Goal: Information Seeking & Learning: Understand process/instructions

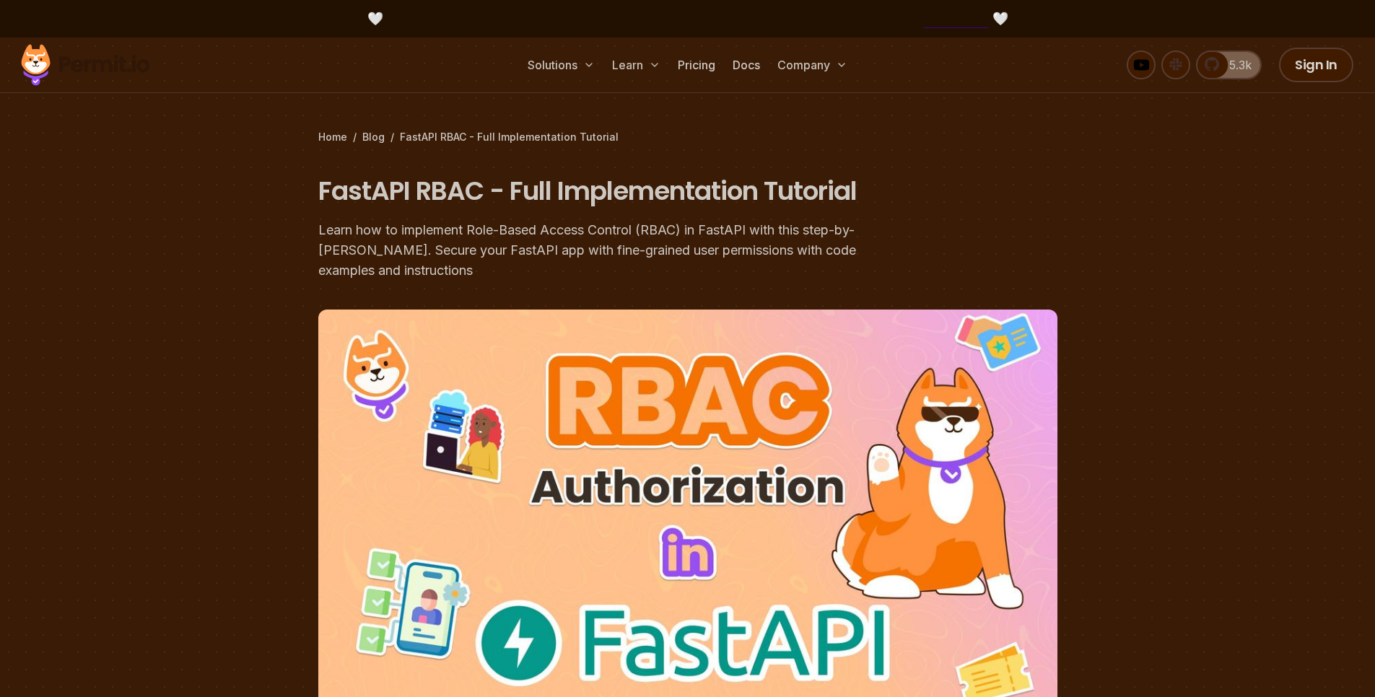
click at [182, 355] on div at bounding box center [687, 578] width 1375 height 520
click at [144, 227] on section "Home / Blog / FastAPI RBAC - Full Implementation Tutorial FastAPI RBAC - Full I…" at bounding box center [687, 438] width 1375 height 801
click at [113, 196] on section "Home / Blog / FastAPI RBAC - Full Implementation Tutorial FastAPI RBAC - Full I…" at bounding box center [687, 438] width 1375 height 801
click at [422, 224] on div "Learn how to implement Role-Based Access Control (RBAC) in FastAPI with this st…" at bounding box center [595, 250] width 554 height 61
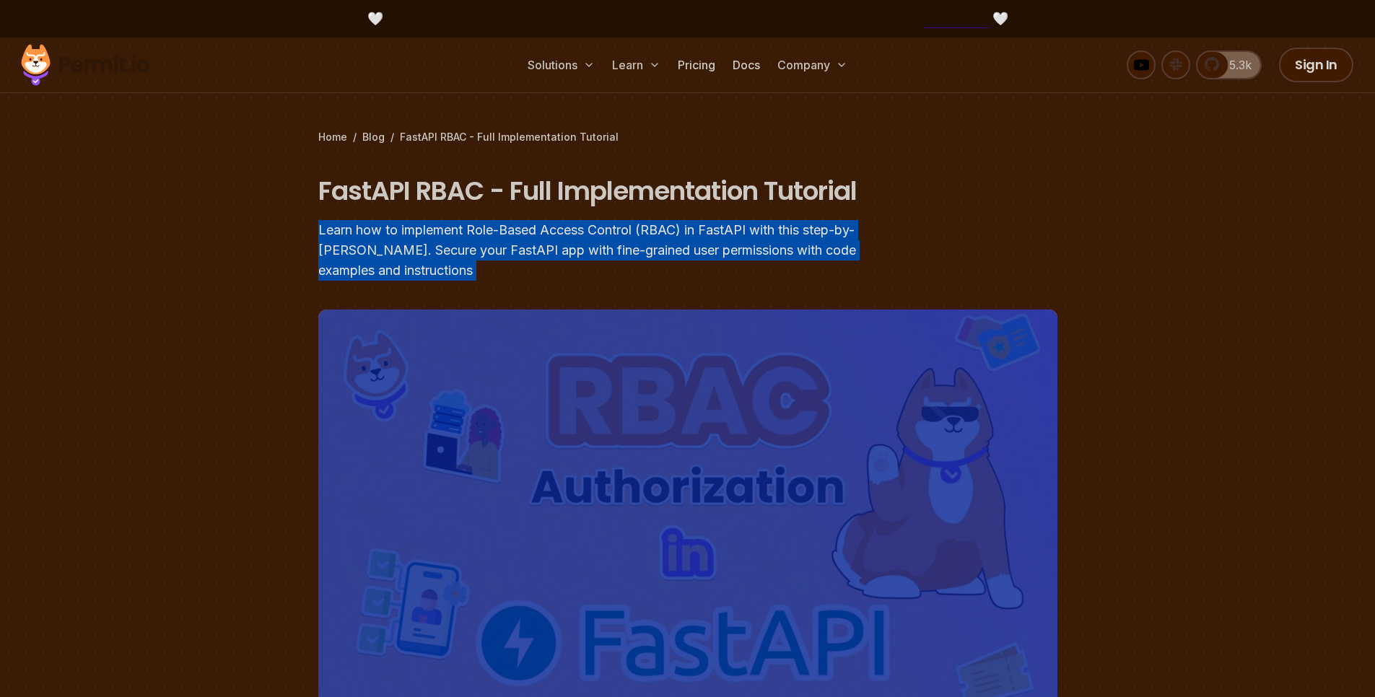
click at [422, 224] on div "Learn how to implement Role-Based Access Control (RBAC) in FastAPI with this st…" at bounding box center [595, 250] width 554 height 61
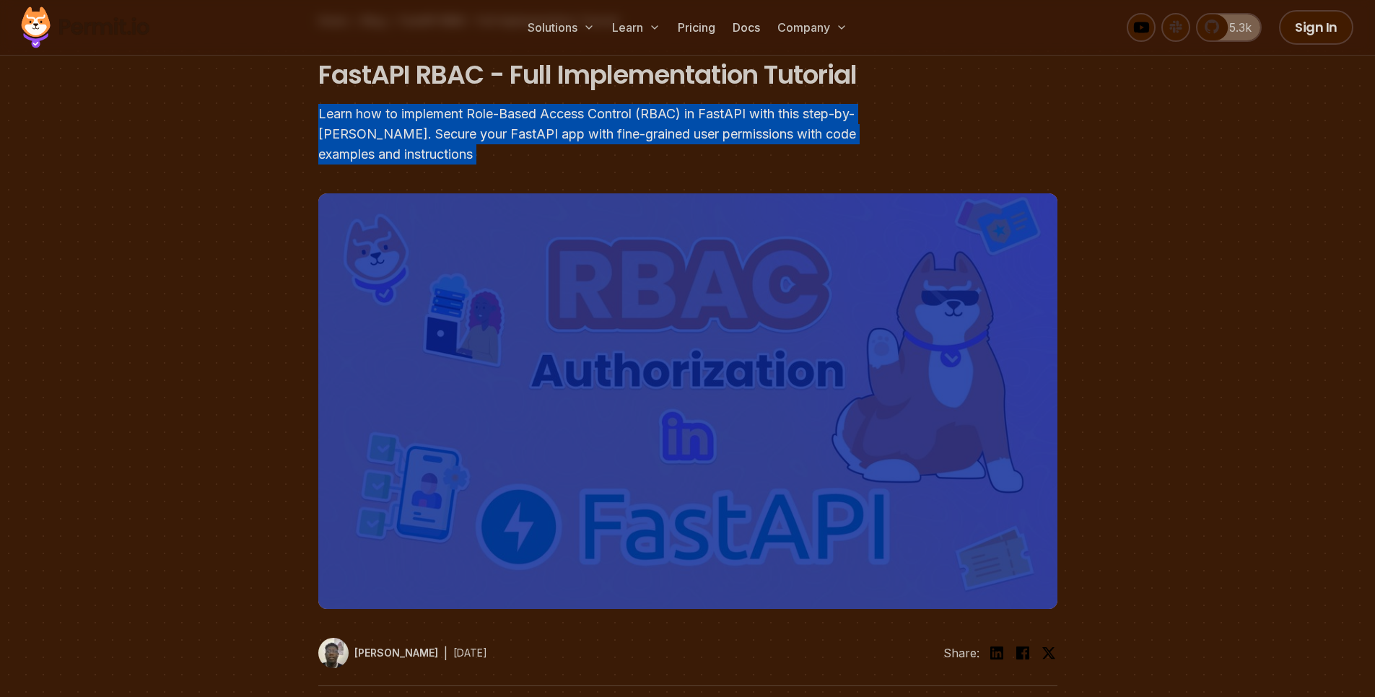
scroll to position [87, 0]
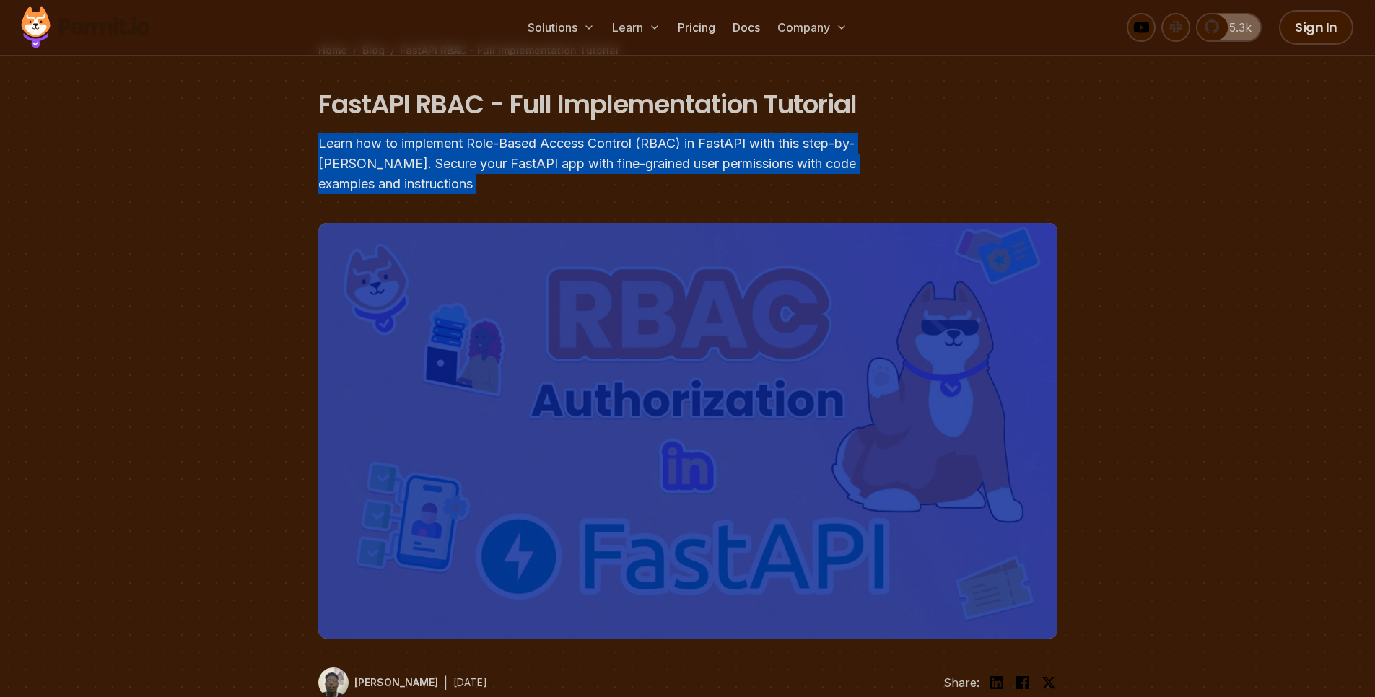
click at [489, 157] on div "Learn how to implement Role-Based Access Control (RBAC) in FastAPI with this st…" at bounding box center [595, 164] width 554 height 61
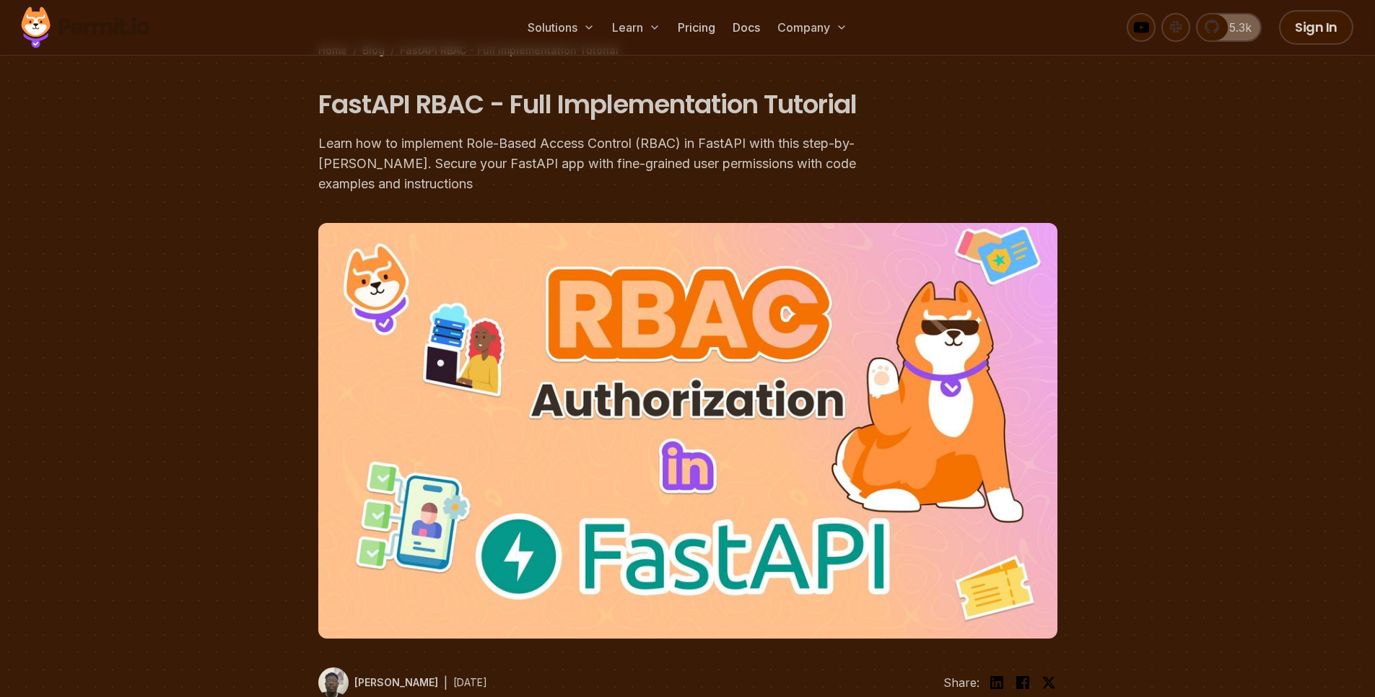
click at [487, 157] on div "Learn how to implement Role-Based Access Control (RBAC) in FastAPI with this st…" at bounding box center [595, 164] width 554 height 61
click at [432, 177] on div "Learn how to implement Role-Based Access Control (RBAC) in FastAPI with this st…" at bounding box center [595, 164] width 554 height 61
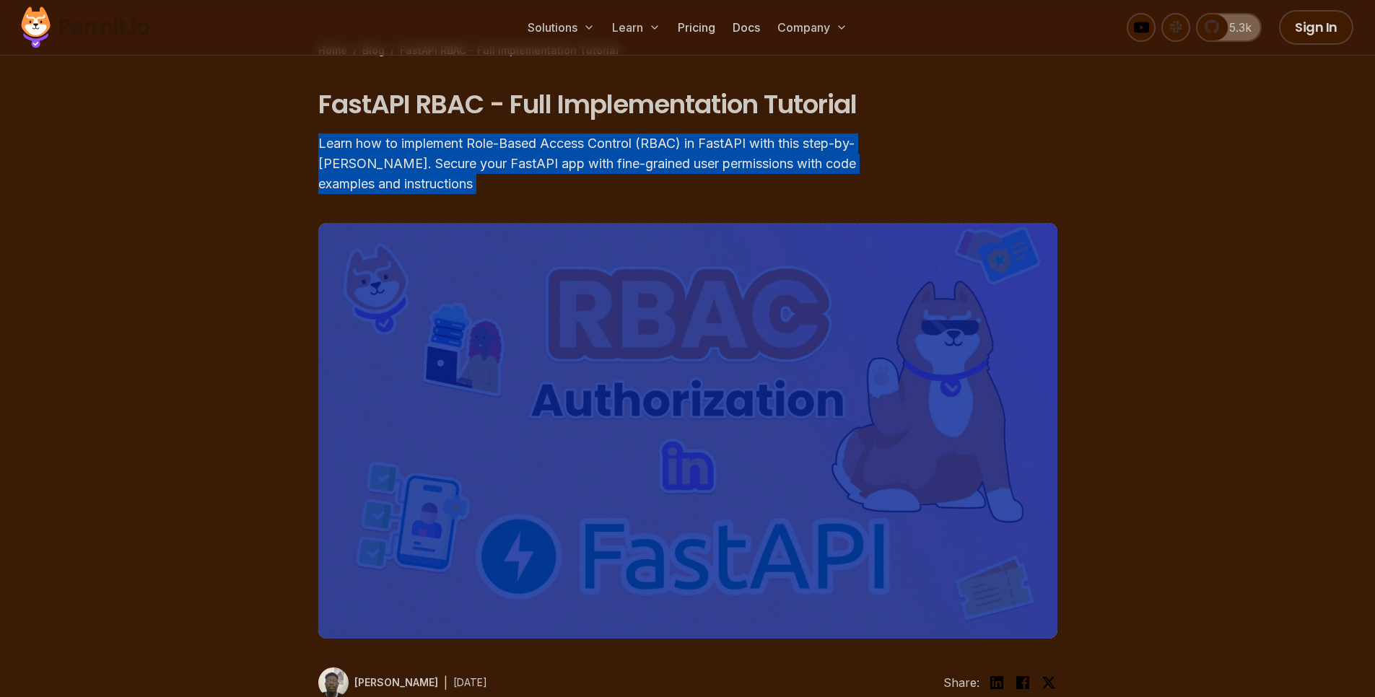
click at [432, 177] on div "Learn how to implement Role-Based Access Control (RBAC) in FastAPI with this st…" at bounding box center [595, 164] width 554 height 61
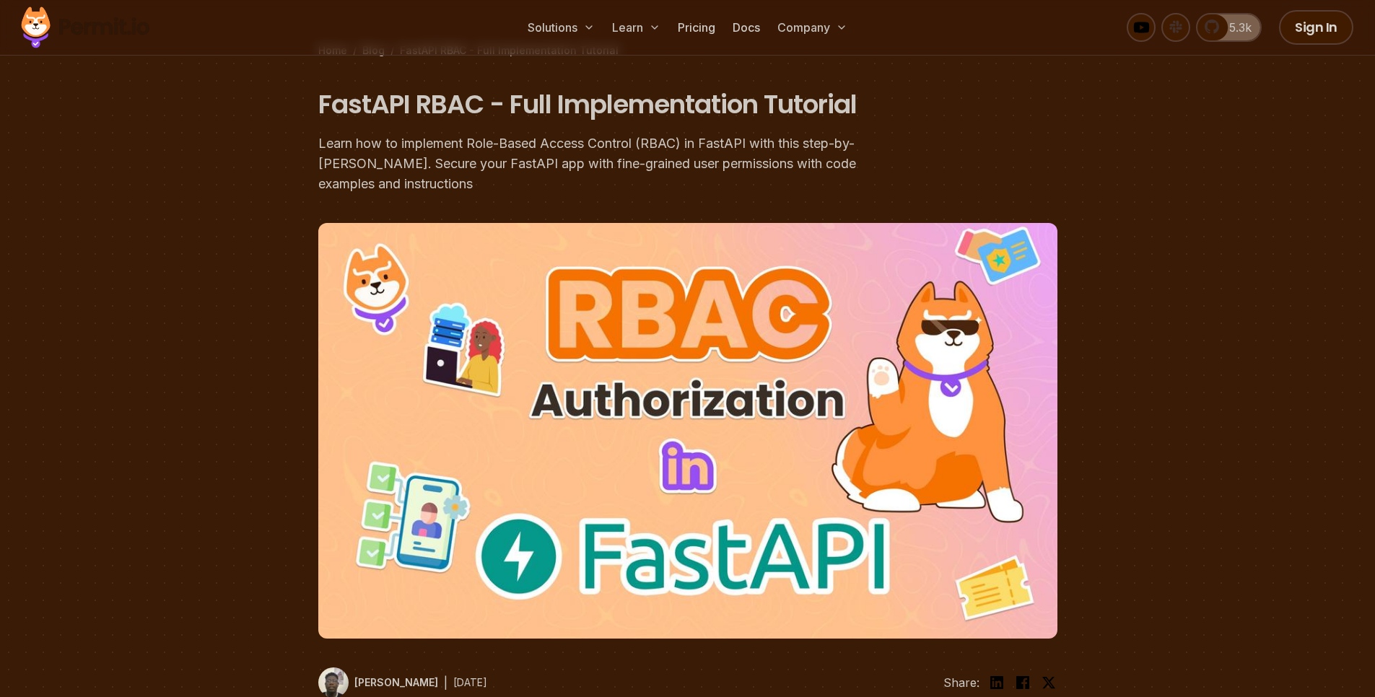
click at [295, 122] on section "Home / Blog / FastAPI RBAC - Full Implementation Tutorial FastAPI RBAC - Full I…" at bounding box center [687, 351] width 1375 height 801
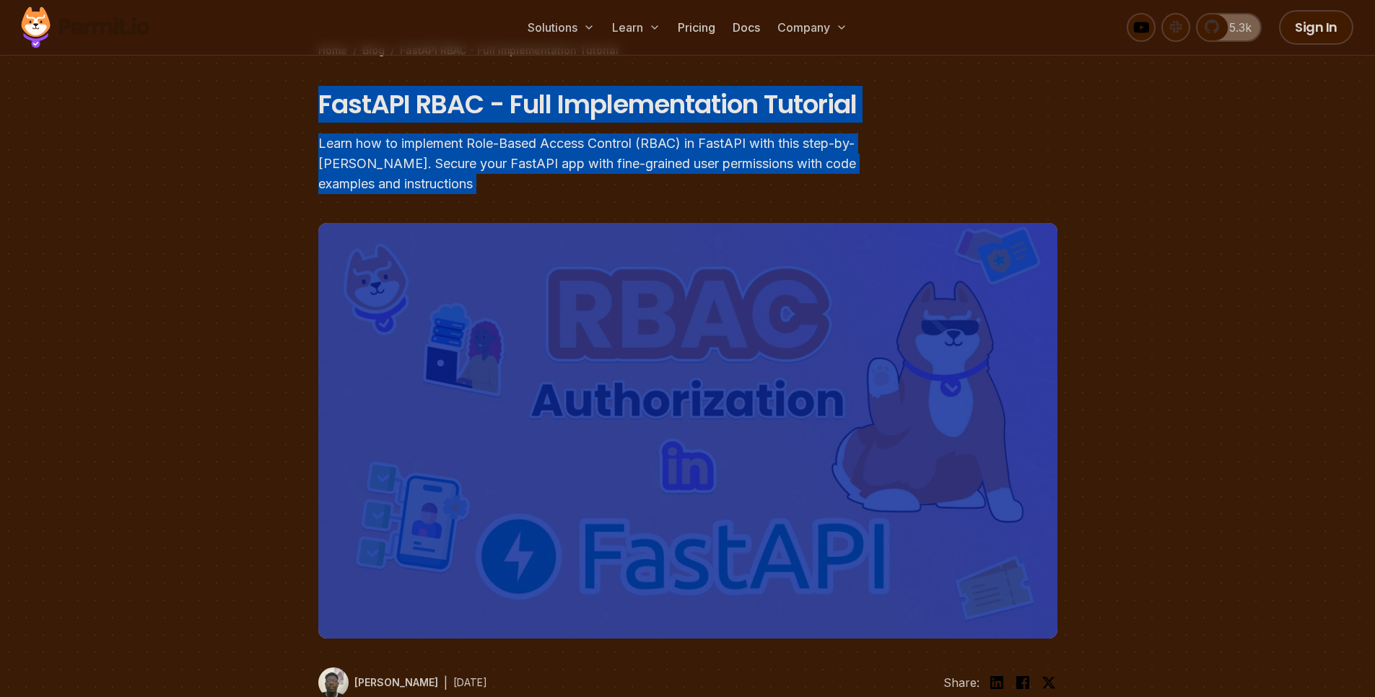
drag, startPoint x: 295, startPoint y: 122, endPoint x: 592, endPoint y: 199, distance: 306.6
click at [592, 199] on section "Home / Blog / FastAPI RBAC - Full Implementation Tutorial FastAPI RBAC - Full I…" at bounding box center [687, 351] width 1375 height 801
click at [842, 174] on div "Learn how to implement Role-Based Access Control (RBAC) in FastAPI with this st…" at bounding box center [595, 164] width 554 height 61
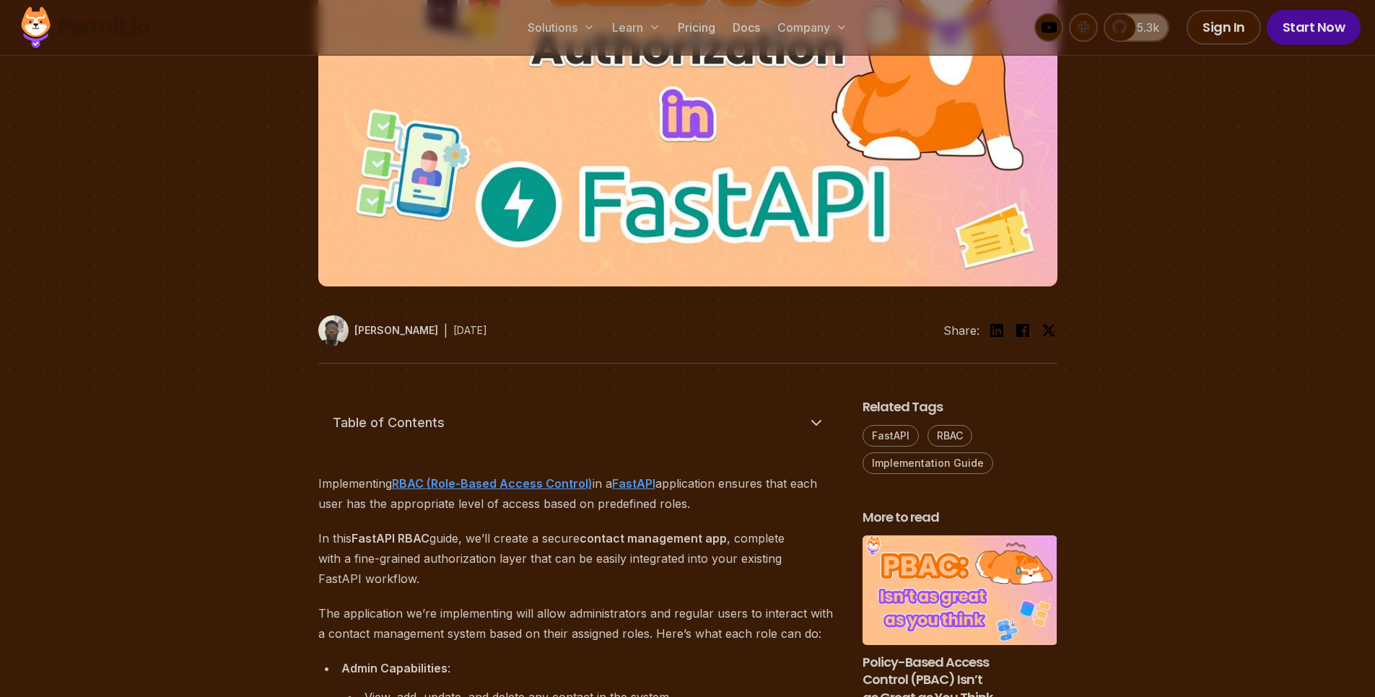
scroll to position [693, 0]
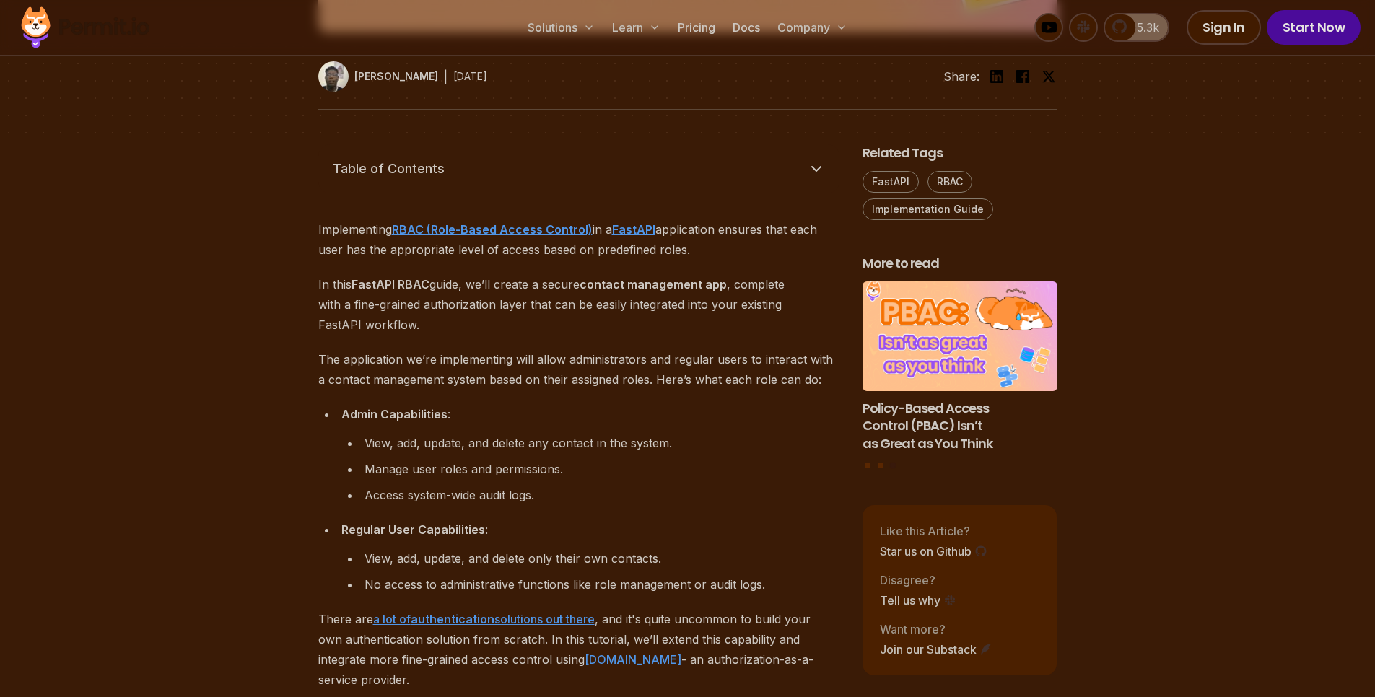
click at [318, 237] on p "Implementing RBAC (Role-Based Access Control) in a FastAPI application ensures …" at bounding box center [578, 239] width 521 height 40
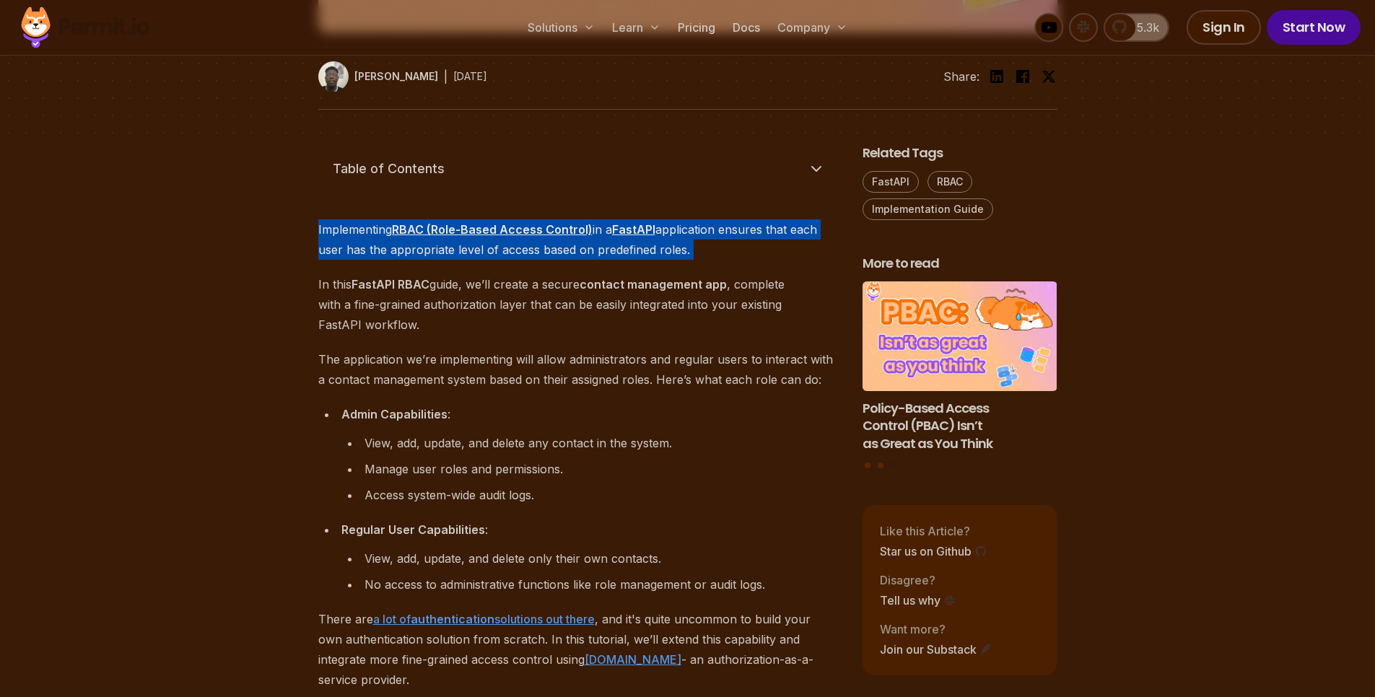
click at [318, 237] on p "Implementing RBAC (Role-Based Access Control) in a FastAPI application ensures …" at bounding box center [578, 239] width 521 height 40
click at [320, 221] on p "Implementing RBAC (Role-Based Access Control) in a FastAPI application ensures …" at bounding box center [578, 239] width 521 height 40
drag, startPoint x: 320, startPoint y: 221, endPoint x: 802, endPoint y: 246, distance: 482.1
click at [802, 246] on p "Implementing RBAC (Role-Based Access Control) in a FastAPI application ensures …" at bounding box center [578, 239] width 521 height 40
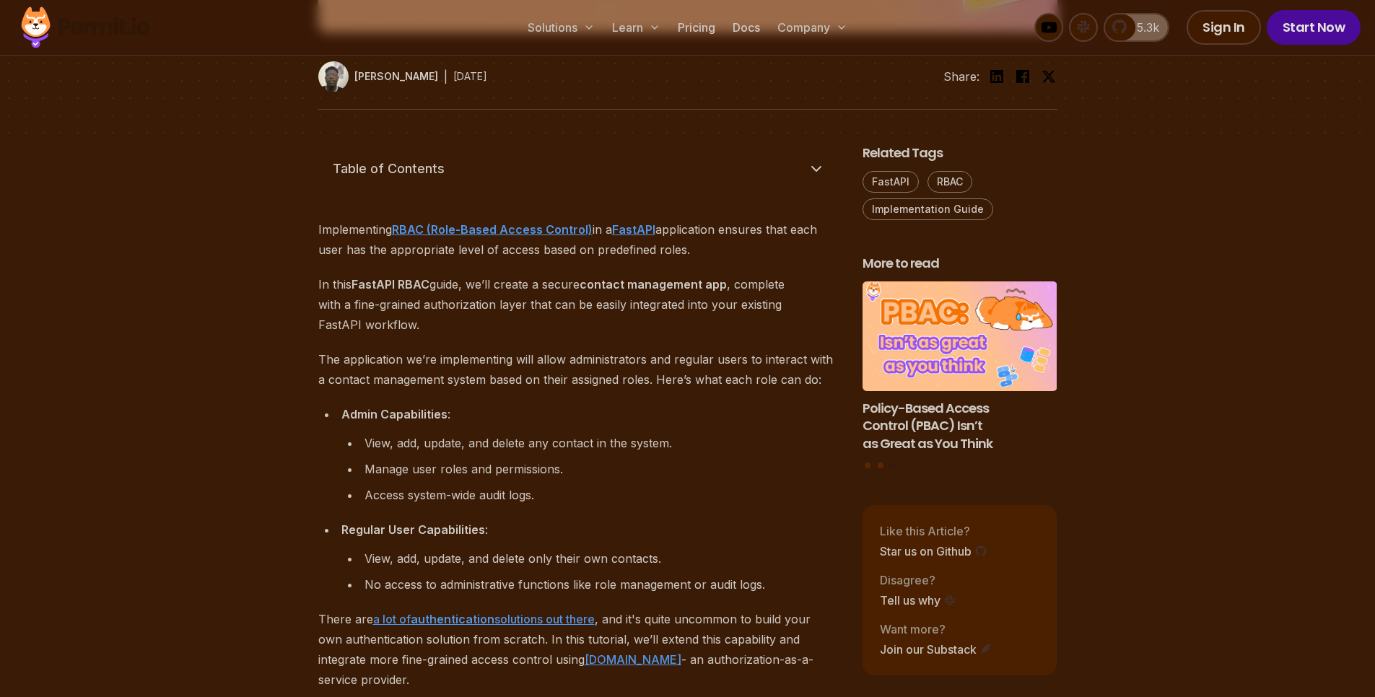
click at [336, 235] on p "Implementing RBAC (Role-Based Access Control) in a FastAPI application ensures …" at bounding box center [578, 239] width 521 height 40
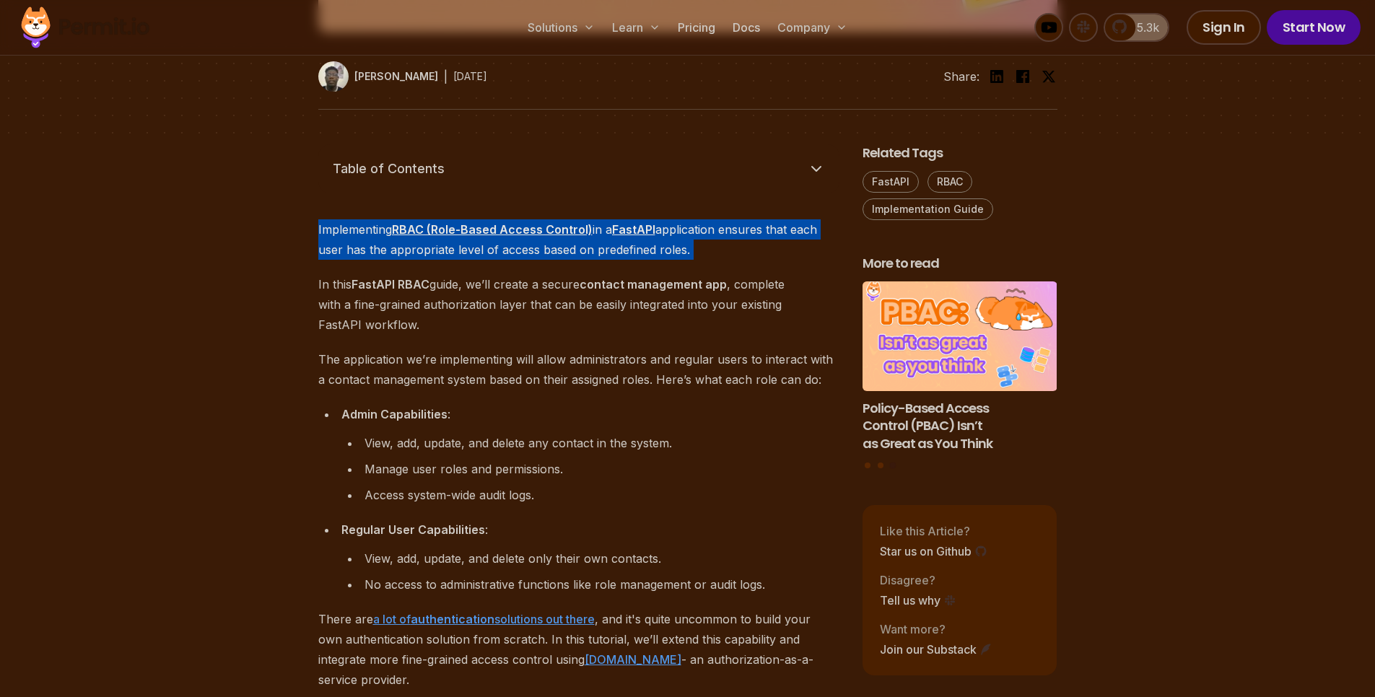
click at [336, 235] on p "Implementing RBAC (Role-Based Access Control) in a FastAPI application ensures …" at bounding box center [578, 239] width 521 height 40
click at [737, 221] on p "Implementing RBAC (Role-Based Access Control) in a FastAPI application ensures …" at bounding box center [578, 239] width 521 height 40
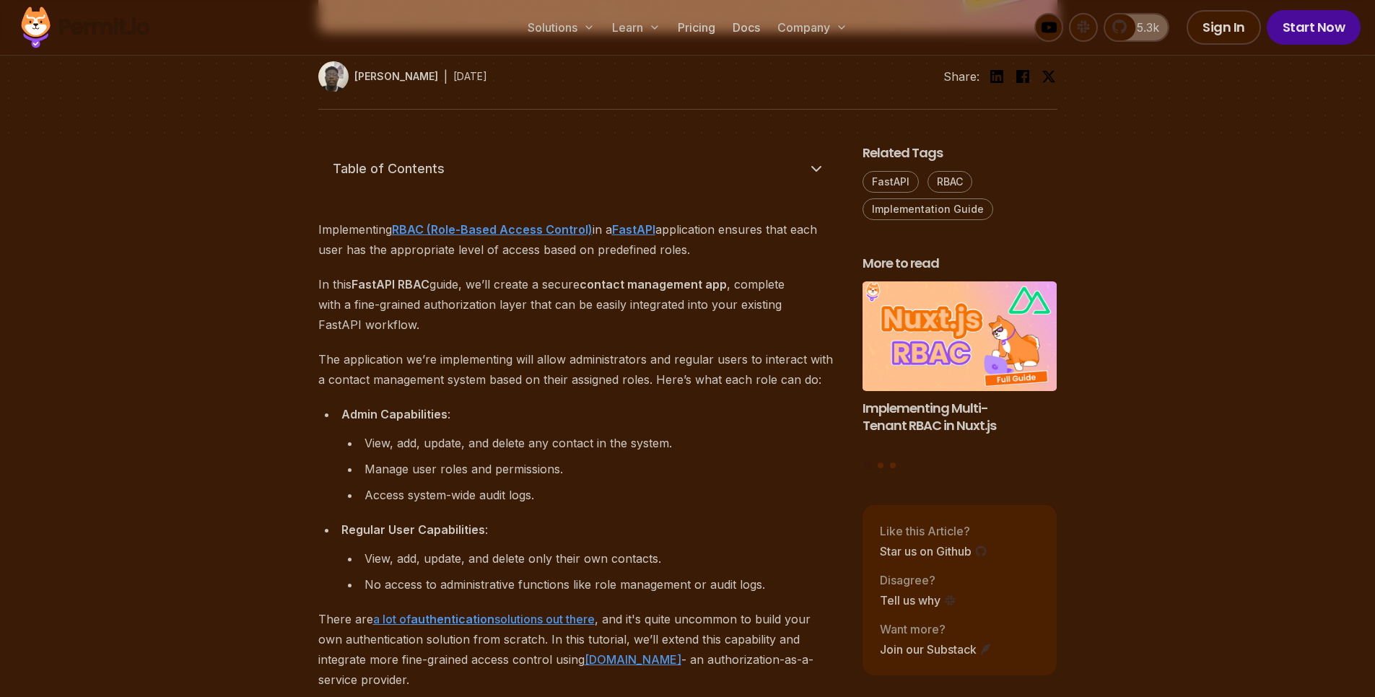
click at [352, 252] on p "Implementing RBAC (Role-Based Access Control) in a FastAPI application ensures …" at bounding box center [578, 239] width 521 height 40
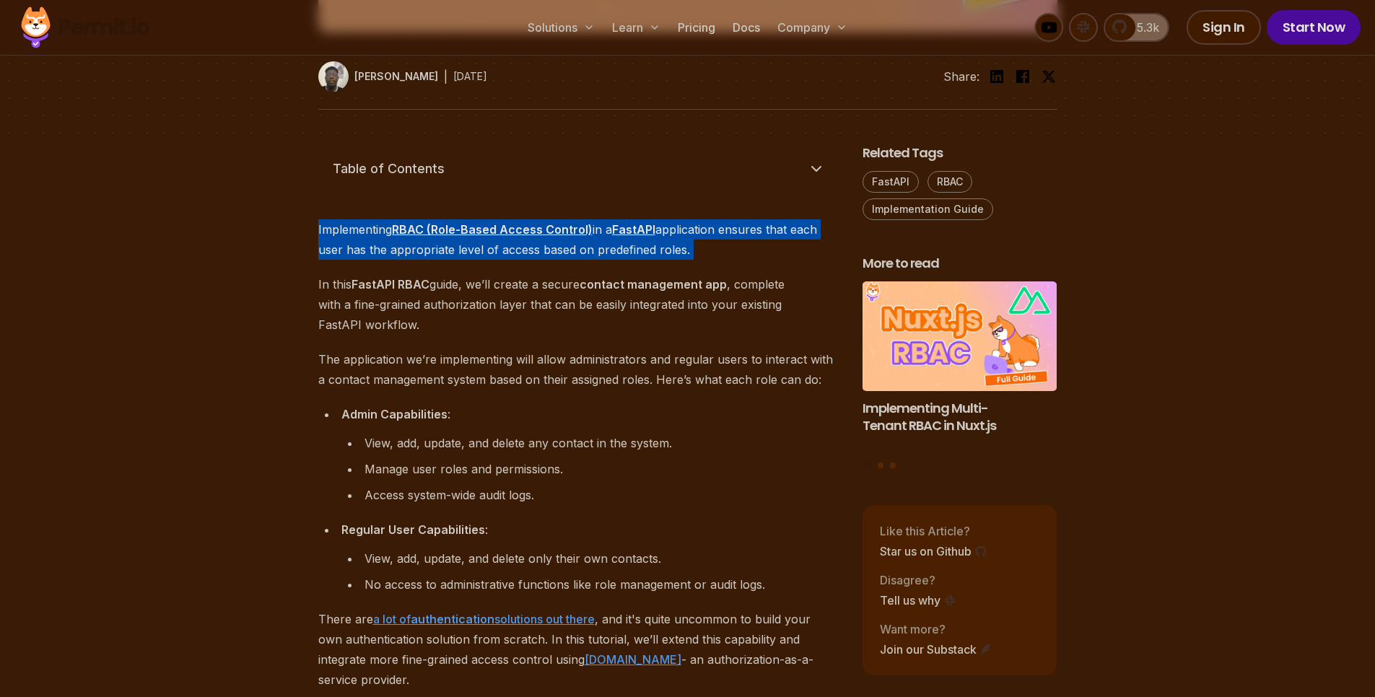
click at [352, 252] on p "Implementing RBAC (Role-Based Access Control) in a FastAPI application ensures …" at bounding box center [578, 239] width 521 height 40
click at [333, 233] on p "Implementing RBAC (Role-Based Access Control) in a FastAPI application ensures …" at bounding box center [578, 239] width 521 height 40
drag, startPoint x: 333, startPoint y: 233, endPoint x: 723, endPoint y: 250, distance: 390.2
click at [723, 250] on p "Implementing RBAC (Role-Based Access Control) in a FastAPI application ensures …" at bounding box center [578, 239] width 521 height 40
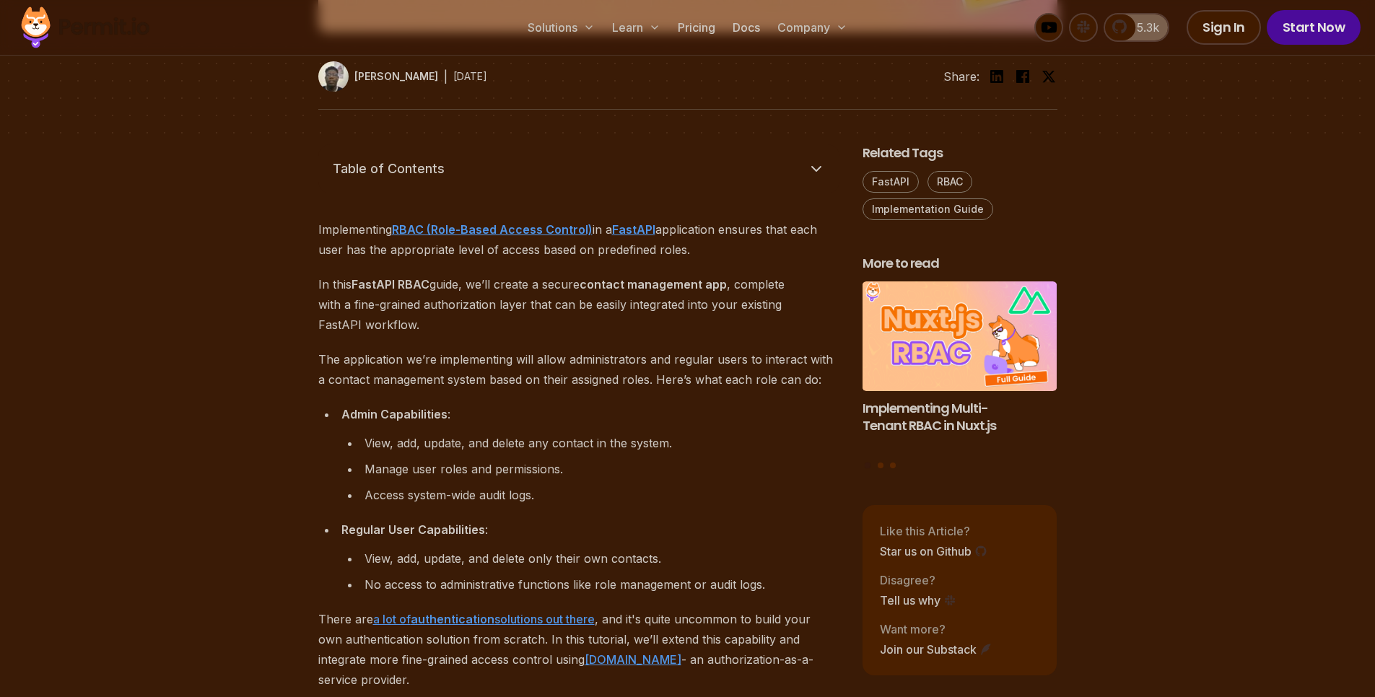
click at [487, 287] on p "In this FastAPI RBAC guide, we’ll create a secure contact management app , comp…" at bounding box center [578, 304] width 521 height 61
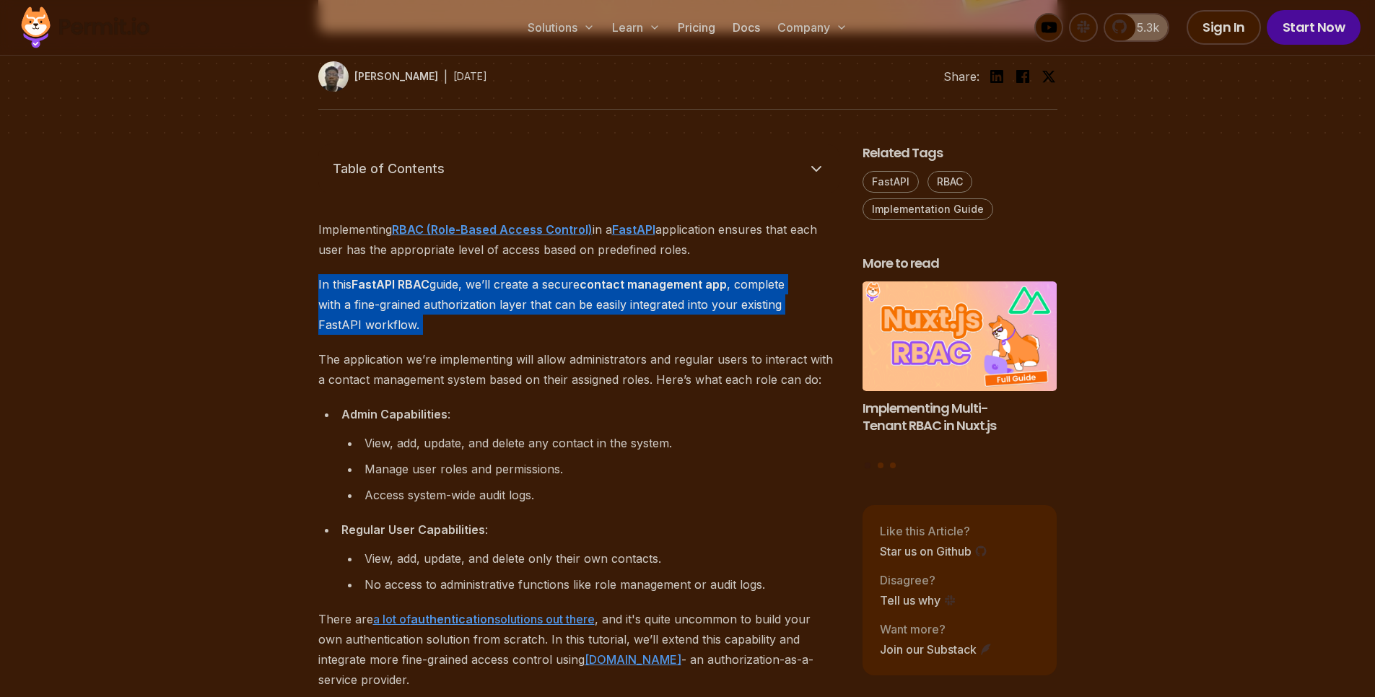
click at [487, 287] on p "In this FastAPI RBAC guide, we’ll create a secure contact management app , comp…" at bounding box center [578, 304] width 521 height 61
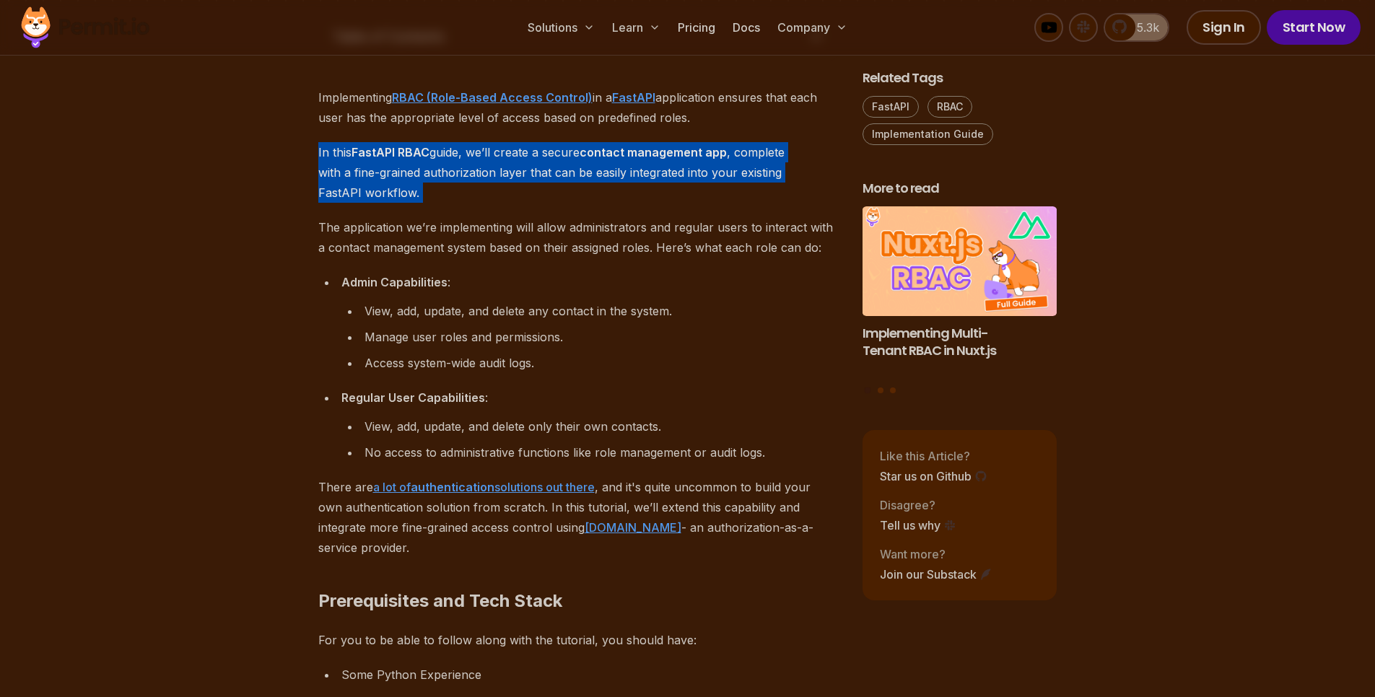
scroll to position [866, 0]
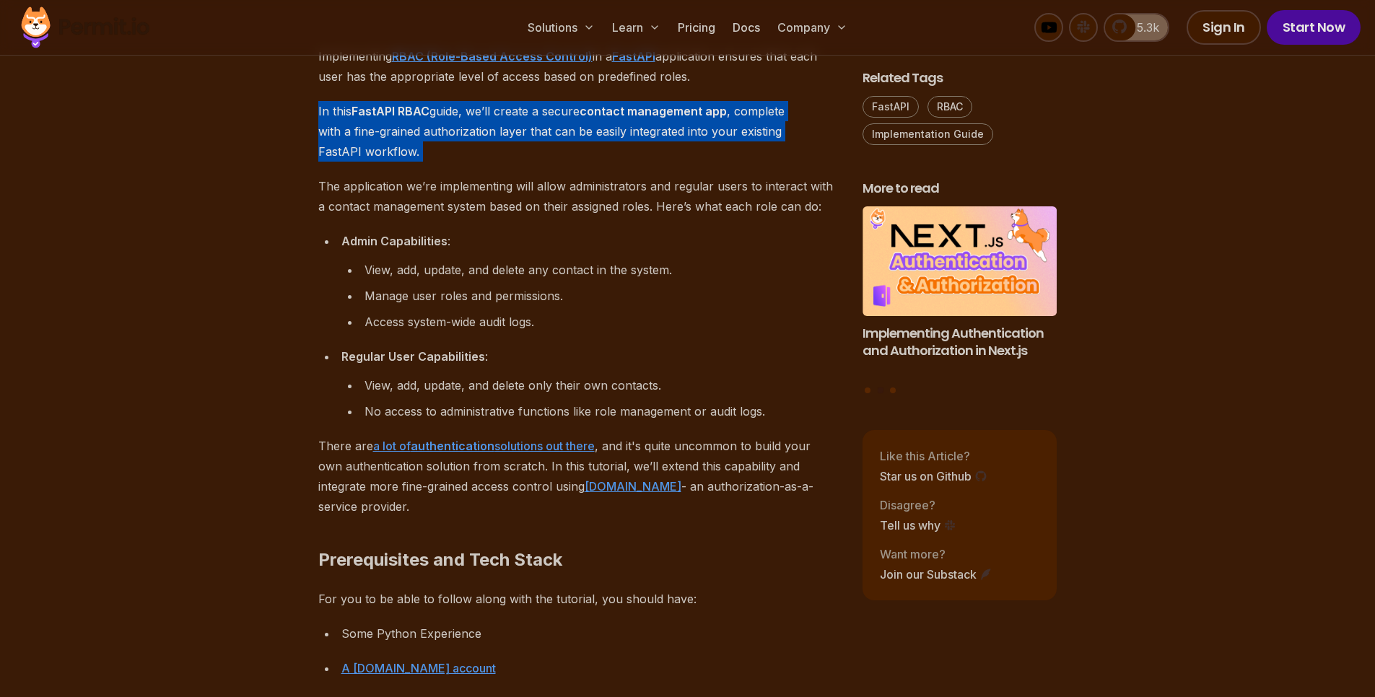
click at [319, 110] on p "In this FastAPI RBAC guide, we’ll create a secure contact management app , comp…" at bounding box center [578, 131] width 521 height 61
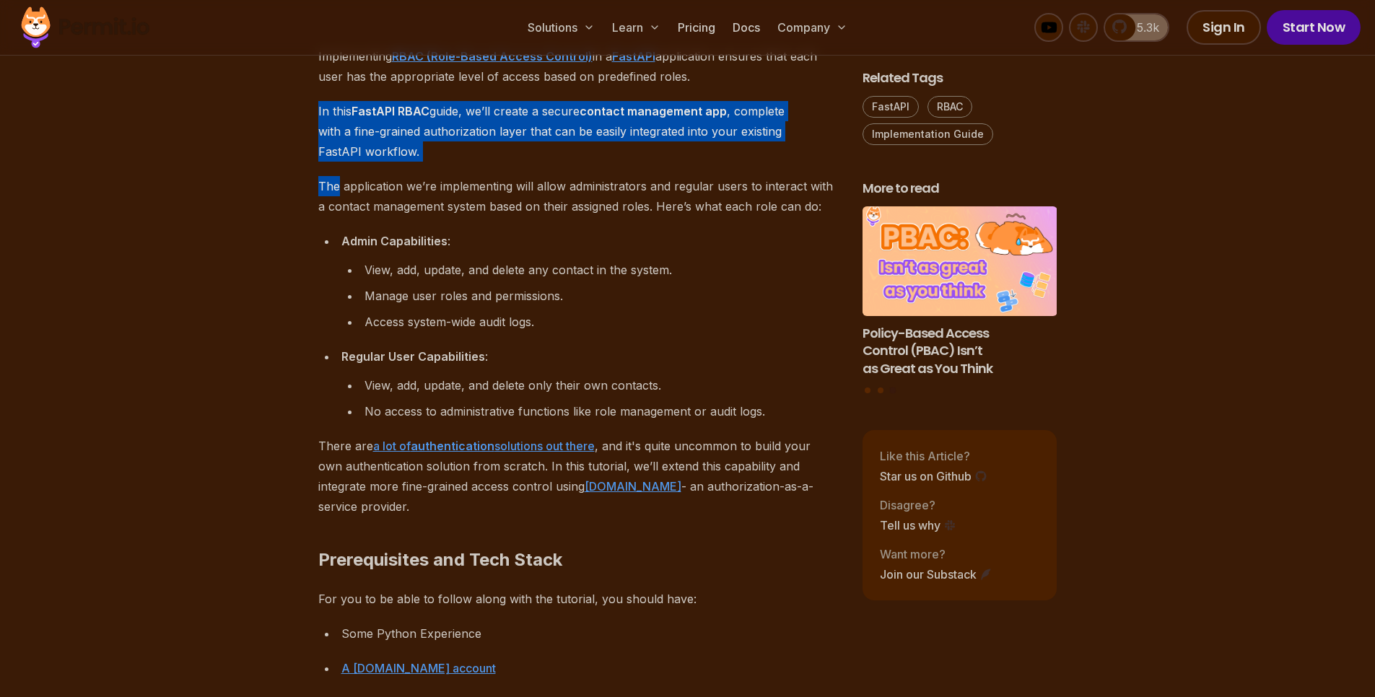
drag, startPoint x: 319, startPoint y: 110, endPoint x: 502, endPoint y: 165, distance: 190.7
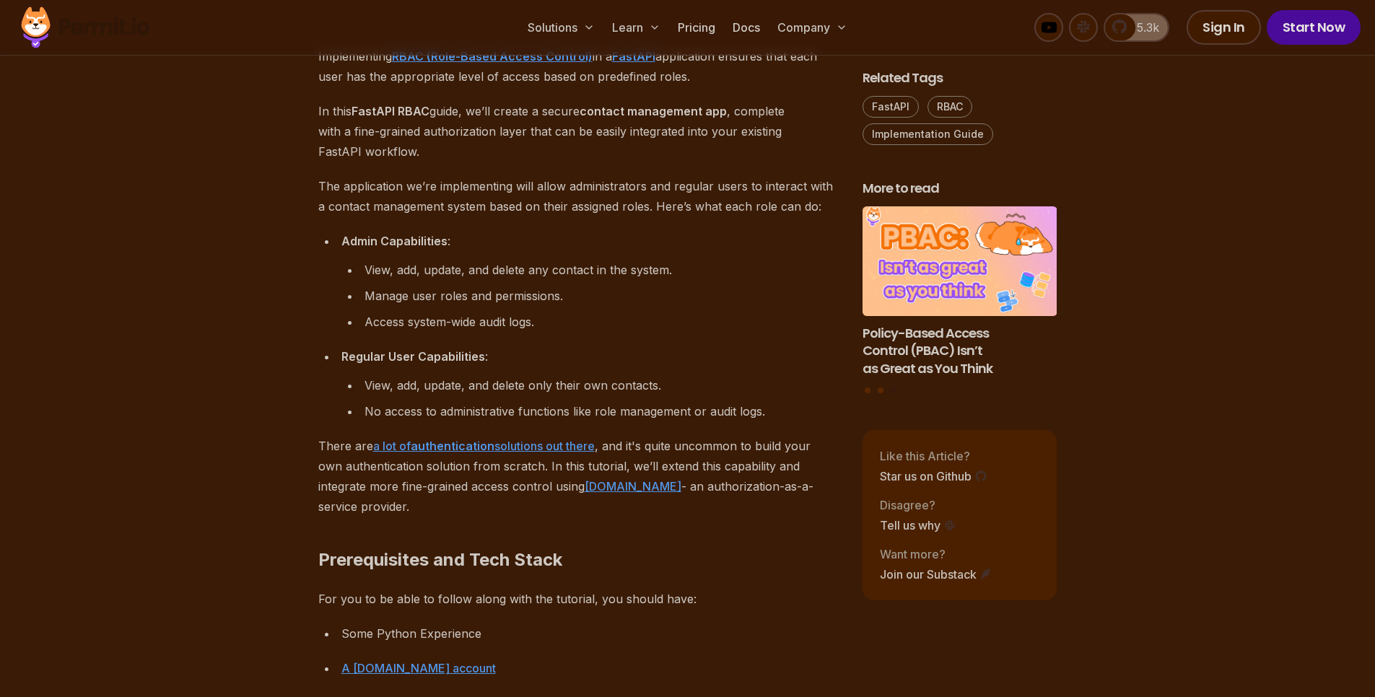
click at [453, 201] on p "The application we’re implementing will allow administrators and regular users …" at bounding box center [578, 196] width 521 height 40
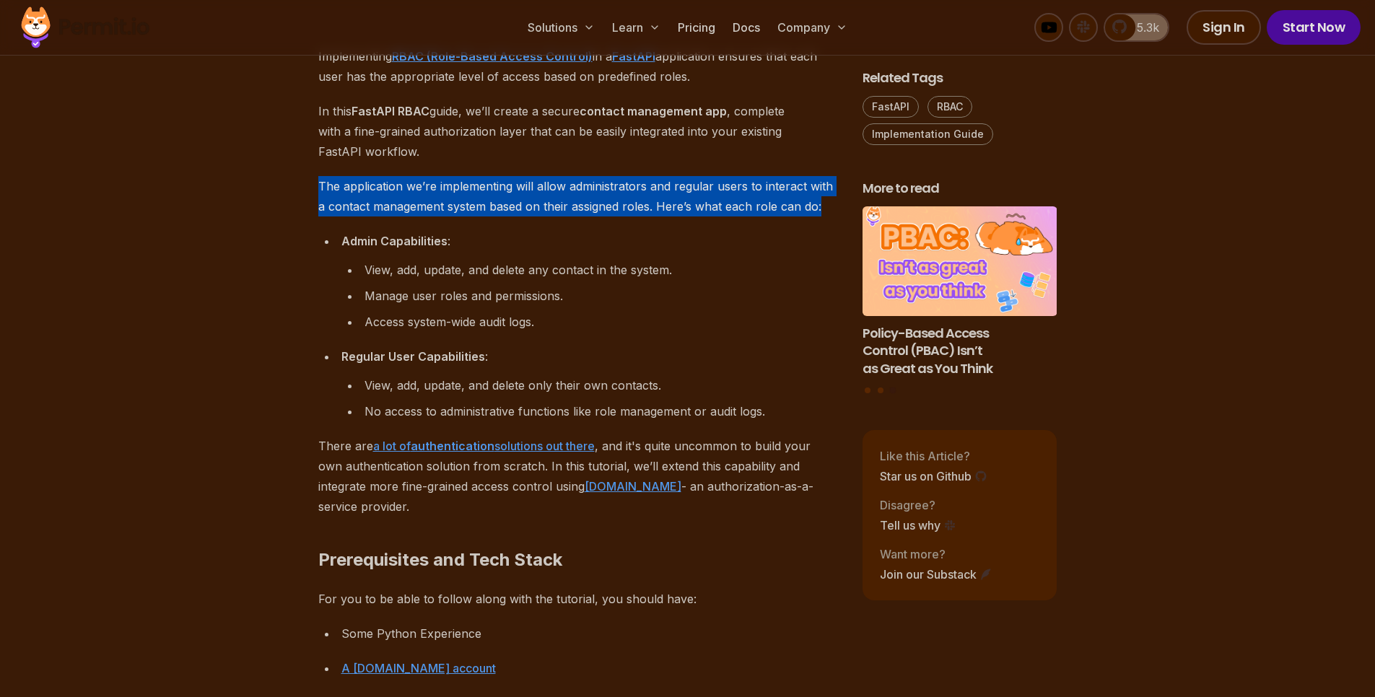
click at [453, 201] on p "The application we’re implementing will allow administrators and regular users …" at bounding box center [578, 196] width 521 height 40
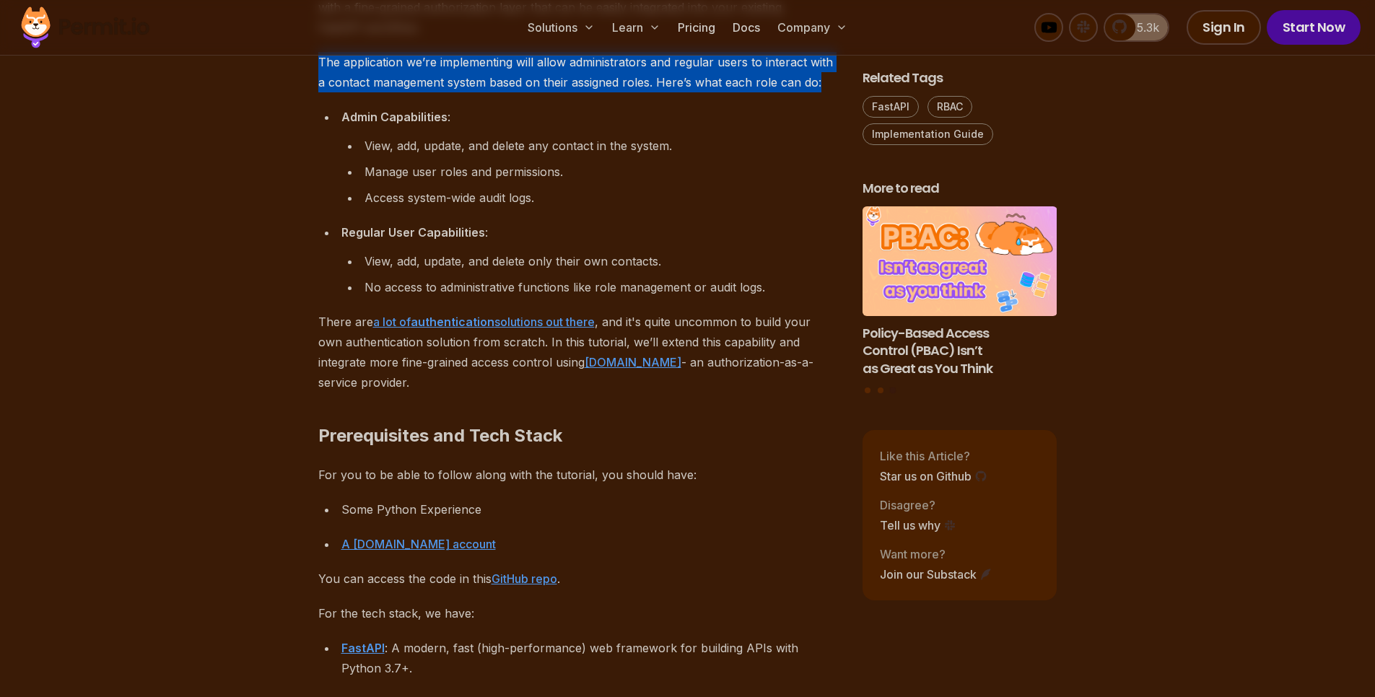
scroll to position [953, 0]
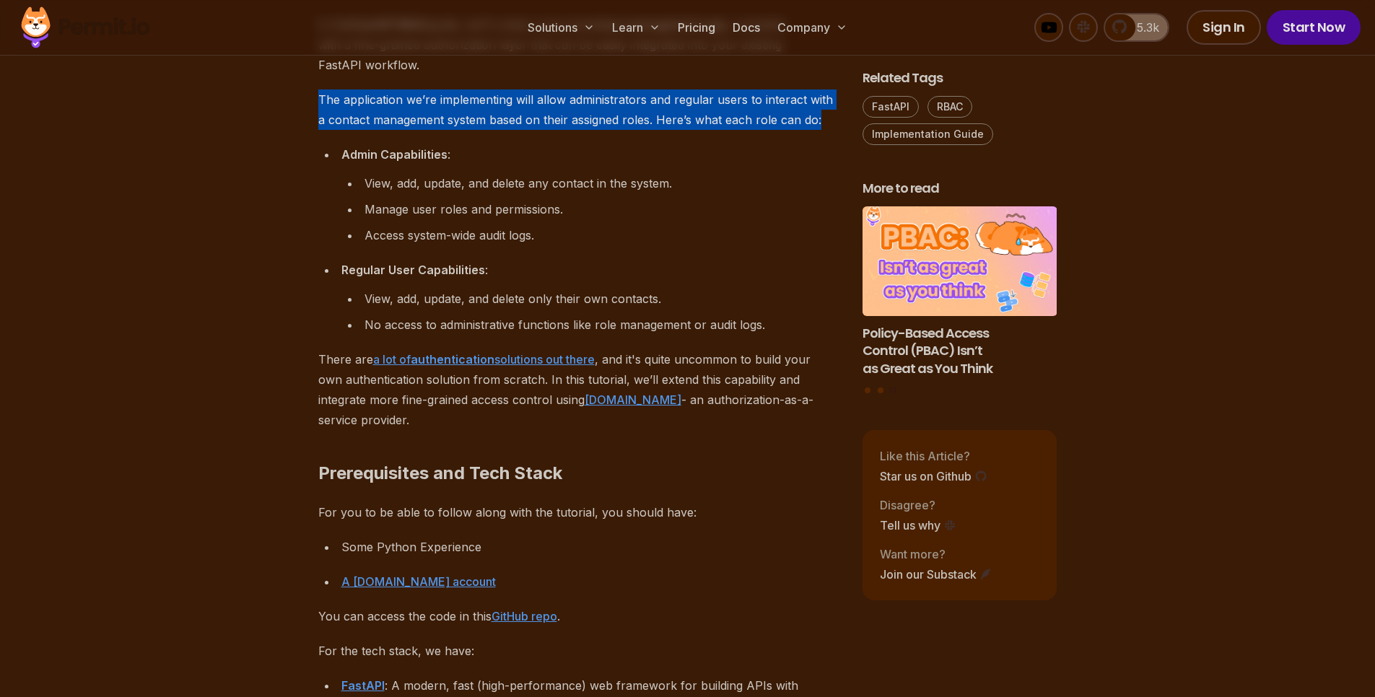
click at [319, 94] on p "The application we’re implementing will allow administrators and regular users …" at bounding box center [578, 110] width 521 height 40
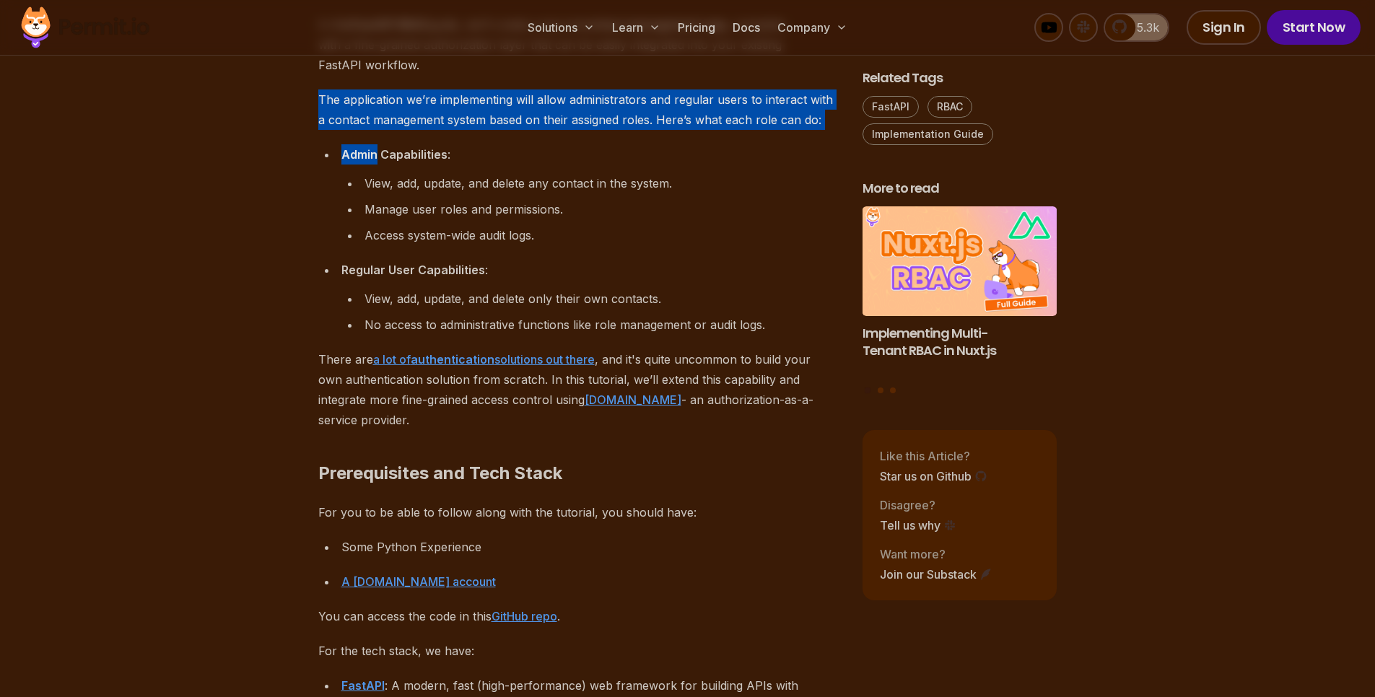
drag, startPoint x: 319, startPoint y: 94, endPoint x: 820, endPoint y: 138, distance: 502.9
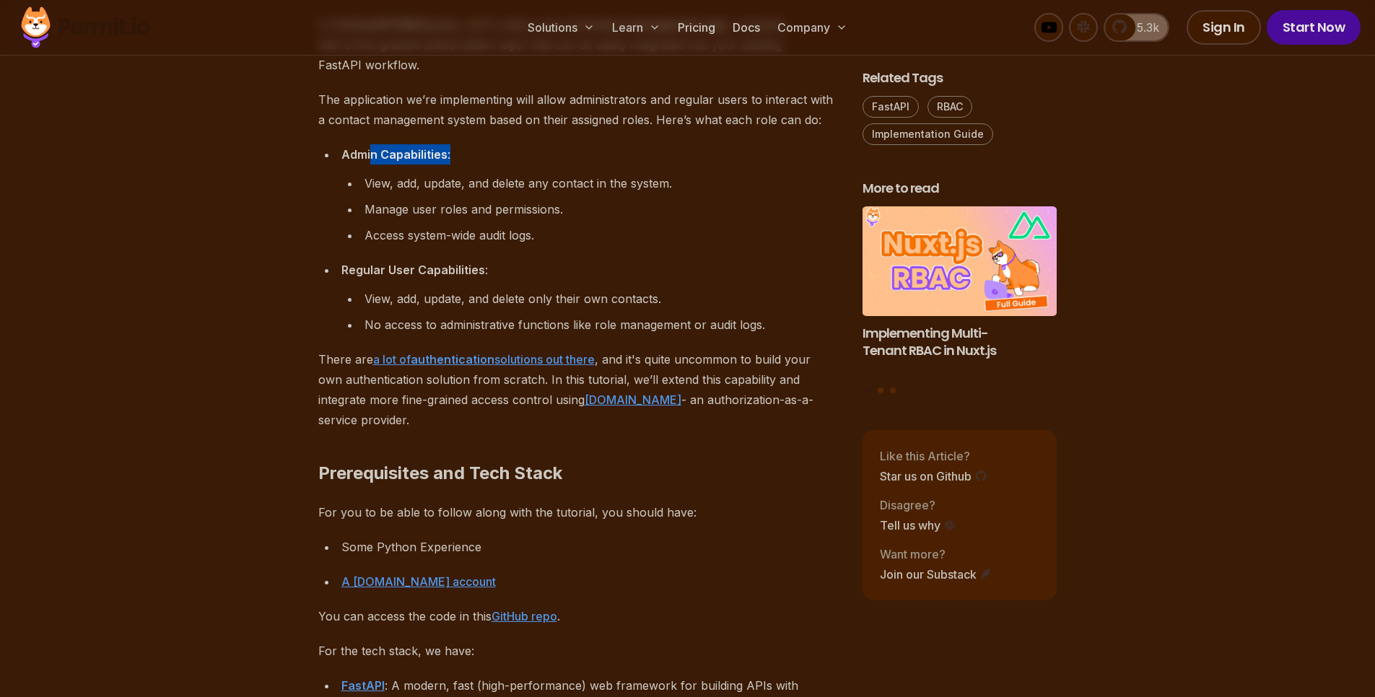
drag, startPoint x: 493, startPoint y: 163, endPoint x: 373, endPoint y: 146, distance: 121.1
click at [373, 146] on div "Admin Capabilities :" at bounding box center [590, 154] width 498 height 20
click at [365, 180] on div "View, add, update, and delete any contact in the system." at bounding box center [602, 183] width 475 height 20
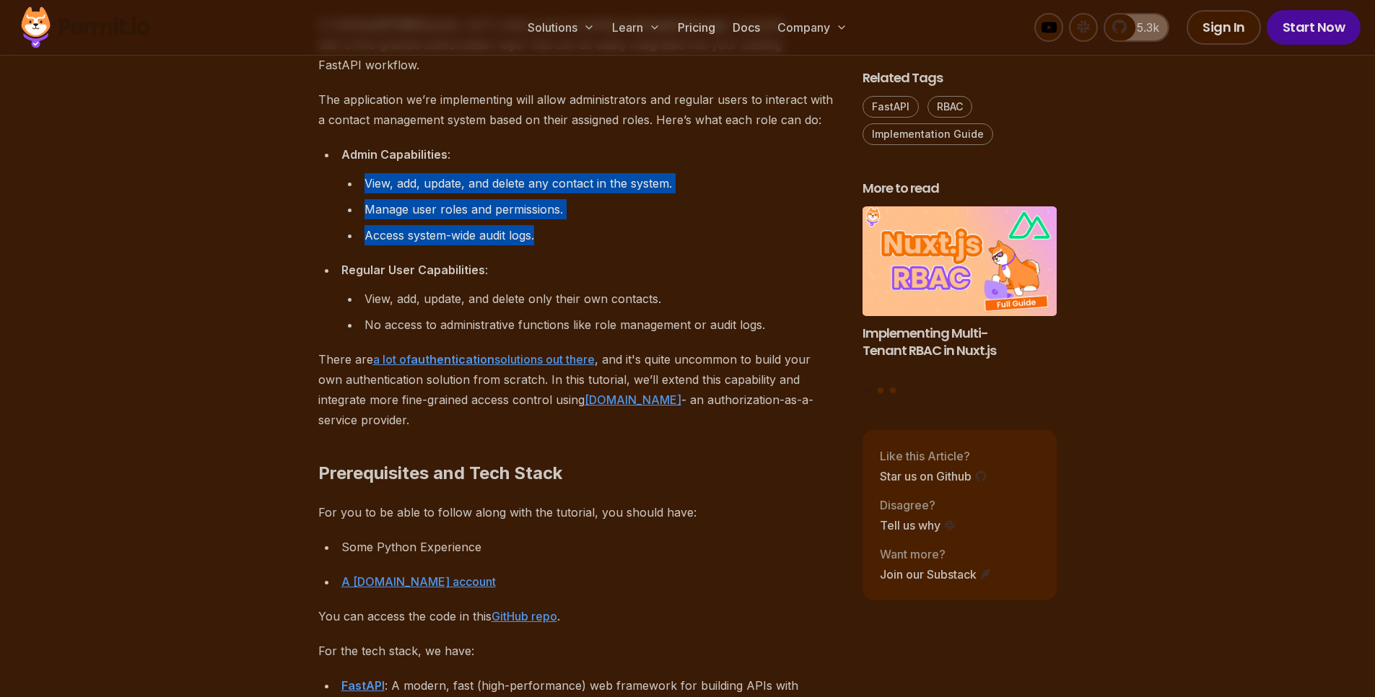
drag, startPoint x: 365, startPoint y: 180, endPoint x: 640, endPoint y: 245, distance: 282.7
click at [640, 245] on ul "View, add, update, and delete any contact in the system. Manage user roles and …" at bounding box center [590, 209] width 498 height 72
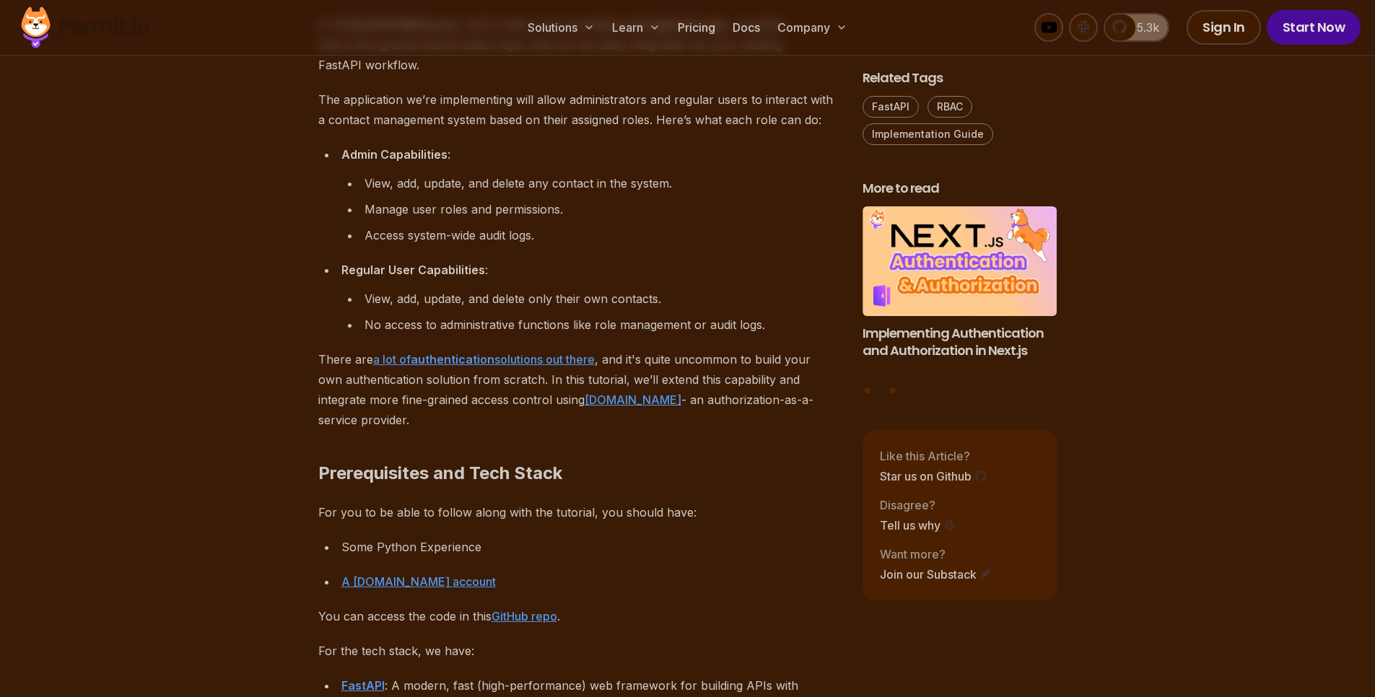
click at [358, 274] on strong "Regular User Capabilities" at bounding box center [413, 270] width 144 height 14
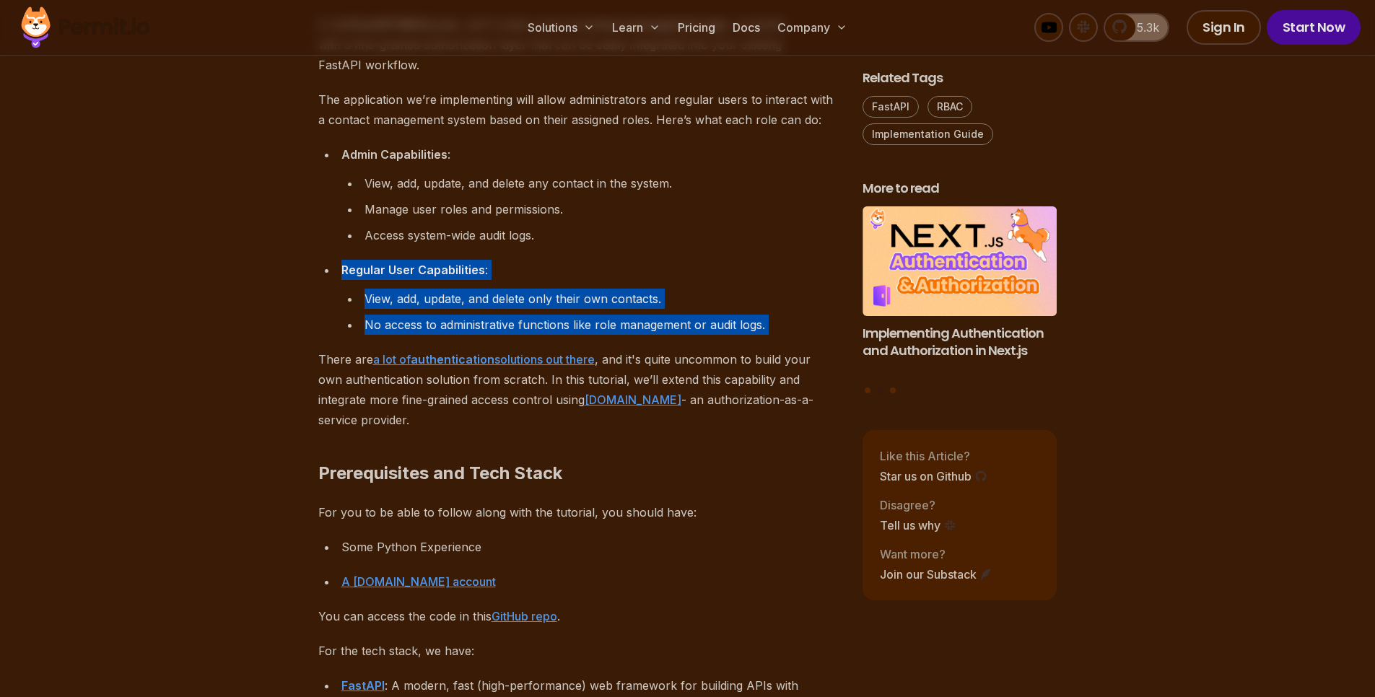
drag, startPoint x: 358, startPoint y: 274, endPoint x: 375, endPoint y: 315, distance: 44.6
click at [365, 311] on li "Regular User Capabilities : View, add, update, and delete only their own contac…" at bounding box center [588, 297] width 502 height 75
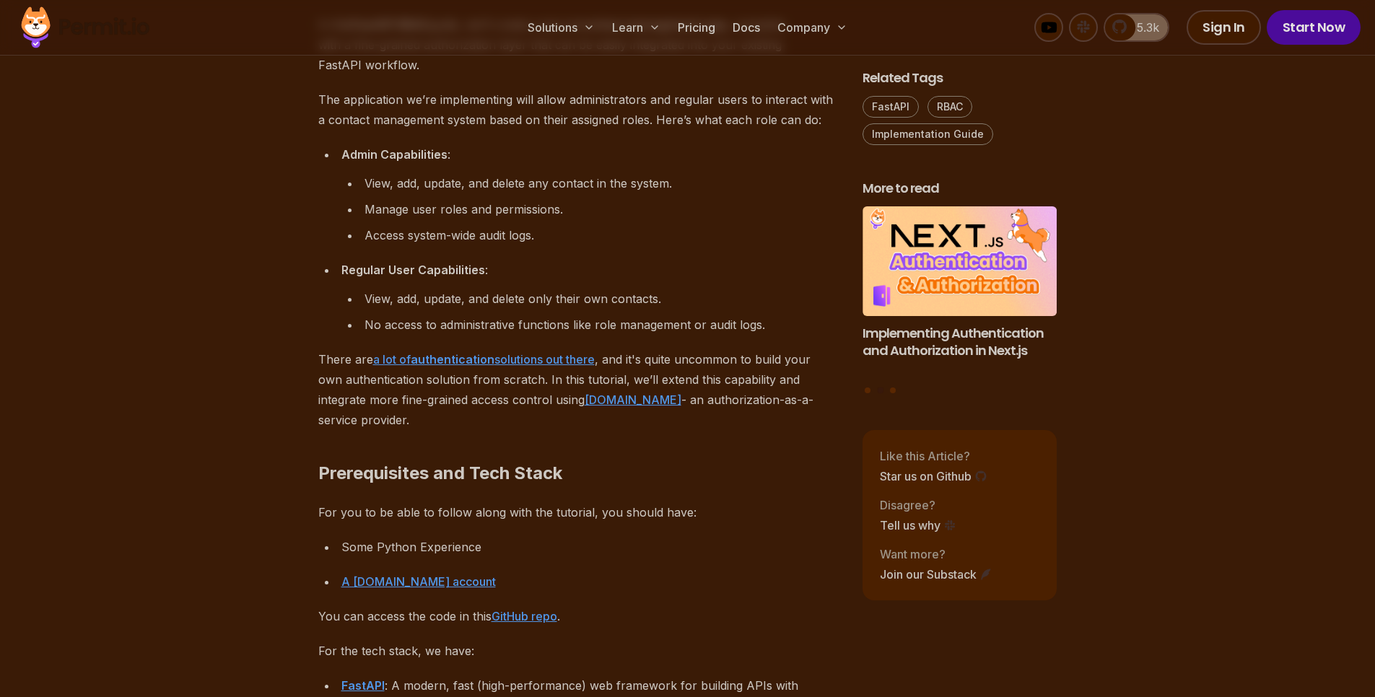
click at [605, 232] on div "Access system-wide audit logs." at bounding box center [602, 235] width 475 height 20
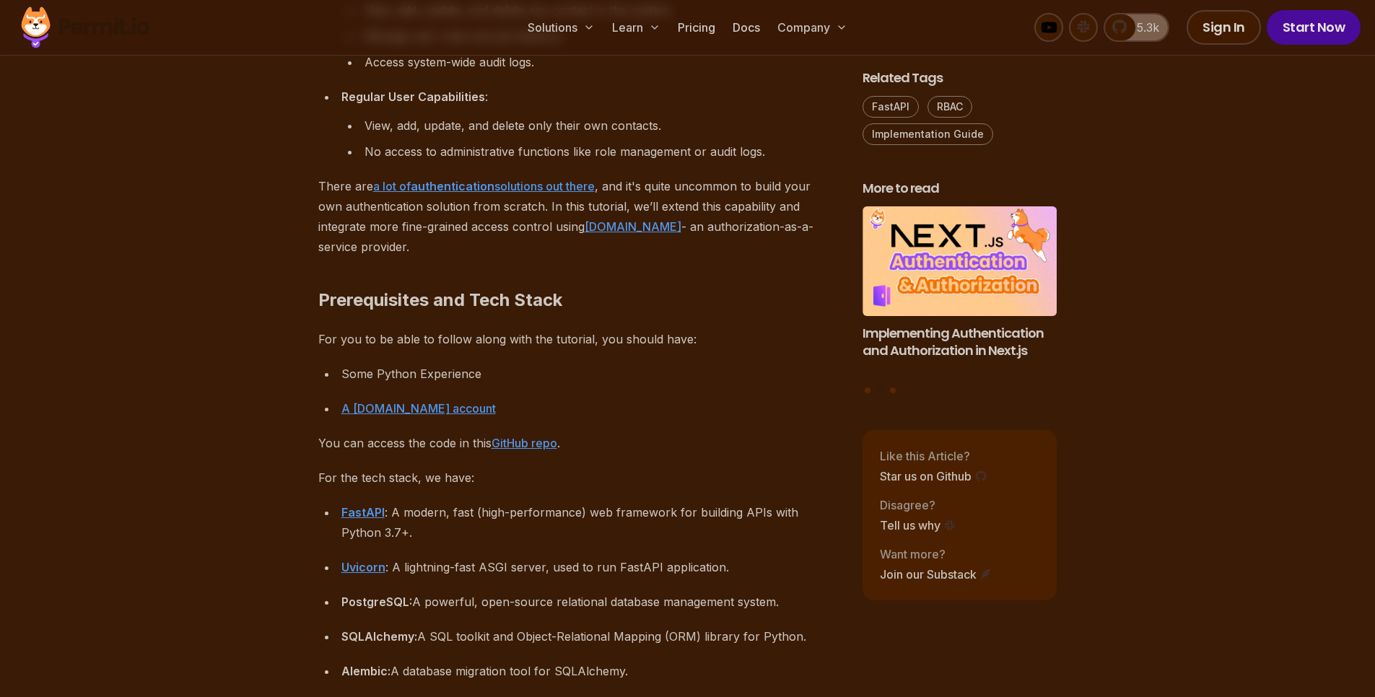
click at [373, 216] on p "There are a lot of authentication solutions out there , and it's quite uncommon…" at bounding box center [578, 216] width 521 height 81
click at [371, 217] on p "There are a lot of authentication solutions out there , and it's quite uncommon…" at bounding box center [578, 216] width 521 height 81
click at [338, 202] on p "There are a lot of authentication solutions out there , and it's quite uncommon…" at bounding box center [578, 216] width 521 height 81
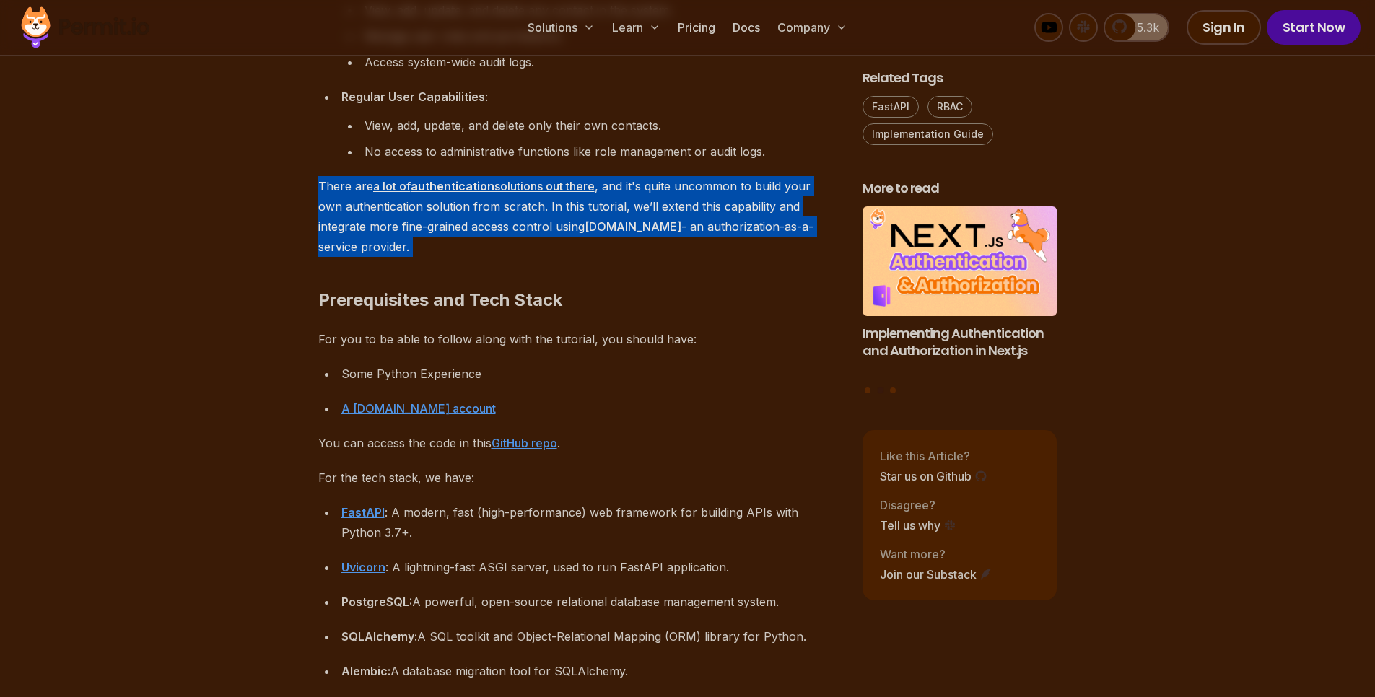
click at [338, 202] on p "There are a lot of authentication solutions out there , and it's quite uncommon…" at bounding box center [578, 216] width 521 height 81
click at [323, 186] on p "There are a lot of authentication solutions out there , and it's quite uncommon…" at bounding box center [578, 216] width 521 height 81
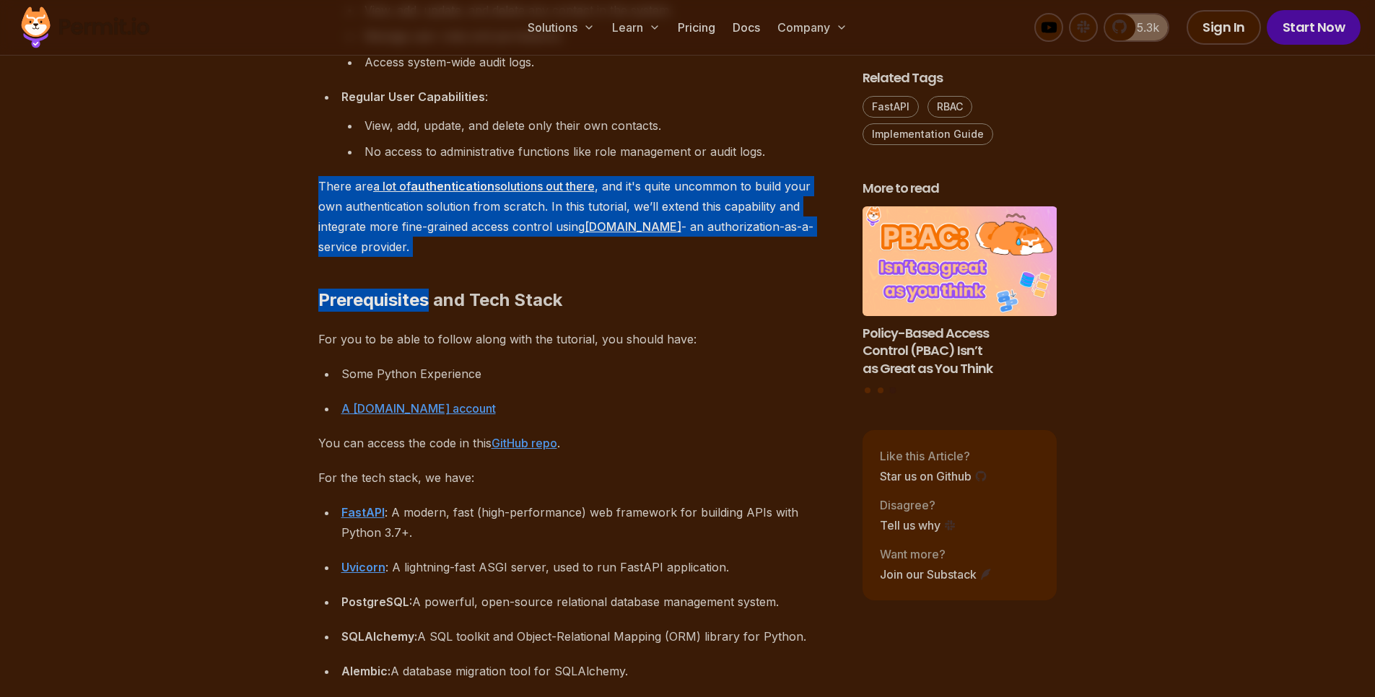
drag, startPoint x: 323, startPoint y: 186, endPoint x: 686, endPoint y: 242, distance: 368.1
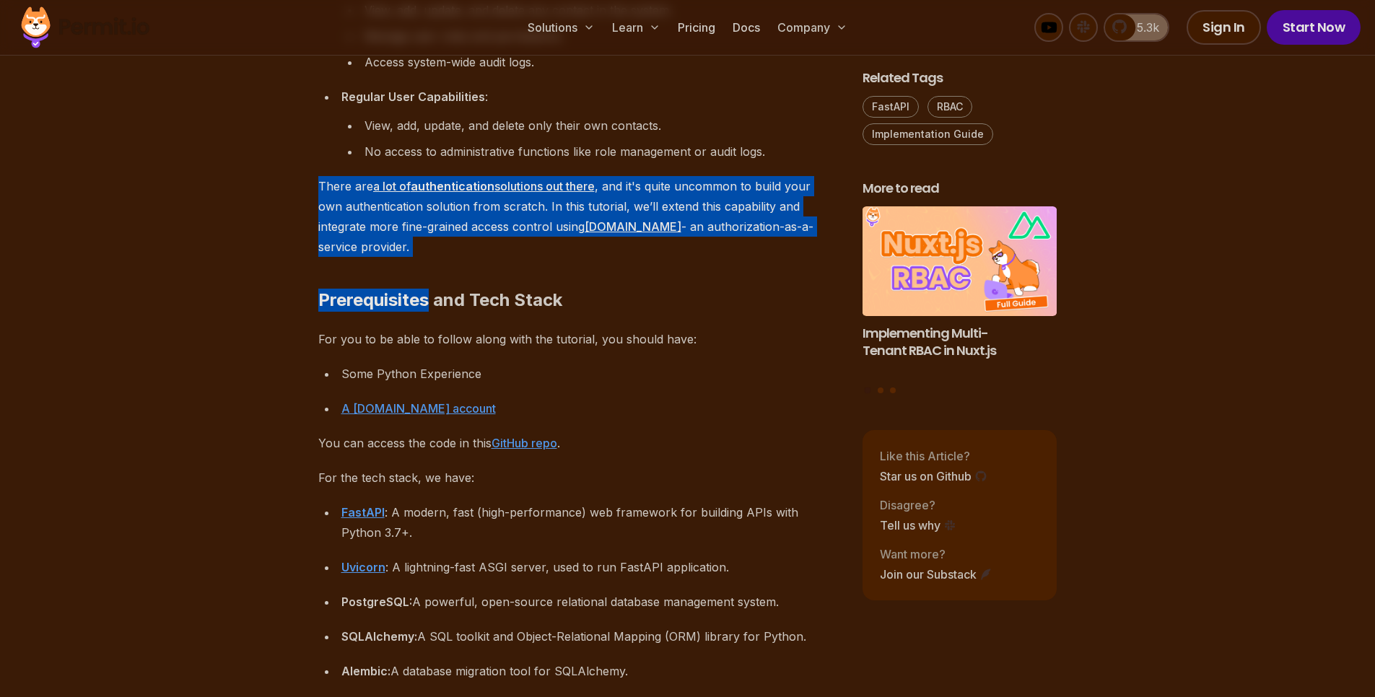
click at [673, 270] on h2 "Prerequisites and Tech Stack" at bounding box center [578, 271] width 521 height 81
drag, startPoint x: 298, startPoint y: 184, endPoint x: 688, endPoint y: 263, distance: 397.8
click at [444, 215] on p "There are a lot of authentication solutions out there , and it's quite uncommon…" at bounding box center [578, 216] width 521 height 81
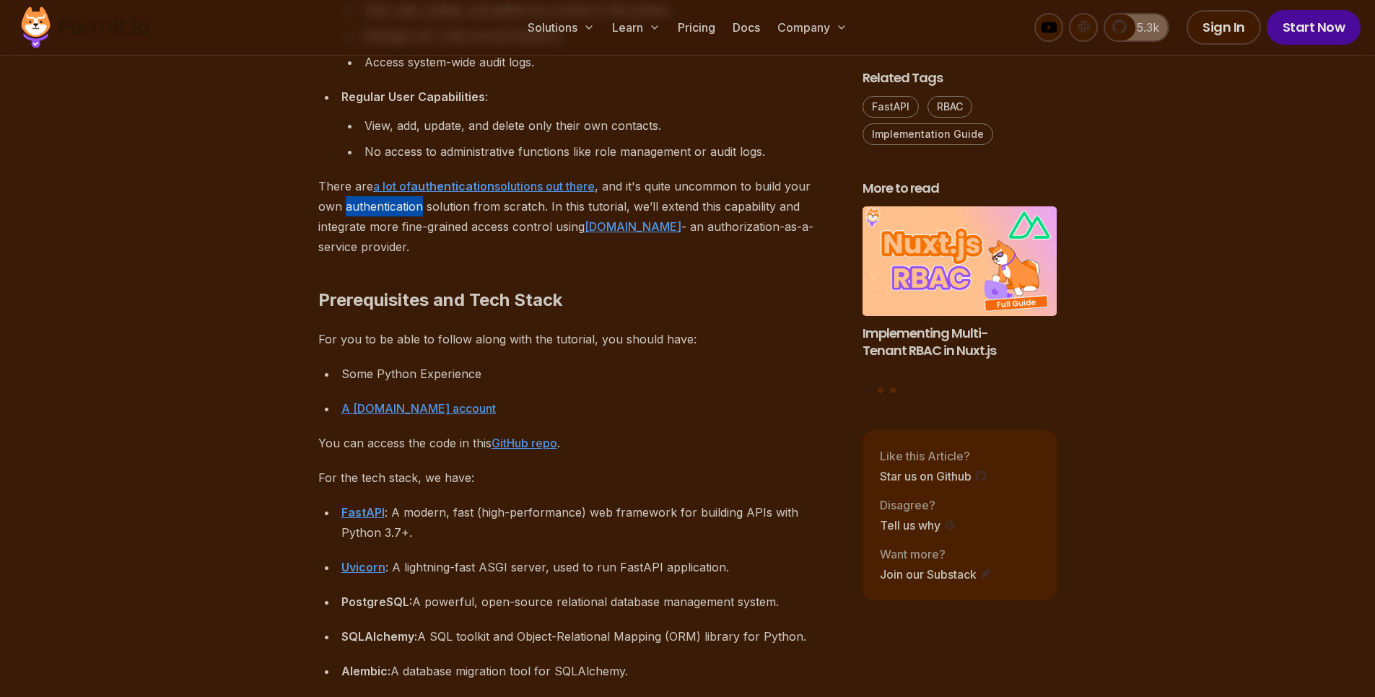
click at [444, 215] on p "There are a lot of authentication solutions out there , and it's quite uncommon…" at bounding box center [578, 216] width 521 height 81
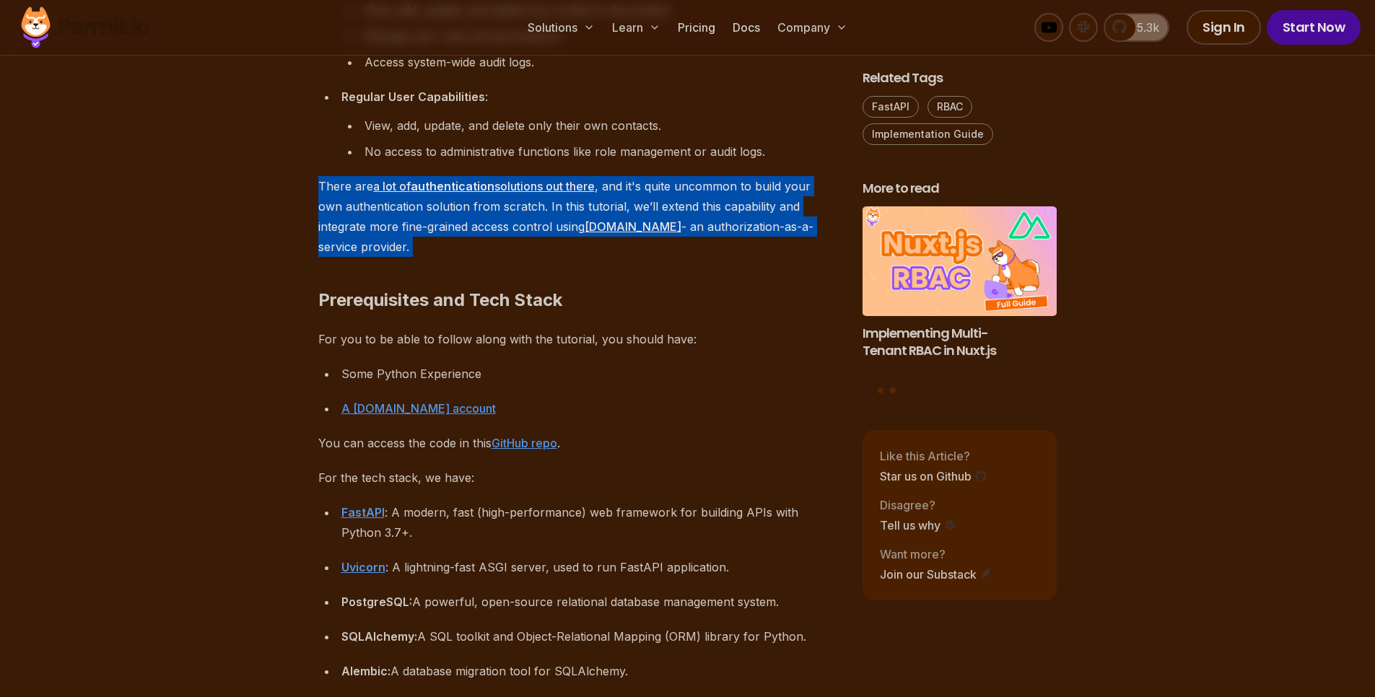
click at [444, 215] on p "There are a lot of authentication solutions out there , and it's quite uncommon…" at bounding box center [578, 216] width 521 height 81
click at [615, 261] on h2 "Prerequisites and Tech Stack" at bounding box center [578, 271] width 521 height 81
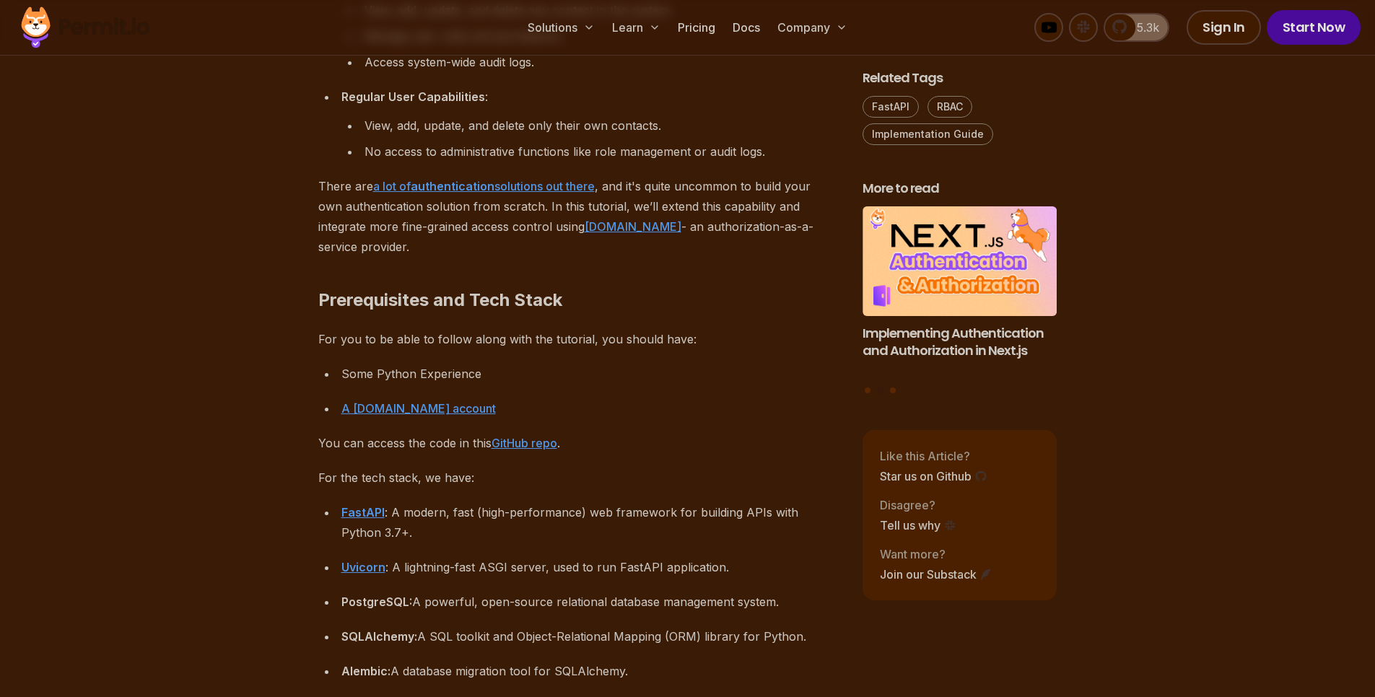
click at [437, 307] on h2 "Prerequisites and Tech Stack" at bounding box center [578, 271] width 521 height 81
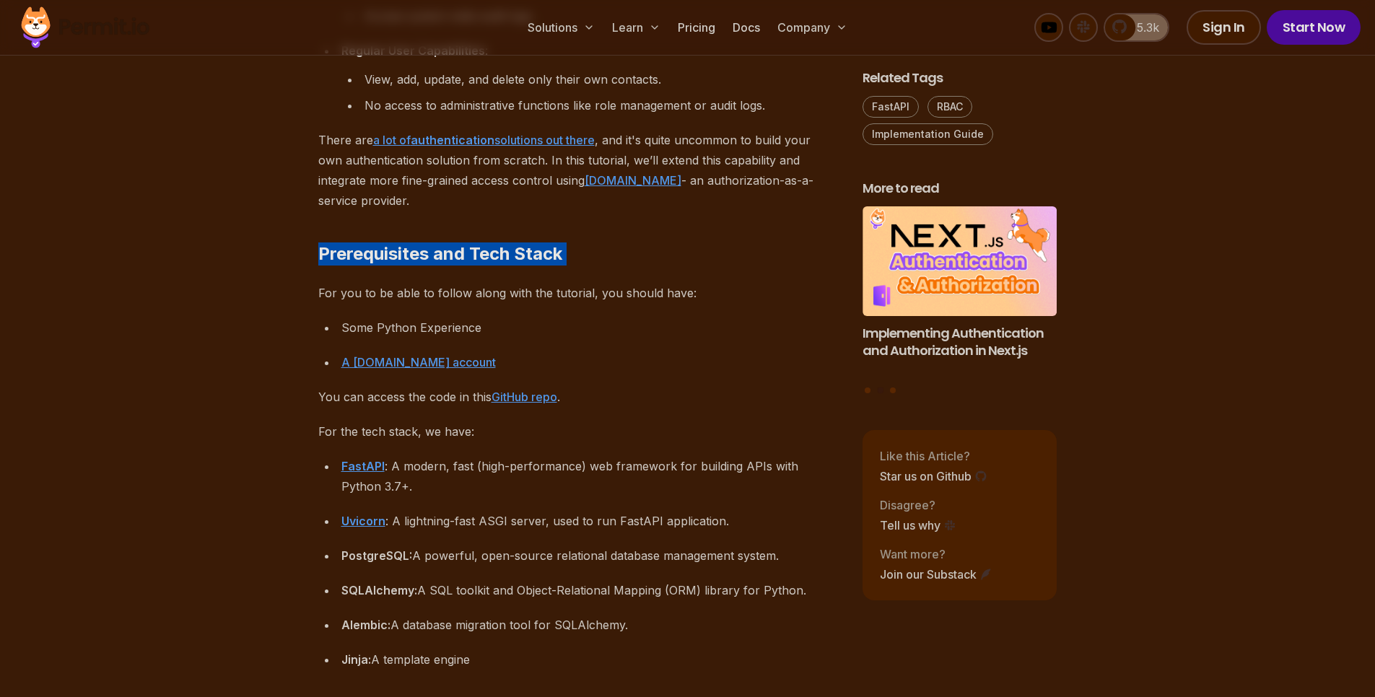
scroll to position [1213, 0]
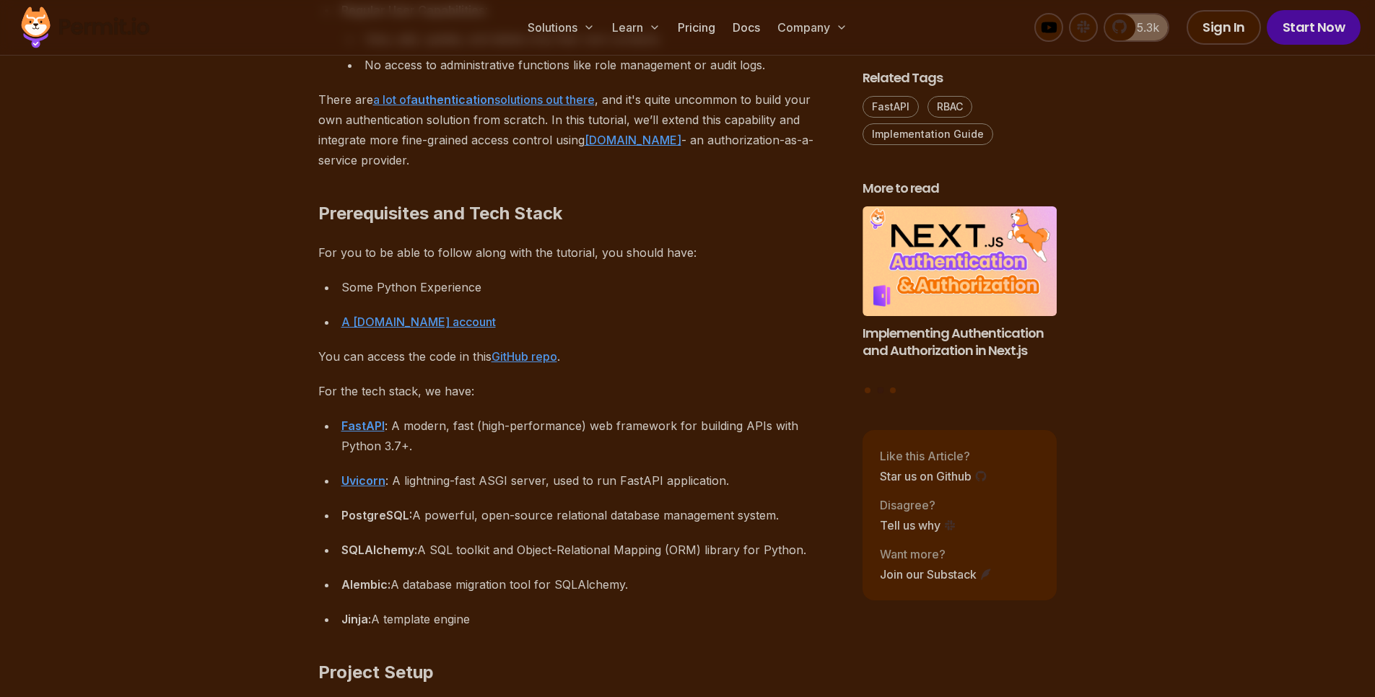
click at [402, 250] on p "For you to be able to follow along with the tutorial, you should have:" at bounding box center [578, 253] width 521 height 20
click at [403, 248] on p "For you to be able to follow along with the tutorial, you should have:" at bounding box center [578, 253] width 521 height 20
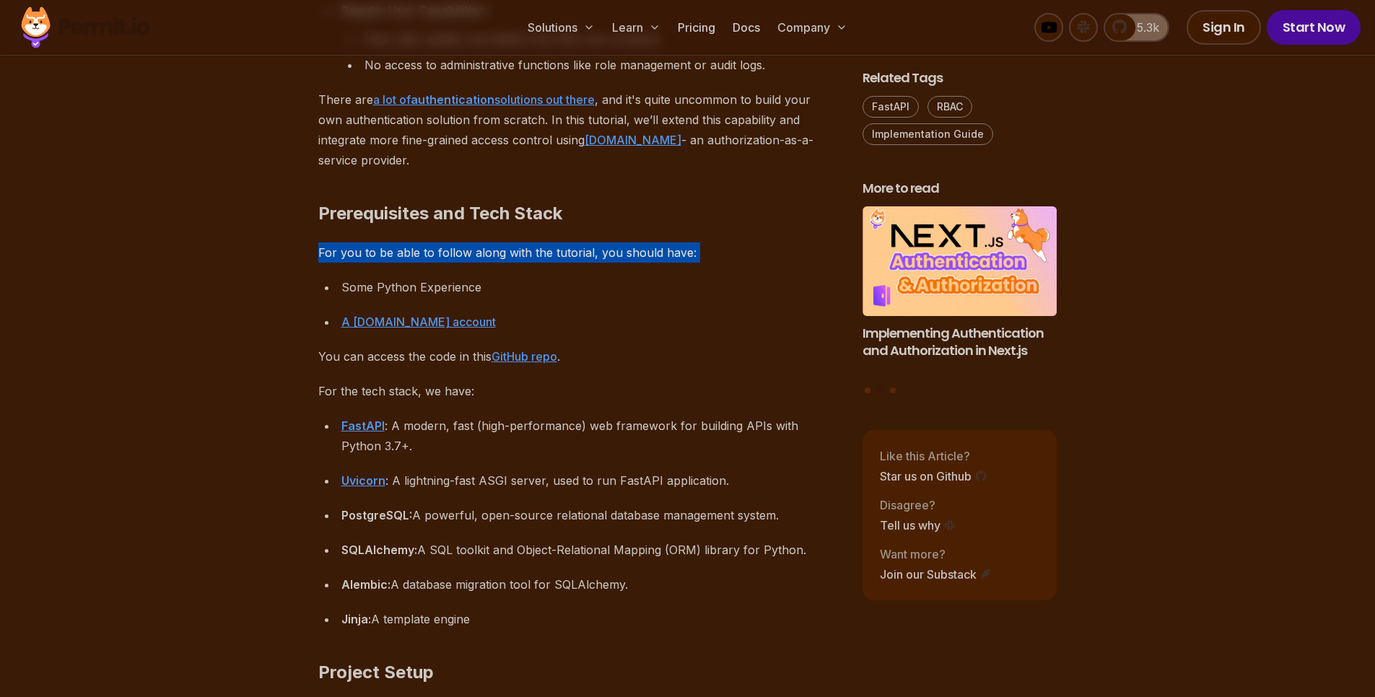
click at [403, 248] on p "For you to be able to follow along with the tutorial, you should have:" at bounding box center [578, 253] width 521 height 20
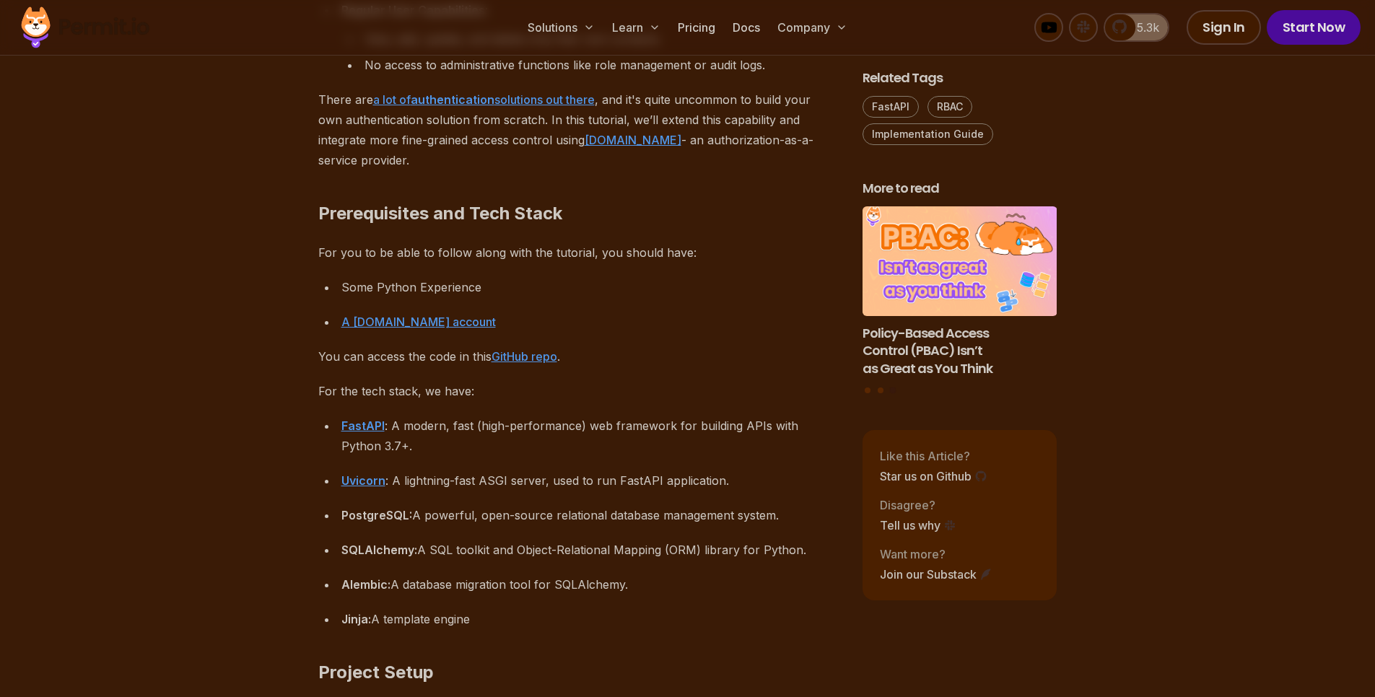
click at [341, 134] on p "There are a lot of authentication solutions out there , and it's quite uncommon…" at bounding box center [578, 130] width 521 height 81
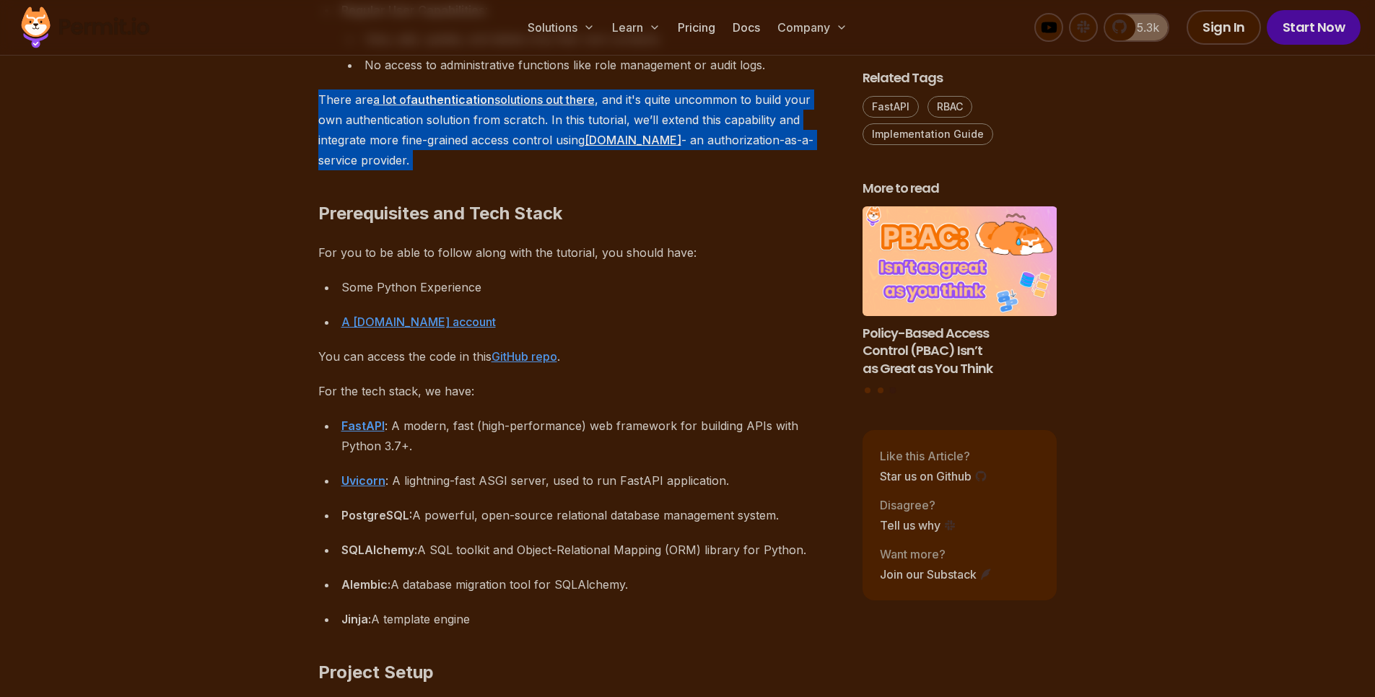
click at [341, 134] on p "There are a lot of authentication solutions out there , and it's quite uncommon…" at bounding box center [578, 130] width 521 height 81
click at [354, 123] on p "There are a lot of authentication solutions out there , and it's quite uncommon…" at bounding box center [578, 130] width 521 height 81
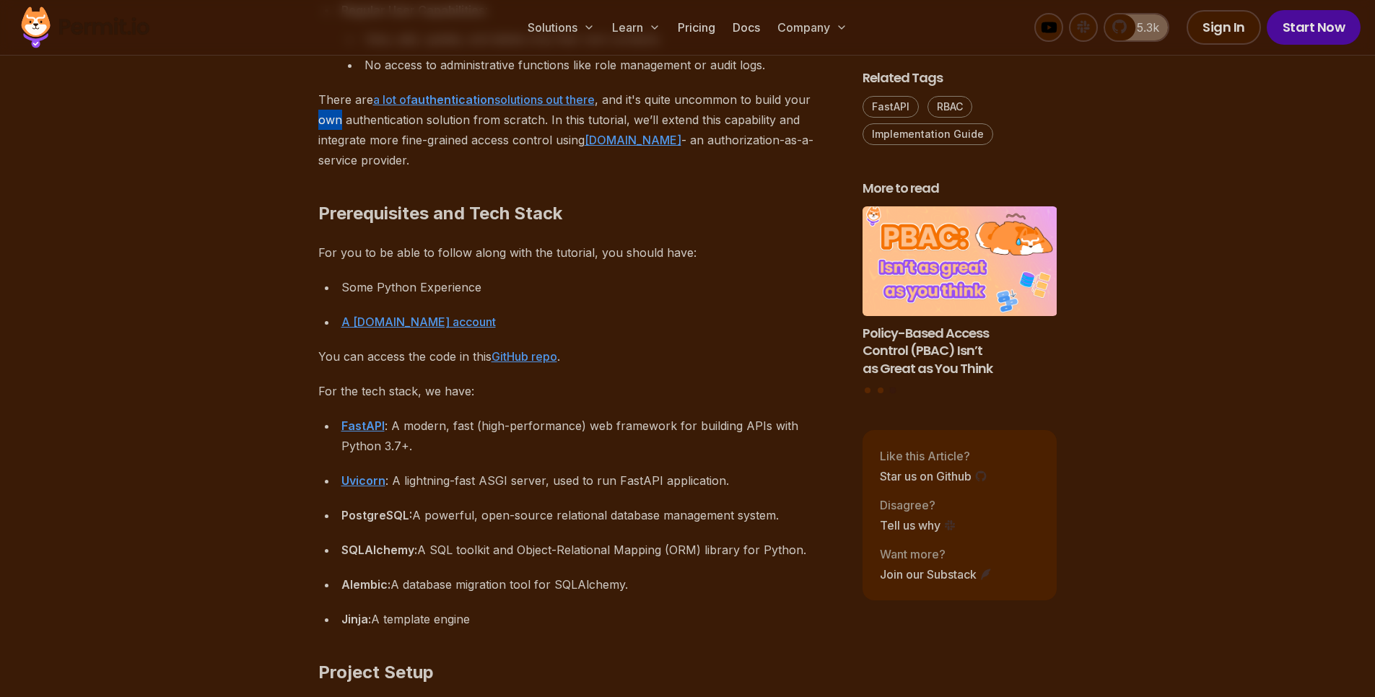
click at [354, 123] on p "There are a lot of authentication solutions out there , and it's quite uncommon…" at bounding box center [578, 130] width 521 height 81
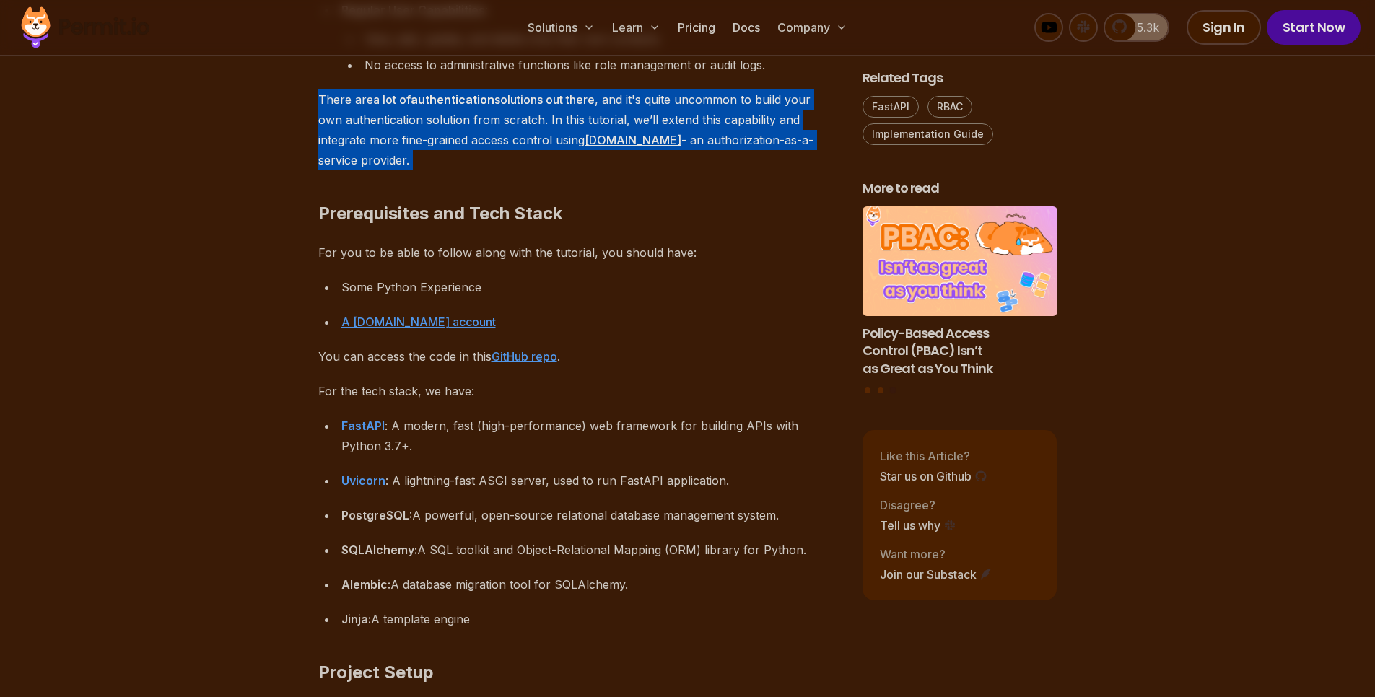
click at [354, 123] on p "There are a lot of authentication solutions out there , and it's quite uncommon…" at bounding box center [578, 130] width 521 height 81
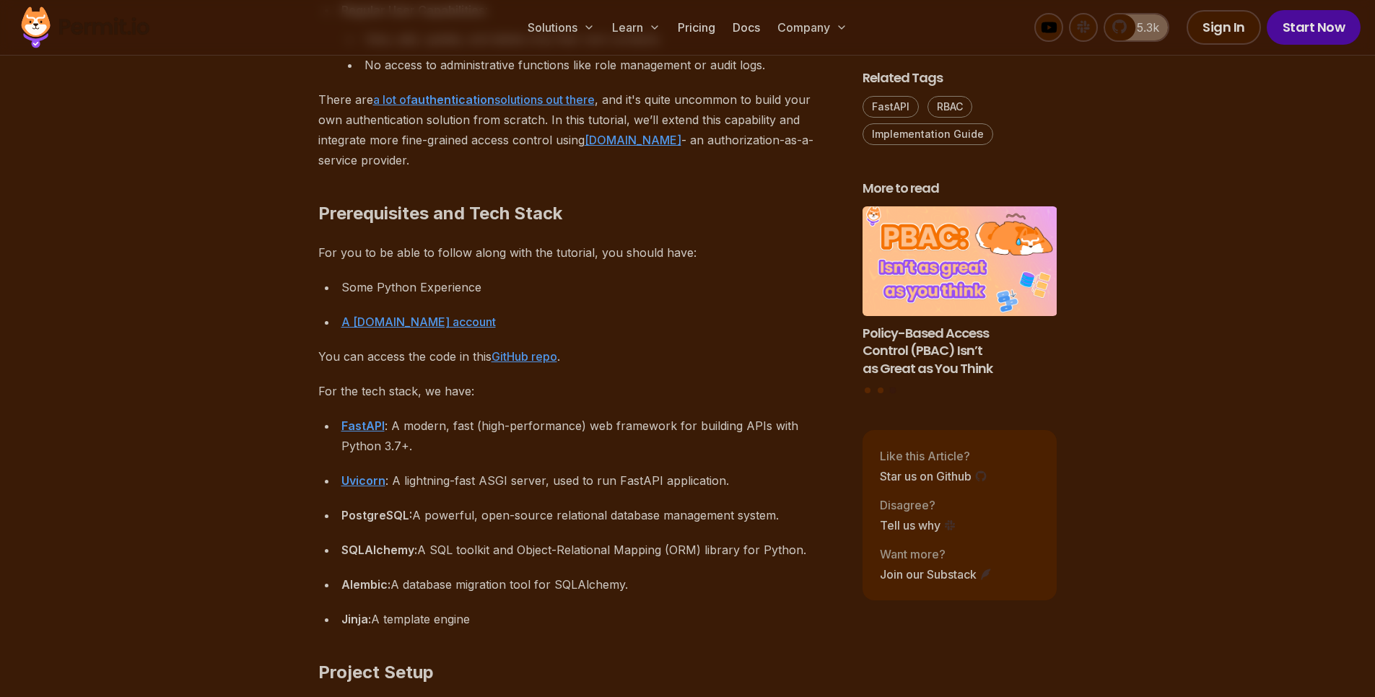
click at [362, 212] on h2 "Prerequisites and Tech Stack" at bounding box center [578, 184] width 521 height 81
click at [350, 249] on p "For you to be able to follow along with the tutorial, you should have:" at bounding box center [578, 253] width 521 height 20
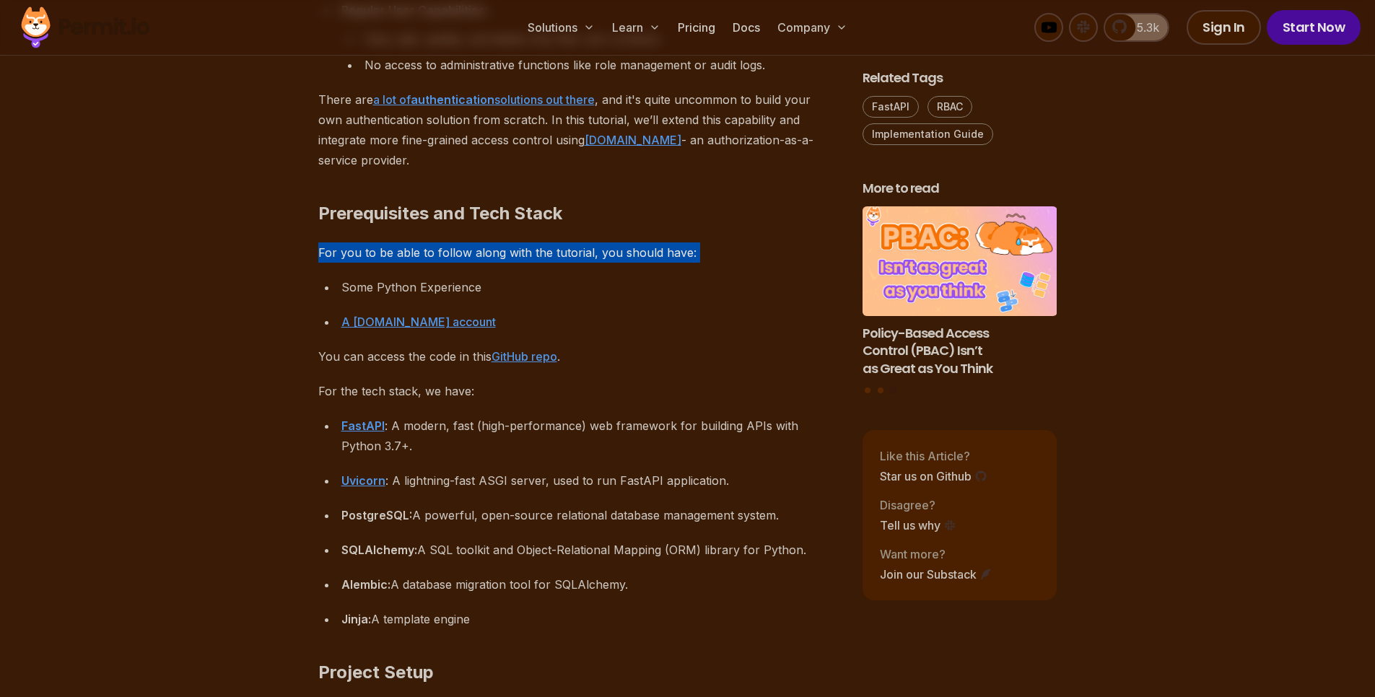
click at [350, 249] on p "For you to be able to follow along with the tutorial, you should have:" at bounding box center [578, 253] width 521 height 20
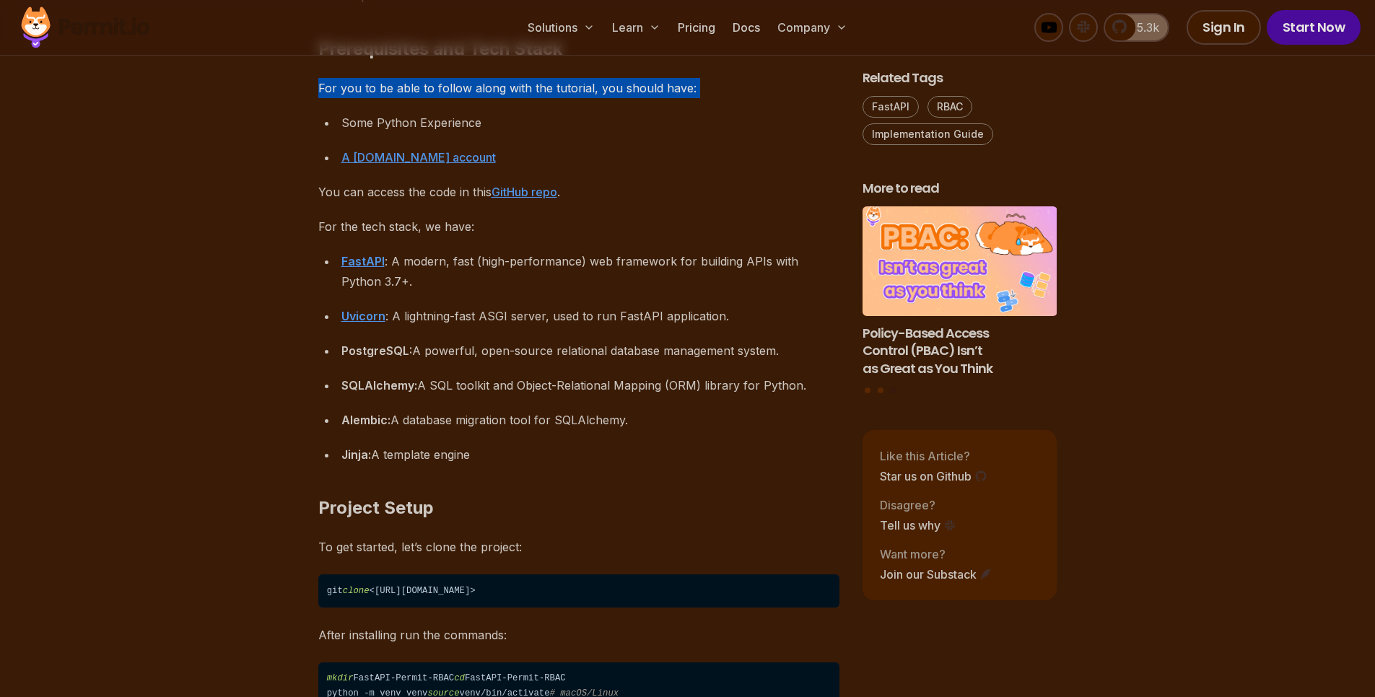
scroll to position [1386, 0]
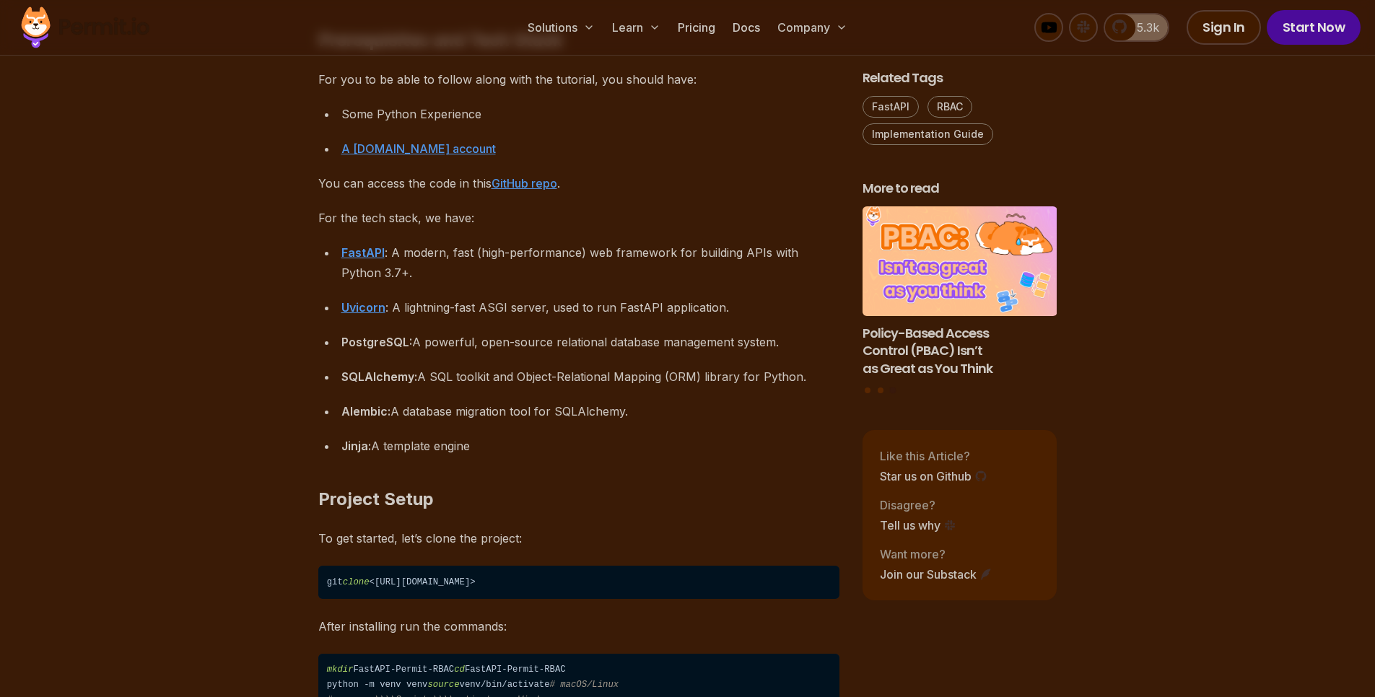
click at [466, 113] on div "Some Python Experience" at bounding box center [590, 114] width 498 height 20
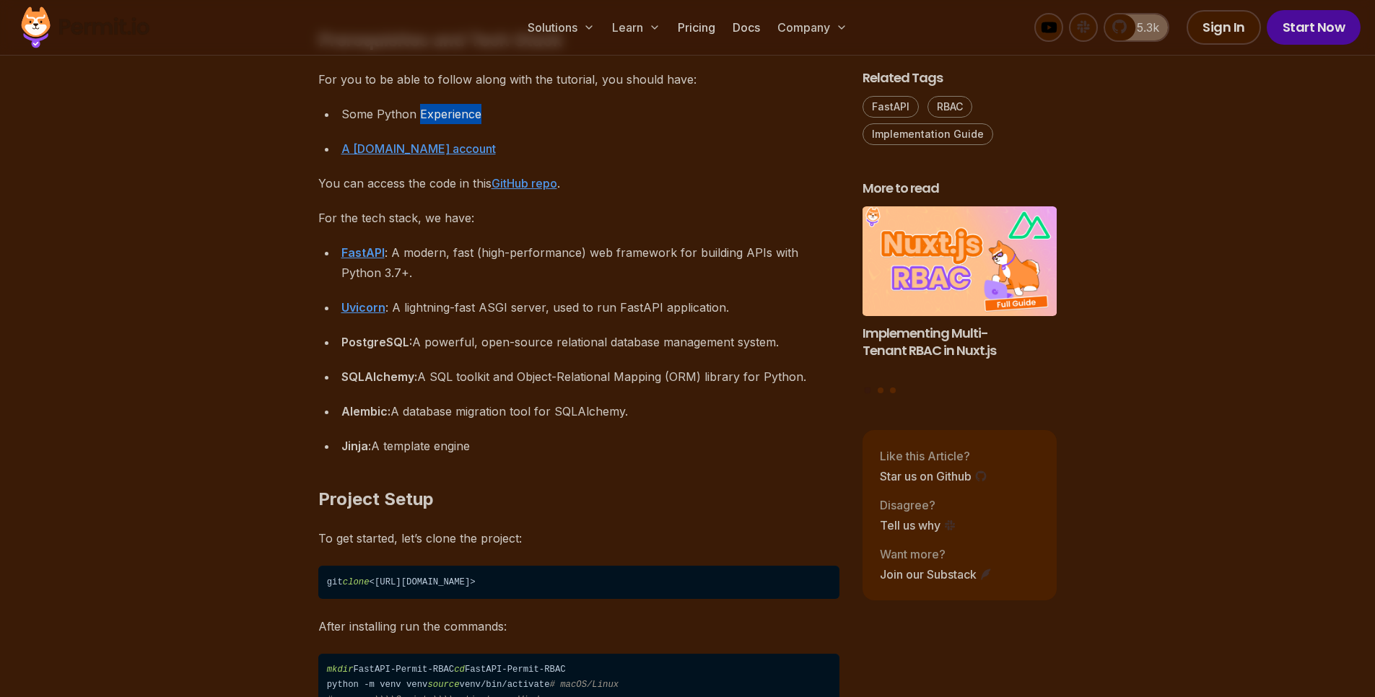
click at [466, 113] on div "Some Python Experience" at bounding box center [590, 114] width 498 height 20
click at [498, 140] on div "A Permit.io account" at bounding box center [590, 149] width 498 height 20
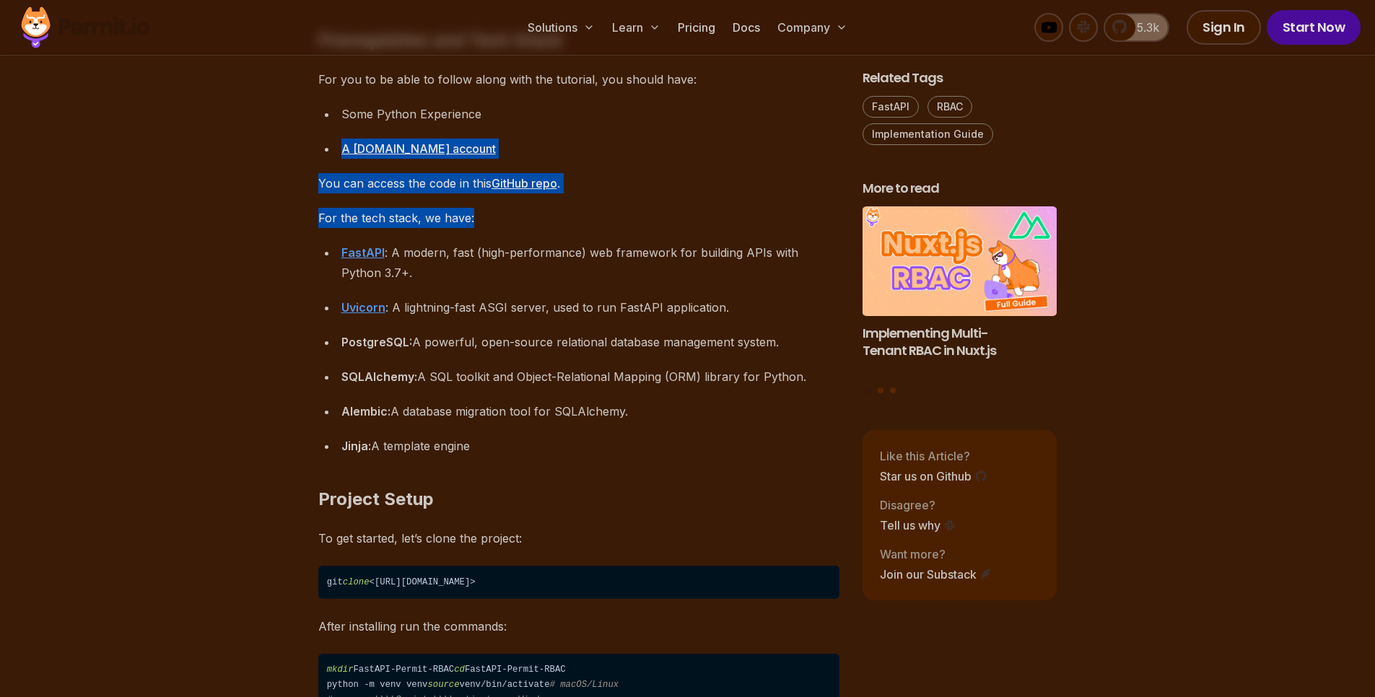
drag, startPoint x: 498, startPoint y: 140, endPoint x: 516, endPoint y: 198, distance: 60.5
click at [575, 214] on p "For the tech stack, we have:" at bounding box center [578, 218] width 521 height 20
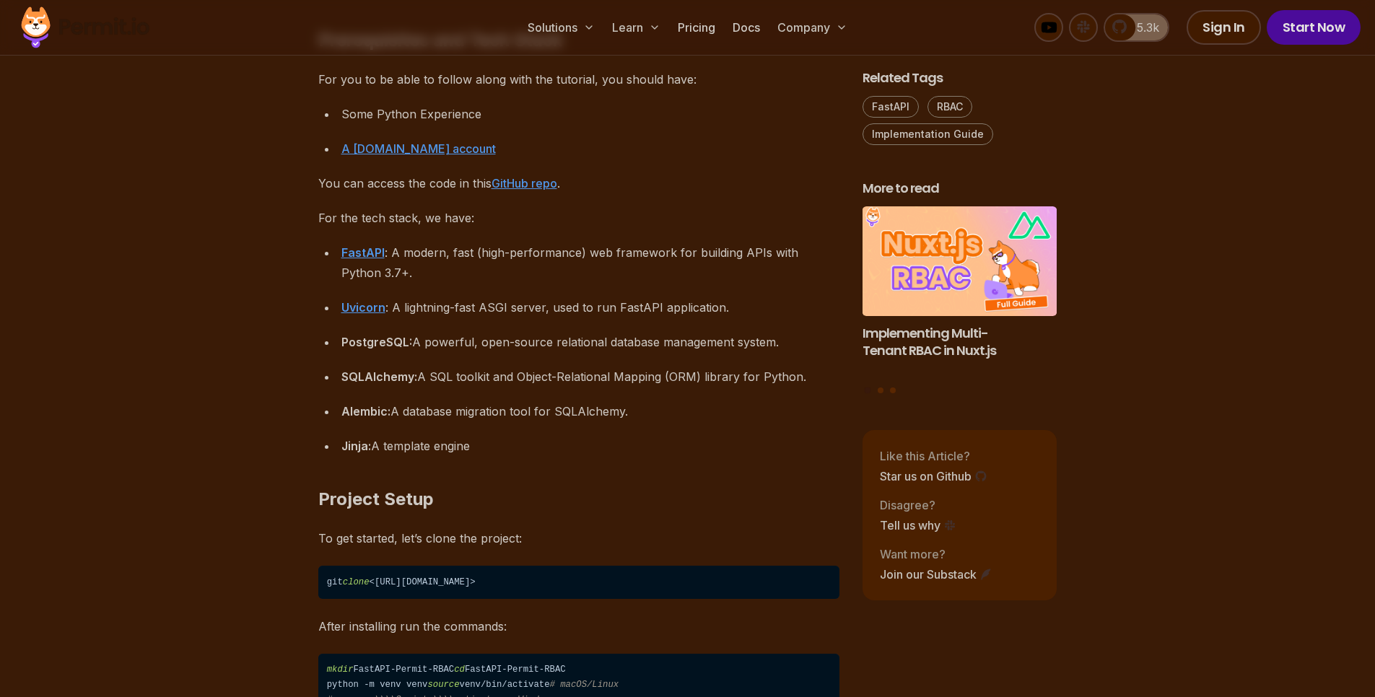
click at [620, 183] on p "You can access the code in this GitHub repo ." at bounding box center [578, 183] width 521 height 20
drag, startPoint x: 619, startPoint y: 183, endPoint x: 624, endPoint y: 206, distance: 24.2
click at [619, 183] on p "You can access the code in this GitHub repo ." at bounding box center [578, 183] width 521 height 20
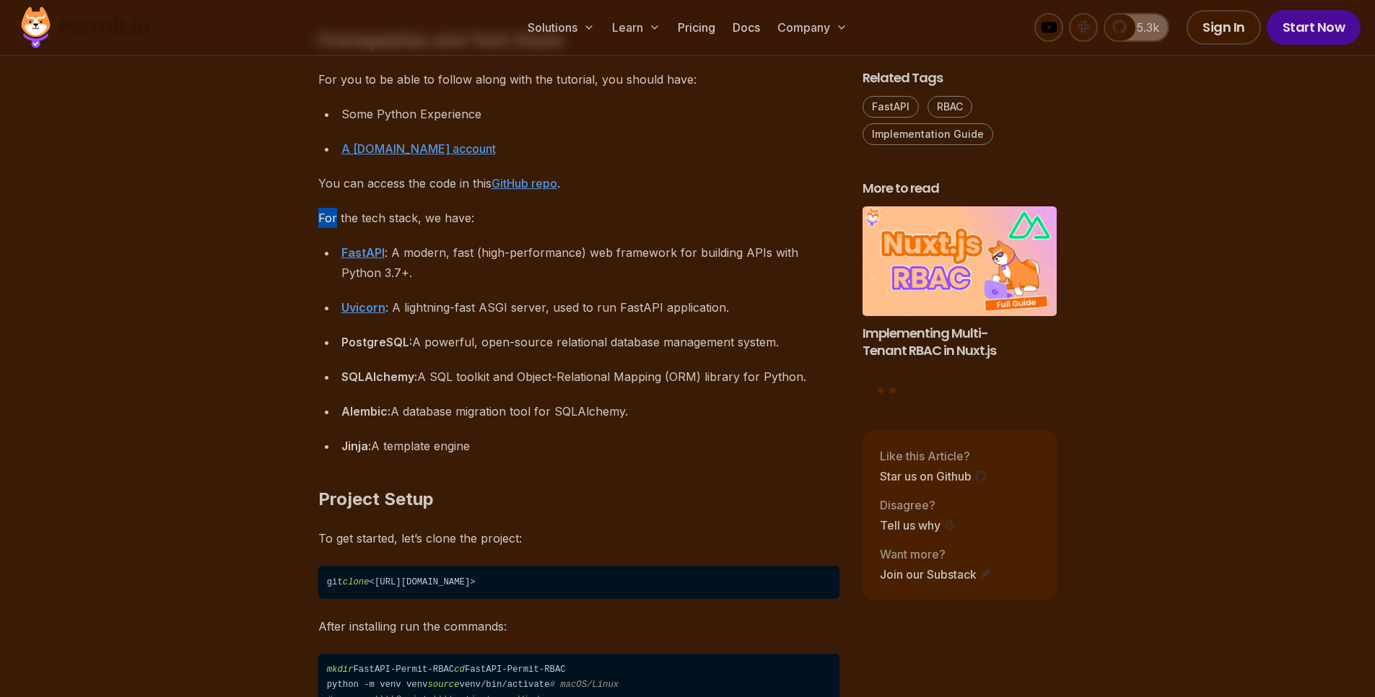
drag, startPoint x: 541, startPoint y: 181, endPoint x: 692, endPoint y: 118, distance: 163.4
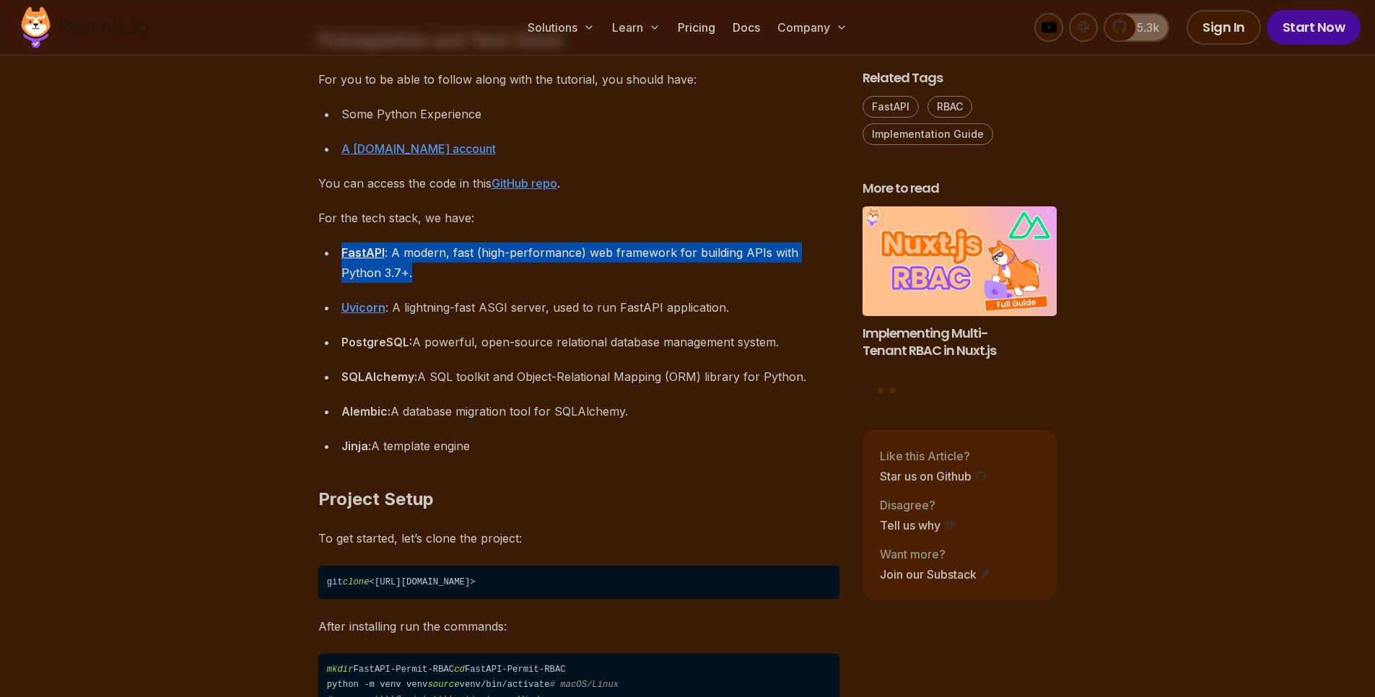
click at [544, 266] on div "FastAPI : A modern, fast (high-performance) web framework for building APIs wit…" at bounding box center [590, 263] width 498 height 40
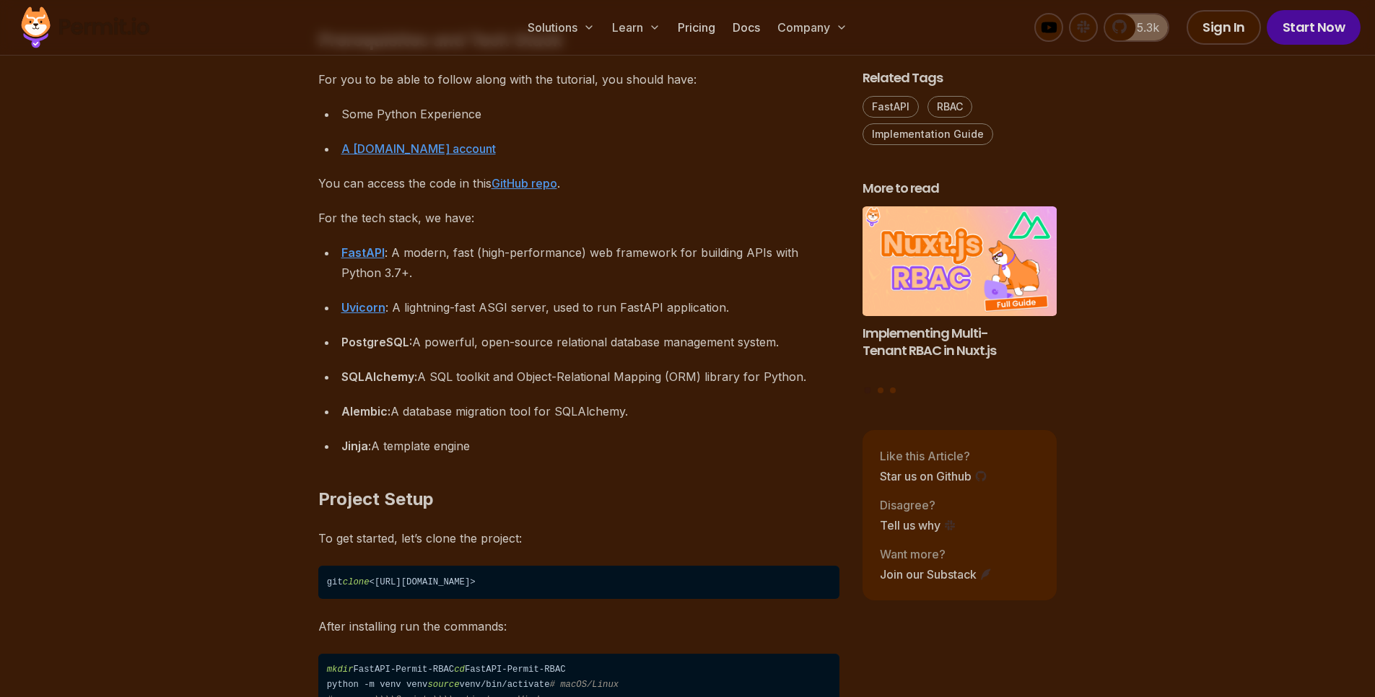
click at [544, 266] on div "FastAPI : A modern, fast (high-performance) web framework for building APIs wit…" at bounding box center [590, 263] width 498 height 40
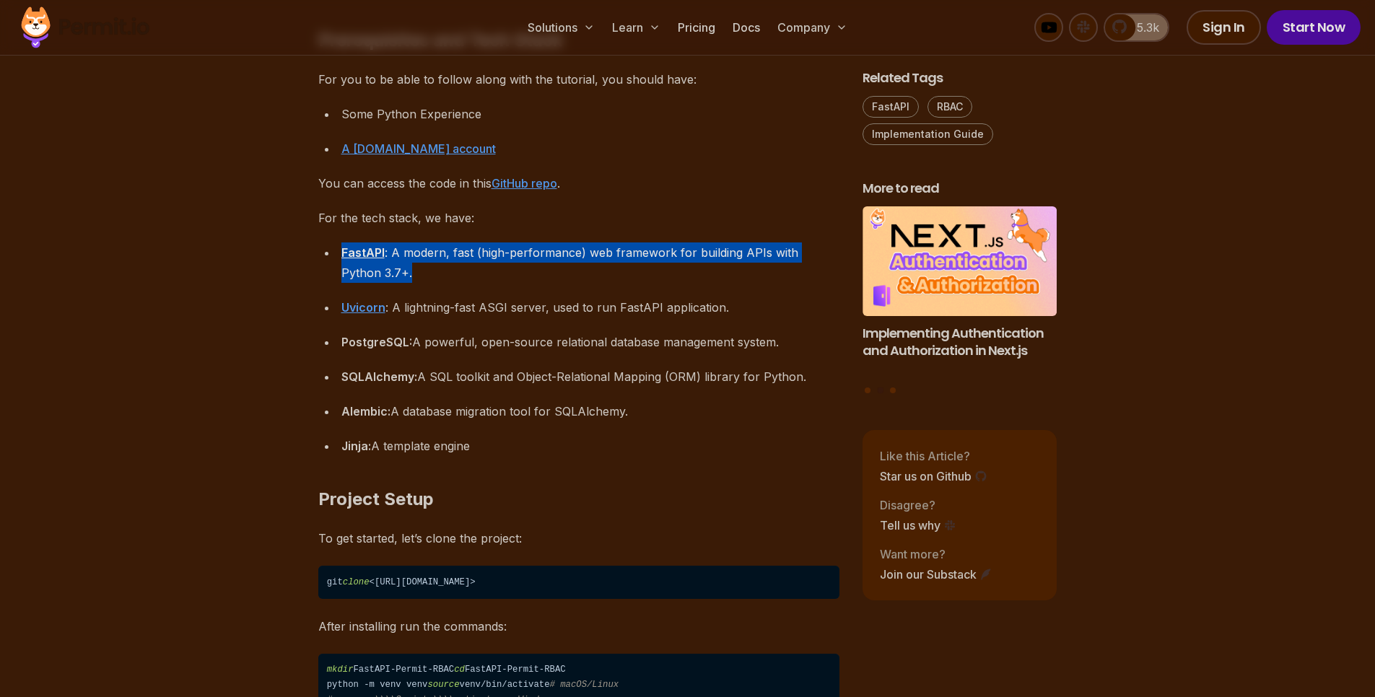
click at [544, 266] on div "FastAPI : A modern, fast (high-performance) web framework for building APIs wit…" at bounding box center [590, 263] width 498 height 40
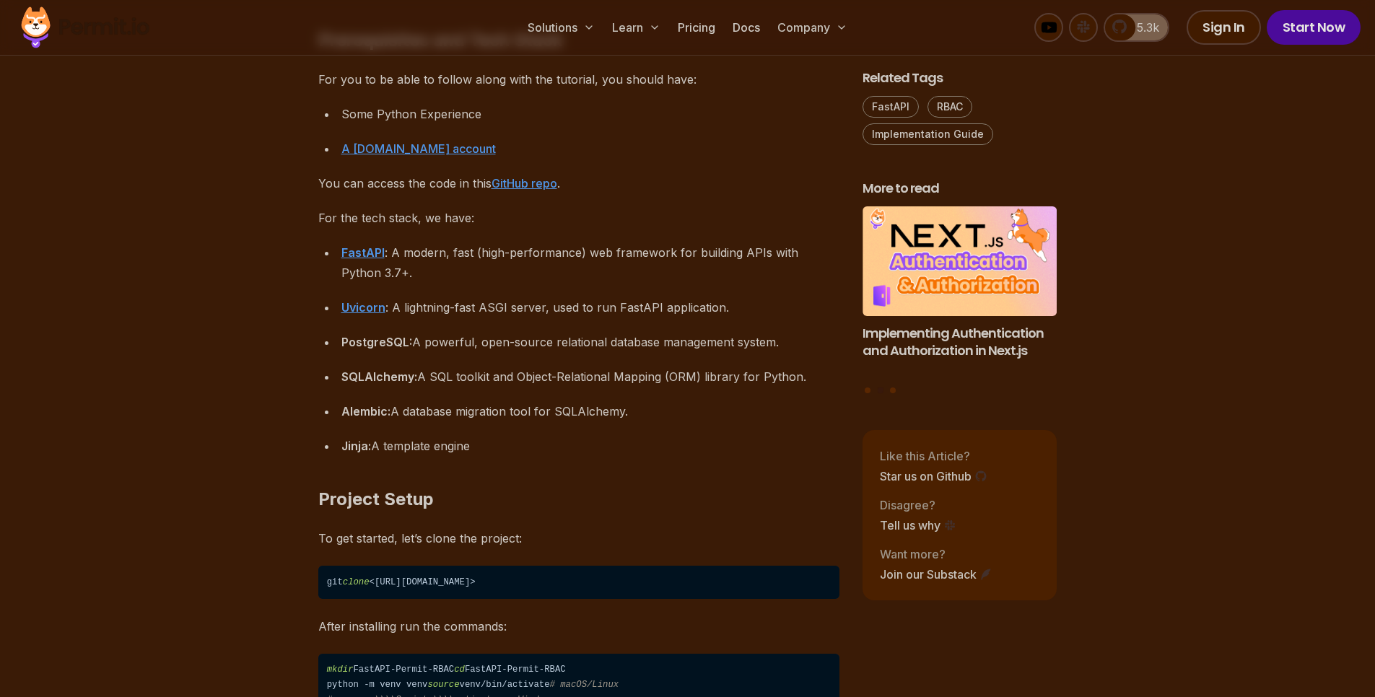
click at [555, 303] on div "Uvicorn : A lightning-fast ASGI server, used to run FastAPI application." at bounding box center [590, 307] width 498 height 20
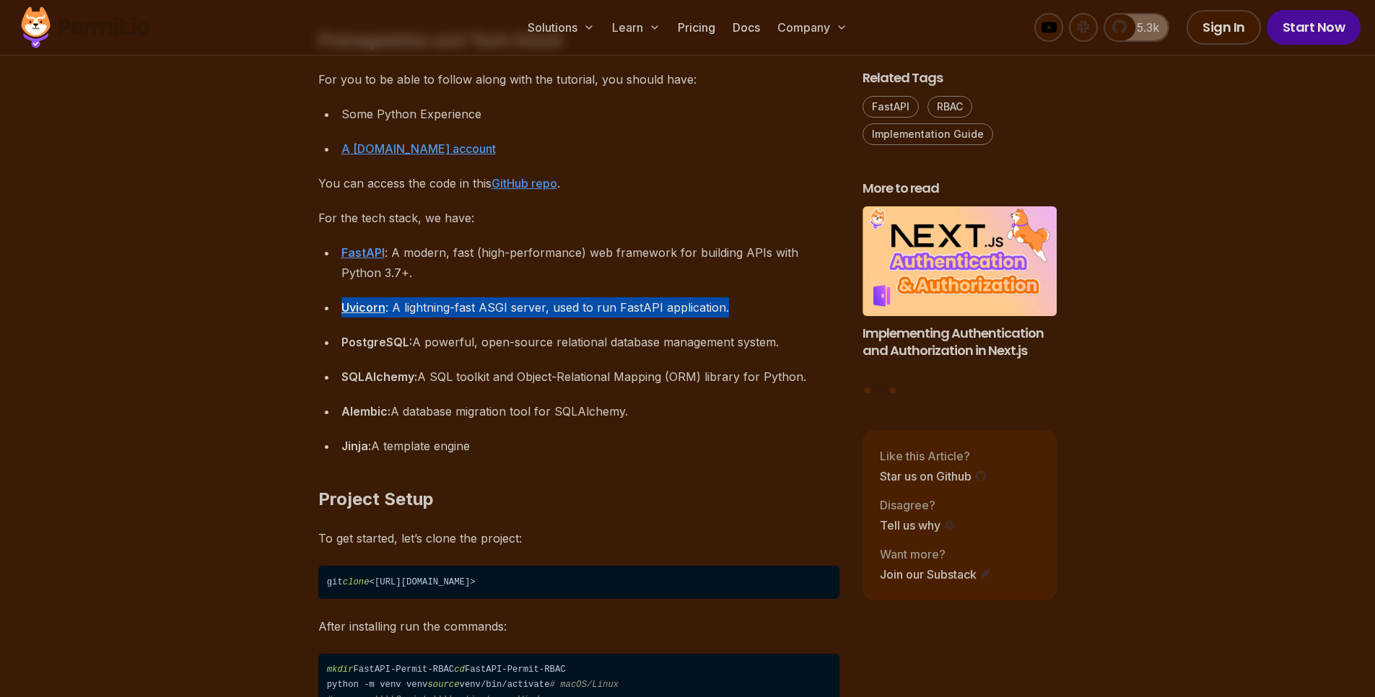
click at [554, 304] on div "Uvicorn : A lightning-fast ASGI server, used to run FastAPI application." at bounding box center [590, 307] width 498 height 20
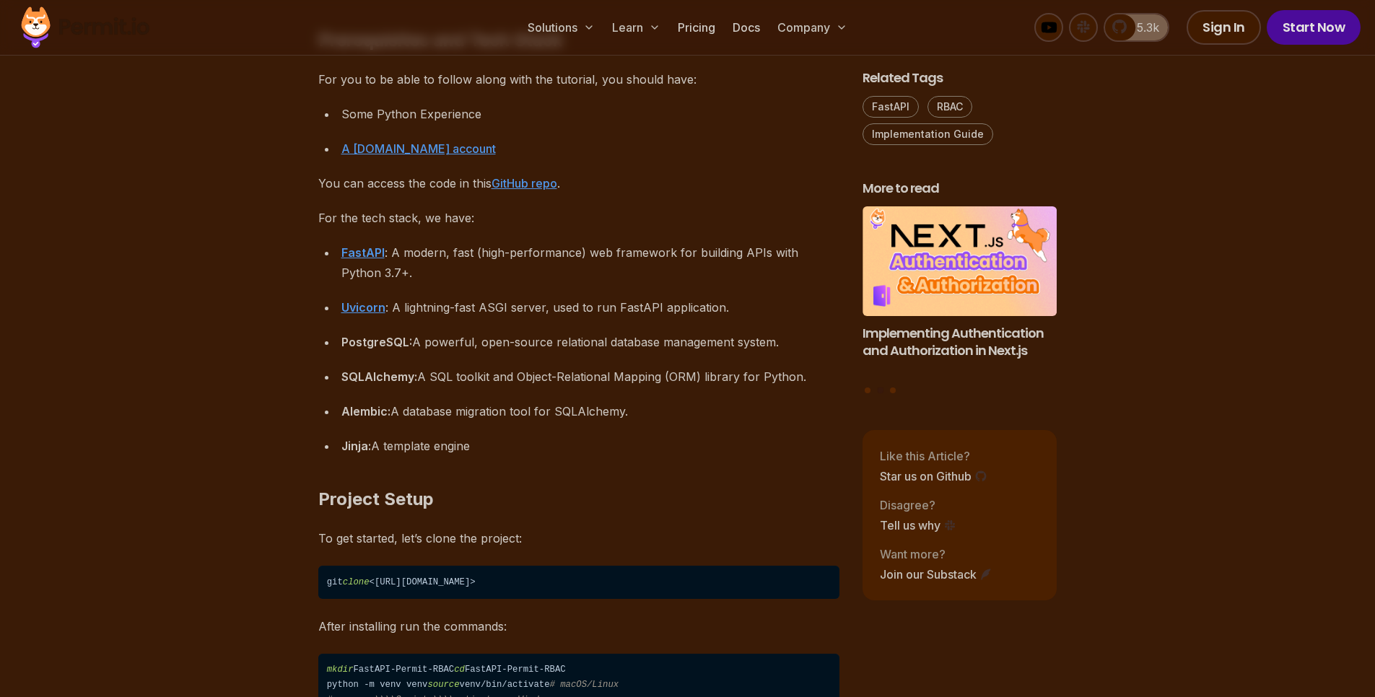
click at [551, 333] on div "PostgreSQL: A powerful, open-source relational database management system." at bounding box center [590, 342] width 498 height 20
click at [551, 332] on div "PostgreSQL: A powerful, open-source relational database management system." at bounding box center [590, 342] width 498 height 20
drag, startPoint x: 551, startPoint y: 332, endPoint x: 628, endPoint y: 335, distance: 77.3
click at [554, 333] on div "PostgreSQL: A powerful, open-source relational database management system." at bounding box center [590, 342] width 498 height 20
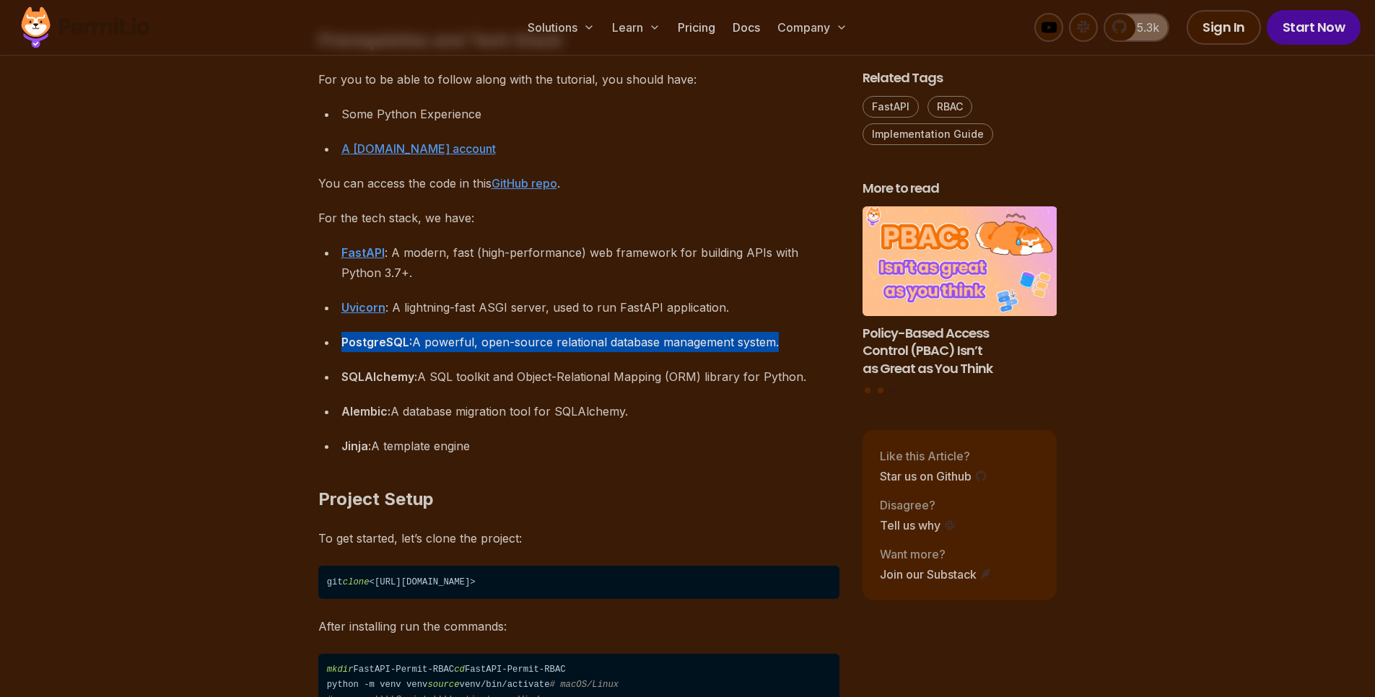
click at [488, 340] on div "PostgreSQL: A powerful, open-source relational database management system." at bounding box center [590, 342] width 498 height 20
click at [372, 348] on strong "PostgreSQL:" at bounding box center [376, 342] width 71 height 14
click at [359, 373] on strong "SQLAlchemy:" at bounding box center [379, 377] width 76 height 14
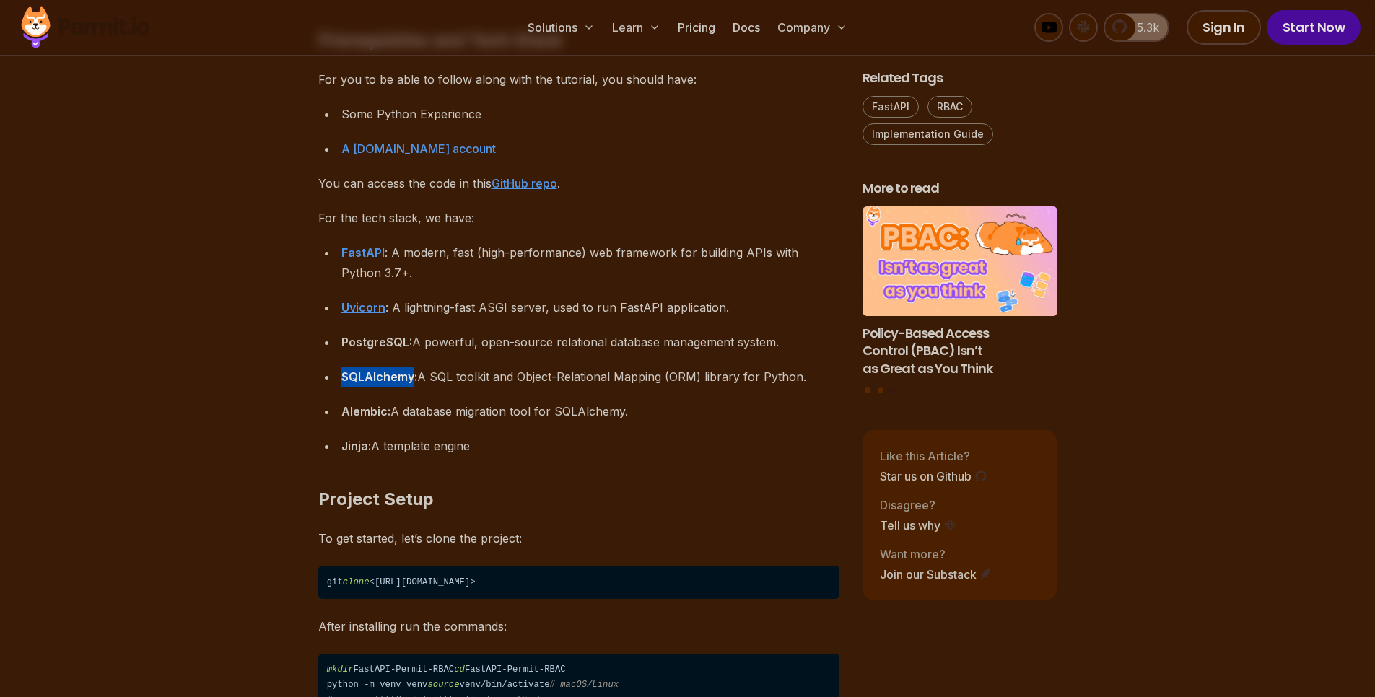
click at [359, 373] on strong "SQLAlchemy:" at bounding box center [379, 377] width 76 height 14
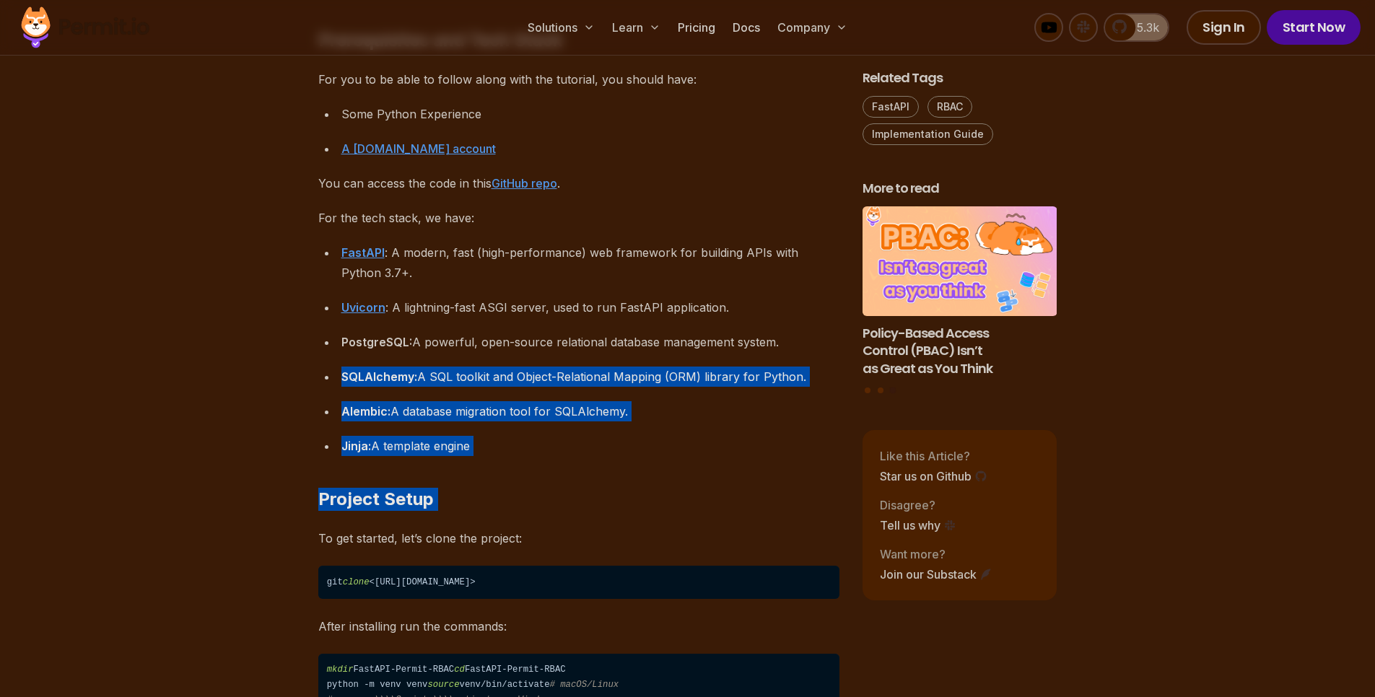
drag, startPoint x: 359, startPoint y: 373, endPoint x: 494, endPoint y: 463, distance: 162.0
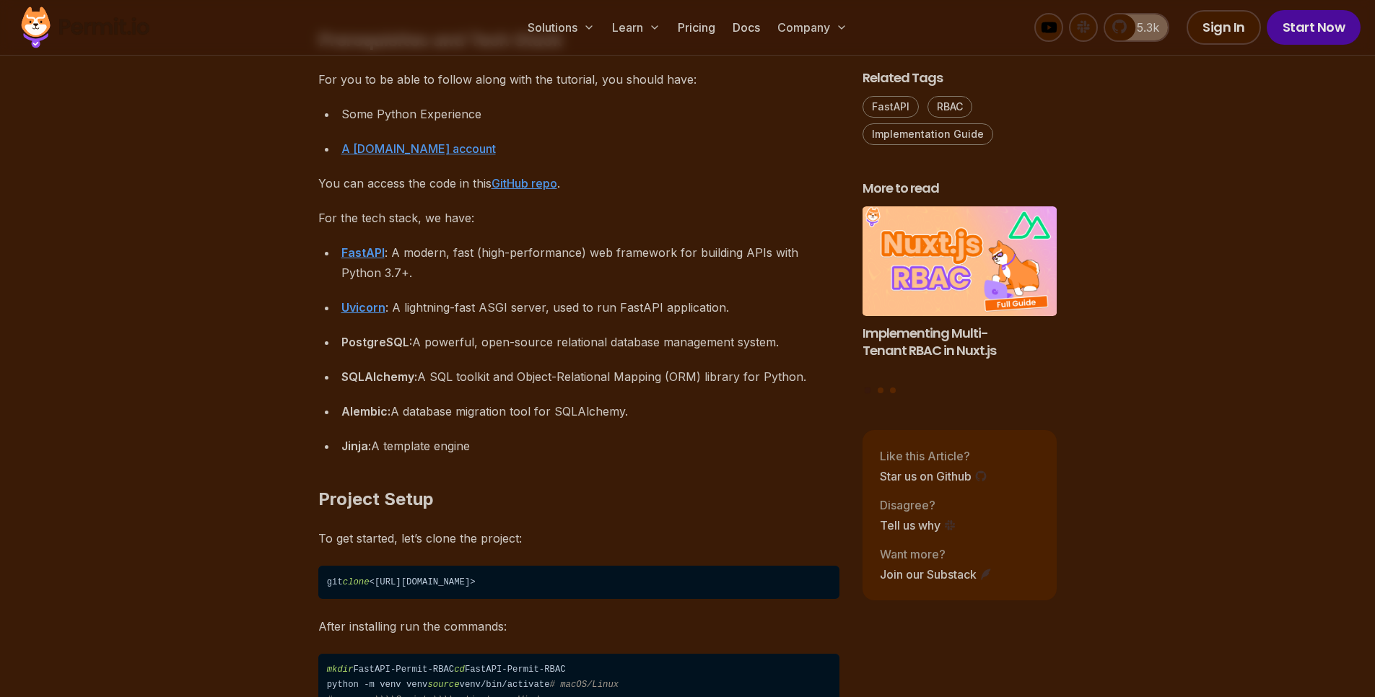
click at [527, 536] on p "To get started, let’s clone the project:" at bounding box center [578, 538] width 521 height 20
click at [614, 507] on h2 "Project Setup" at bounding box center [578, 470] width 521 height 81
click at [436, 302] on div "Uvicorn : A lightning-fast ASGI server, used to run FastAPI application." at bounding box center [590, 307] width 498 height 20
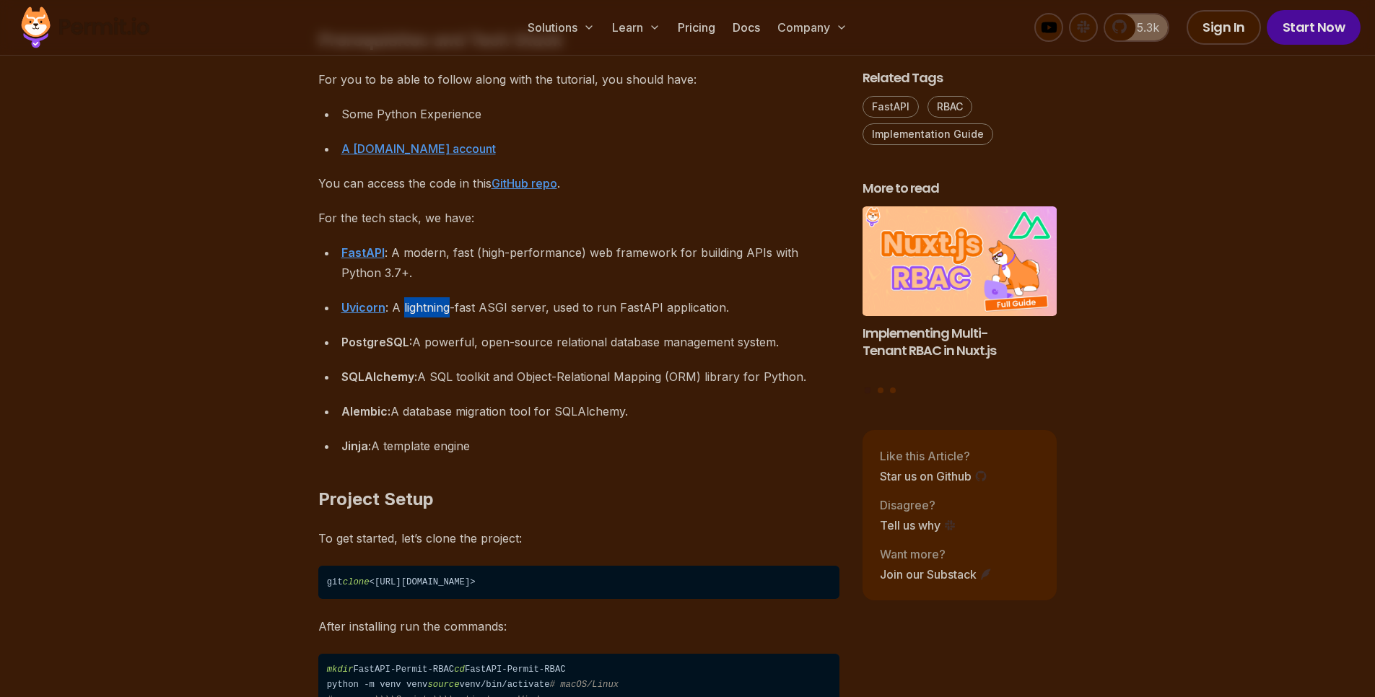
click at [436, 302] on div "Uvicorn : A lightning-fast ASGI server, used to run FastAPI application." at bounding box center [590, 307] width 498 height 20
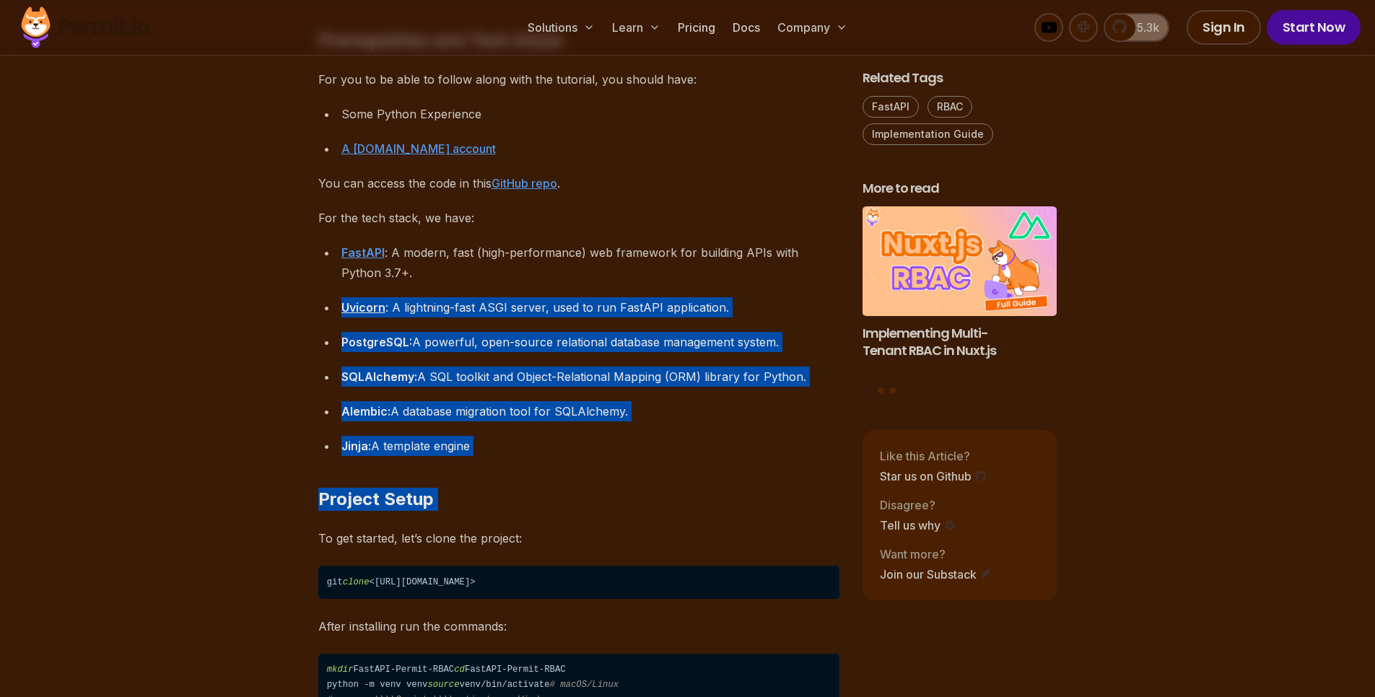
drag, startPoint x: 436, startPoint y: 302, endPoint x: 484, endPoint y: 437, distance: 143.1
click at [546, 451] on h2 "Project Setup" at bounding box center [578, 470] width 521 height 81
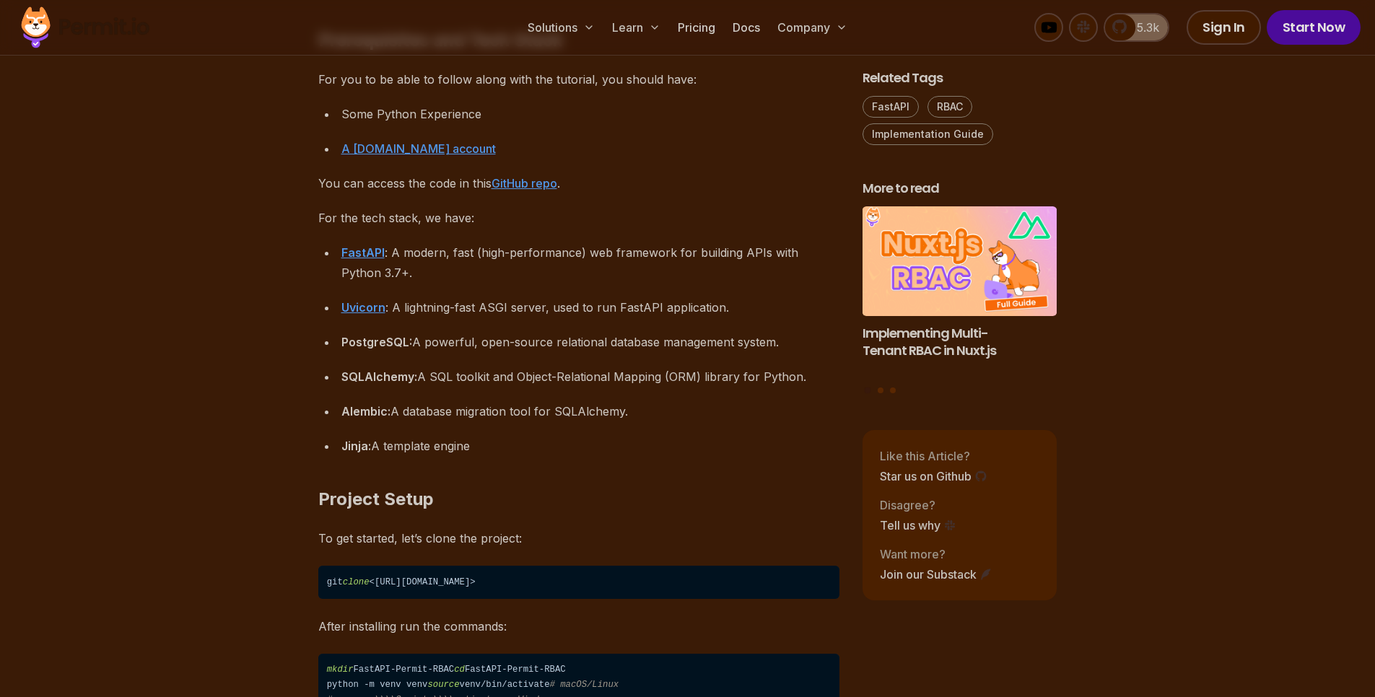
click at [519, 531] on p "To get started, let’s clone the project:" at bounding box center [578, 538] width 521 height 20
click at [651, 473] on h2 "Project Setup" at bounding box center [578, 470] width 521 height 81
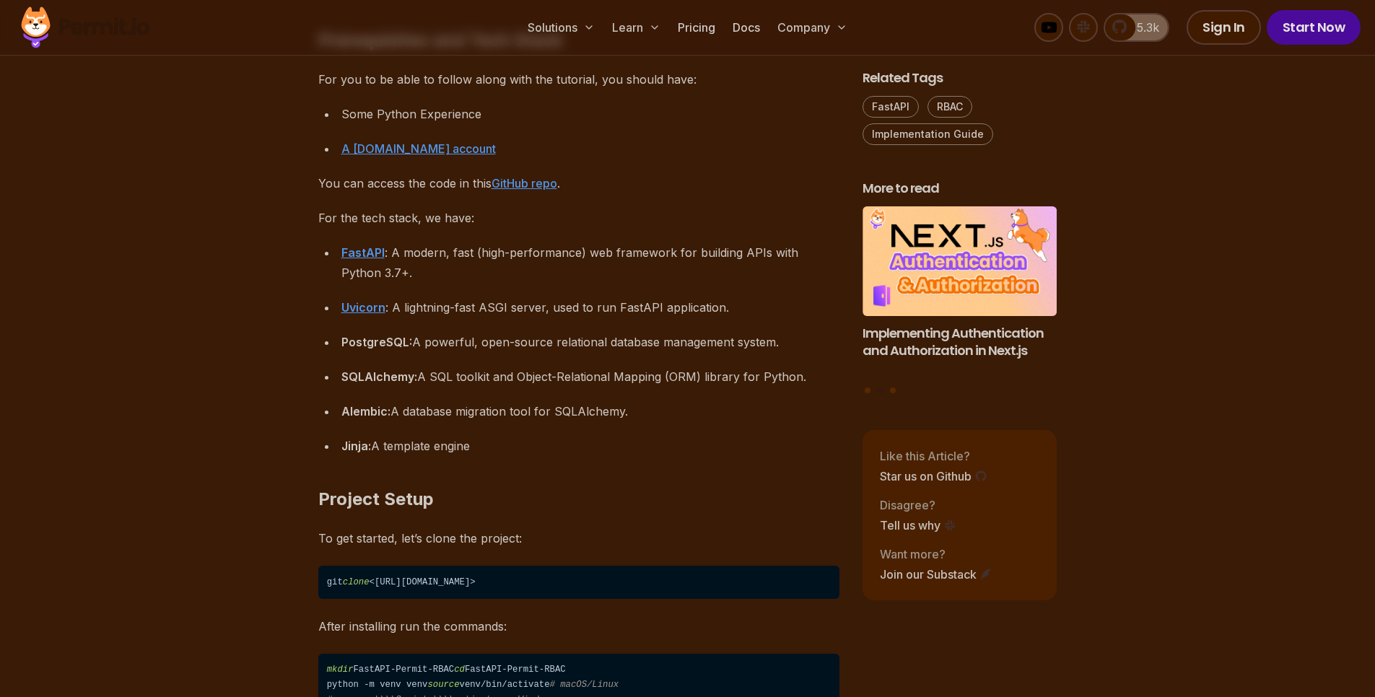
click at [423, 333] on div "PostgreSQL: A powerful, open-source relational database management system." at bounding box center [590, 342] width 498 height 20
click at [420, 334] on div "PostgreSQL: A powerful, open-source relational database management system." at bounding box center [590, 342] width 498 height 20
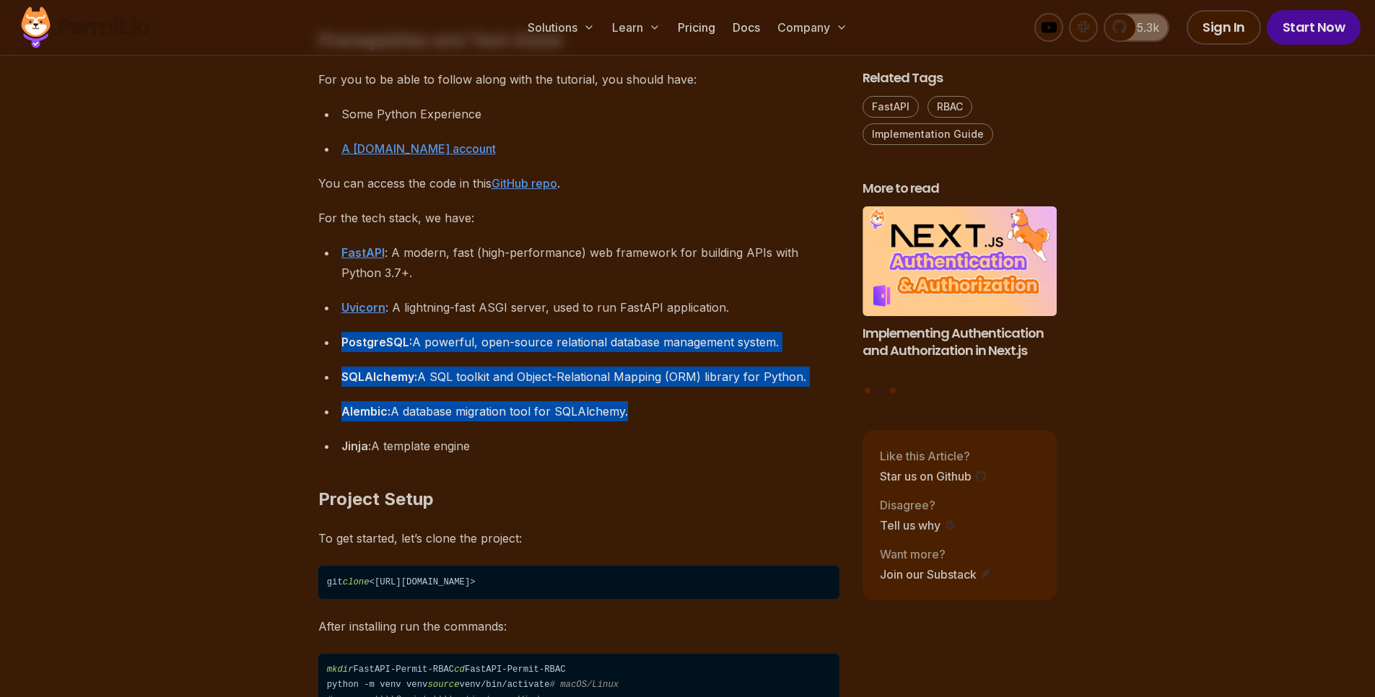
drag, startPoint x: 420, startPoint y: 334, endPoint x: 446, endPoint y: 414, distance: 84.2
click at [446, 414] on ul "FastAPI : A modern, fast (high-performance) web framework for building APIs wit…" at bounding box center [578, 350] width 521 height 214
click at [373, 373] on strong "SQLAlchemy:" at bounding box center [379, 377] width 76 height 14
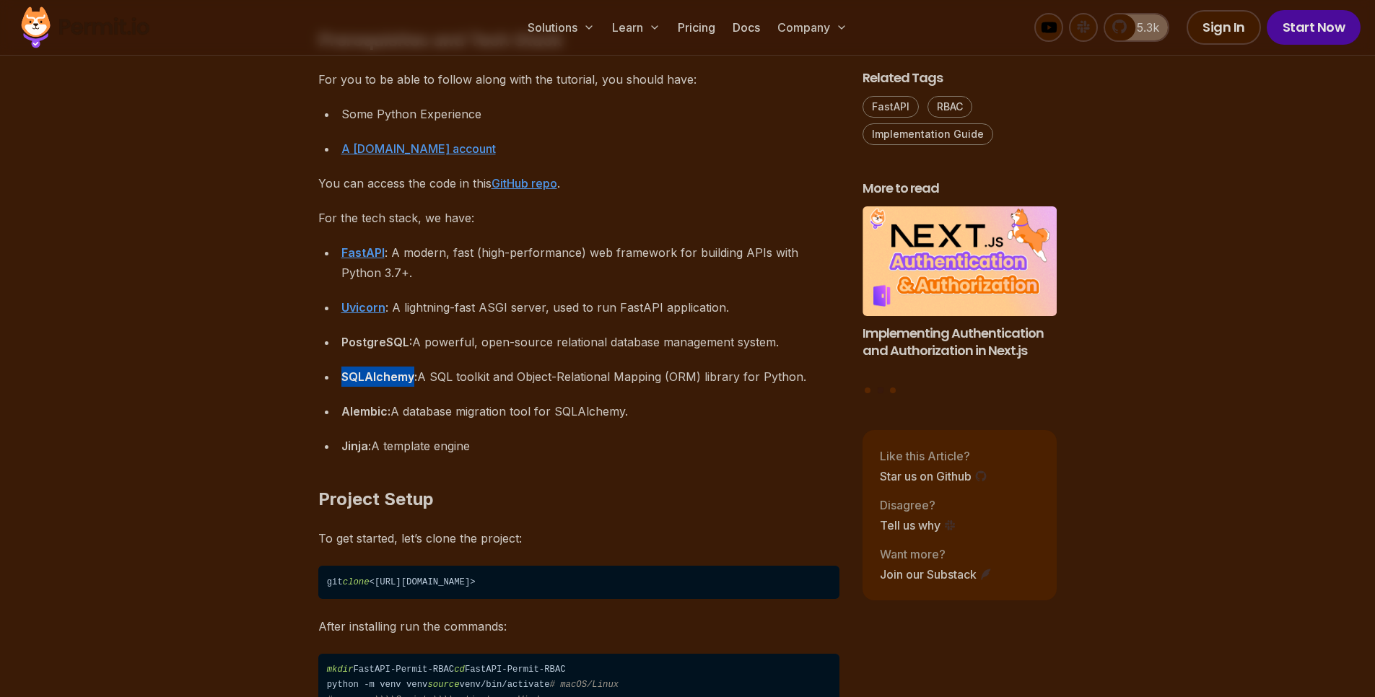
click at [373, 373] on strong "SQLAlchemy:" at bounding box center [379, 377] width 76 height 14
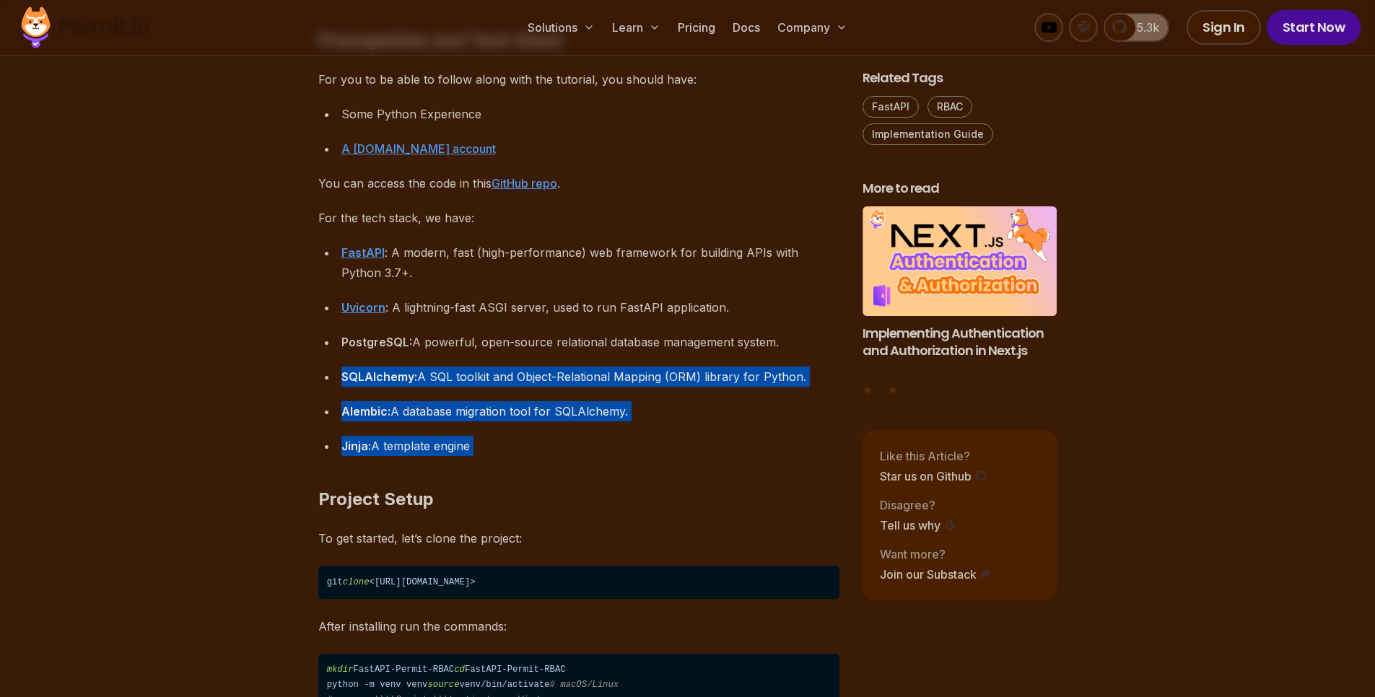
drag, startPoint x: 373, startPoint y: 373, endPoint x: 388, endPoint y: 442, distance: 70.8
click at [388, 442] on ul "FastAPI : A modern, fast (high-performance) web framework for building APIs wit…" at bounding box center [578, 350] width 521 height 214
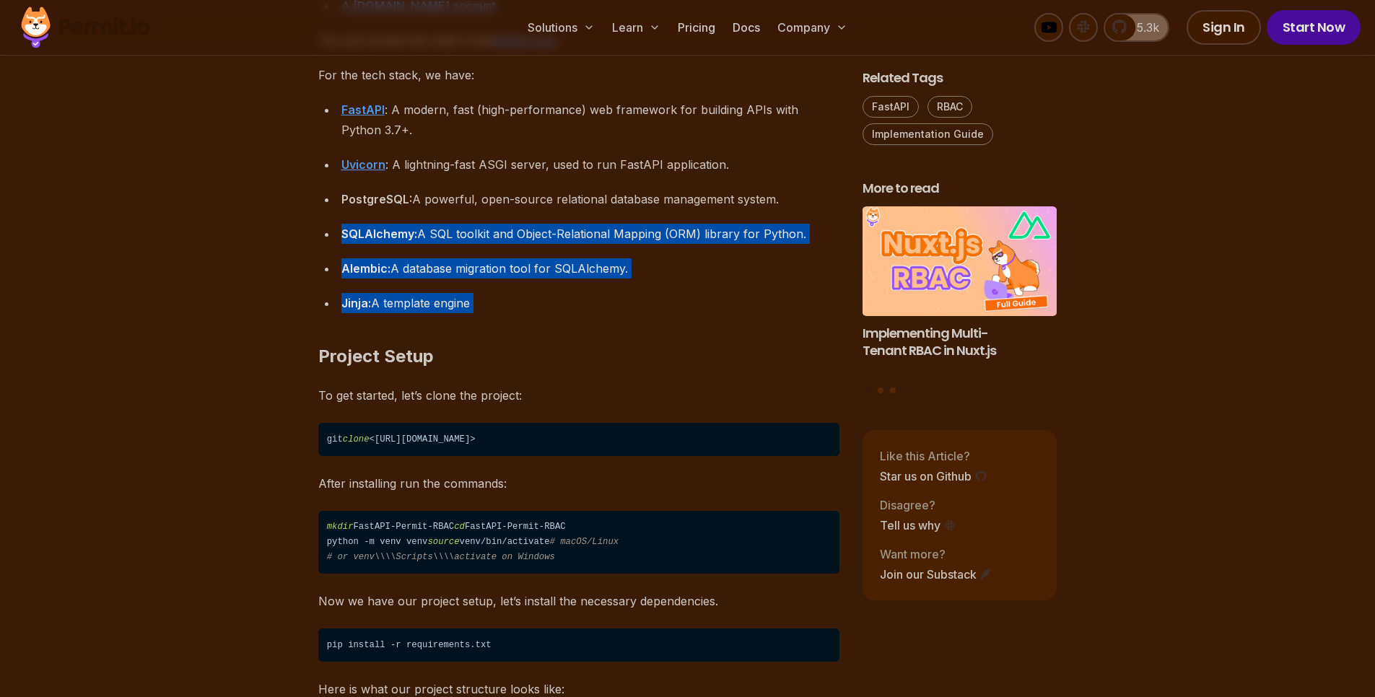
scroll to position [1646, 0]
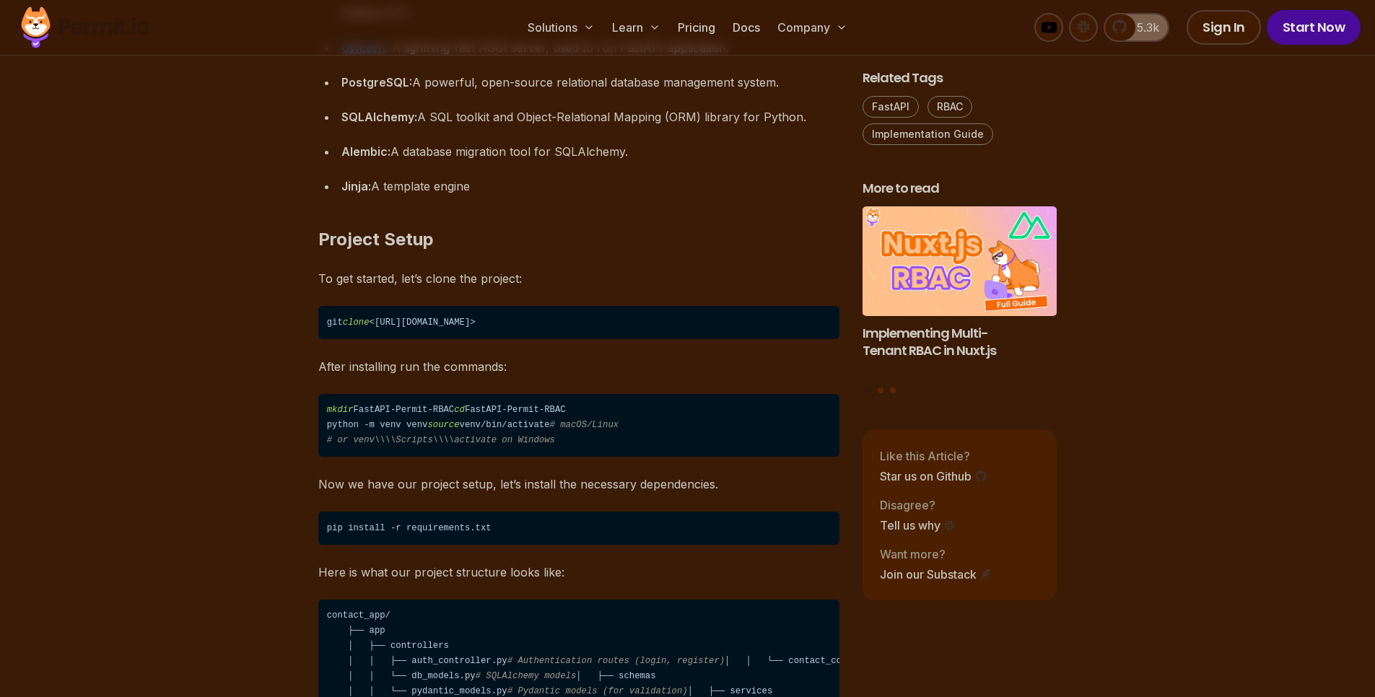
click at [455, 276] on p "To get started, let’s clone the project:" at bounding box center [578, 279] width 521 height 20
click at [391, 359] on p "After installing run the commands:" at bounding box center [578, 367] width 521 height 20
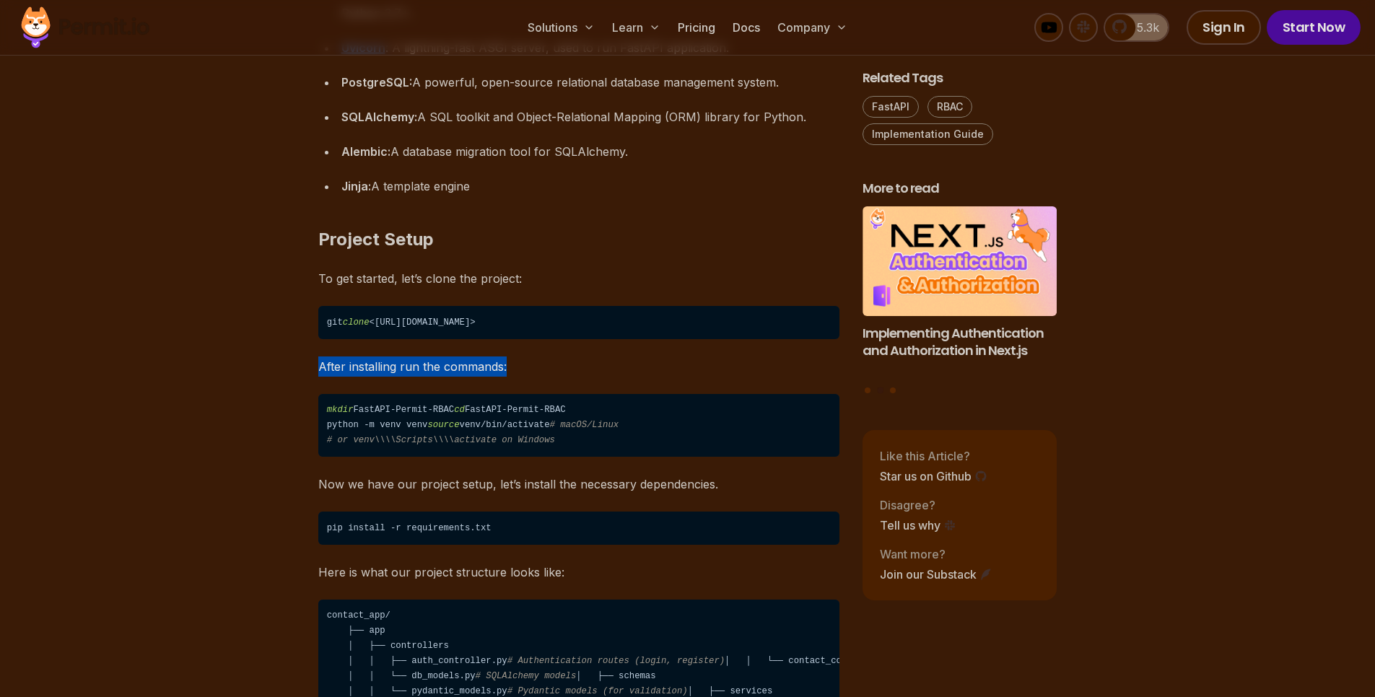
click at [391, 359] on p "After installing run the commands:" at bounding box center [578, 367] width 521 height 20
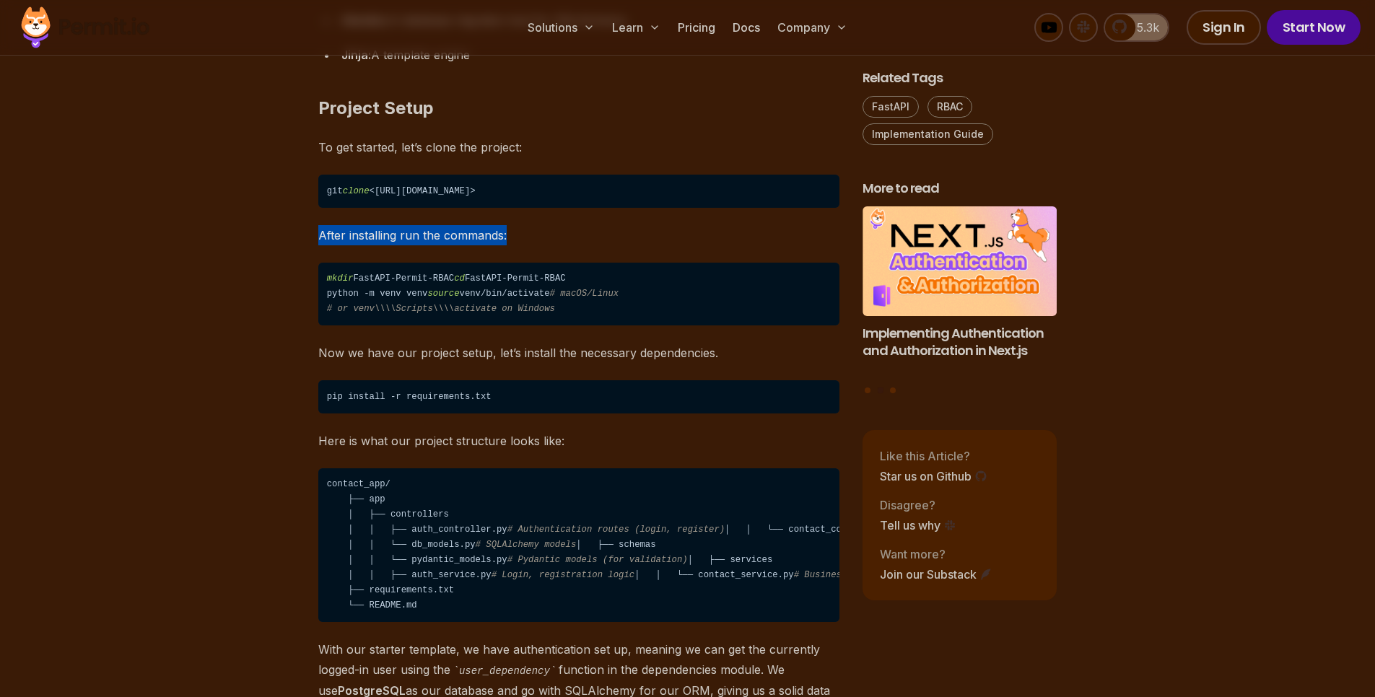
scroll to position [1906, 0]
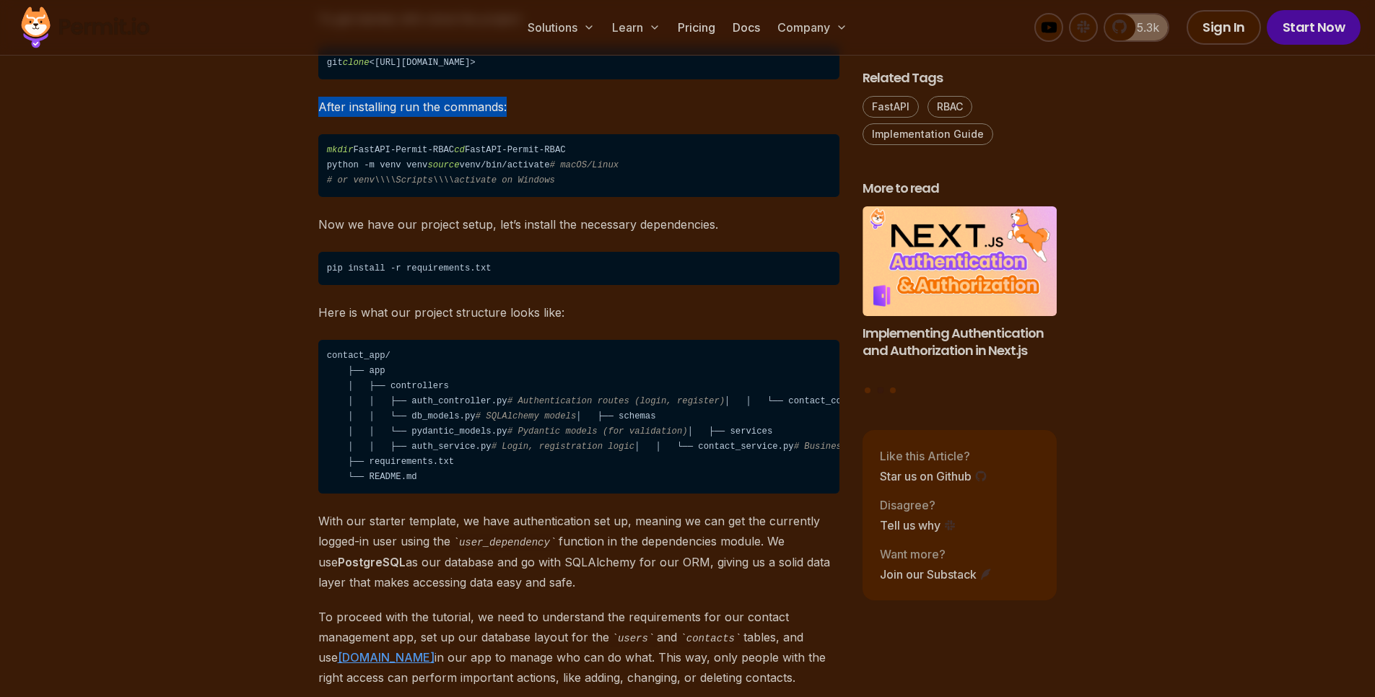
click at [333, 141] on code "mkdir FastAPI-Permit-RBAC cd FastAPI-Permit-RBAC python -m venv venv source ven…" at bounding box center [578, 166] width 521 height 64
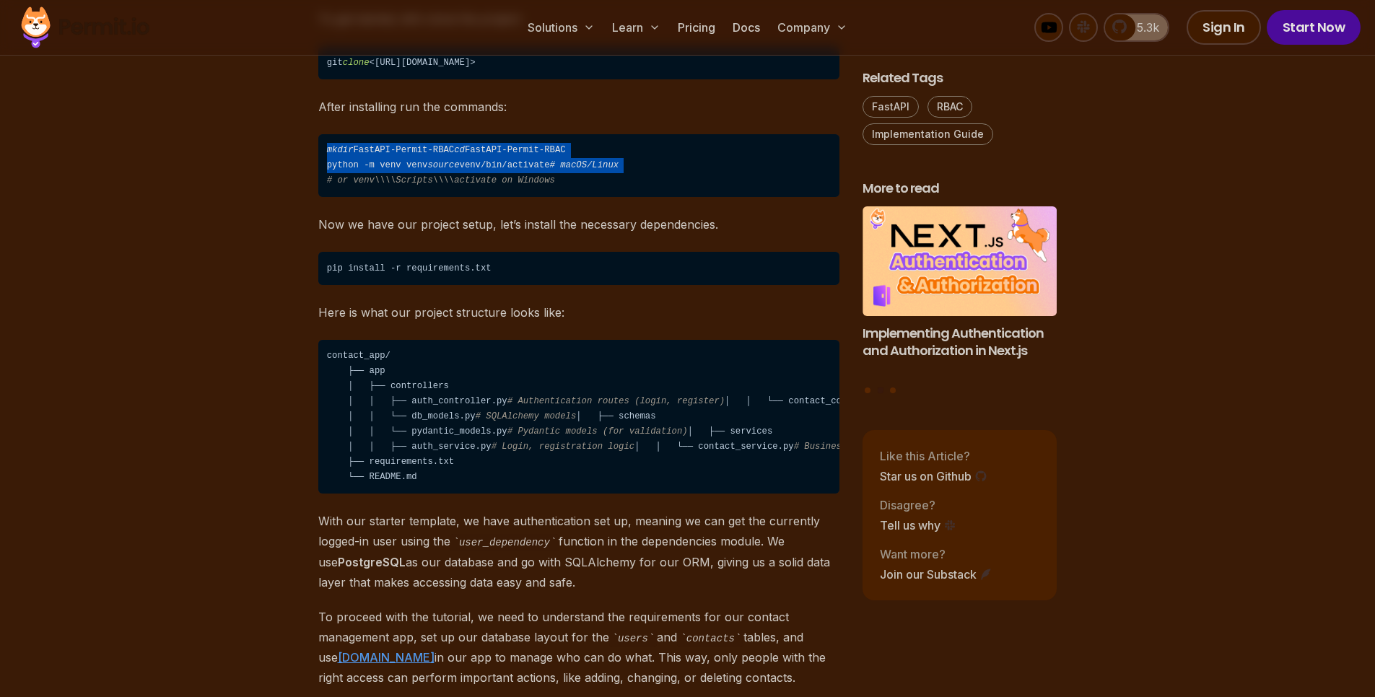
drag, startPoint x: 333, startPoint y: 141, endPoint x: 392, endPoint y: 196, distance: 80.7
click at [392, 196] on code "mkdir FastAPI-Permit-RBAC cd FastAPI-Permit-RBAC python -m venv venv source ven…" at bounding box center [578, 166] width 521 height 64
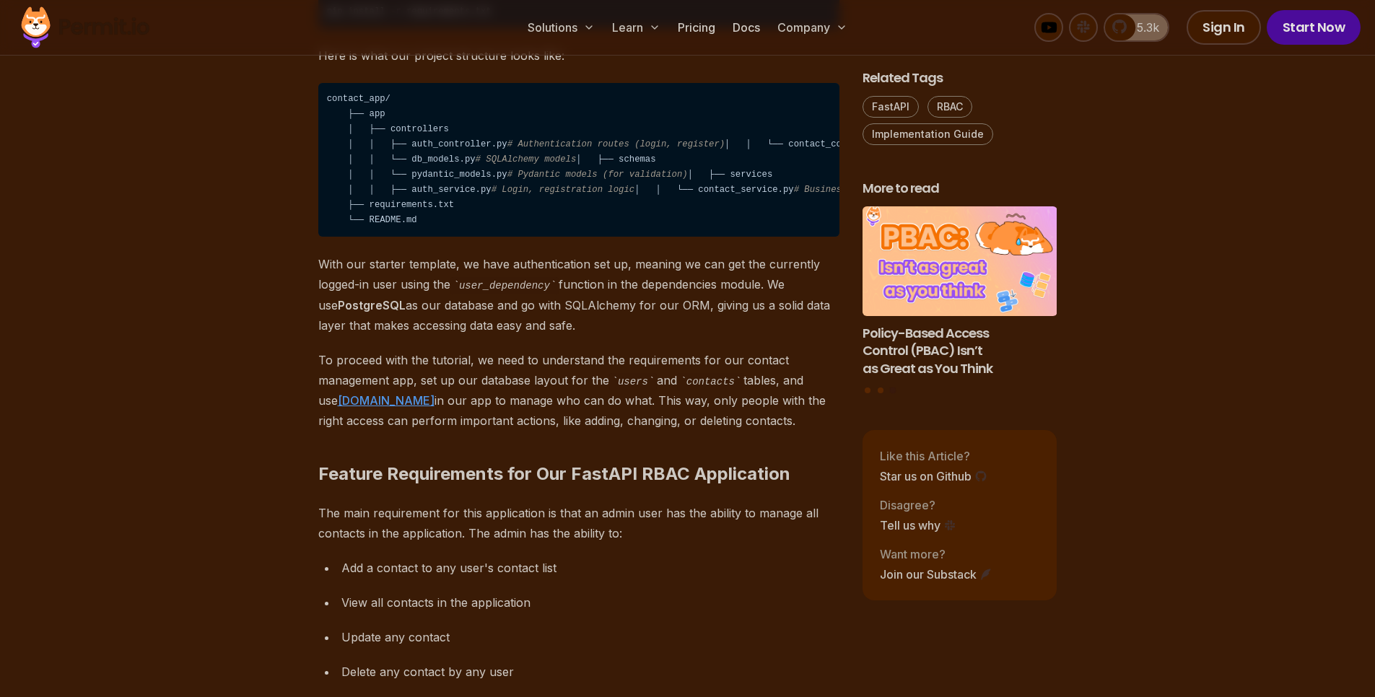
scroll to position [2165, 0]
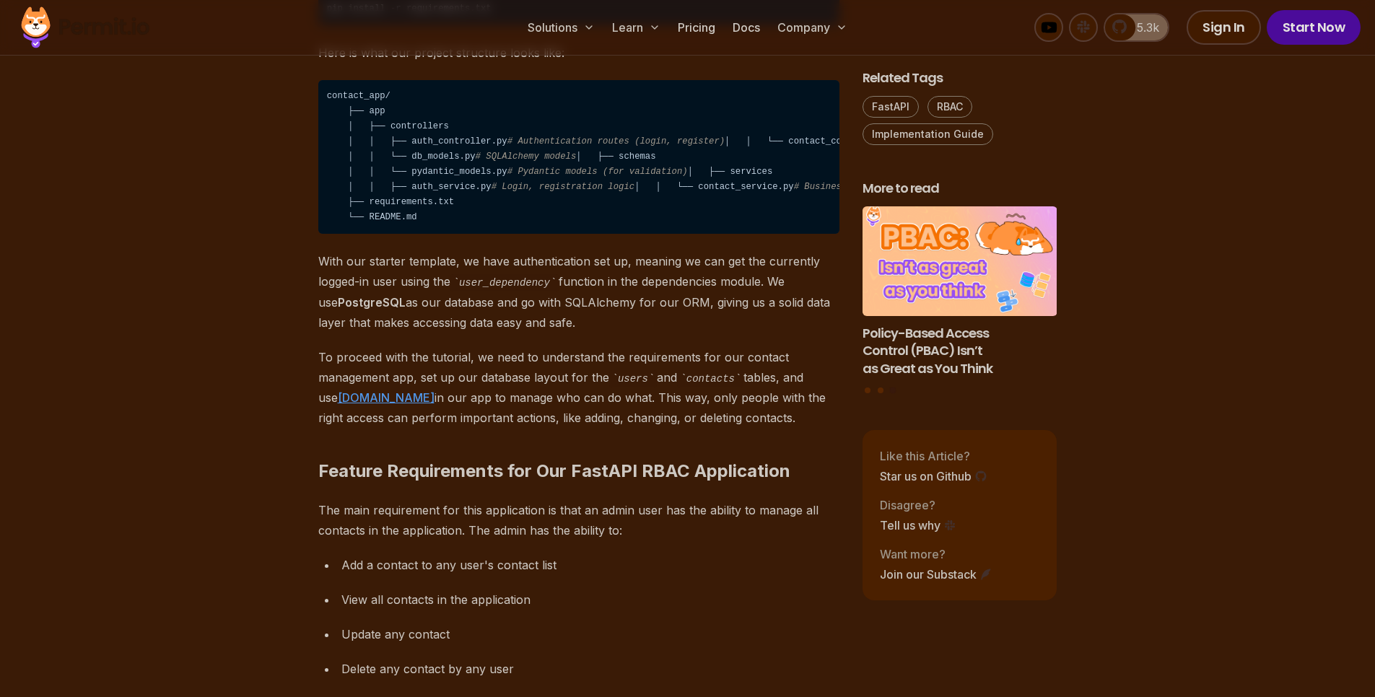
drag, startPoint x: 345, startPoint y: 130, endPoint x: 503, endPoint y: 349, distance: 269.9
click at [503, 235] on code "contact_app/ ├── app │ ├── controllers │ │ ├── auth_controller.py # Authenticat…" at bounding box center [578, 157] width 521 height 154
click at [629, 235] on code "contact_app/ ├── app │ ├── controllers │ │ ├── auth_controller.py # Authenticat…" at bounding box center [578, 157] width 521 height 154
click at [463, 333] on p "With our starter template, we have authentication set up, meaning we can get th…" at bounding box center [578, 292] width 521 height 82
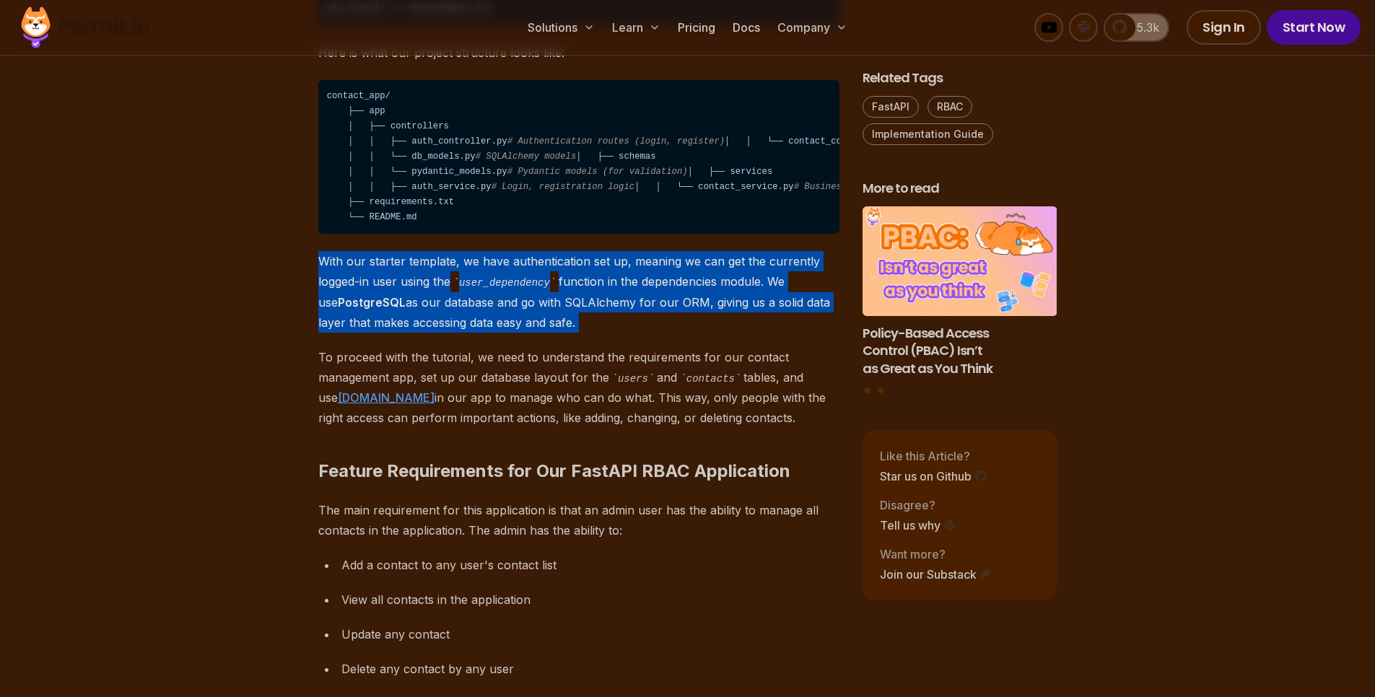
click at [463, 333] on p "With our starter template, we have authentication set up, meaning we can get th…" at bounding box center [578, 292] width 521 height 82
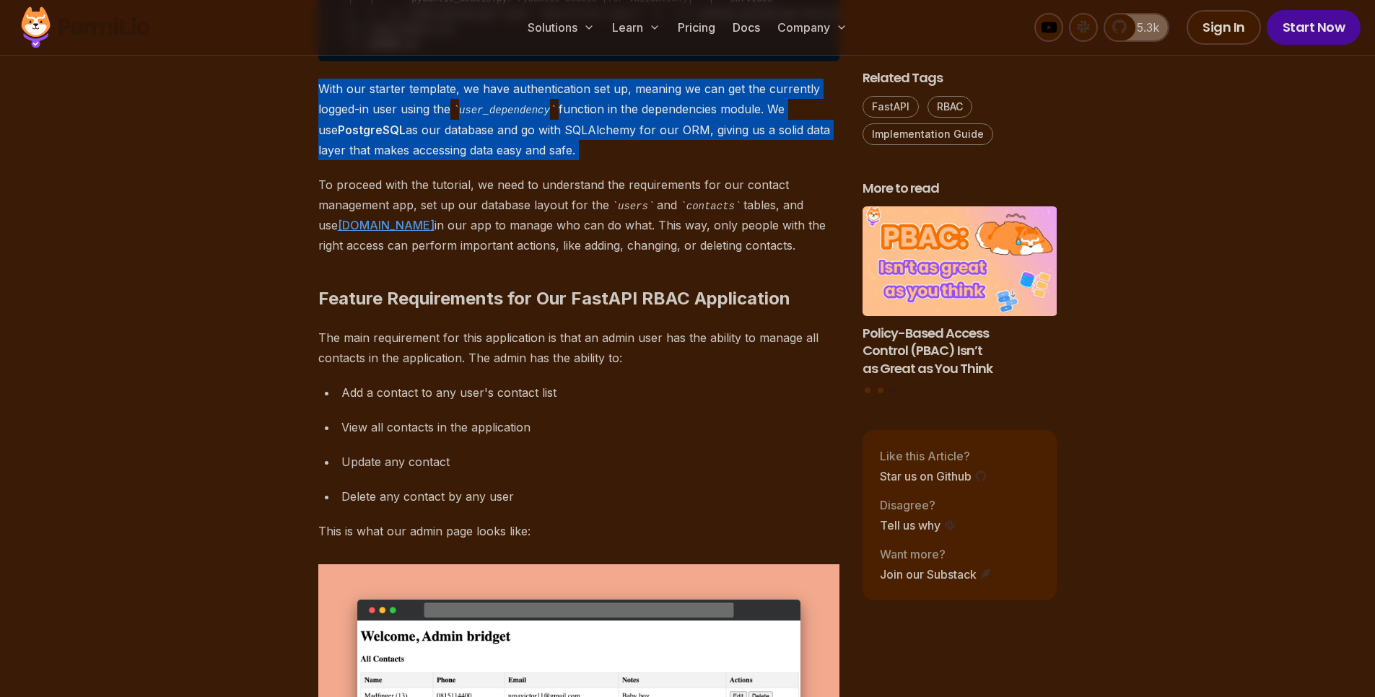
scroll to position [2339, 0]
drag, startPoint x: 305, startPoint y: 233, endPoint x: 751, endPoint y: 285, distance: 449.1
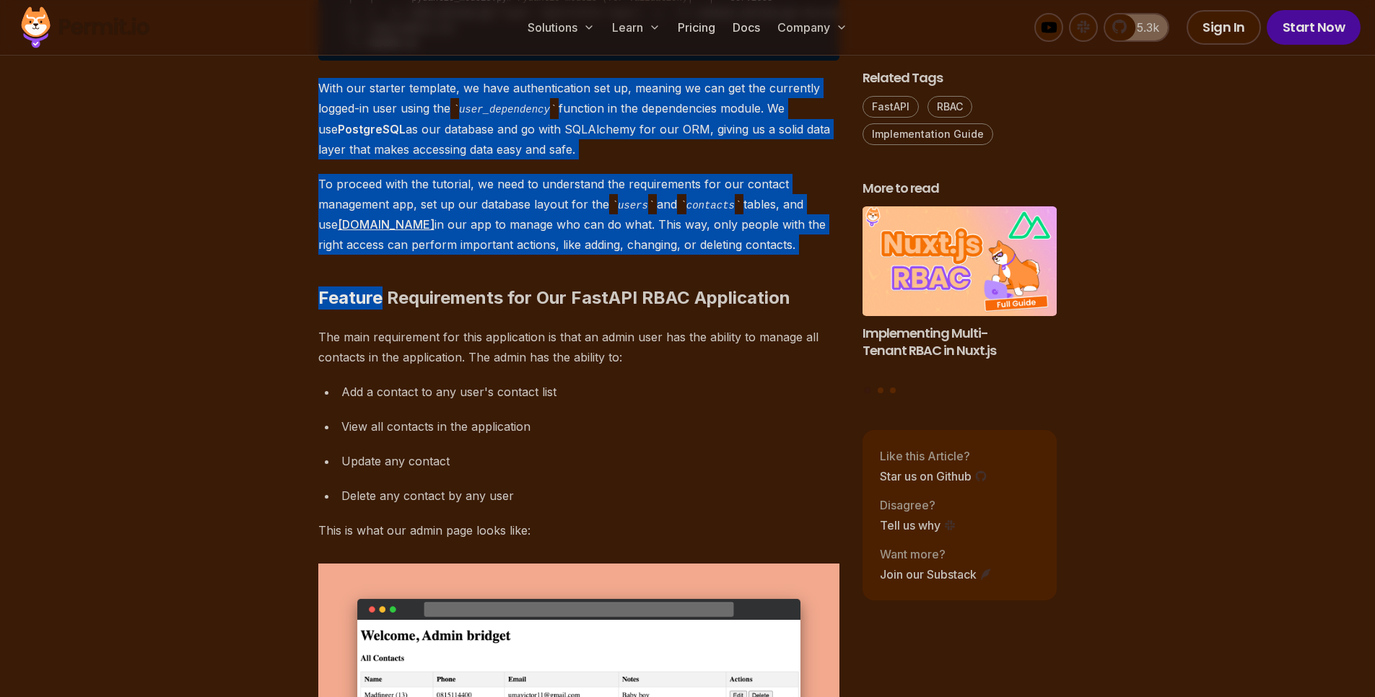
click at [761, 310] on h2 "Feature Requirements for Our FastAPI RBAC Application" at bounding box center [578, 269] width 521 height 81
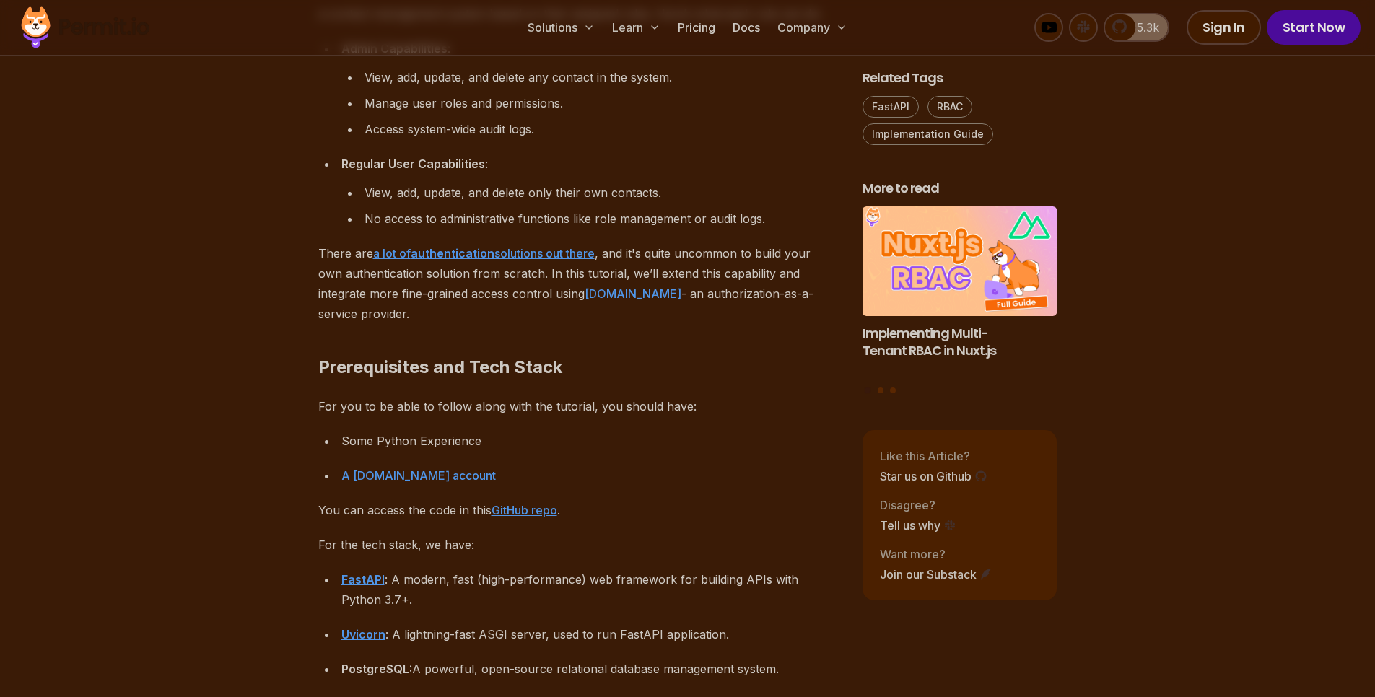
scroll to position [1299, 0]
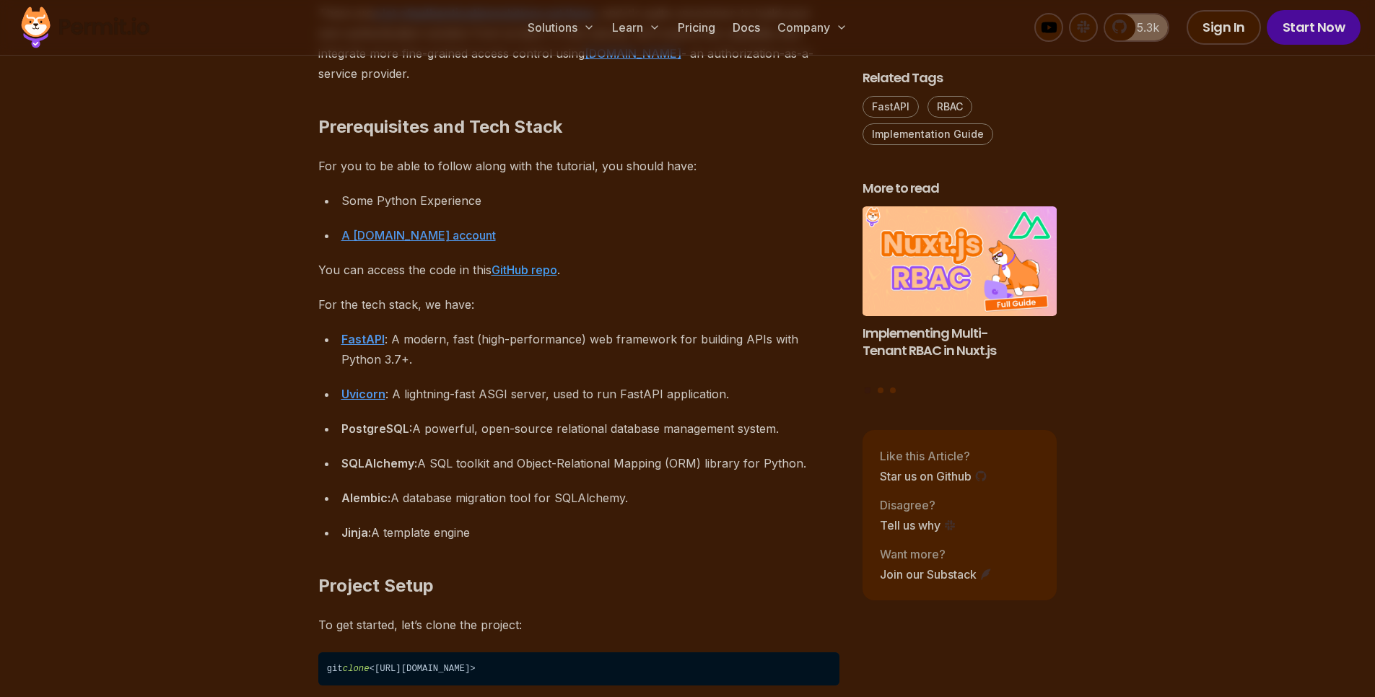
click at [525, 264] on link "GitHub repo" at bounding box center [525, 270] width 66 height 14
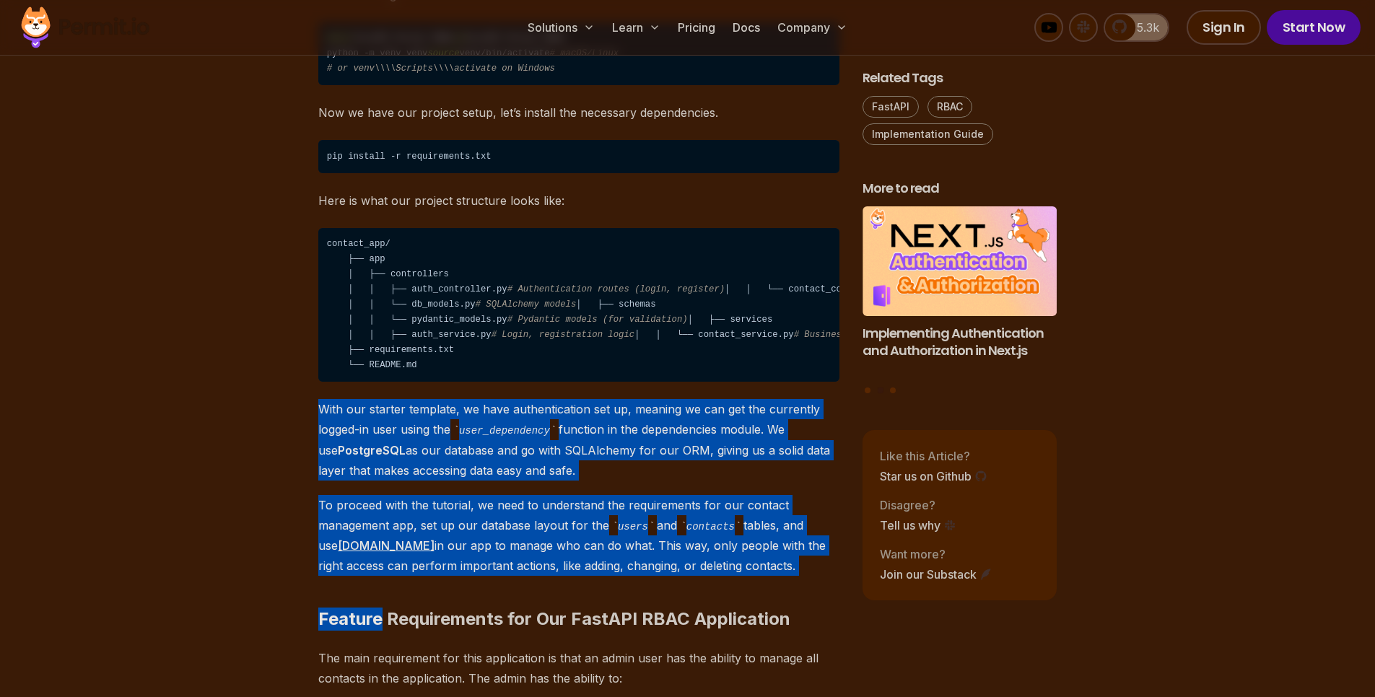
scroll to position [2599, 0]
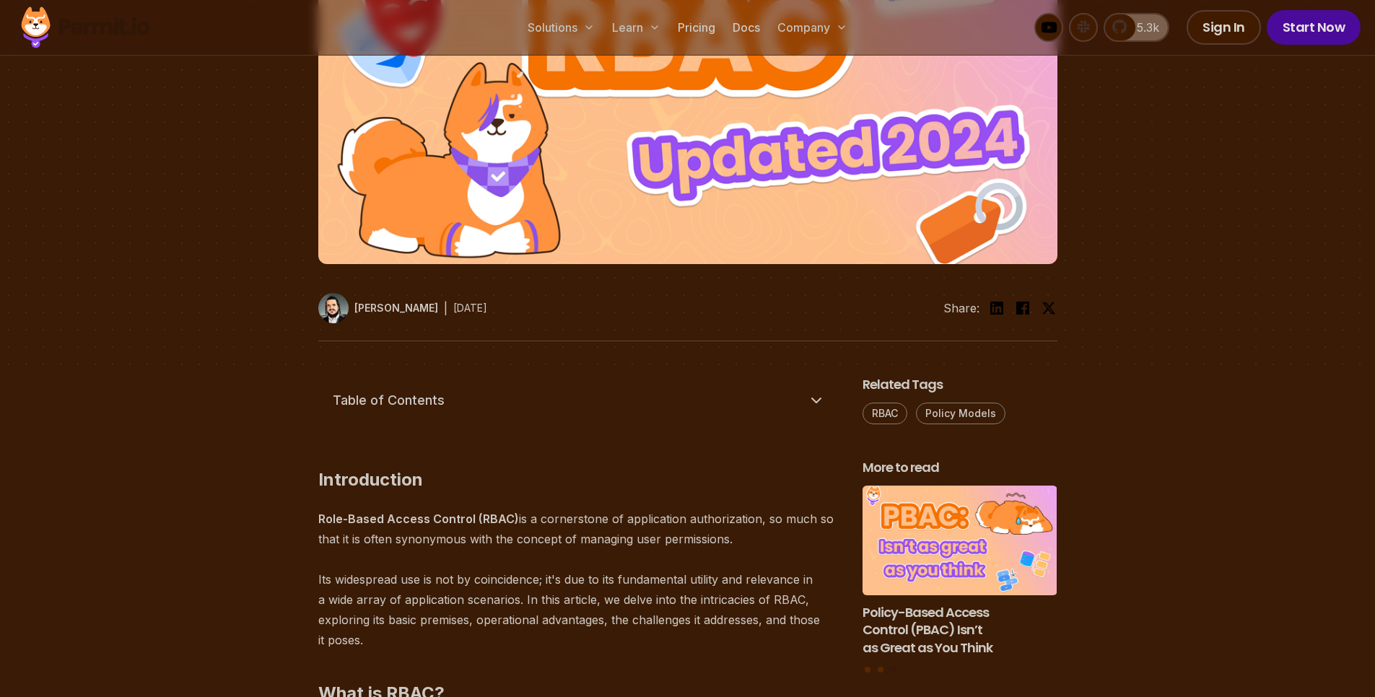
scroll to position [370, 0]
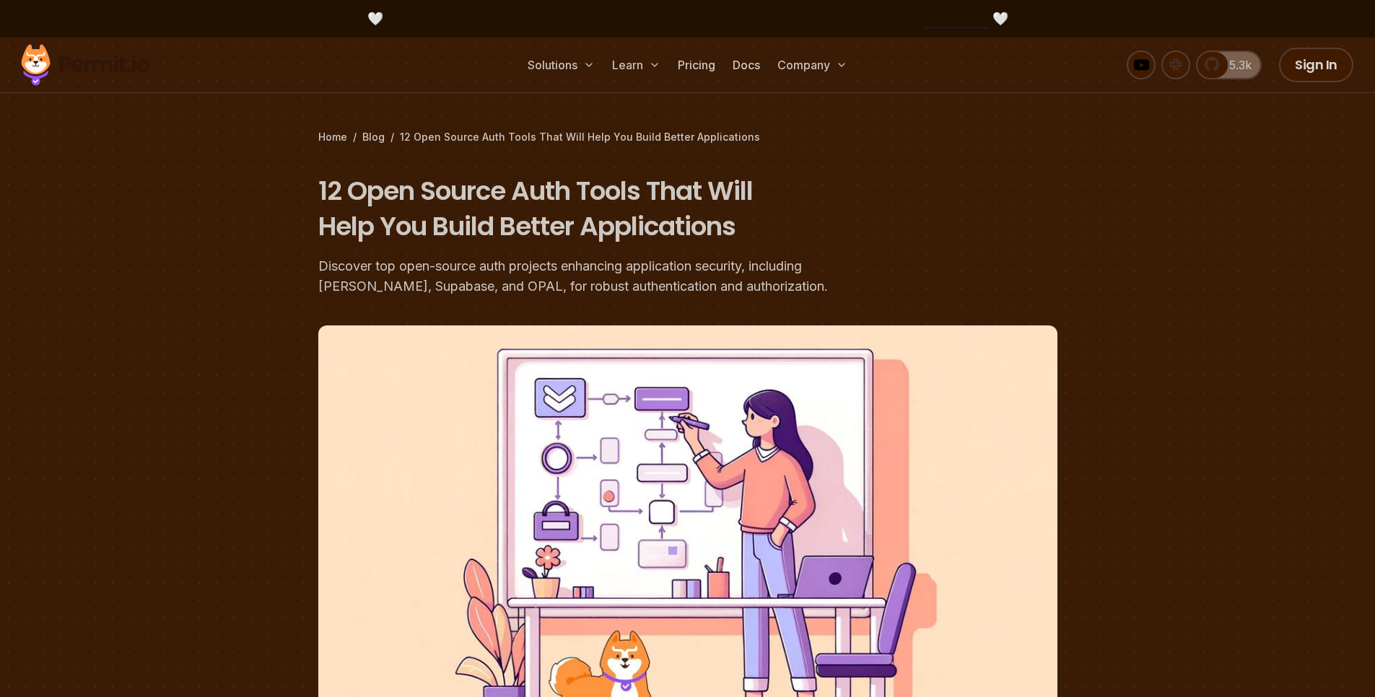
click at [1109, 201] on section "Home / Blog / 12 Open Source Auth Tools That Will Help You Build Better Applica…" at bounding box center [687, 446] width 1375 height 816
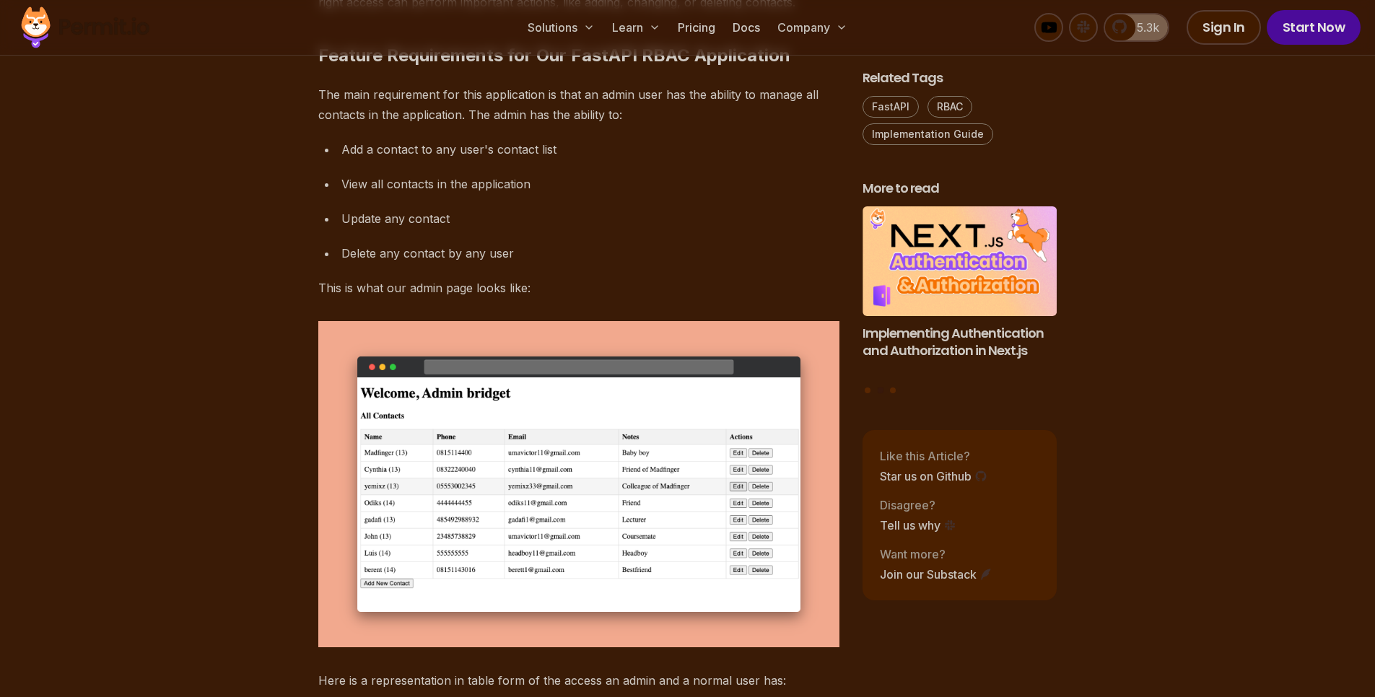
scroll to position [2599, 0]
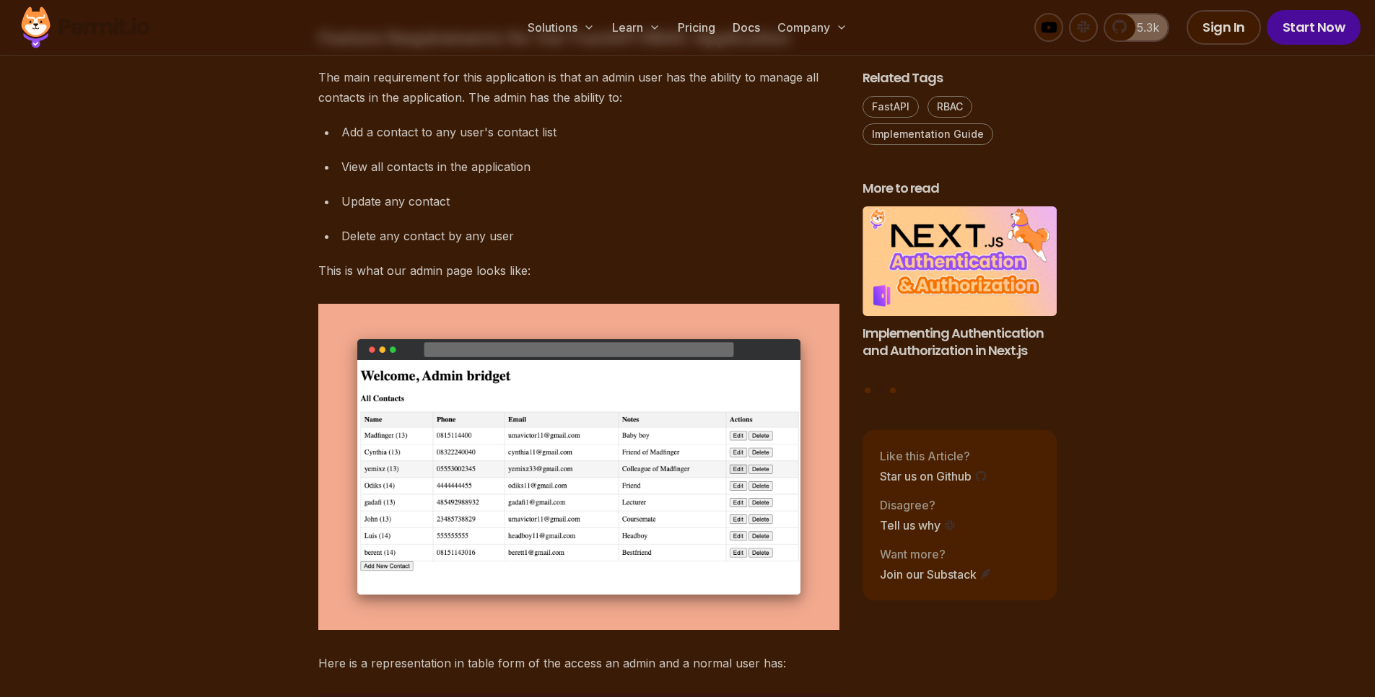
click at [543, 50] on div "Solutions Learn Pricing Docs Company 5.3k Sign In Start Now" at bounding box center [687, 28] width 1375 height 56
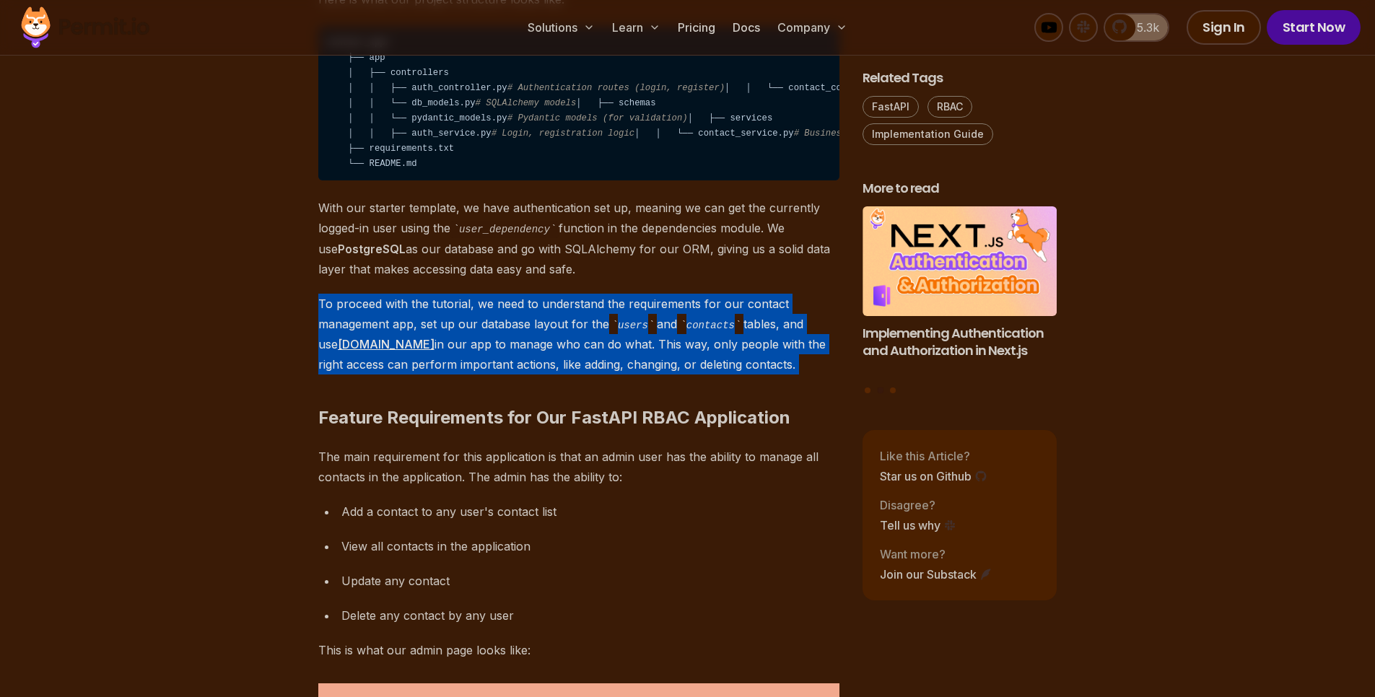
scroll to position [2339, 0]
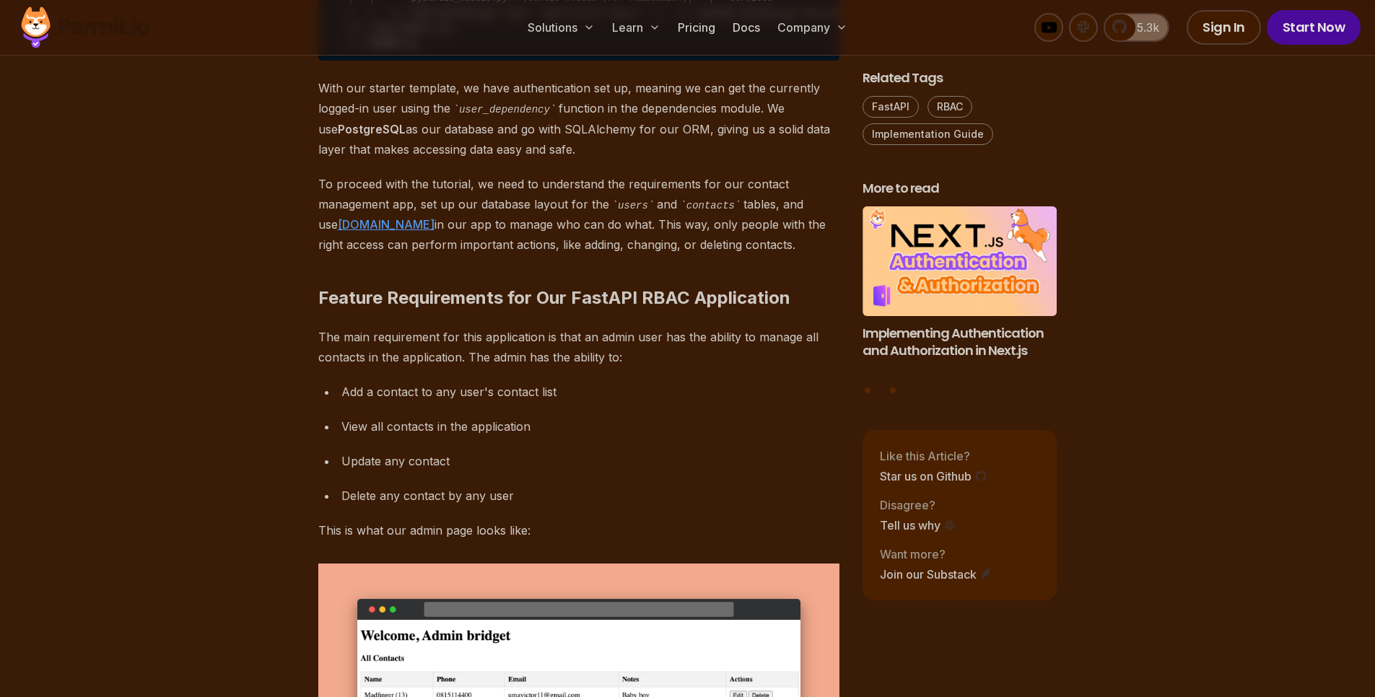
click at [393, 160] on p "With our starter template, we have authentication set up, meaning we can get th…" at bounding box center [578, 119] width 521 height 82
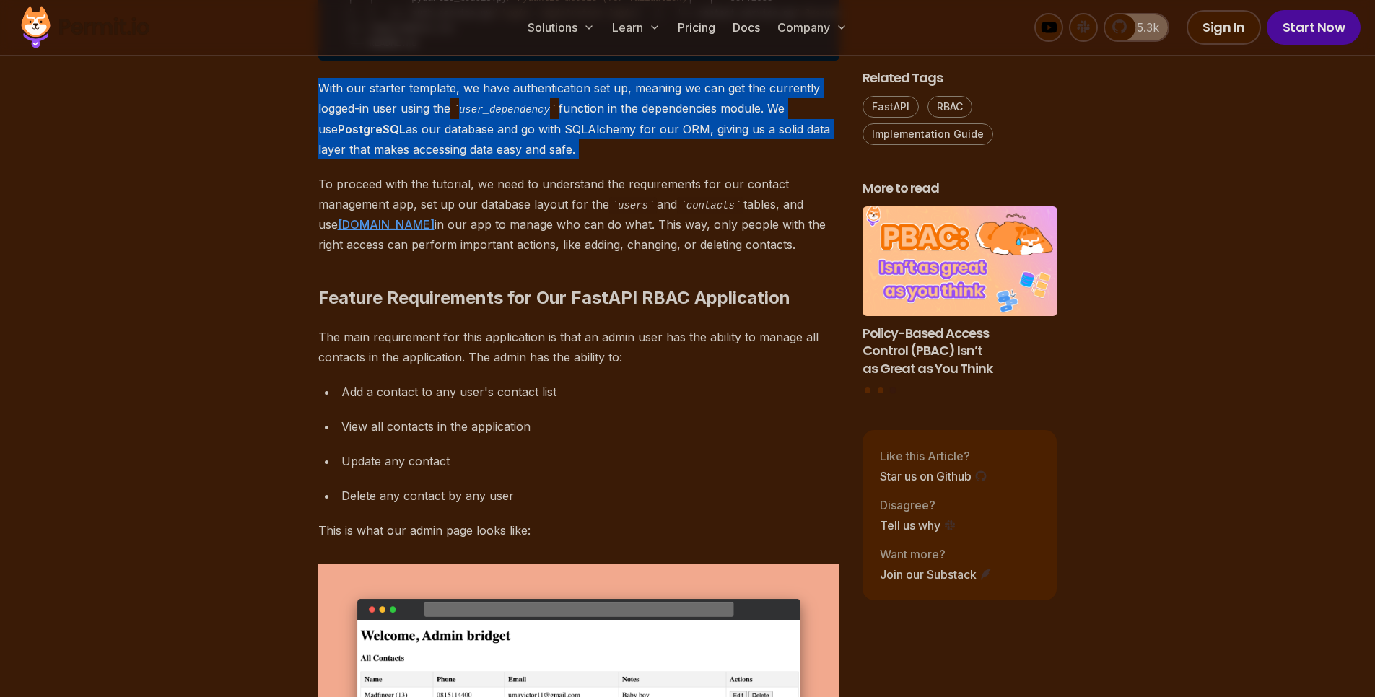
click at [393, 160] on p "With our starter template, we have authentication set up, meaning we can get th…" at bounding box center [578, 119] width 521 height 82
click at [323, 160] on p "With our starter template, we have authentication set up, meaning we can get th…" at bounding box center [578, 119] width 521 height 82
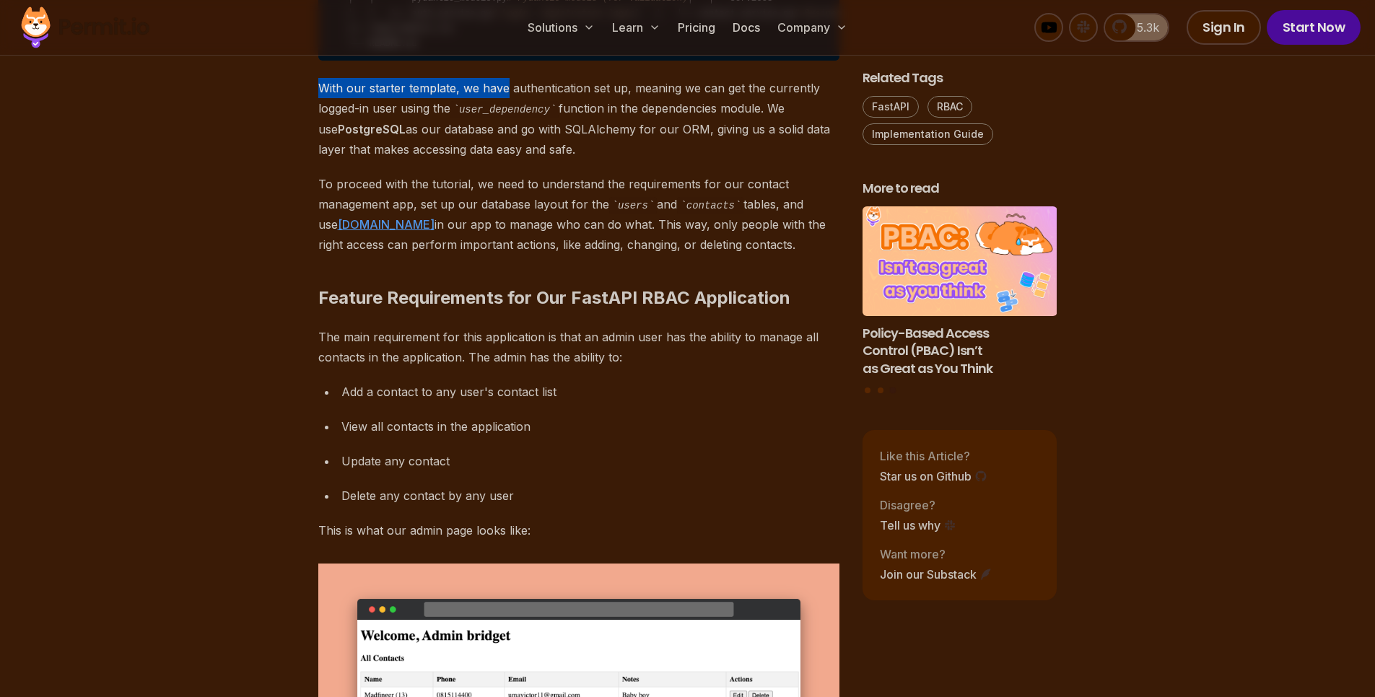
drag, startPoint x: 323, startPoint y: 227, endPoint x: 496, endPoint y: 223, distance: 173.3
click at [496, 160] on p "With our starter template, we have authentication set up, meaning we can get th…" at bounding box center [578, 119] width 521 height 82
click at [320, 160] on p "With our starter template, we have authentication set up, meaning we can get th…" at bounding box center [578, 119] width 521 height 82
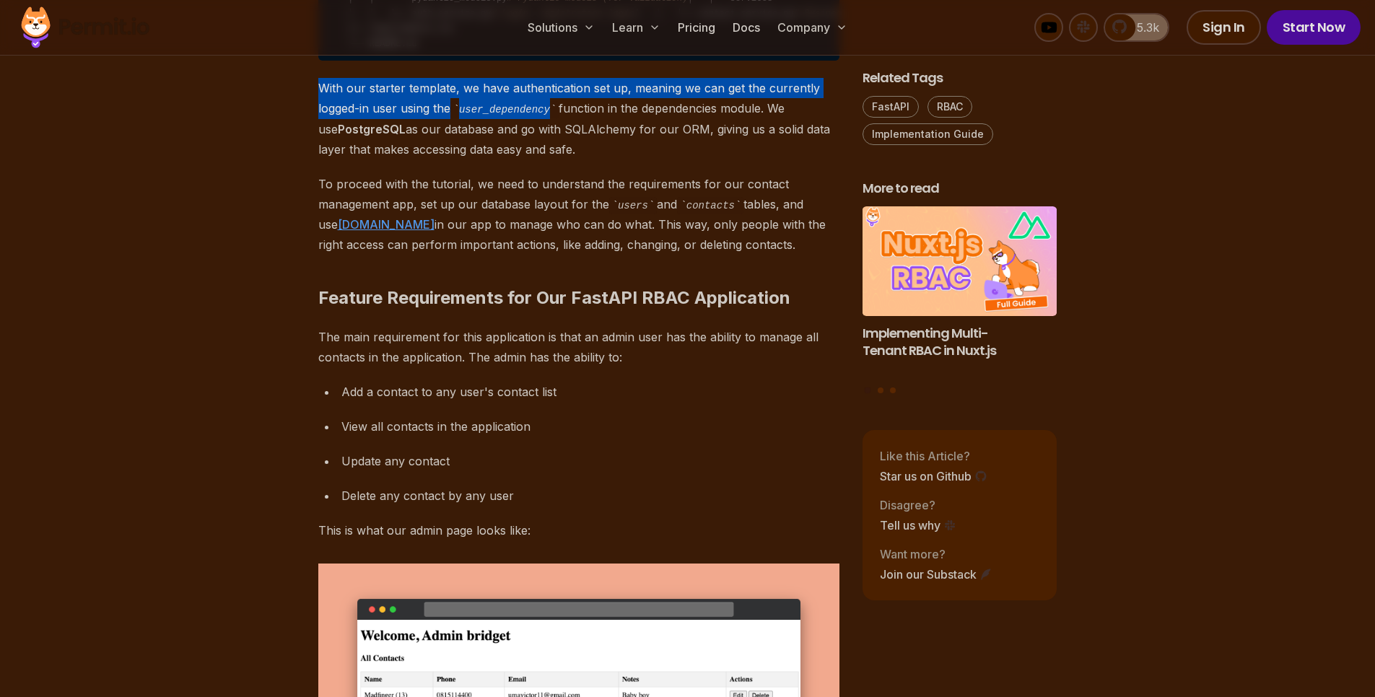
drag, startPoint x: 320, startPoint y: 230, endPoint x: 544, endPoint y: 242, distance: 224.1
click at [544, 160] on p "With our starter template, we have authentication set up, meaning we can get th…" at bounding box center [578, 119] width 521 height 82
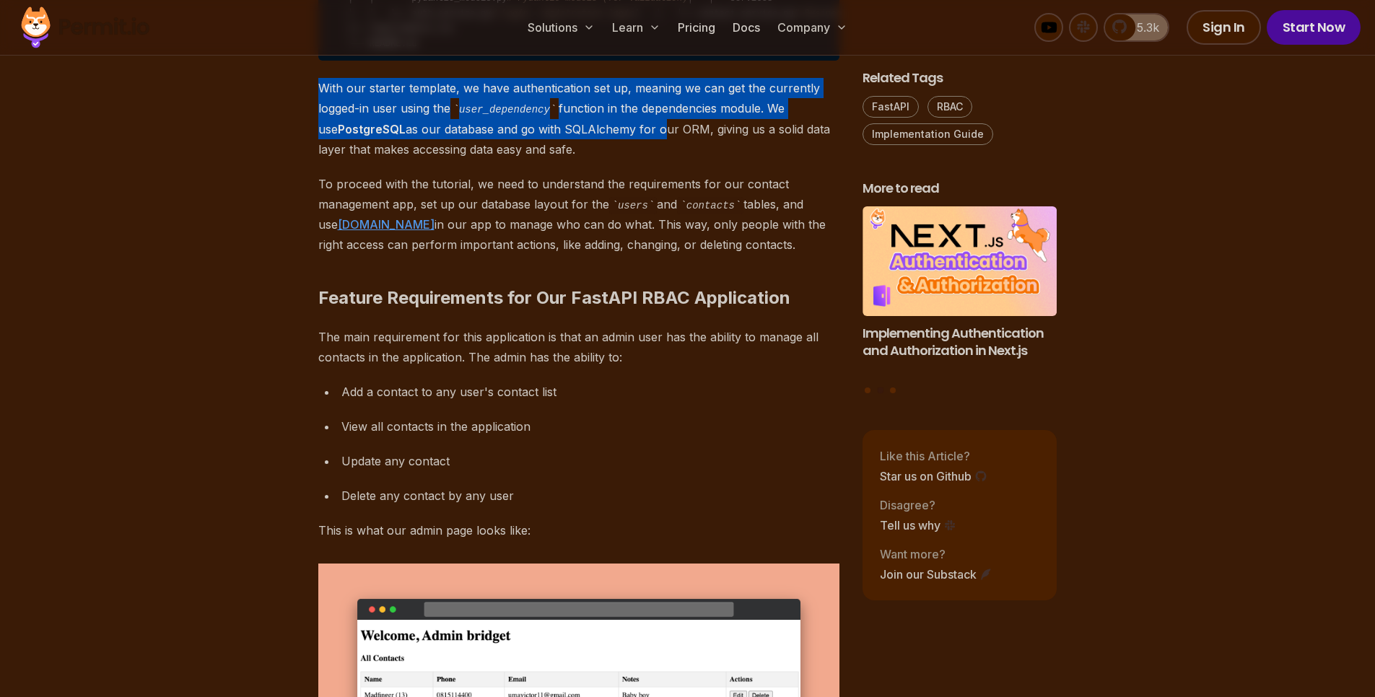
click at [634, 160] on p "With our starter template, we have authentication set up, meaning we can get th…" at bounding box center [578, 119] width 521 height 82
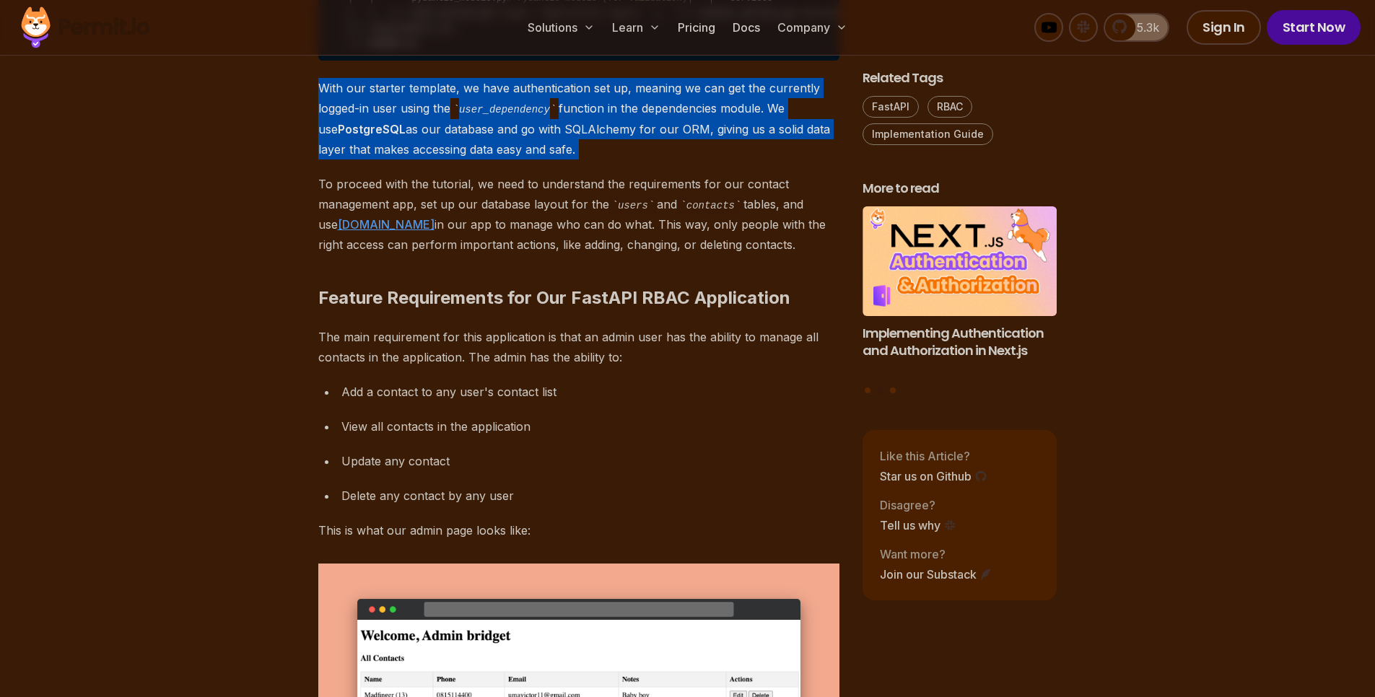
click at [632, 160] on p "With our starter template, we have authentication set up, meaning we can get th…" at bounding box center [578, 119] width 521 height 82
click at [743, 310] on h2 "Feature Requirements for Our FastAPI RBAC Application" at bounding box center [578, 269] width 521 height 81
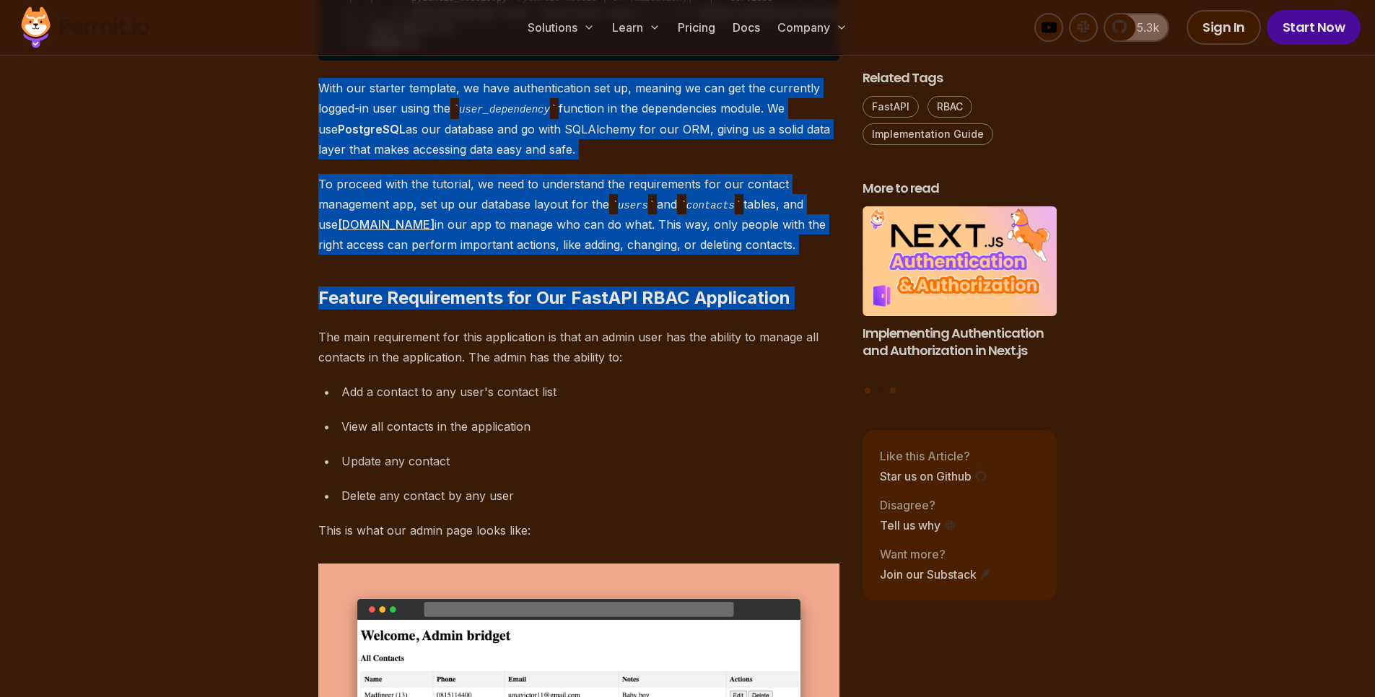
click at [804, 310] on h2 "Feature Requirements for Our FastAPI RBAC Application" at bounding box center [578, 269] width 521 height 81
click at [418, 160] on p "With our starter template, we have authentication set up, meaning we can get th…" at bounding box center [578, 119] width 521 height 82
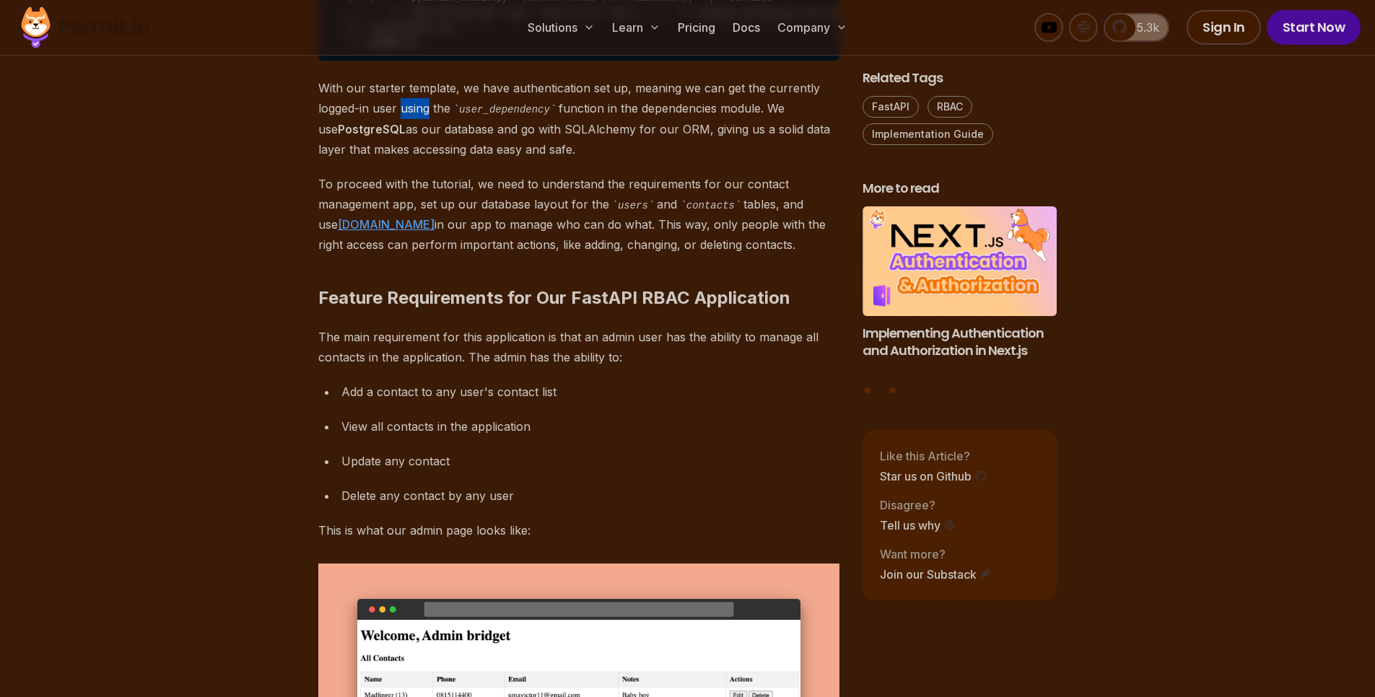
click at [418, 160] on p "With our starter template, we have authentication set up, meaning we can get th…" at bounding box center [578, 119] width 521 height 82
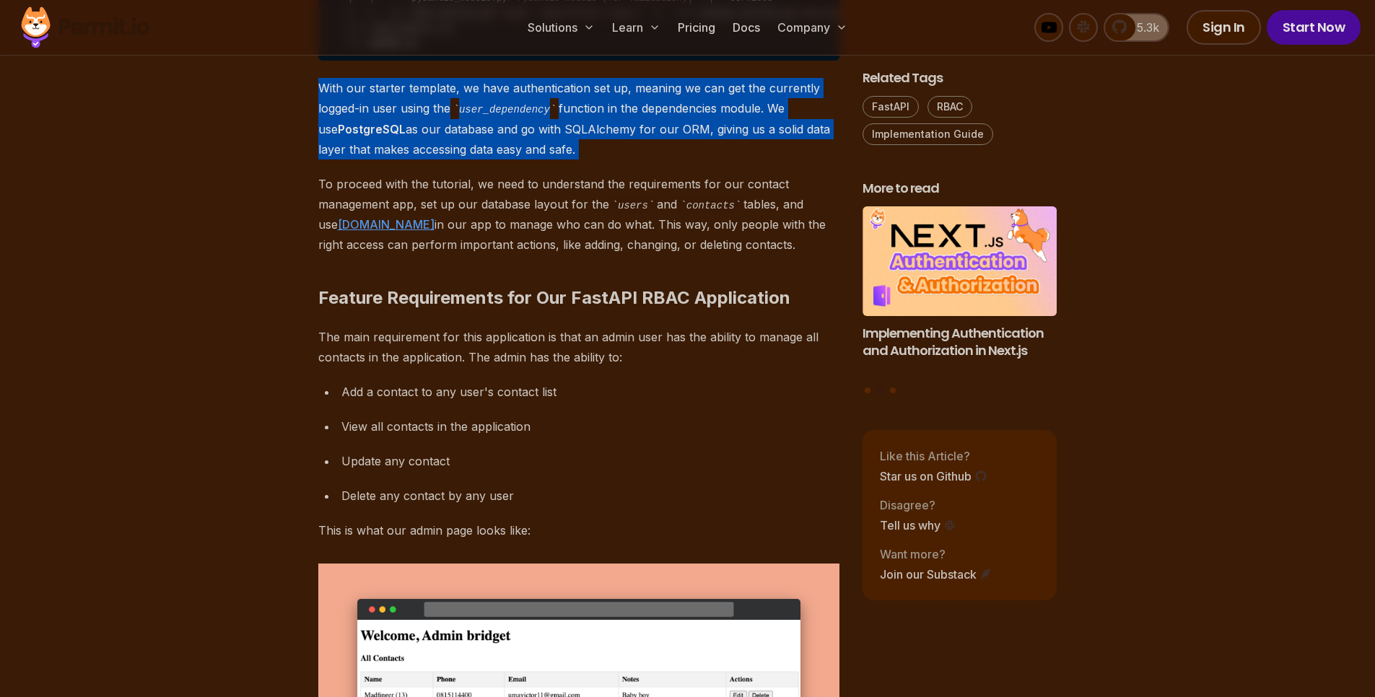
click at [418, 160] on p "With our starter template, we have authentication set up, meaning we can get th…" at bounding box center [578, 119] width 521 height 82
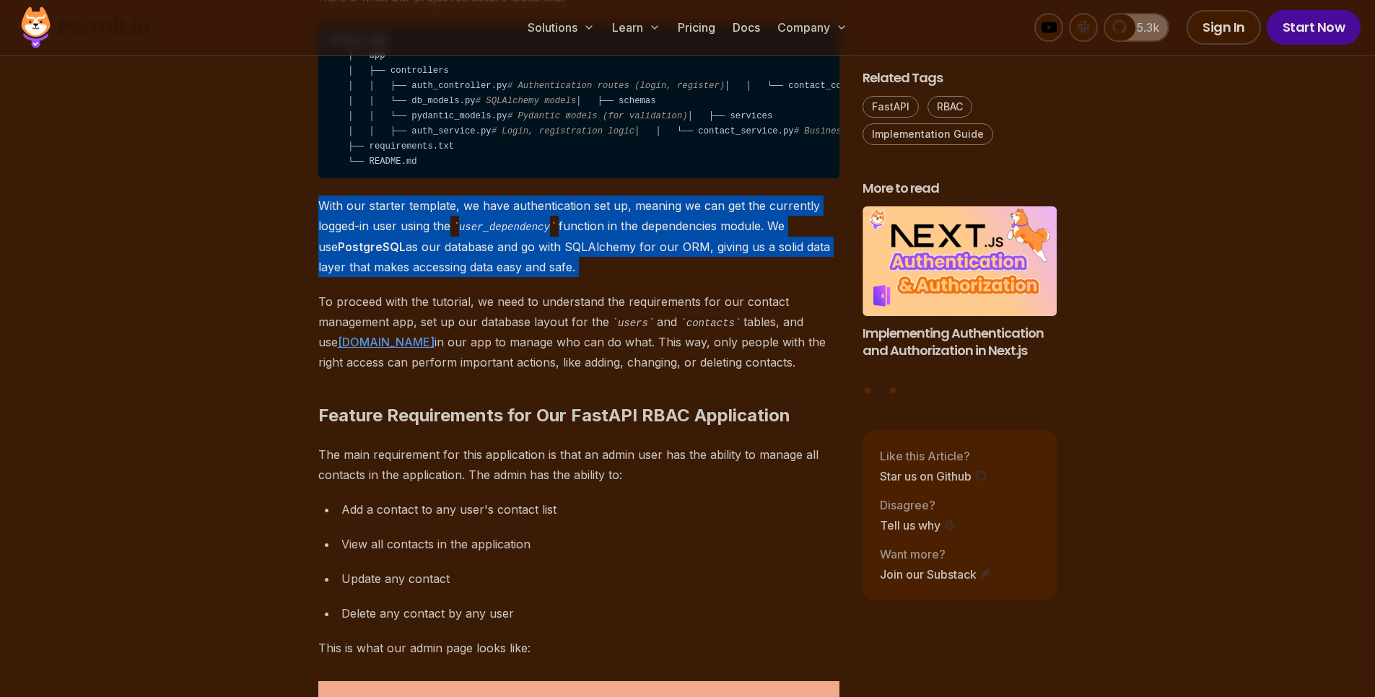
scroll to position [2079, 0]
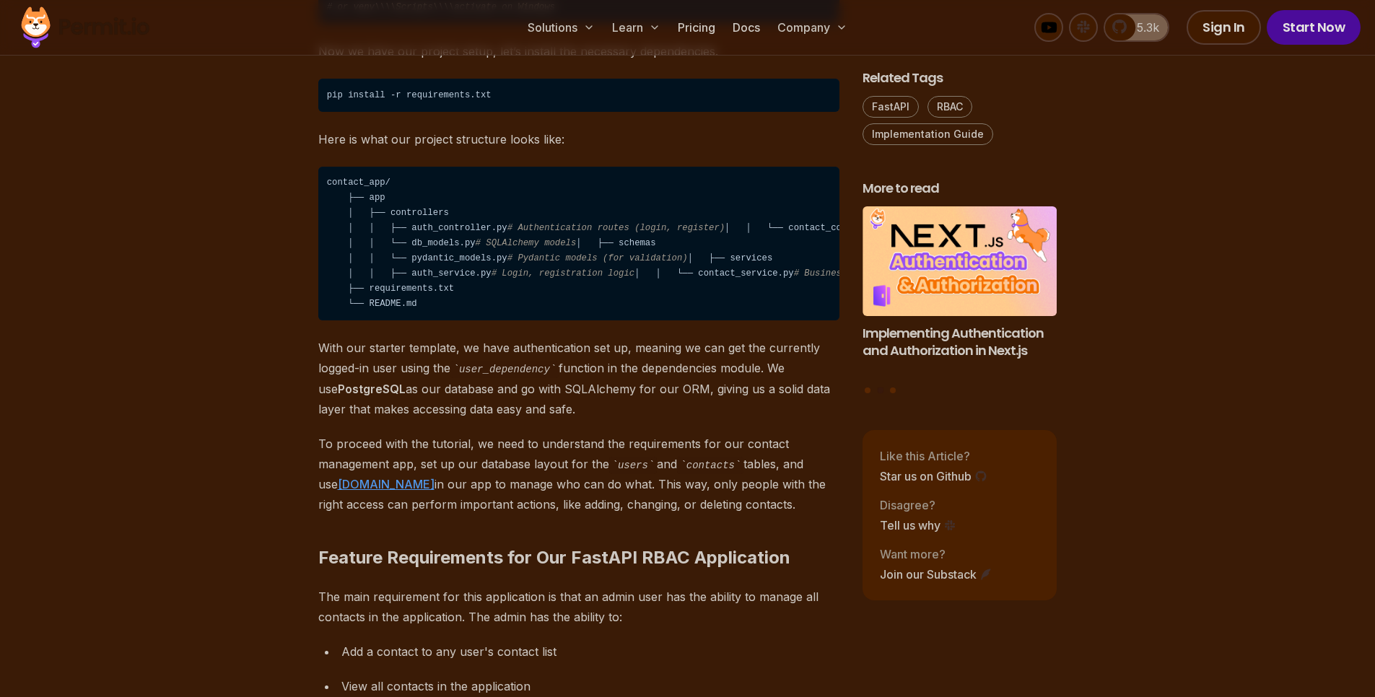
click at [396, 218] on code "contact_app/ ├── app │ ├── controllers │ │ ├── auth_controller.py # Authenticat…" at bounding box center [578, 244] width 521 height 154
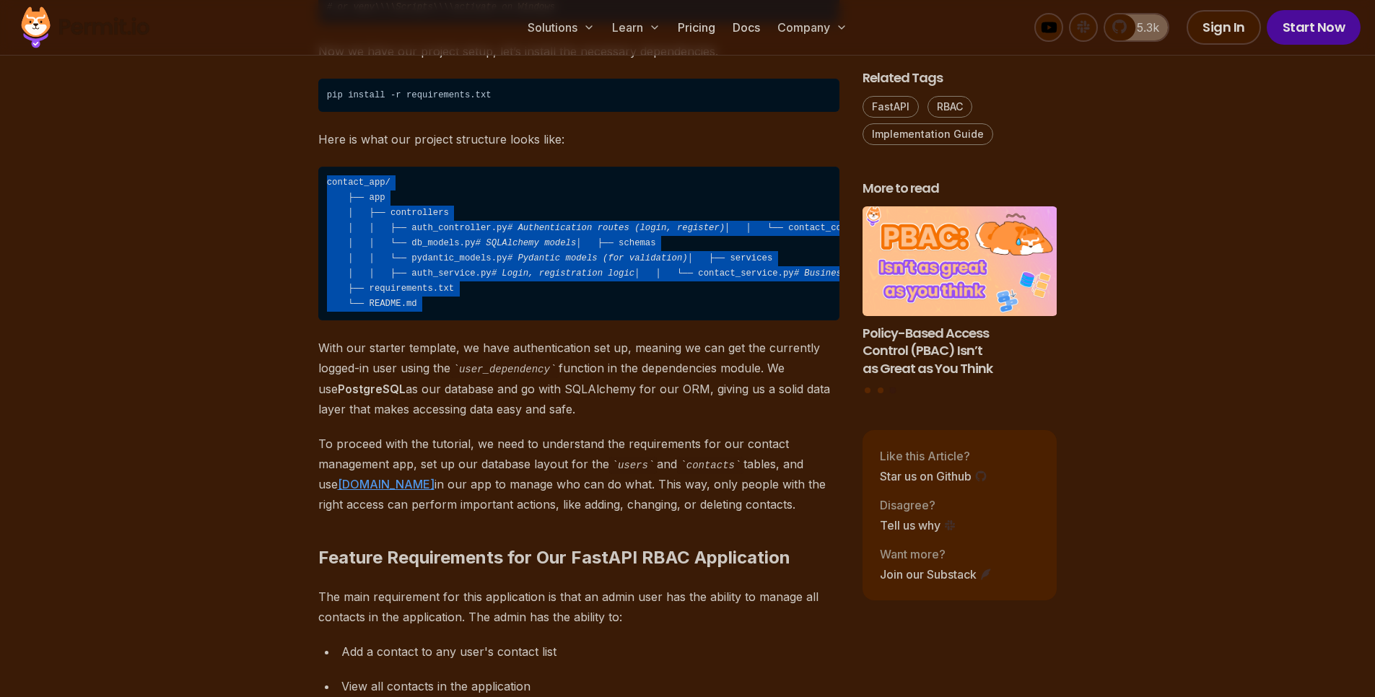
drag, startPoint x: 396, startPoint y: 218, endPoint x: 538, endPoint y: 435, distance: 258.7
click at [538, 321] on code "contact_app/ ├── app │ ├── controllers │ │ ├── auth_controller.py # Authenticat…" at bounding box center [578, 244] width 521 height 154
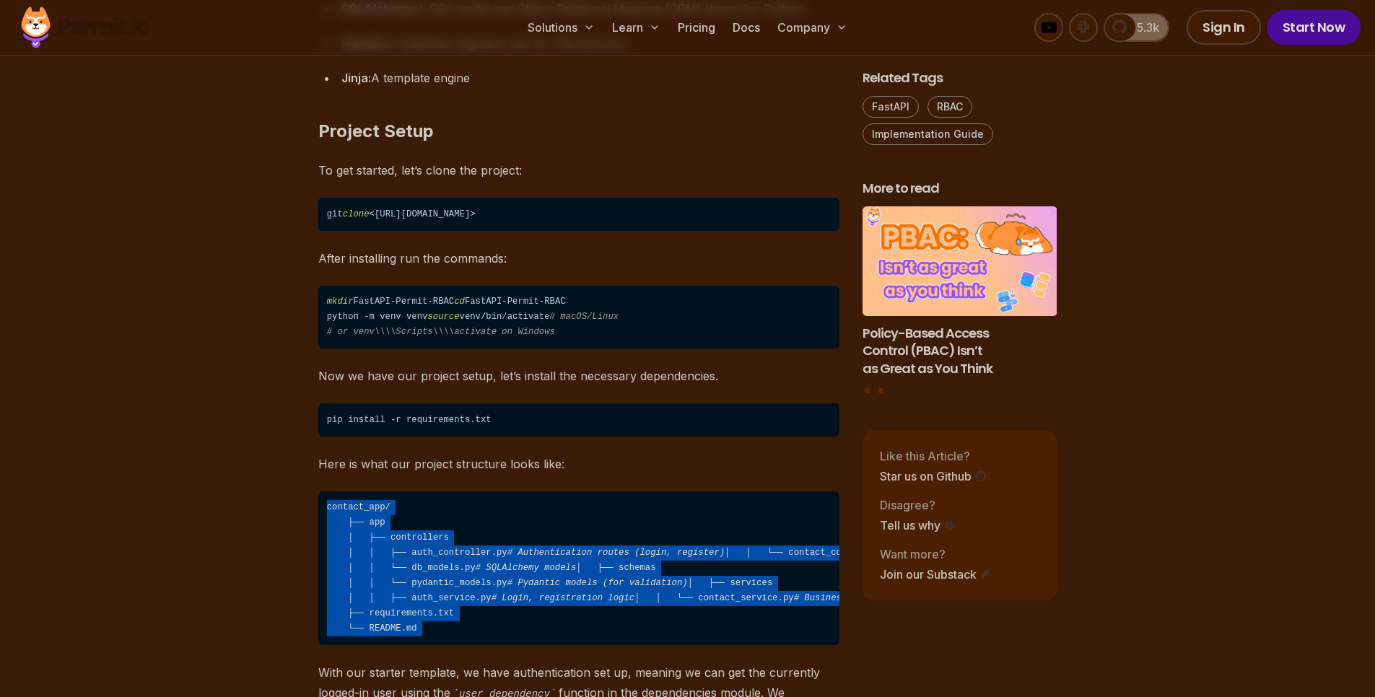
scroll to position [1646, 0]
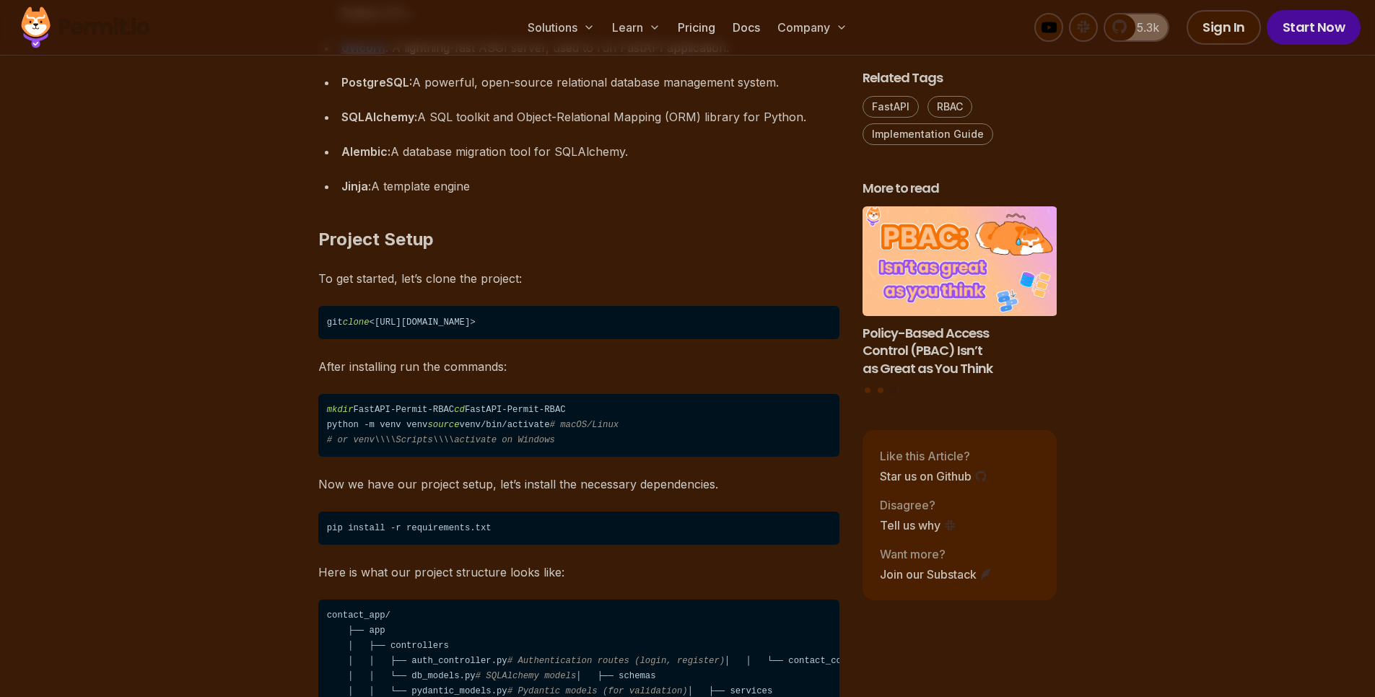
click at [360, 435] on code "mkdir FastAPI-Permit-RBAC cd FastAPI-Permit-RBAC python -m venv venv source ven…" at bounding box center [578, 426] width 521 height 64
drag, startPoint x: 360, startPoint y: 435, endPoint x: 369, endPoint y: 458, distance: 24.7
click at [369, 458] on code "mkdir FastAPI-Permit-RBAC cd FastAPI-Permit-RBAC python -m venv venv source ven…" at bounding box center [578, 426] width 521 height 64
copy code "python -m venv venv source venv/bin/activate # macOS/Linux"
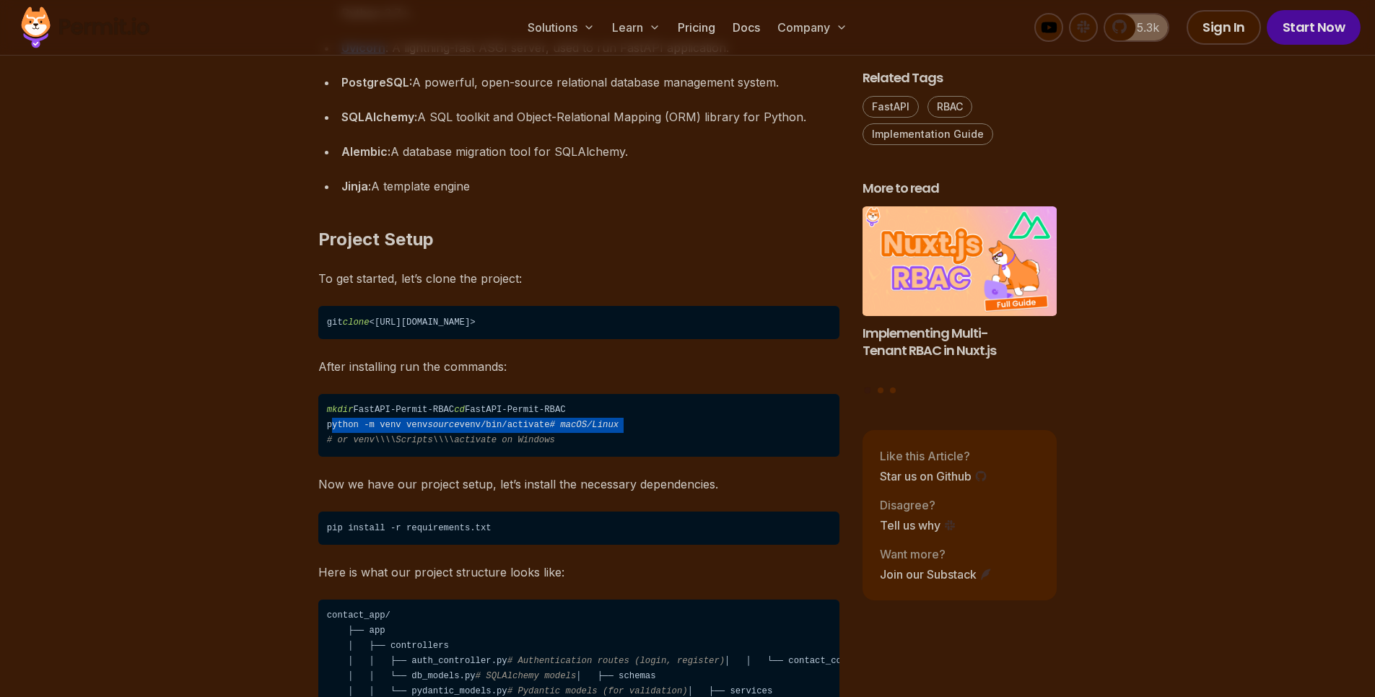
click at [531, 545] on code "pip install -r requirements.txt" at bounding box center [578, 528] width 521 height 33
copy code "pip install -r requirements.txt"
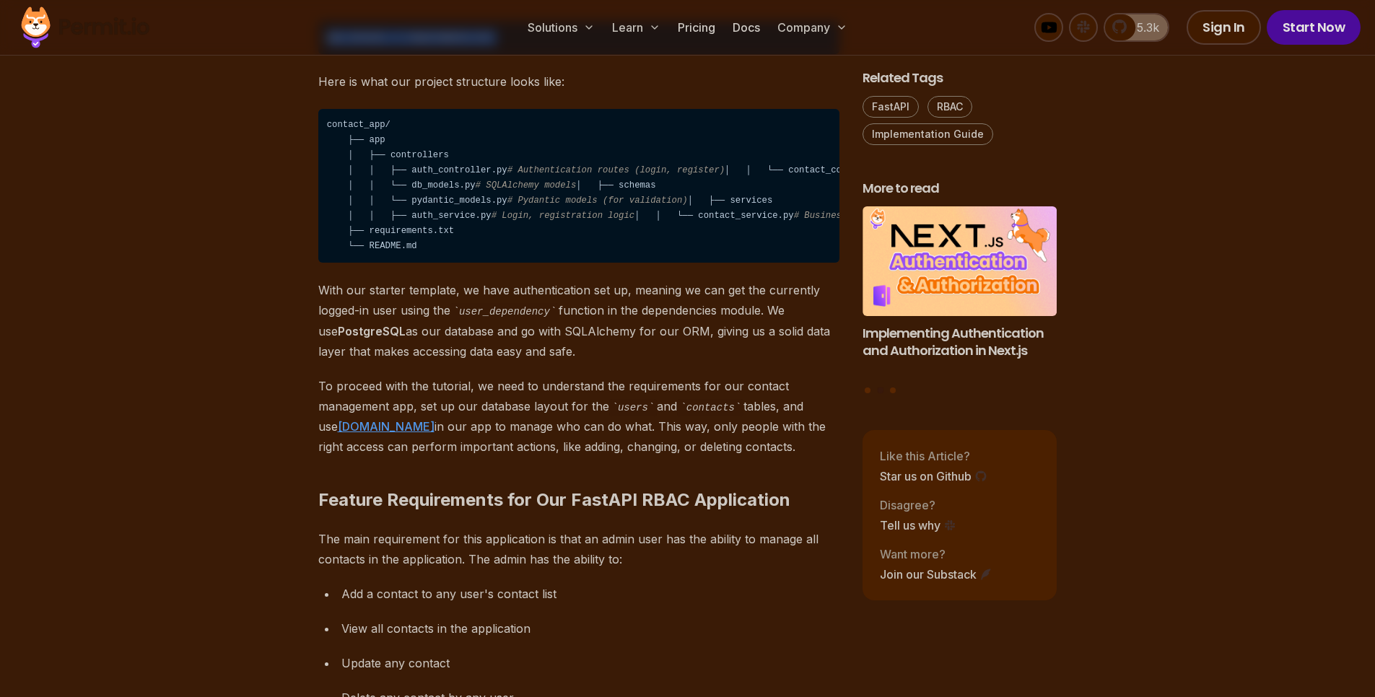
scroll to position [2252, 0]
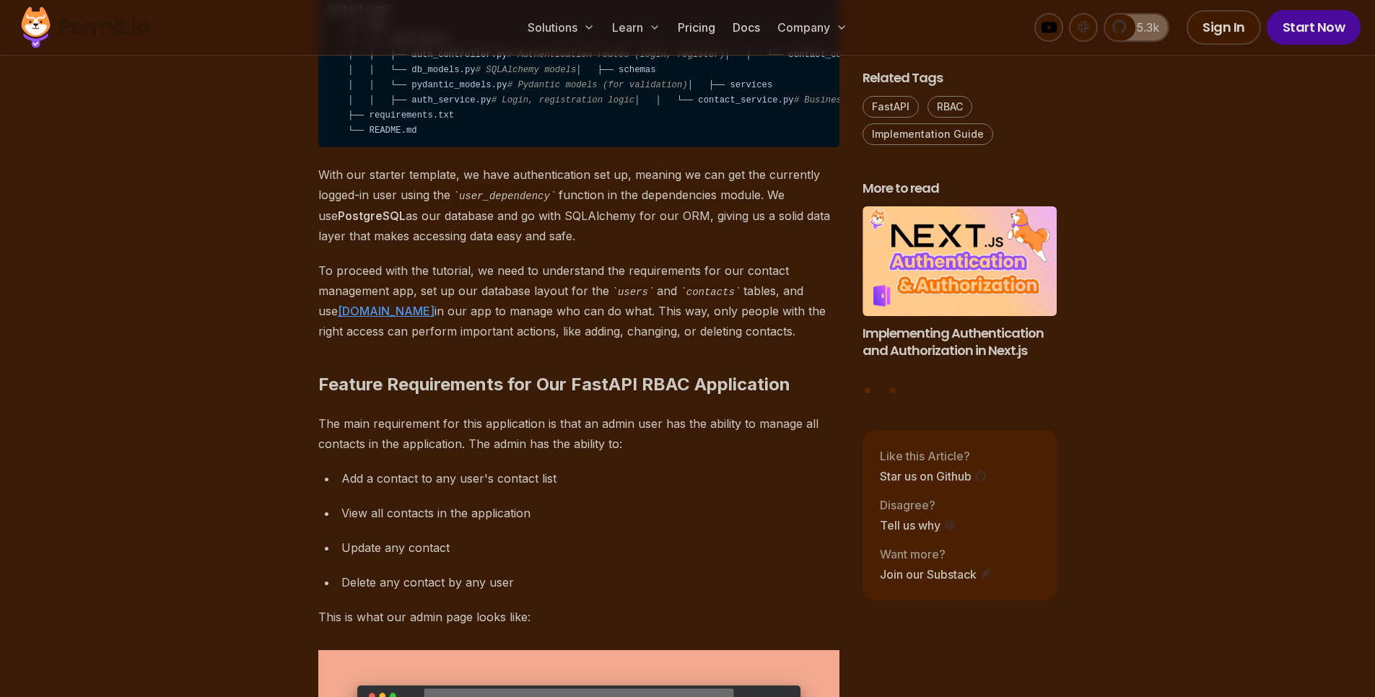
click at [435, 246] on p "With our starter template, we have authentication set up, meaning we can get th…" at bounding box center [578, 206] width 521 height 82
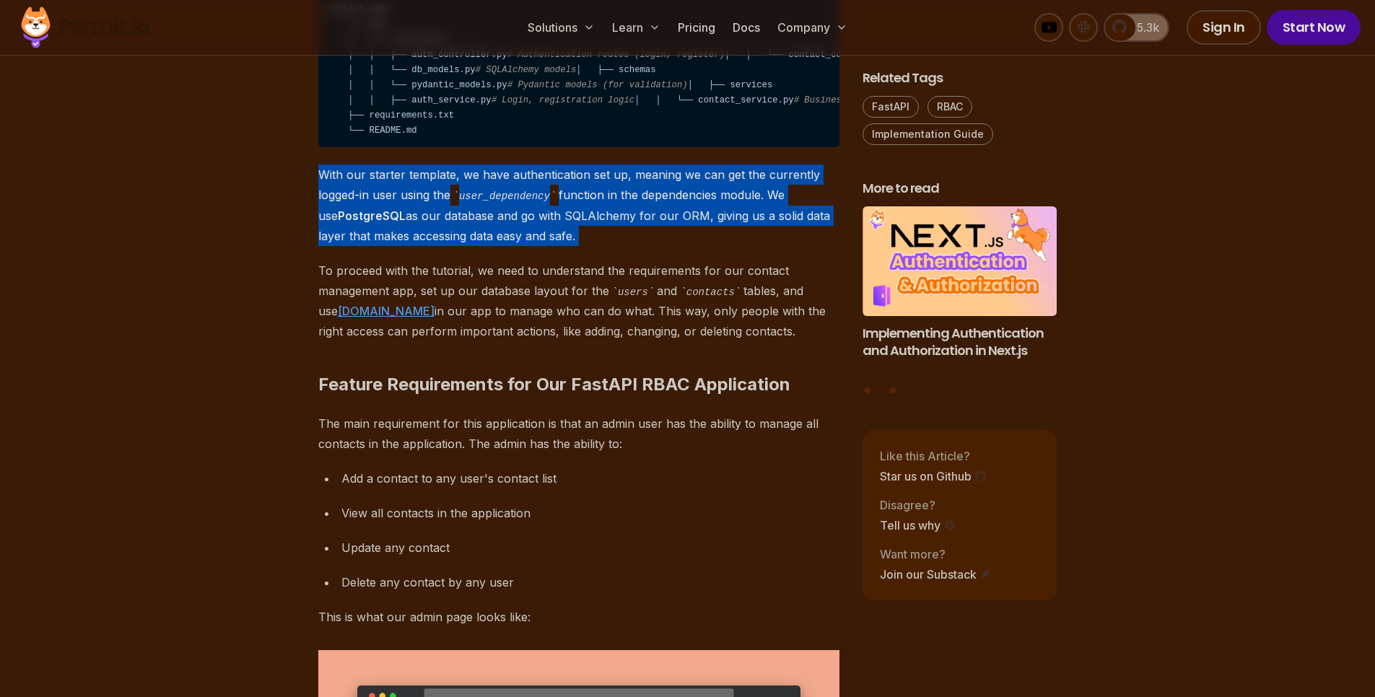
click at [435, 246] on p "With our starter template, we have authentication set up, meaning we can get th…" at bounding box center [578, 206] width 521 height 82
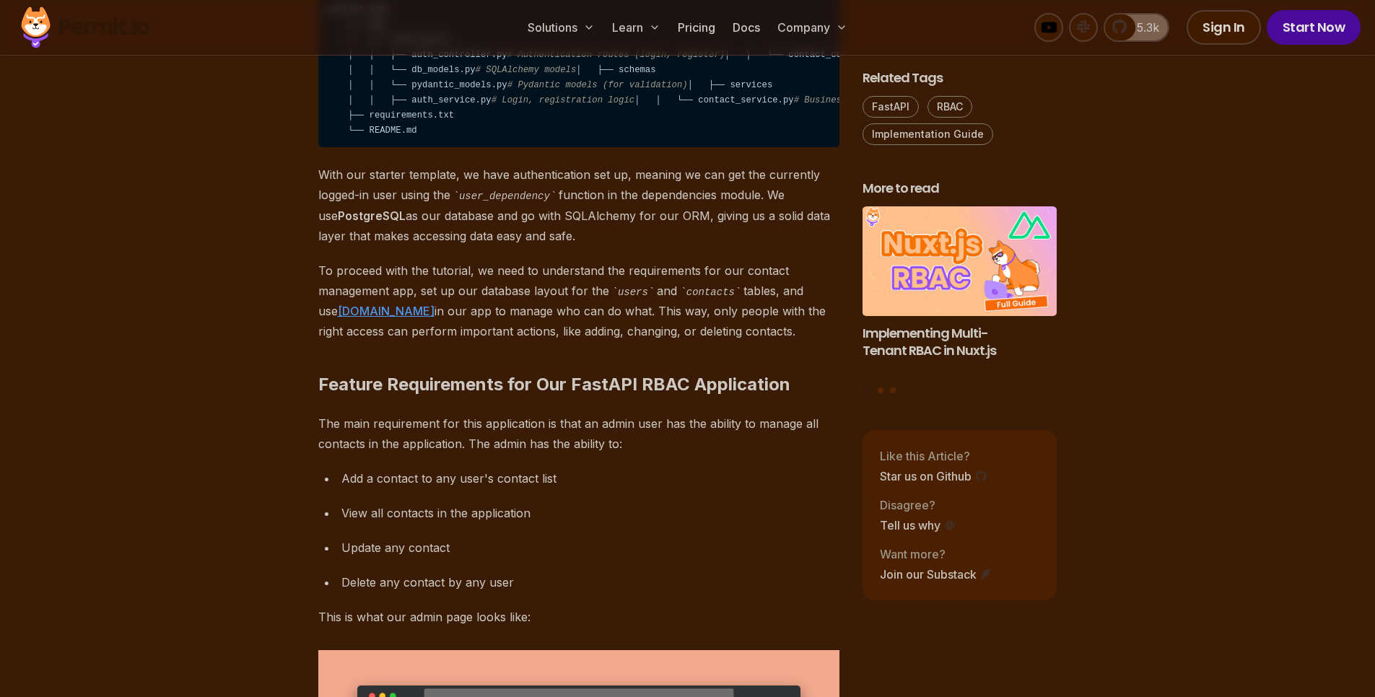
click at [362, 246] on p "With our starter template, we have authentication set up, meaning we can get th…" at bounding box center [578, 206] width 521 height 82
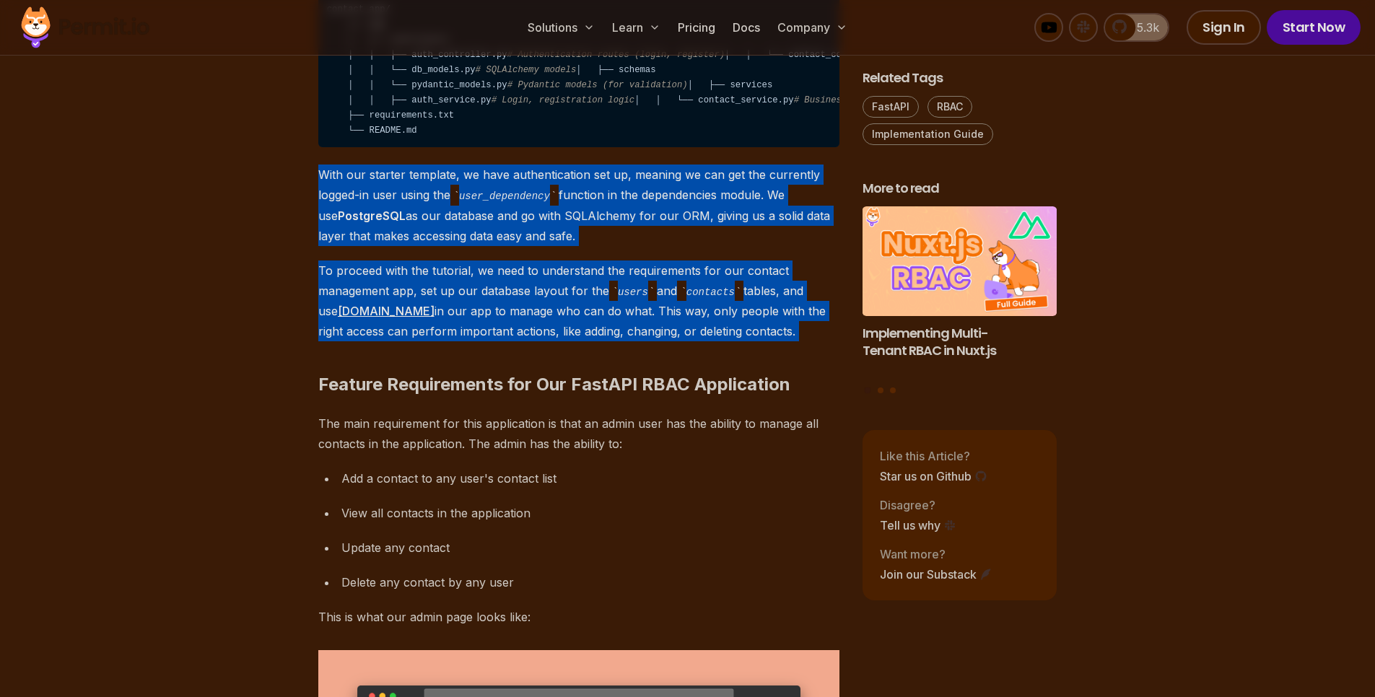
drag, startPoint x: 362, startPoint y: 308, endPoint x: 728, endPoint y: 450, distance: 392.6
click at [764, 396] on h2 "Feature Requirements for Our FastAPI RBAC Application" at bounding box center [578, 355] width 521 height 81
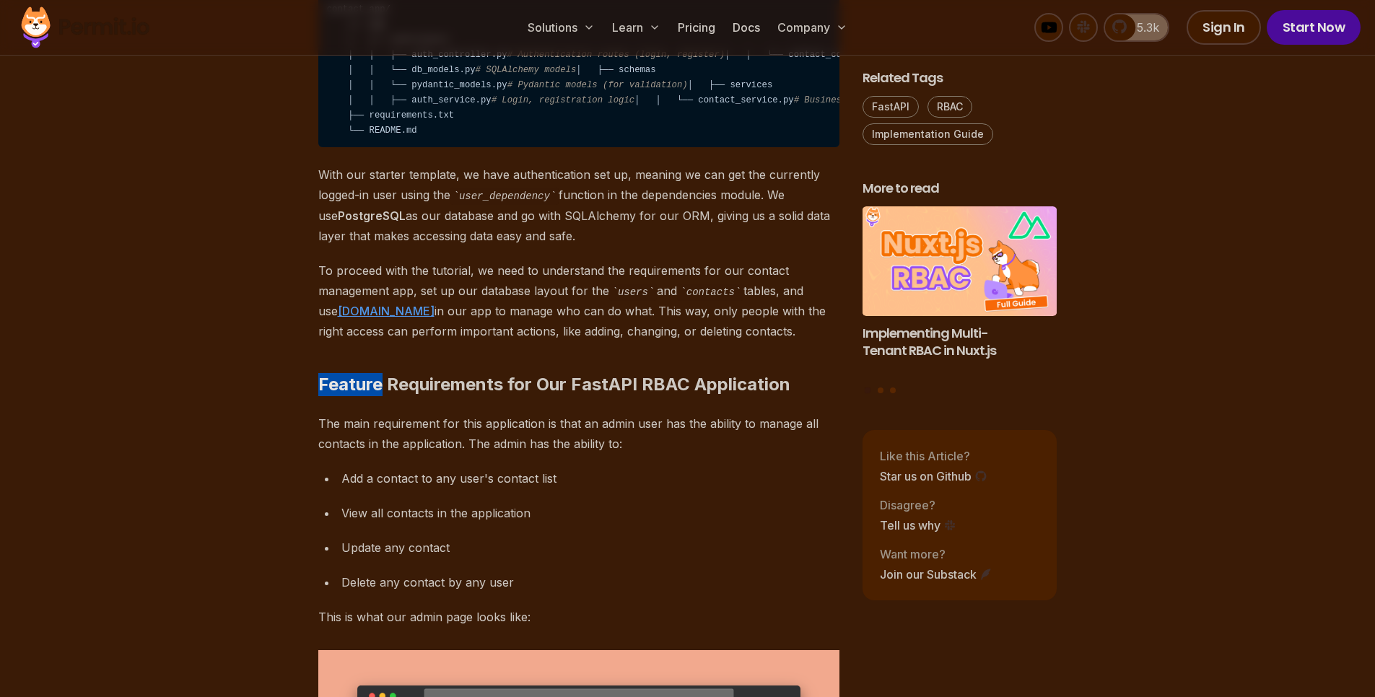
click at [764, 396] on h2 "Feature Requirements for Our FastAPI RBAC Application" at bounding box center [578, 355] width 521 height 81
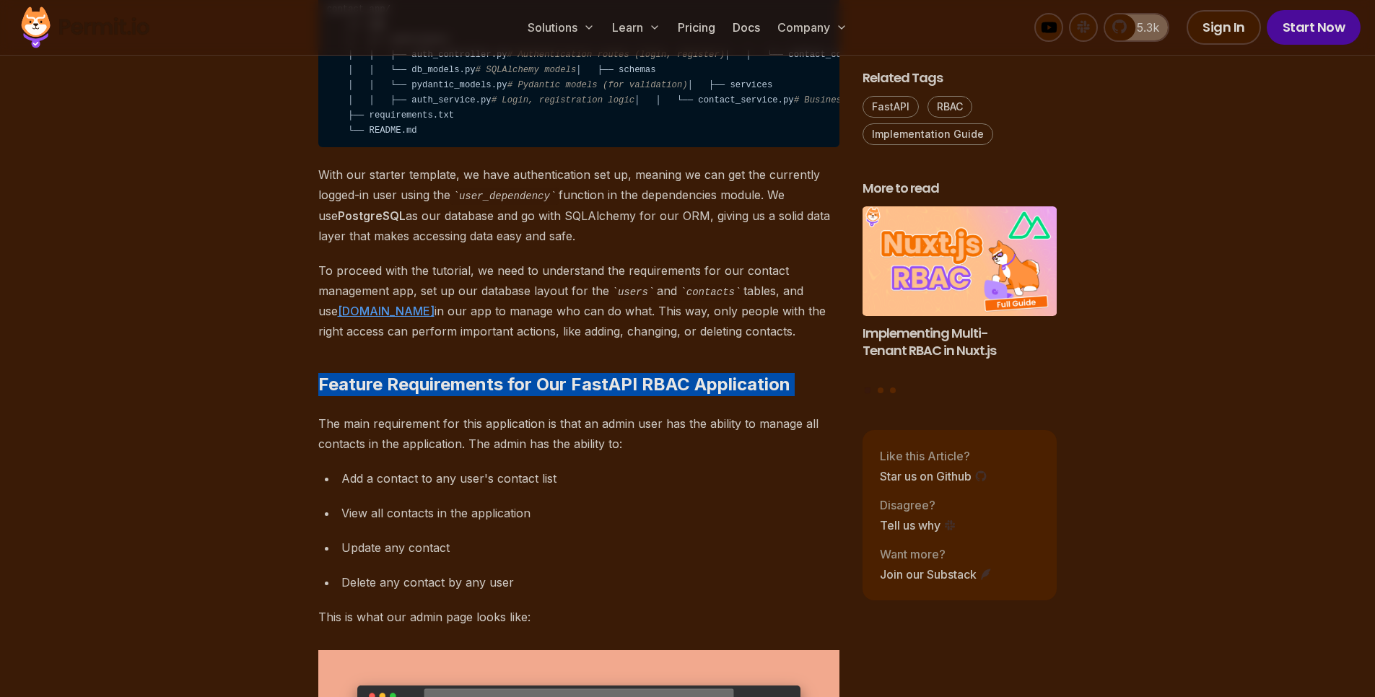
click at [764, 396] on h2 "Feature Requirements for Our FastAPI RBAC Application" at bounding box center [578, 355] width 521 height 81
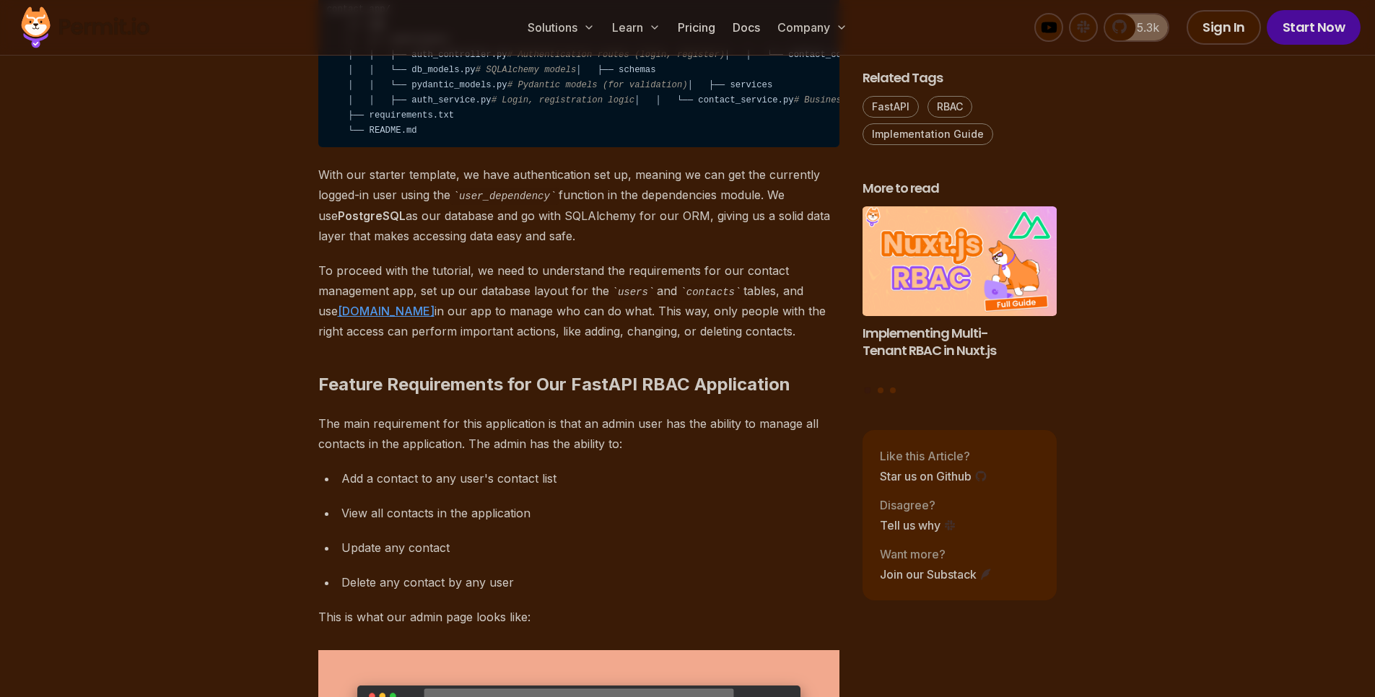
click at [564, 454] on p "The main requirement for this application is that an admin user has the ability…" at bounding box center [578, 434] width 521 height 40
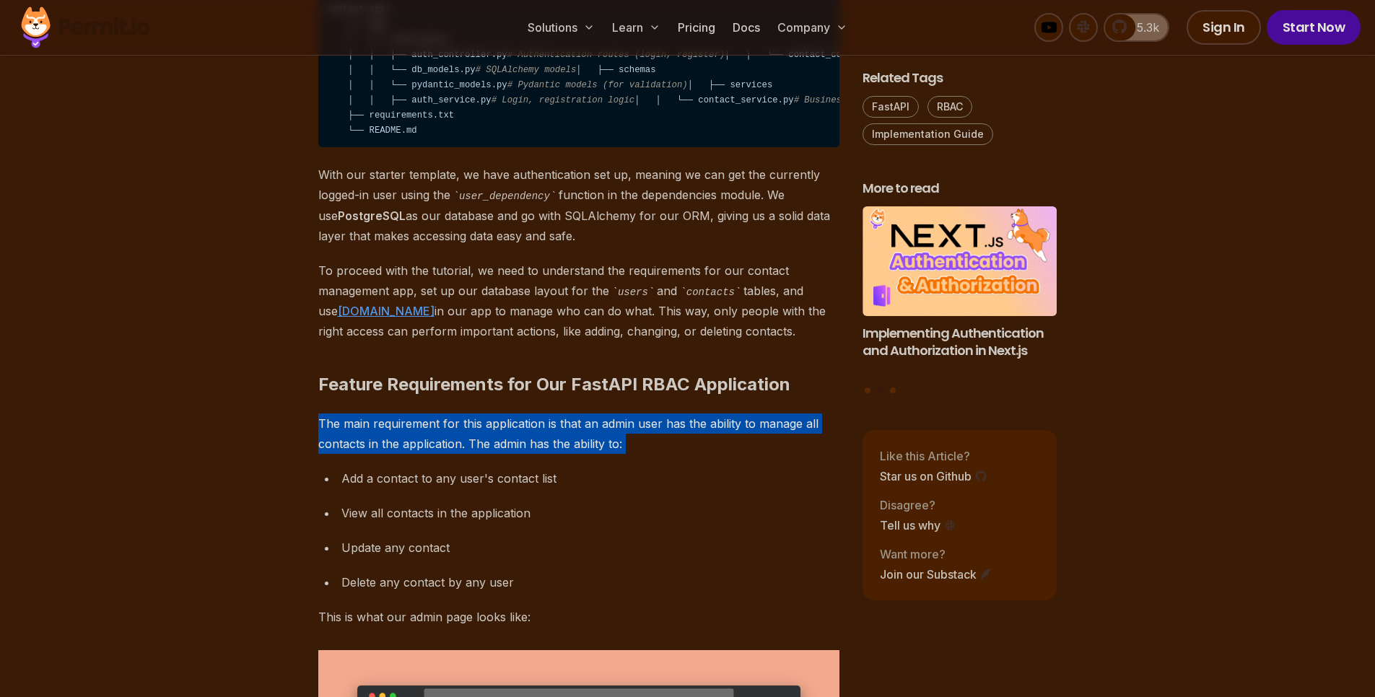
click at [564, 454] on p "The main requirement for this application is that an admin user has the ability…" at bounding box center [578, 434] width 521 height 40
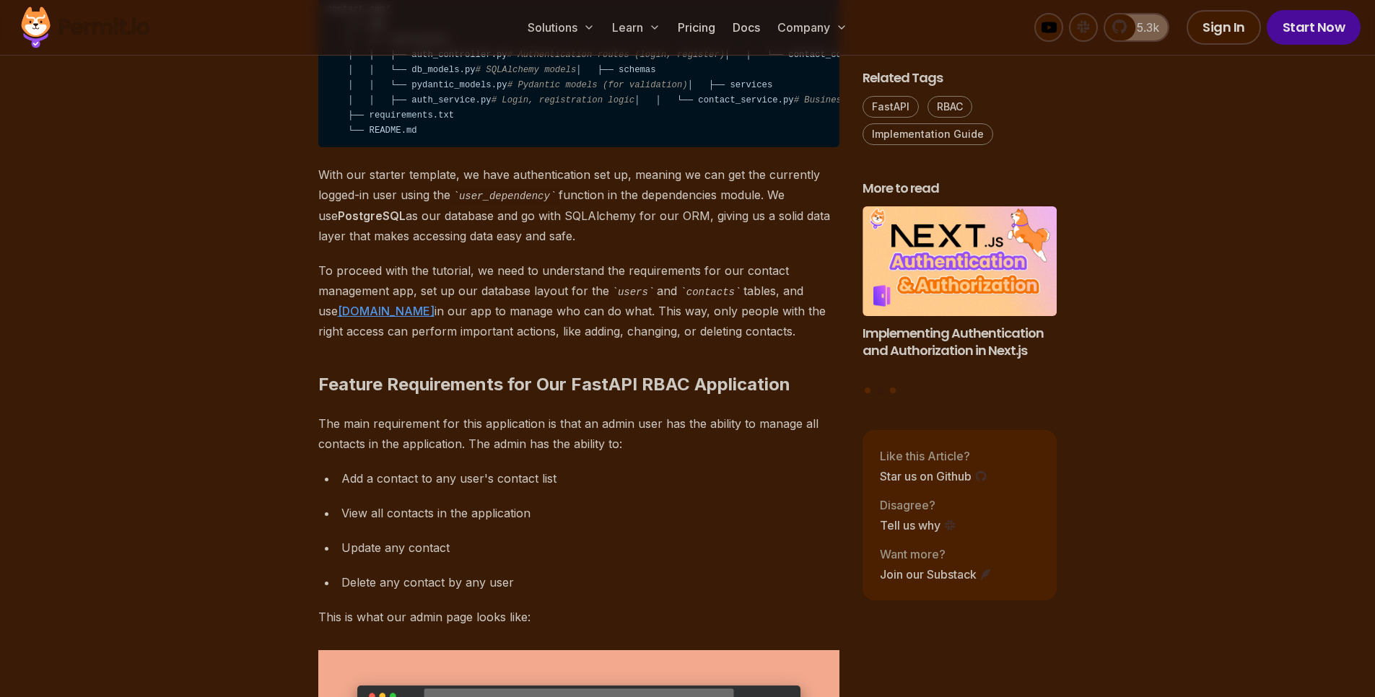
click at [724, 342] on p "To proceed with the tutorial, we need to understand the requirements for our co…" at bounding box center [578, 302] width 521 height 82
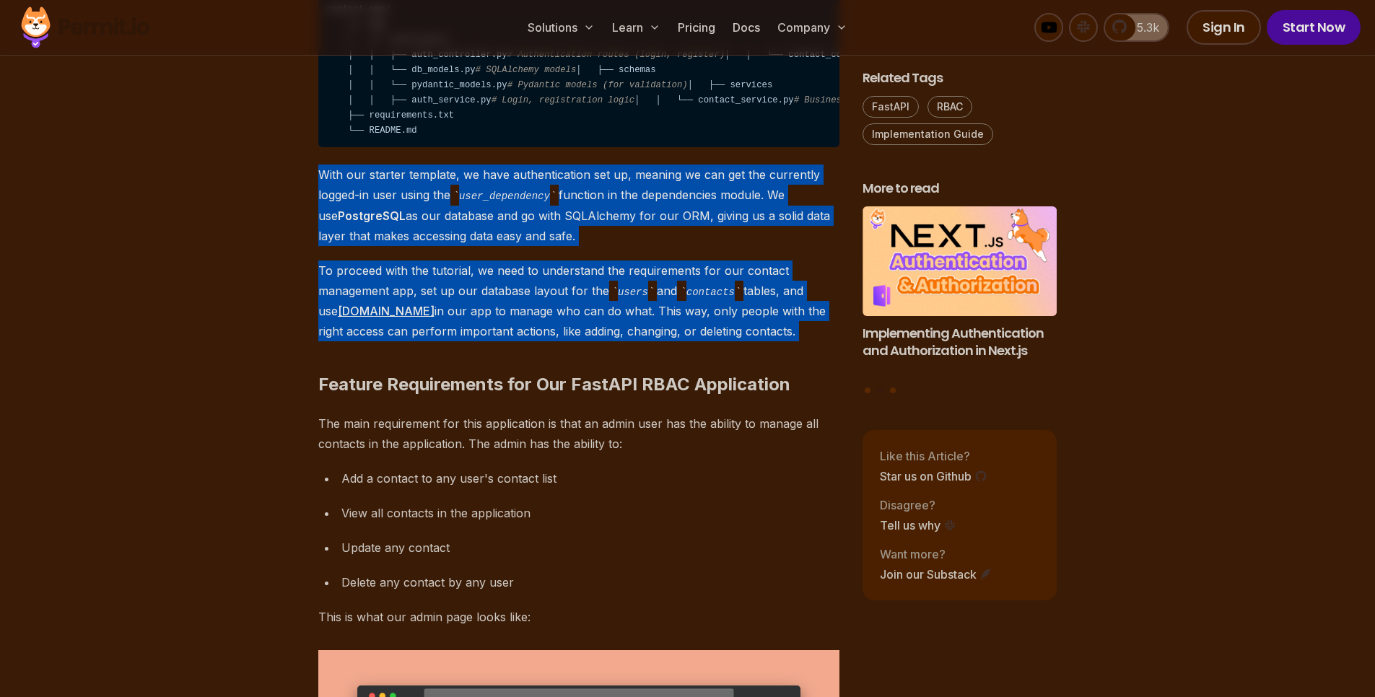
drag, startPoint x: 724, startPoint y: 471, endPoint x: 389, endPoint y: 365, distance: 351.1
click at [388, 246] on p "With our starter template, we have authentication set up, meaning we can get th…" at bounding box center [578, 206] width 521 height 82
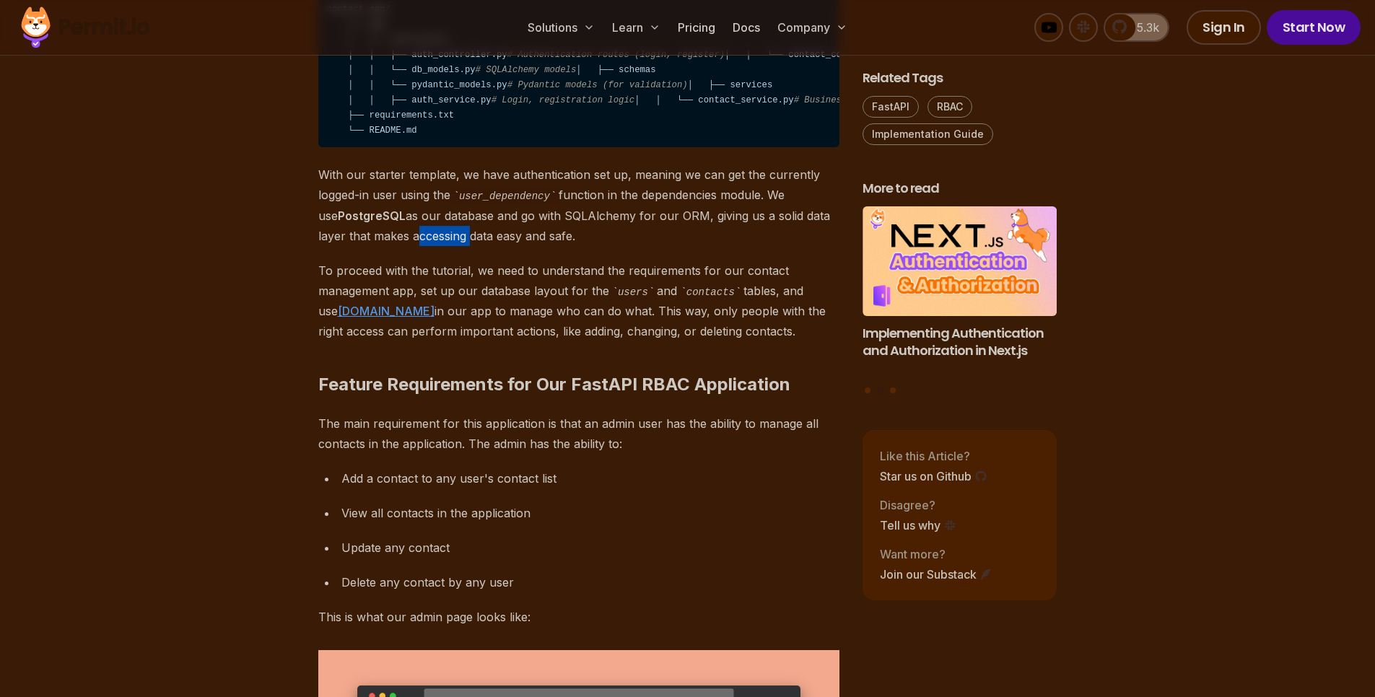
click at [388, 246] on p "With our starter template, we have authentication set up, meaning we can get th…" at bounding box center [578, 206] width 521 height 82
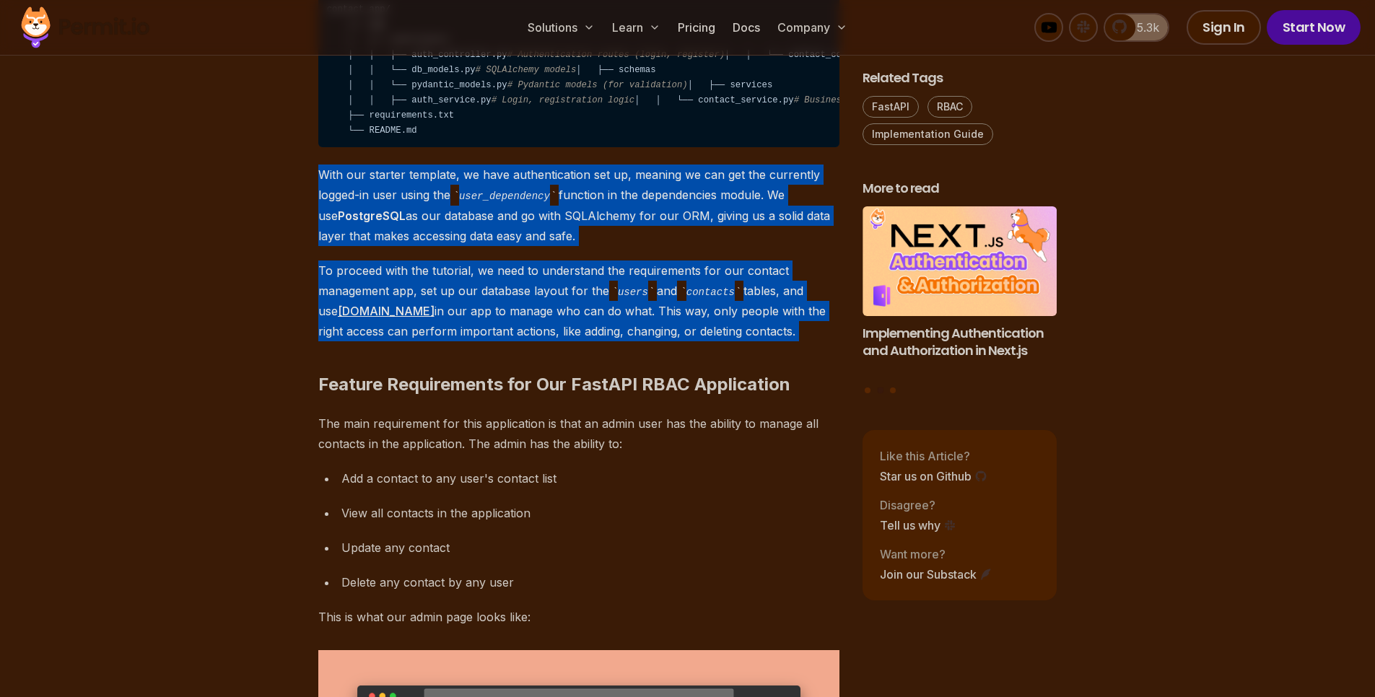
drag, startPoint x: 388, startPoint y: 365, endPoint x: 503, endPoint y: 471, distance: 156.8
click at [361, 223] on strong "PostgreSQL" at bounding box center [372, 216] width 68 height 14
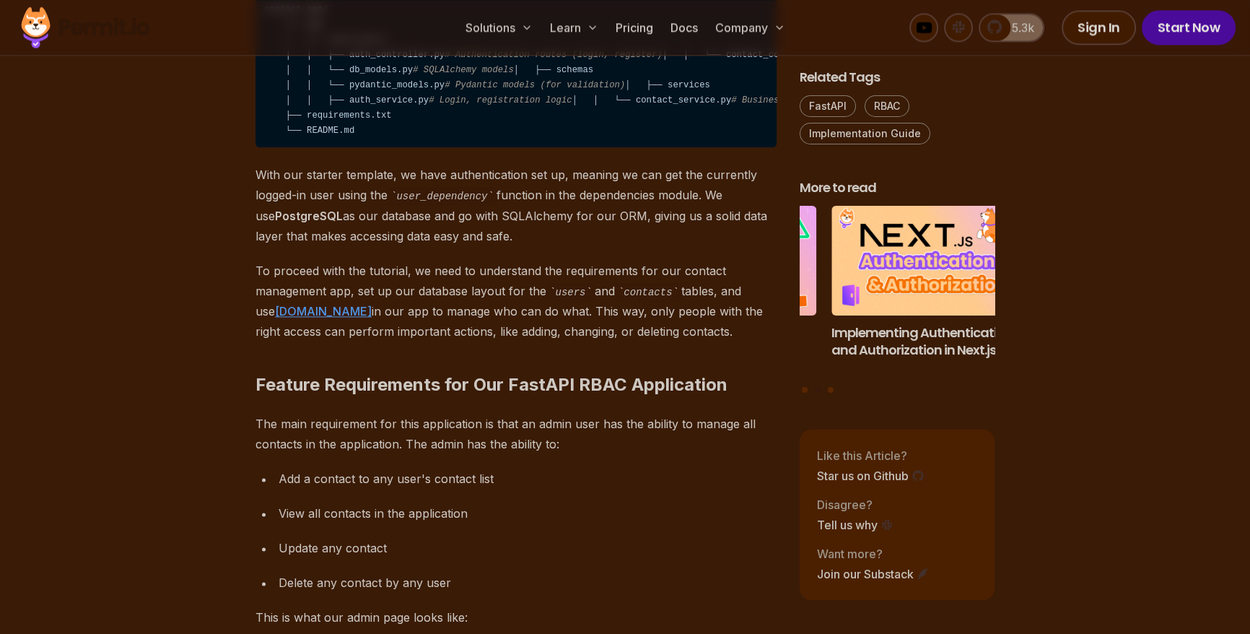
click at [340, 246] on p "With our starter template, we have authentication set up, meaning we can get th…" at bounding box center [516, 206] width 521 height 82
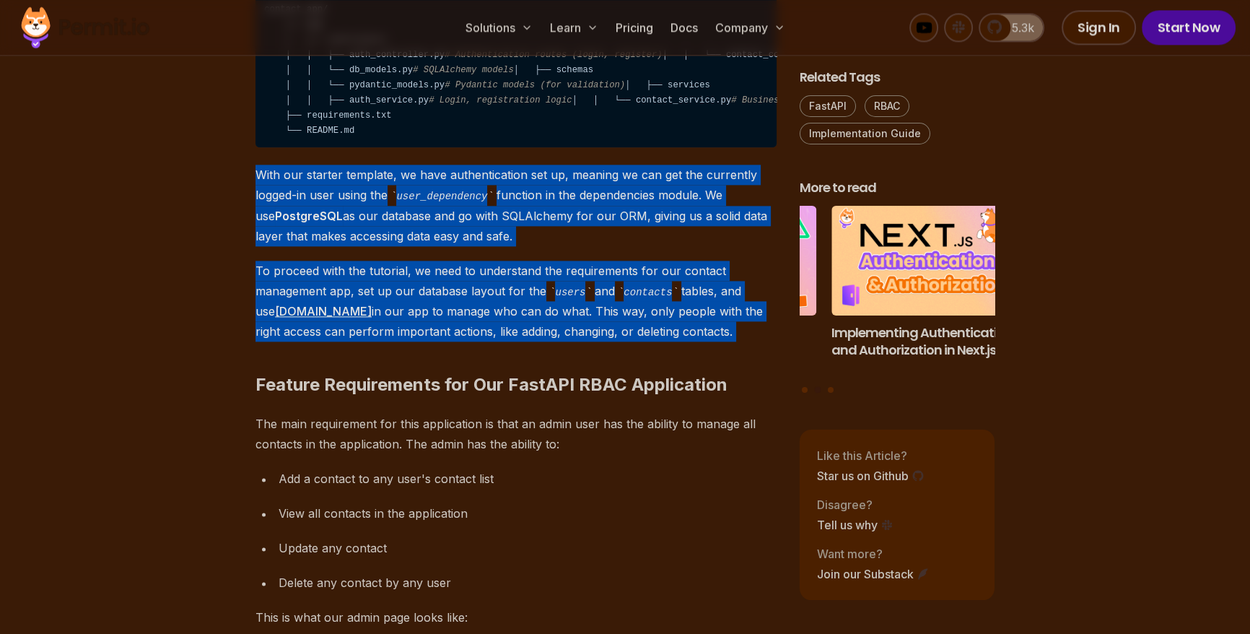
drag, startPoint x: 340, startPoint y: 330, endPoint x: 450, endPoint y: 453, distance: 165.6
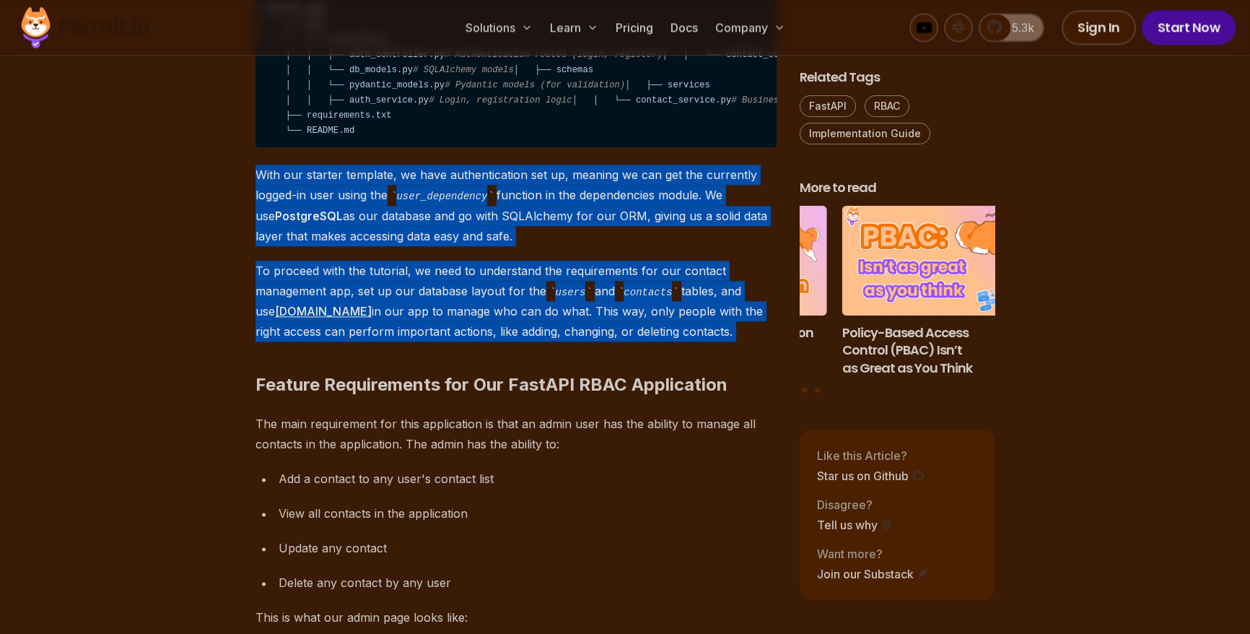
click at [393, 246] on p "With our starter template, we have authentication set up, meaning we can get th…" at bounding box center [516, 206] width 521 height 82
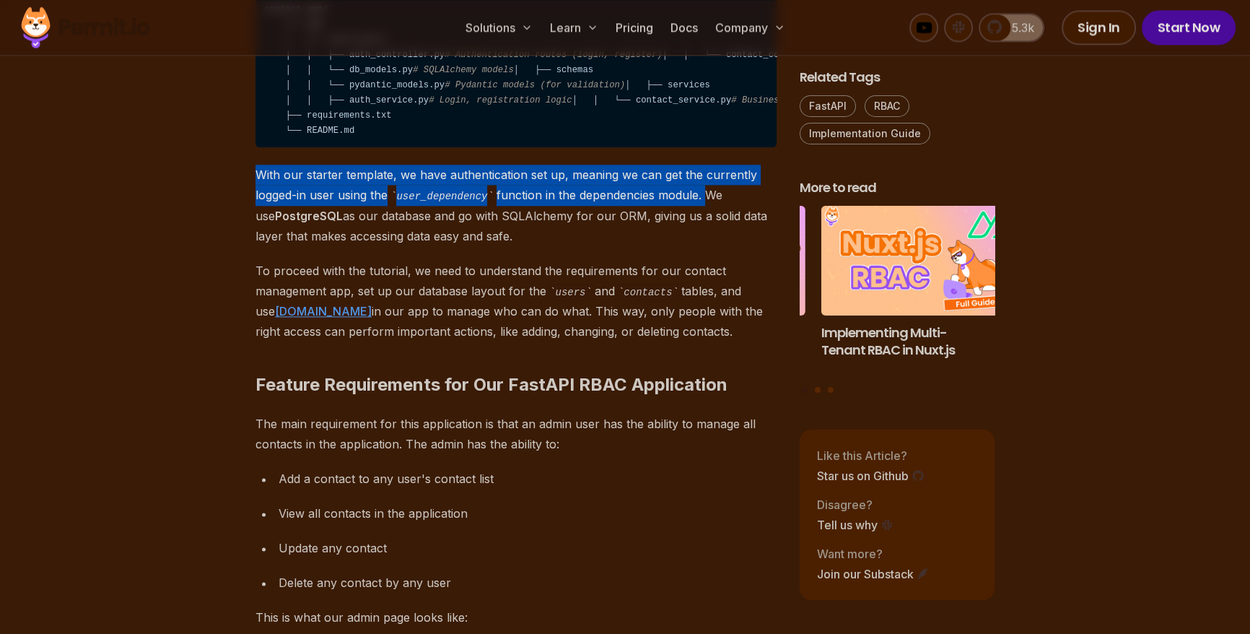
drag, startPoint x: 254, startPoint y: 313, endPoint x: 704, endPoint y: 334, distance: 450.2
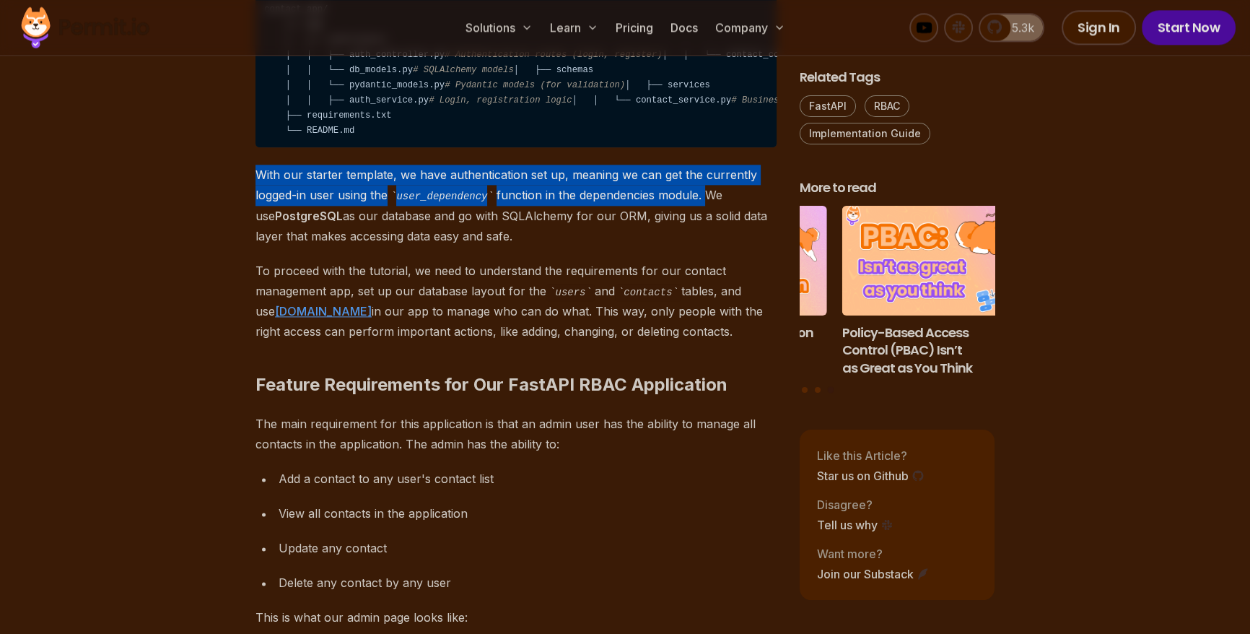
click at [260, 246] on p "With our starter template, we have authentication set up, meaning we can get th…" at bounding box center [516, 206] width 521 height 82
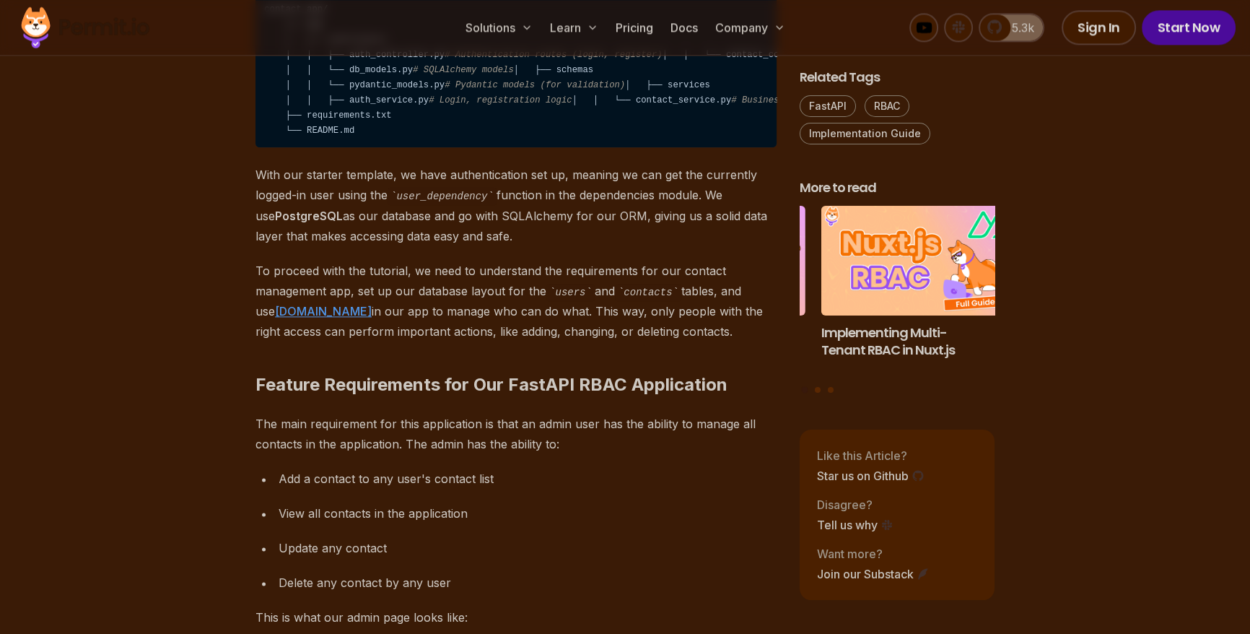
drag, startPoint x: 260, startPoint y: 312, endPoint x: 756, endPoint y: 327, distance: 496.8
click at [756, 246] on p "With our starter template, we have authentication set up, meaning we can get th…" at bounding box center [516, 206] width 521 height 82
click at [275, 223] on strong "PostgreSQL" at bounding box center [309, 216] width 68 height 14
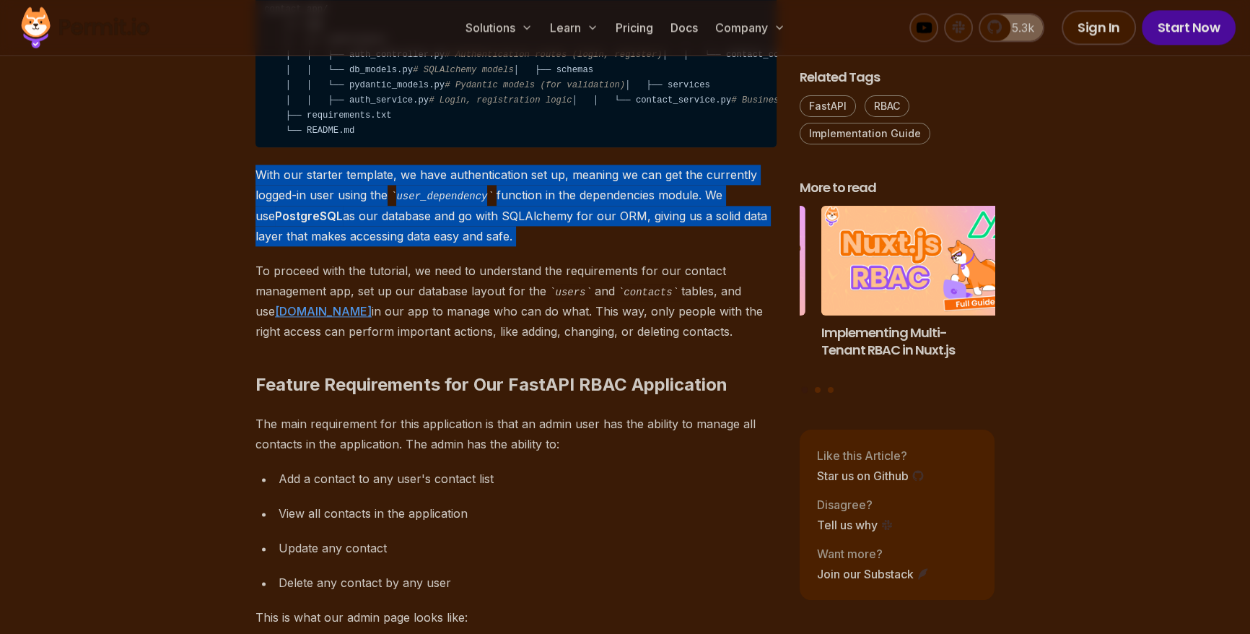
click at [275, 223] on strong "PostgreSQL" at bounding box center [309, 216] width 68 height 14
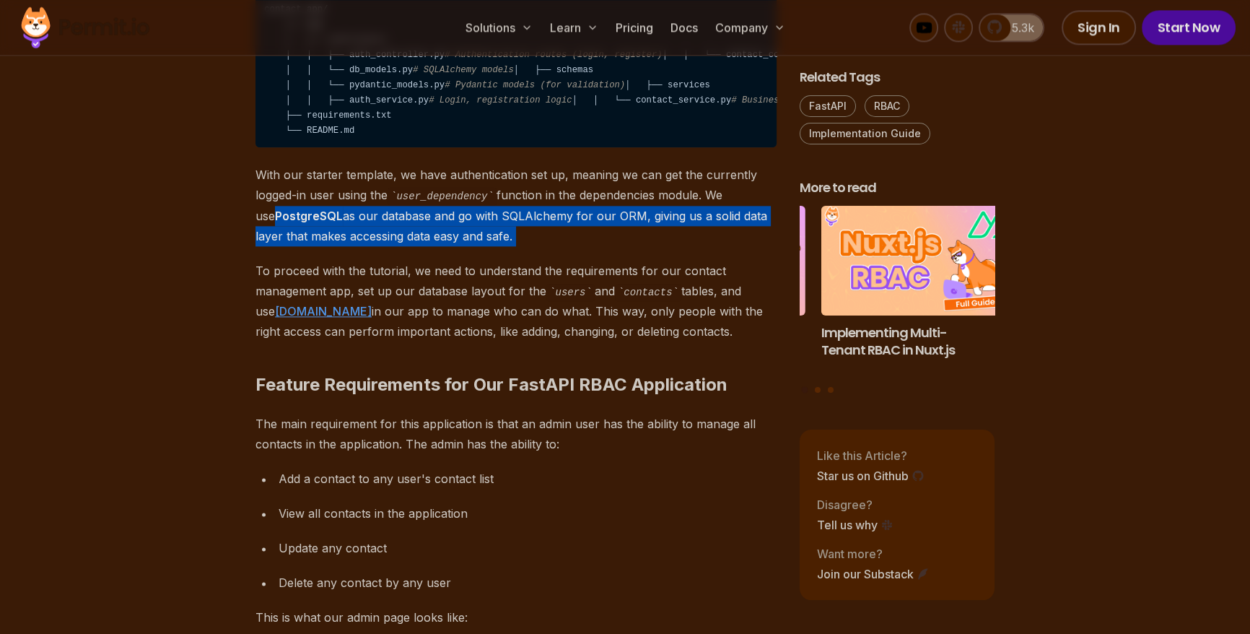
drag, startPoint x: 267, startPoint y: 351, endPoint x: 553, endPoint y: 372, distance: 286.7
click at [553, 246] on p "With our starter template, we have authentication set up, meaning we can get th…" at bounding box center [516, 206] width 521 height 82
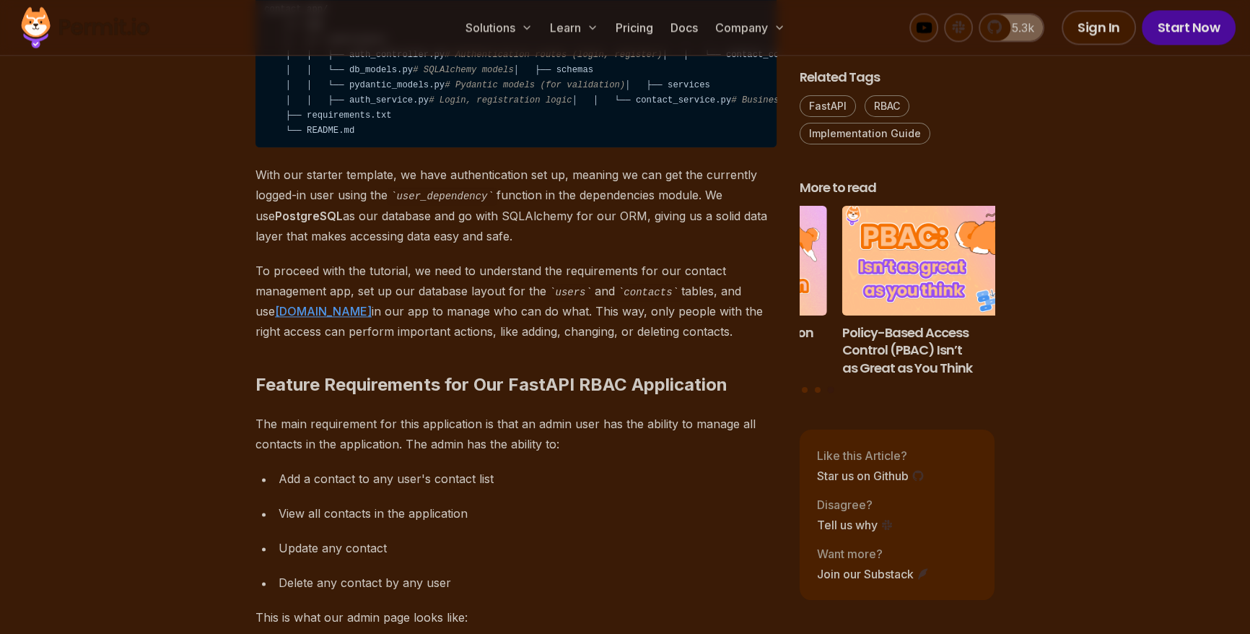
click at [263, 246] on p "With our starter template, we have authentication set up, meaning we can get th…" at bounding box center [516, 206] width 521 height 82
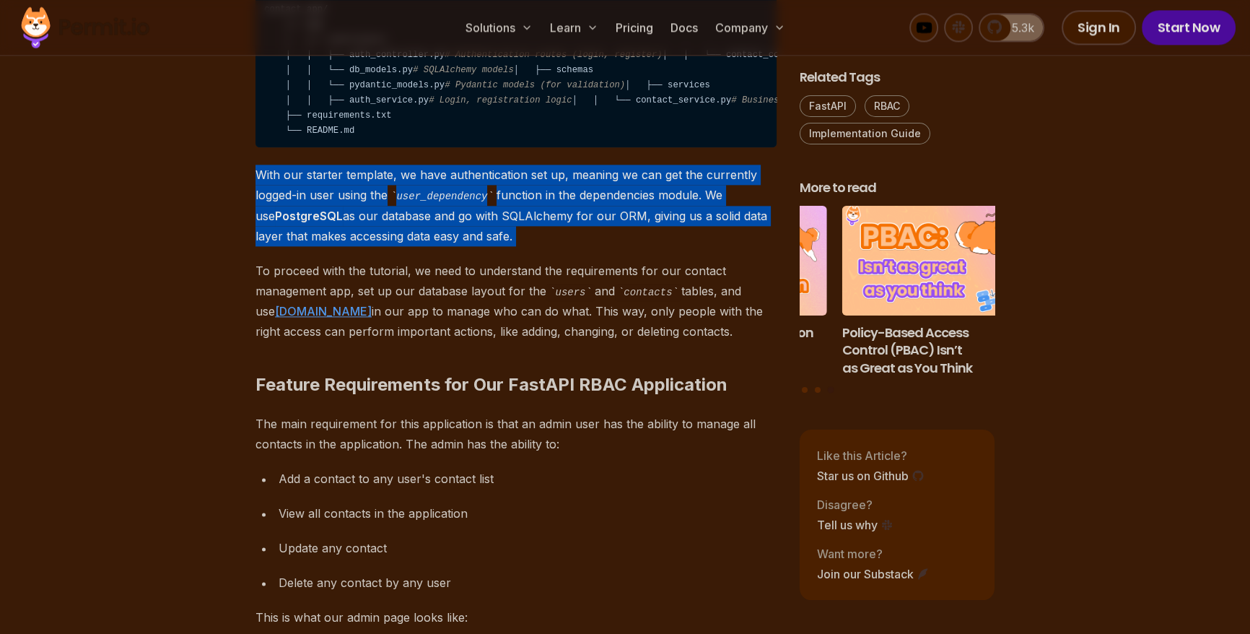
drag, startPoint x: 263, startPoint y: 306, endPoint x: 550, endPoint y: 367, distance: 293.6
click at [550, 246] on p "With our starter template, we have authentication set up, meaning we can get th…" at bounding box center [516, 206] width 521 height 82
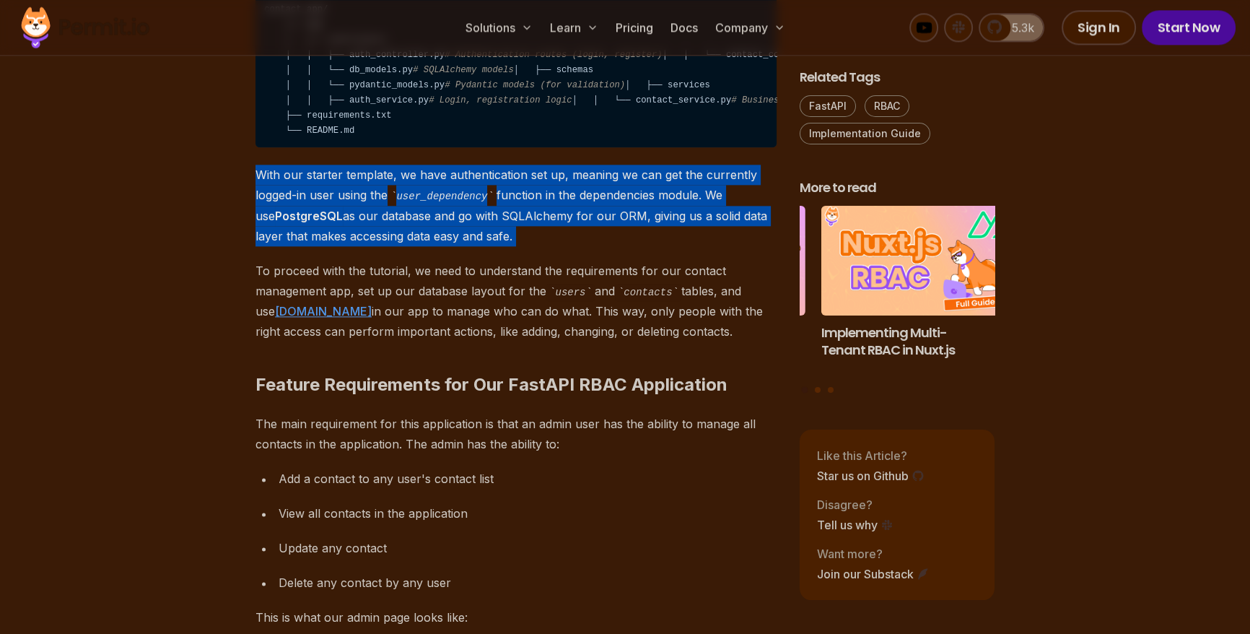
click at [265, 246] on p "With our starter template, we have authentication set up, meaning we can get th…" at bounding box center [516, 206] width 521 height 82
drag, startPoint x: 265, startPoint y: 313, endPoint x: 512, endPoint y: 368, distance: 253.6
click at [512, 246] on p "With our starter template, we have authentication set up, meaning we can get th…" at bounding box center [516, 206] width 521 height 82
drag, startPoint x: 253, startPoint y: 304, endPoint x: 503, endPoint y: 365, distance: 257.2
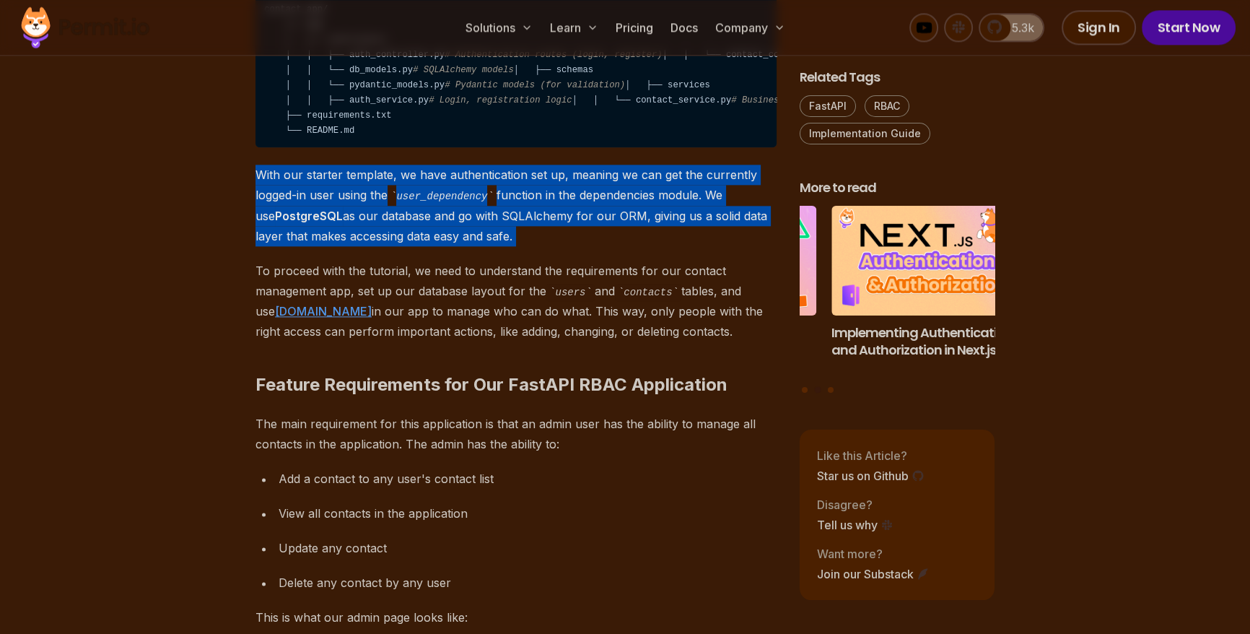
click at [503, 246] on p "With our starter template, we have authentication set up, meaning we can get th…" at bounding box center [516, 206] width 521 height 82
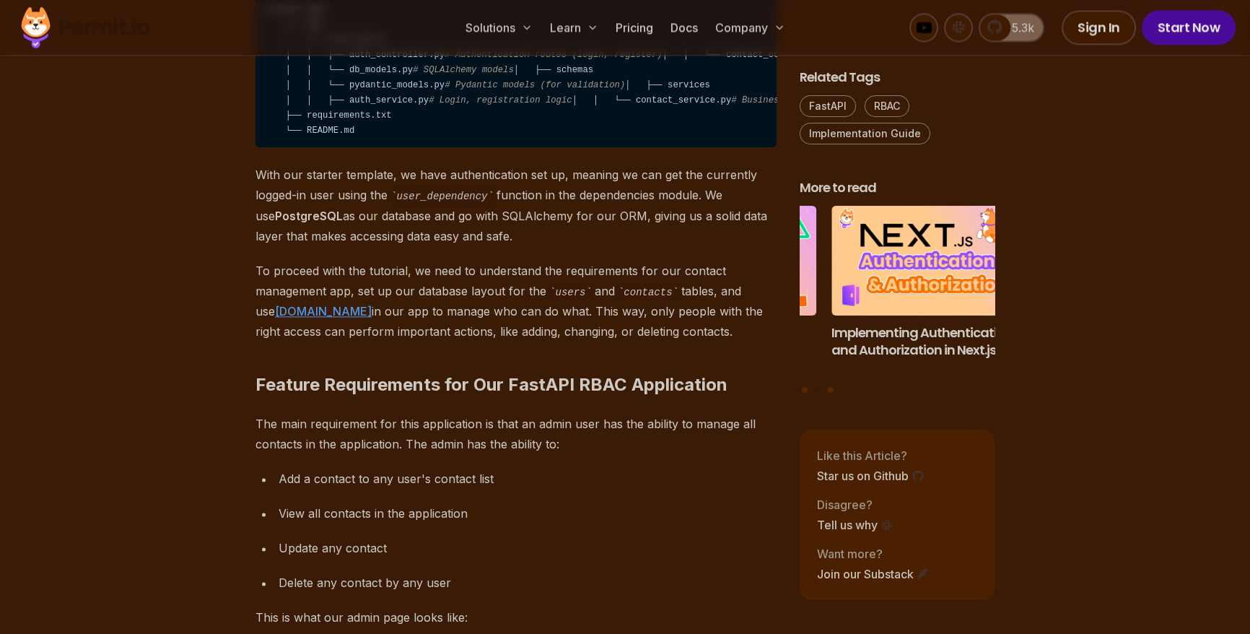
click at [444, 342] on p "To proceed with the tutorial, we need to understand the requirements for our co…" at bounding box center [516, 302] width 521 height 82
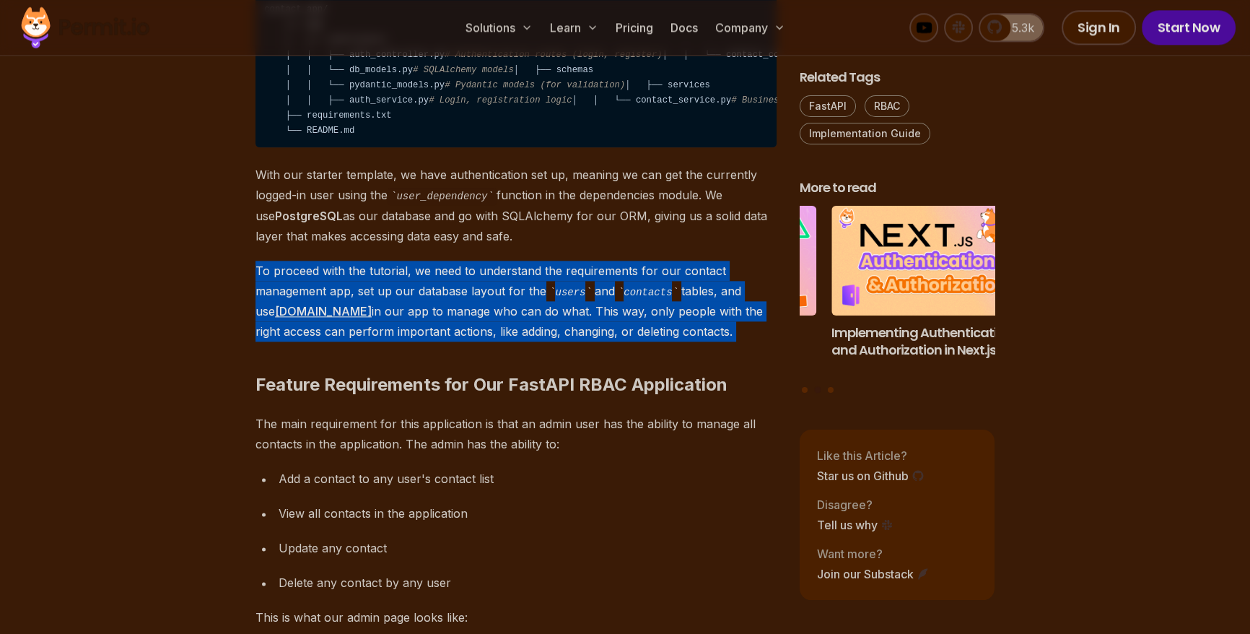
click at [444, 342] on p "To proceed with the tutorial, we need to understand the requirements for our co…" at bounding box center [516, 302] width 521 height 82
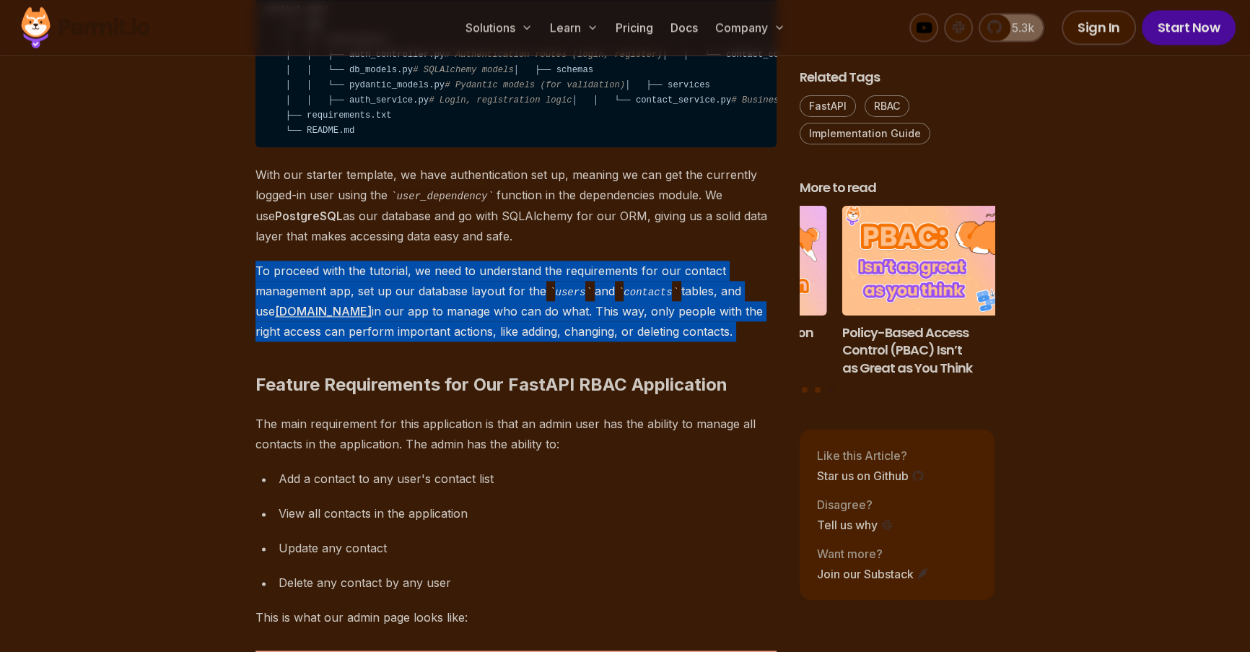
click at [256, 342] on p "To proceed with the tutorial, we need to understand the requirements for our co…" at bounding box center [516, 302] width 521 height 82
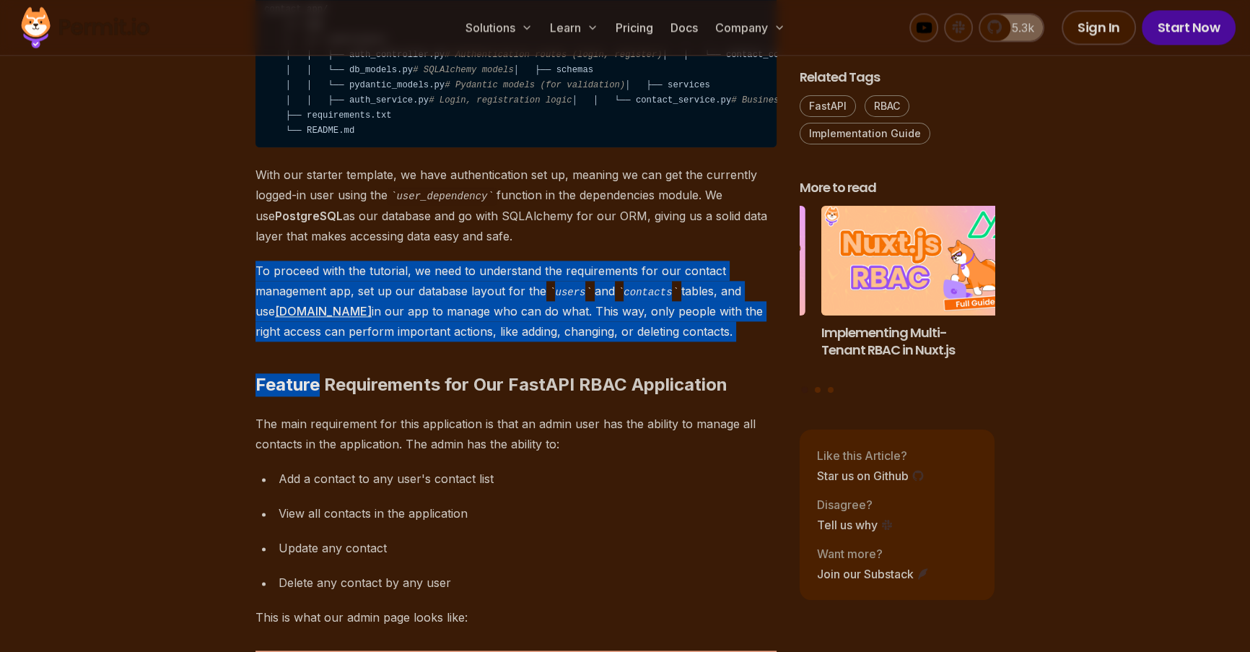
drag, startPoint x: 256, startPoint y: 403, endPoint x: 720, endPoint y: 466, distance: 468.3
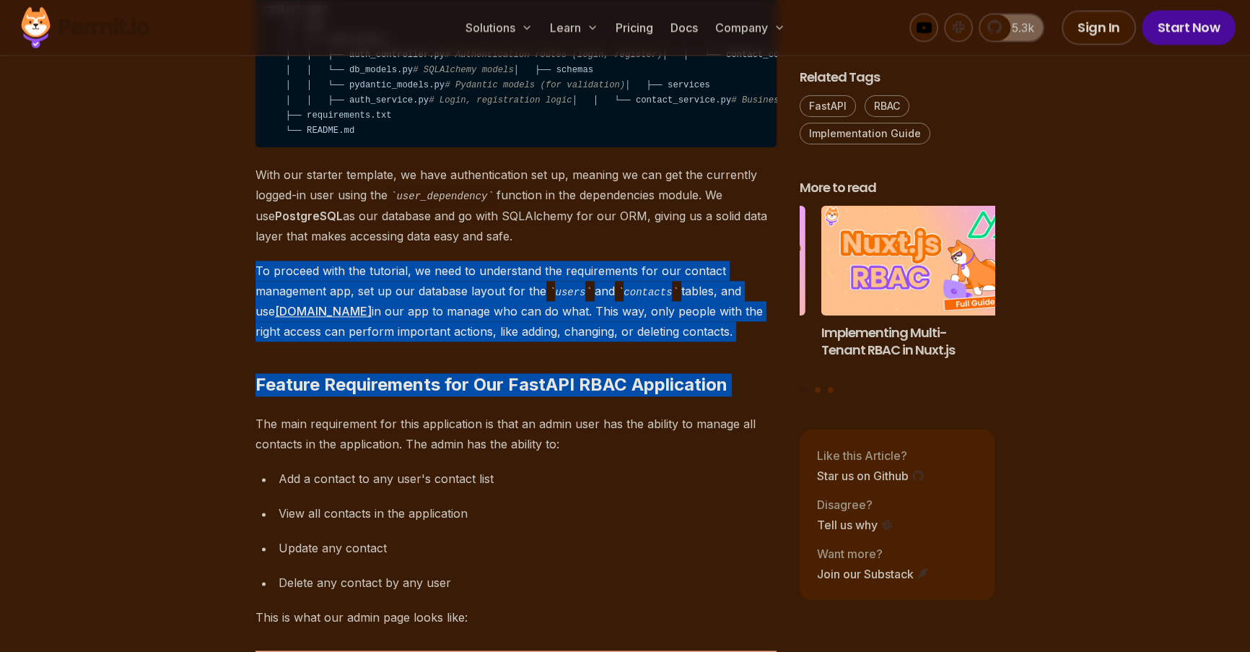
click at [743, 396] on h2 "Feature Requirements for Our FastAPI RBAC Application" at bounding box center [516, 355] width 521 height 81
click at [565, 342] on p "To proceed with the tutorial, we need to understand the requirements for our co…" at bounding box center [516, 302] width 521 height 82
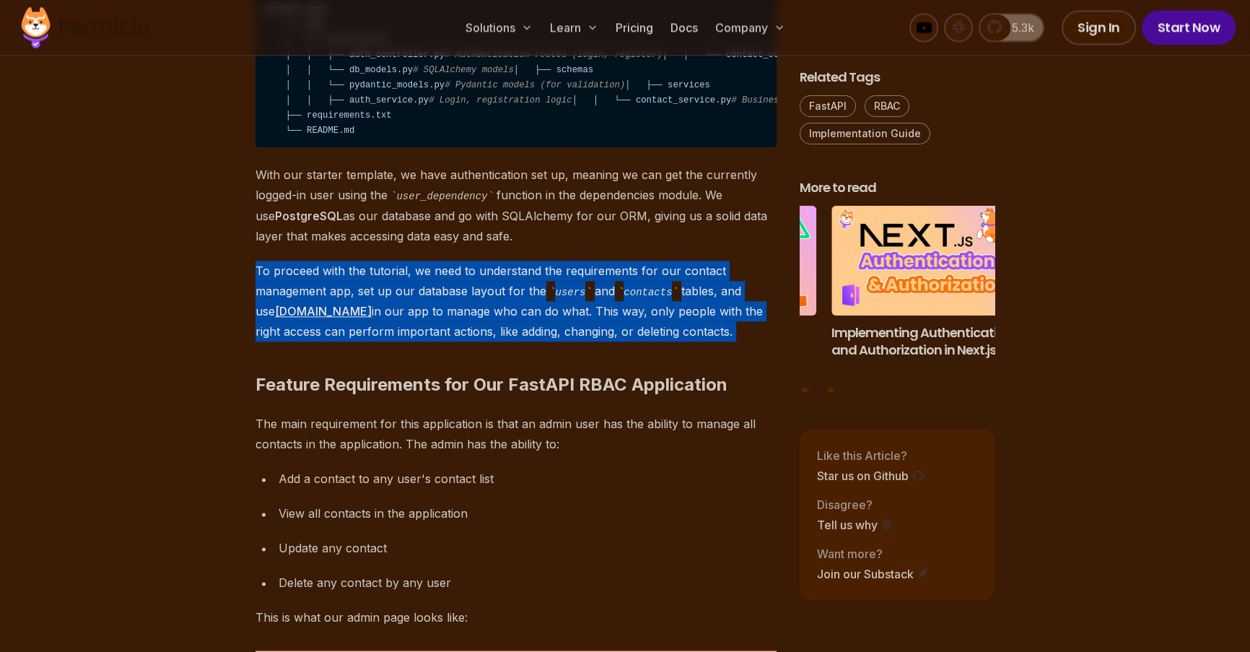
drag, startPoint x: 225, startPoint y: 393, endPoint x: 714, endPoint y: 461, distance: 493.5
click at [285, 396] on h2 "Feature Requirements for Our FastAPI RBAC Application" at bounding box center [516, 355] width 521 height 81
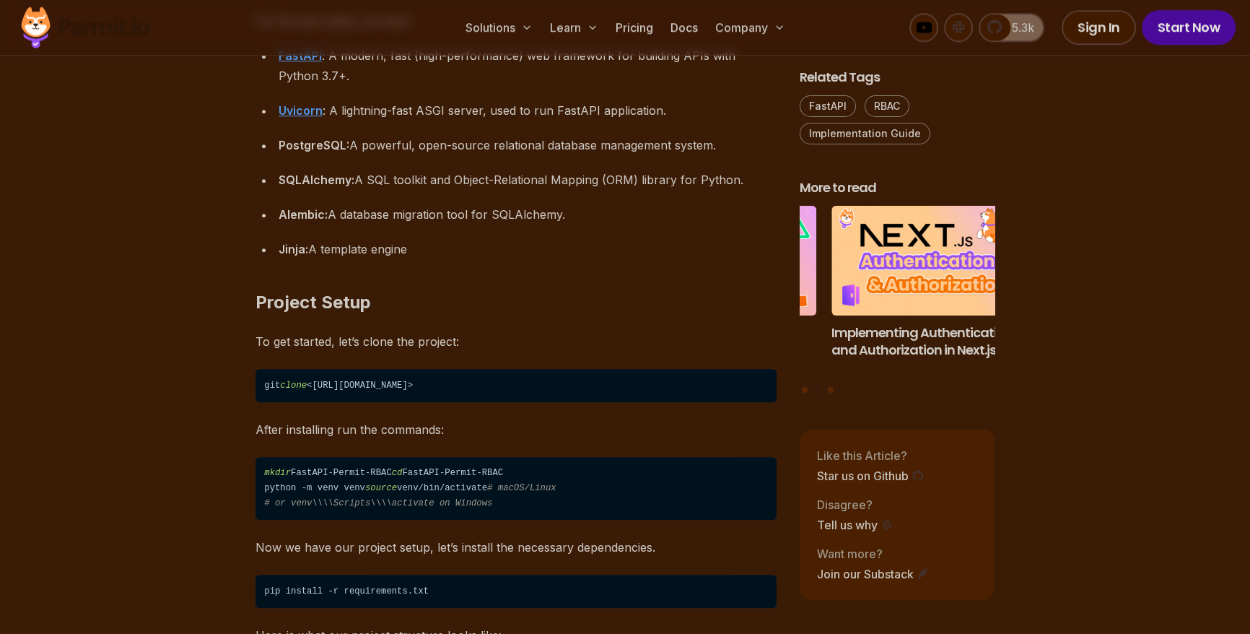
scroll to position [1465, 0]
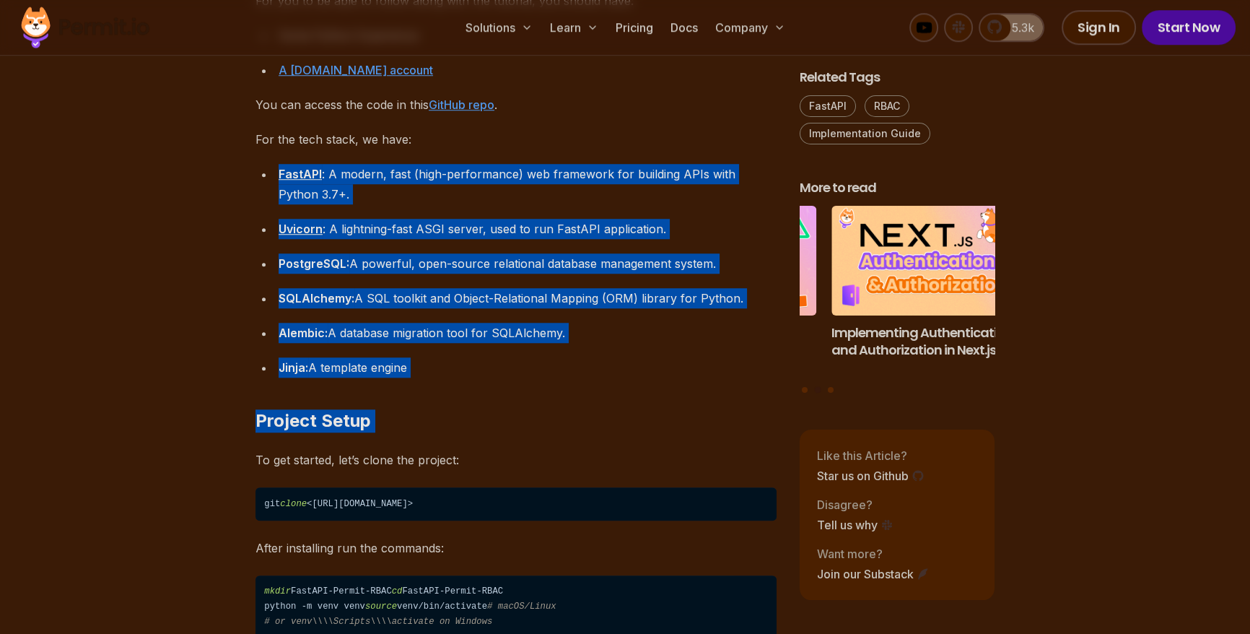
drag, startPoint x: 457, startPoint y: 160, endPoint x: 567, endPoint y: 361, distance: 228.7
click at [557, 451] on p "To get started, let’s clone the project:" at bounding box center [516, 460] width 521 height 20
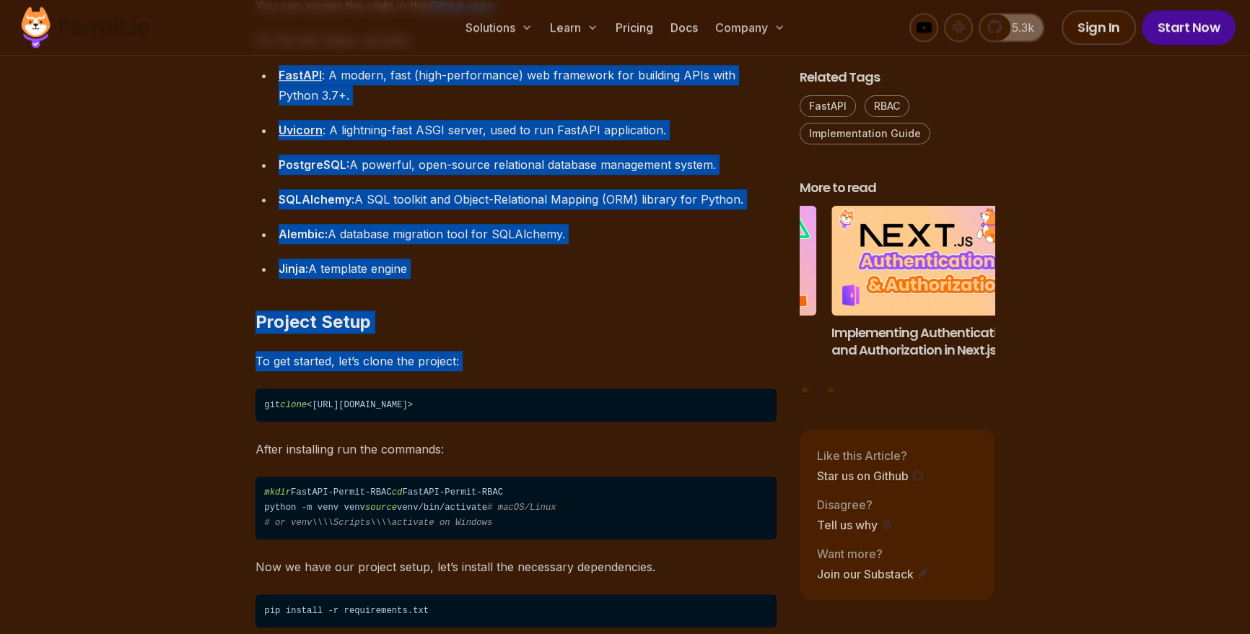
scroll to position [1858, 0]
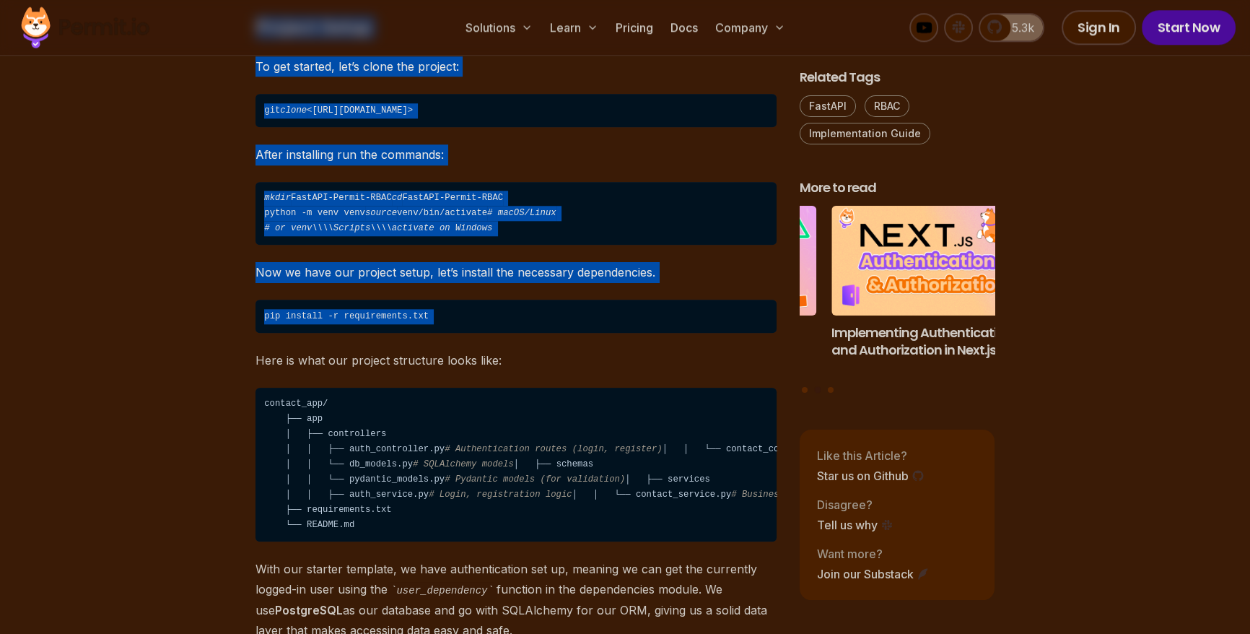
drag, startPoint x: 232, startPoint y: 97, endPoint x: 668, endPoint y: 343, distance: 499.7
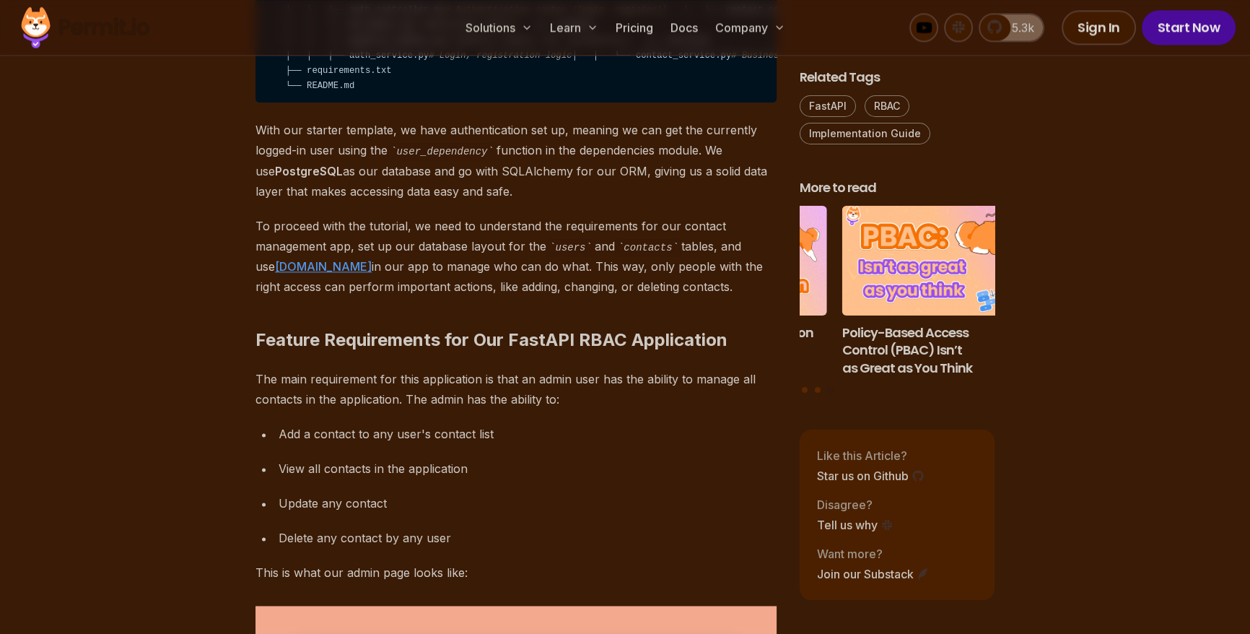
scroll to position [2488, 0]
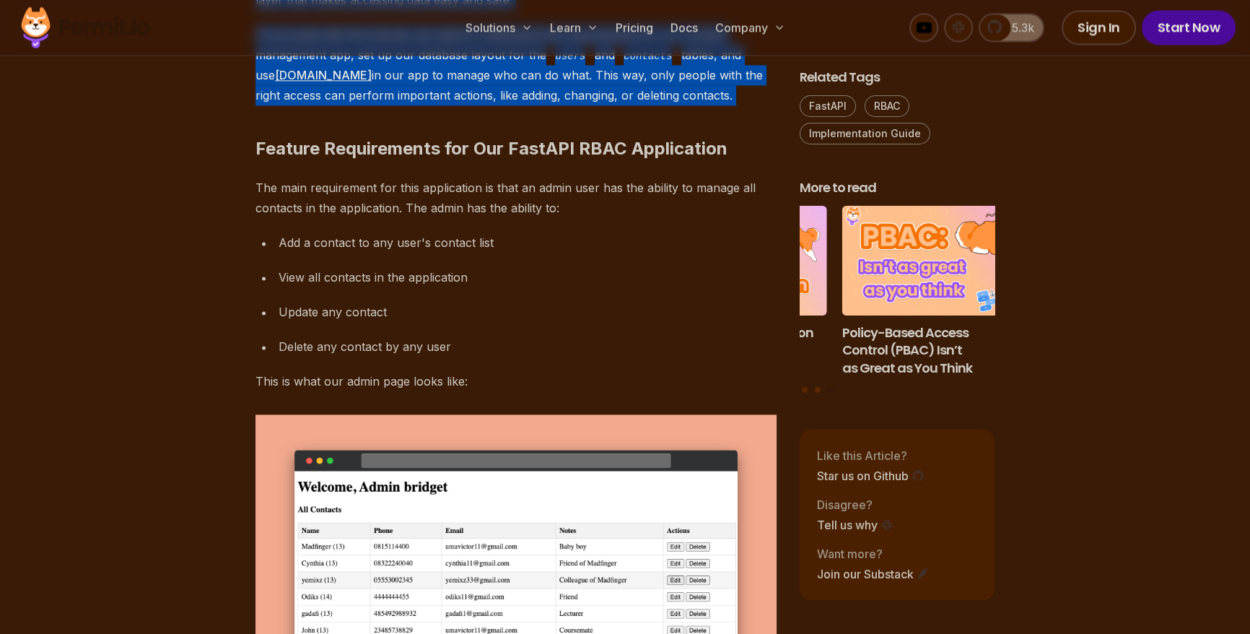
drag, startPoint x: 364, startPoint y: 108, endPoint x: 453, endPoint y: 206, distance: 133.4
click at [532, 106] on p "To proceed with the tutorial, we need to understand the requirements for our co…" at bounding box center [516, 66] width 521 height 82
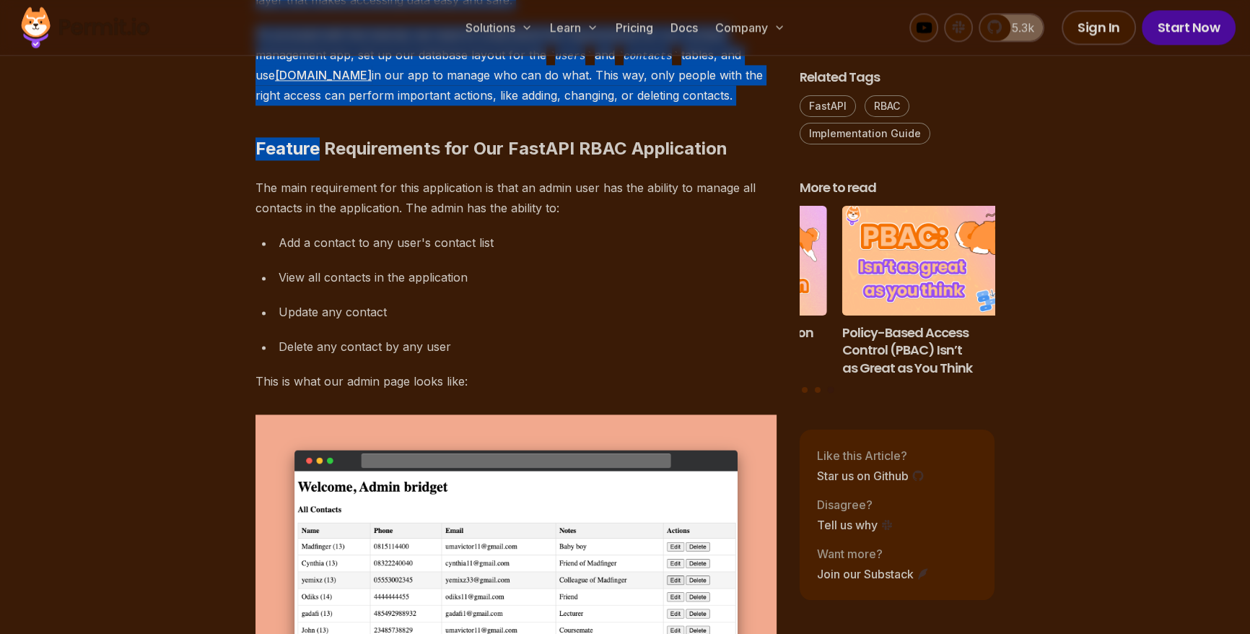
drag, startPoint x: 215, startPoint y: 56, endPoint x: 744, endPoint y: 228, distance: 556.5
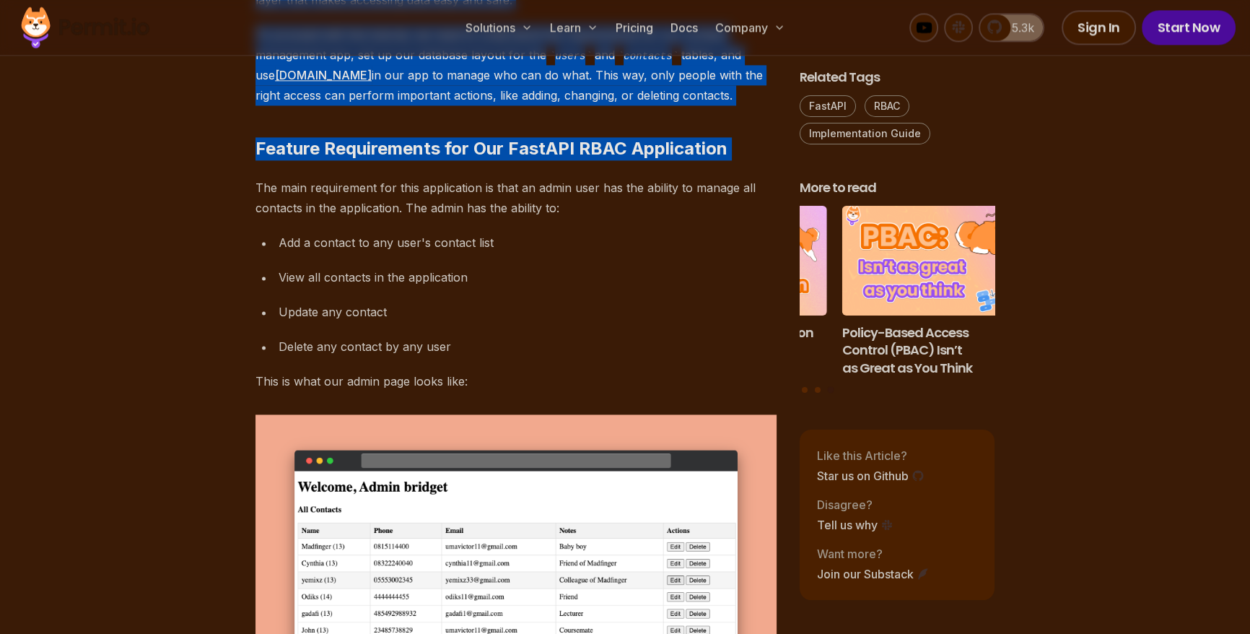
click at [734, 160] on h2 "Feature Requirements for Our FastAPI RBAC Application" at bounding box center [516, 119] width 521 height 81
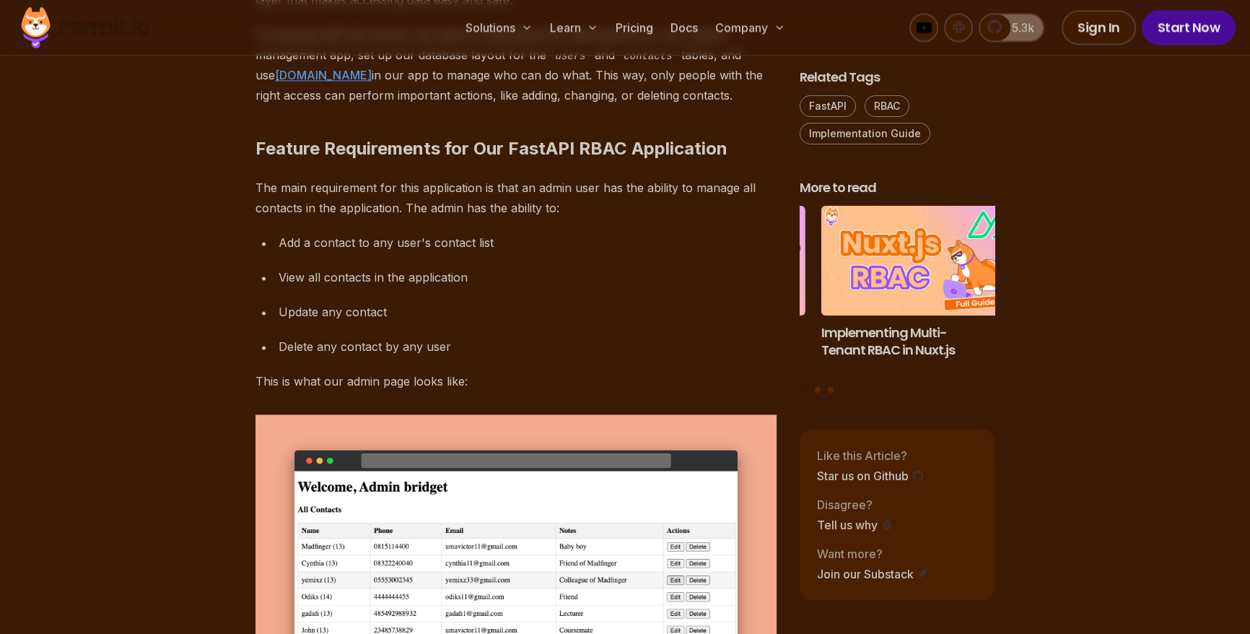
click at [569, 218] on p "The main requirement for this application is that an admin user has the ability…" at bounding box center [516, 198] width 521 height 40
click at [359, 106] on p "To proceed with the tutorial, we need to understand the requirements for our co…" at bounding box center [516, 66] width 521 height 82
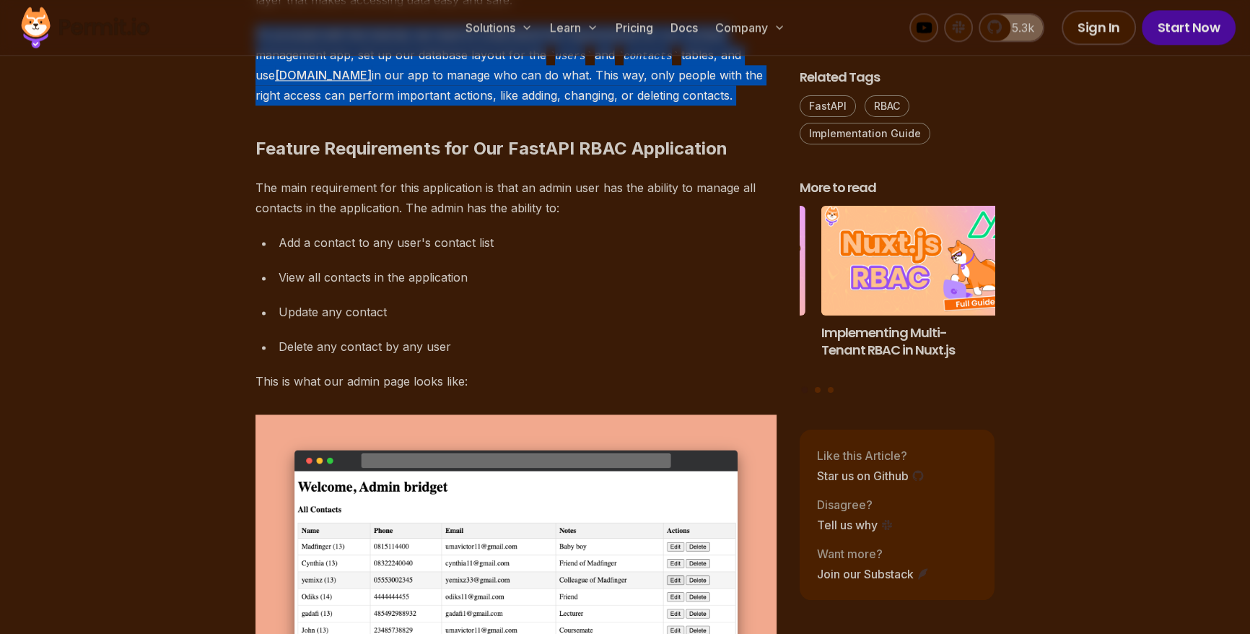
click at [359, 106] on p "To proceed with the tutorial, we need to understand the requirements for our co…" at bounding box center [516, 66] width 521 height 82
click at [256, 106] on p "To proceed with the tutorial, we need to understand the requirements for our co…" at bounding box center [516, 66] width 521 height 82
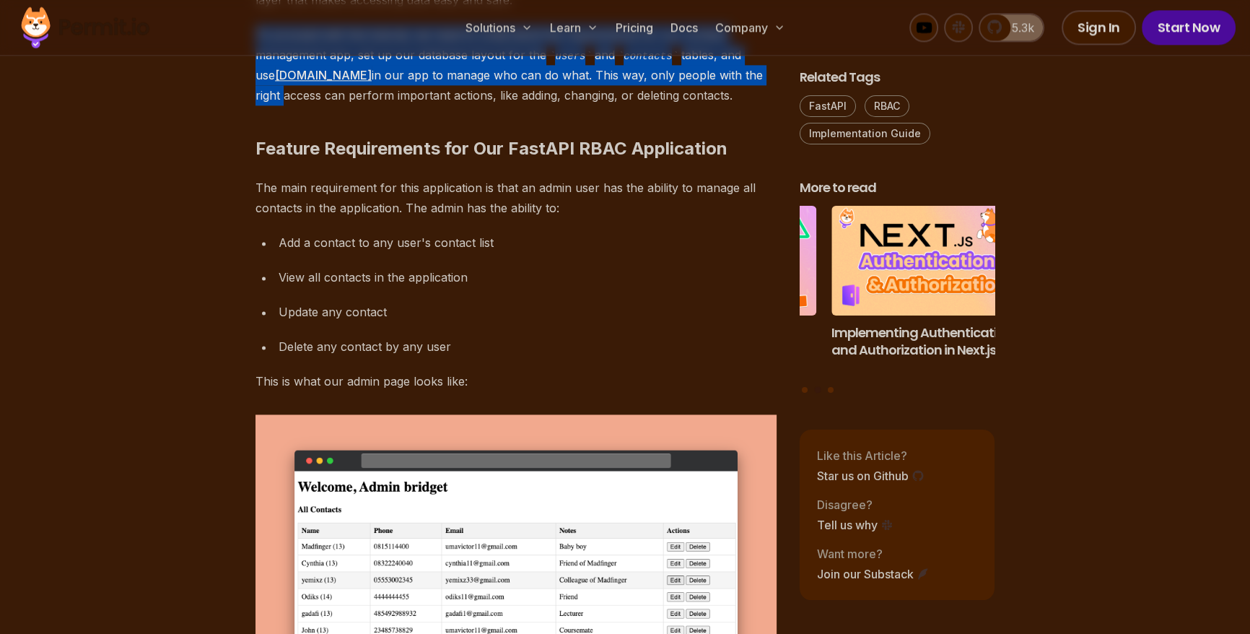
drag, startPoint x: 255, startPoint y: 170, endPoint x: 709, endPoint y: 245, distance: 460.1
click at [697, 106] on p "To proceed with the tutorial, we need to understand the requirements for our co…" at bounding box center [516, 66] width 521 height 82
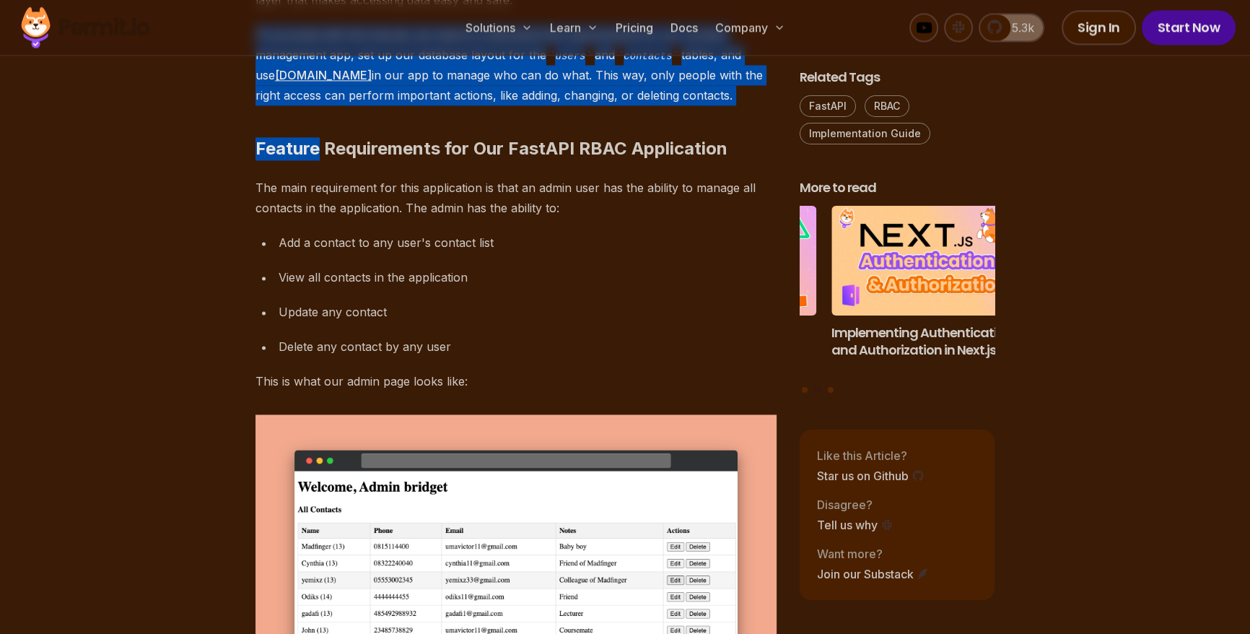
click at [697, 160] on h2 "Feature Requirements for Our FastAPI RBAC Application" at bounding box center [516, 119] width 521 height 81
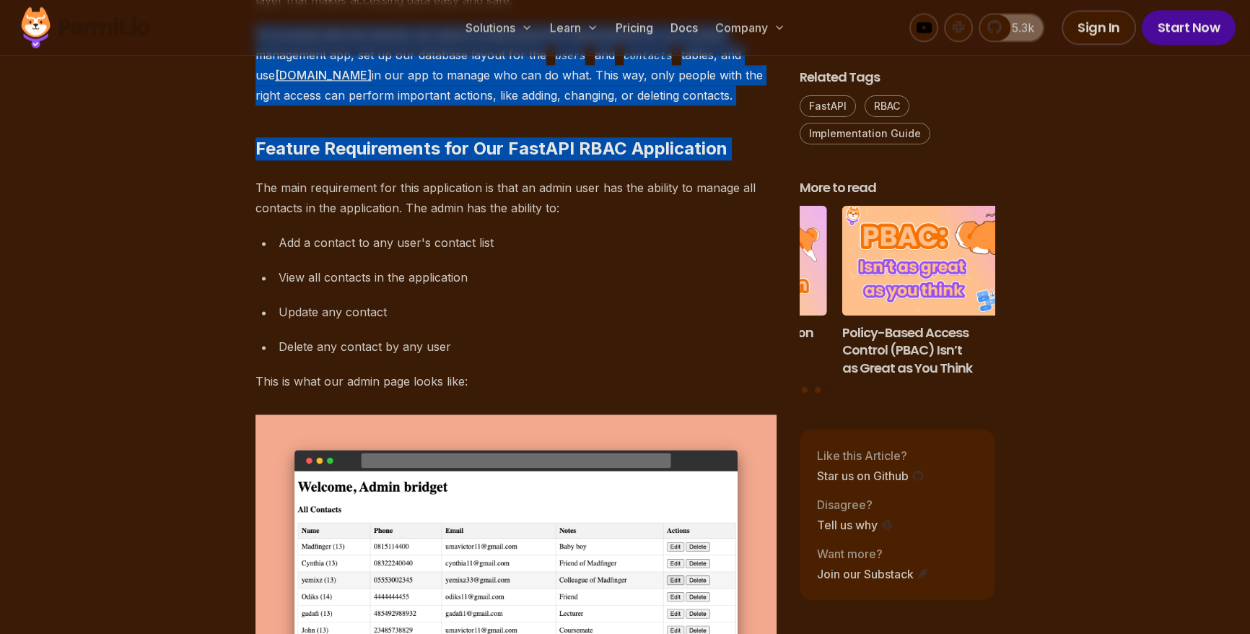
click at [736, 160] on h2 "Feature Requirements for Our FastAPI RBAC Application" at bounding box center [516, 119] width 521 height 81
click at [445, 160] on h2 "Feature Requirements for Our FastAPI RBAC Application" at bounding box center [516, 119] width 521 height 81
click at [470, 160] on h2 "Feature Requirements for Our FastAPI RBAC Application" at bounding box center [516, 119] width 521 height 81
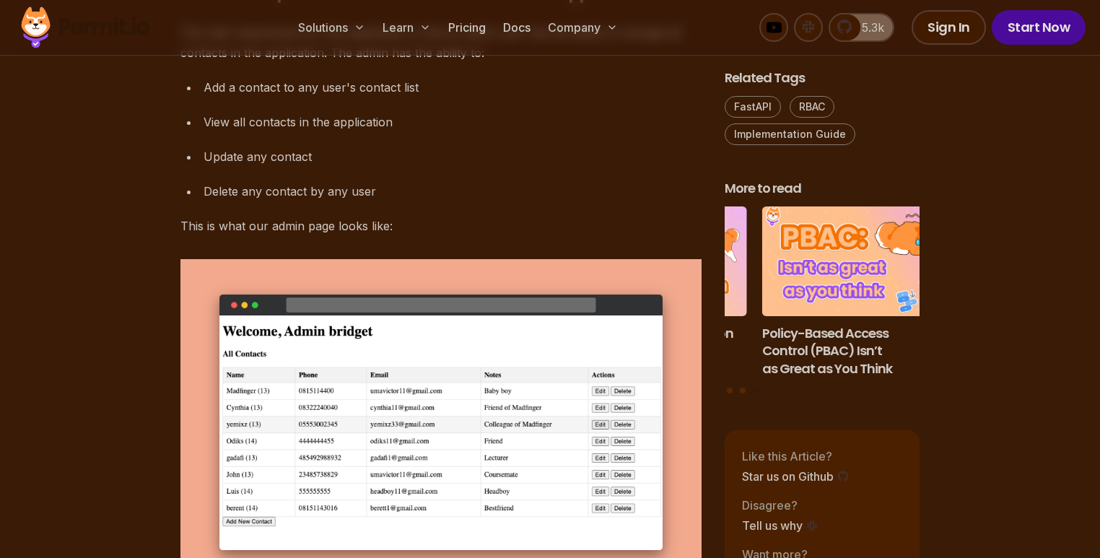
scroll to position [2645, 0]
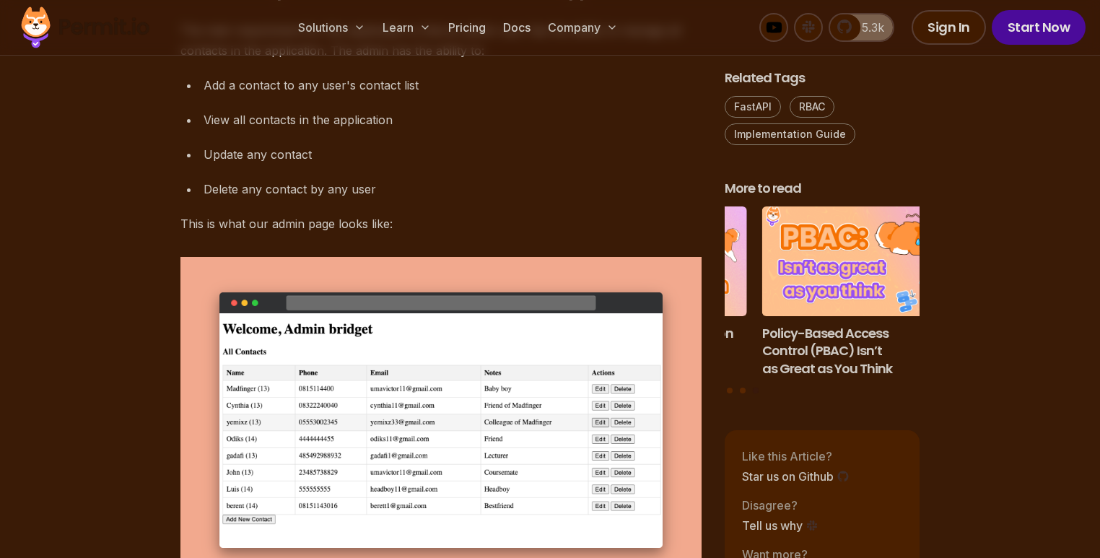
click at [204, 95] on div "Add a contact to any user's contact list" at bounding box center [453, 85] width 498 height 20
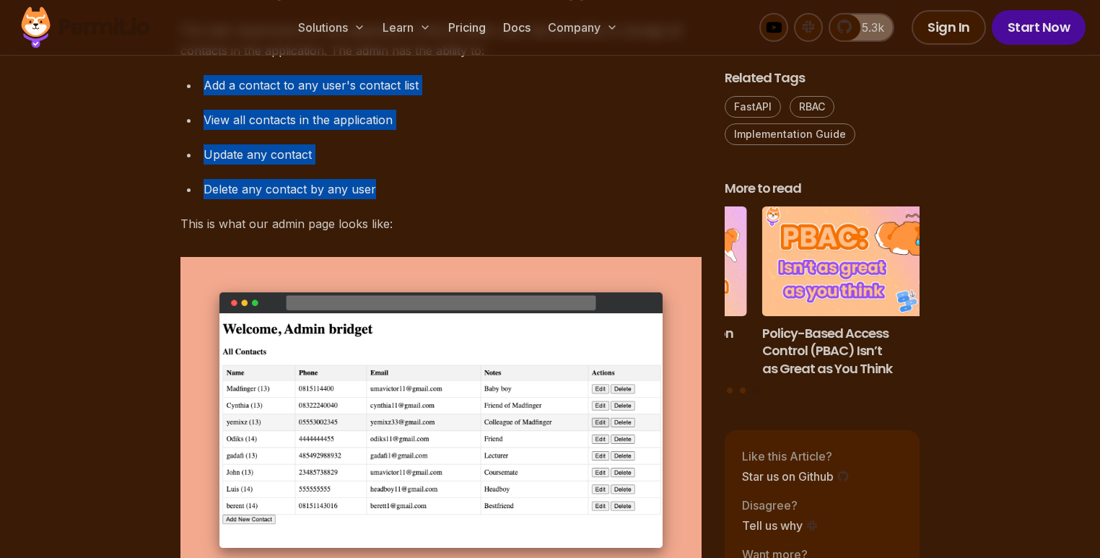
drag, startPoint x: 204, startPoint y: 219, endPoint x: 377, endPoint y: 352, distance: 217.3
click at [430, 234] on p "This is what our admin page looks like:" at bounding box center [440, 224] width 521 height 20
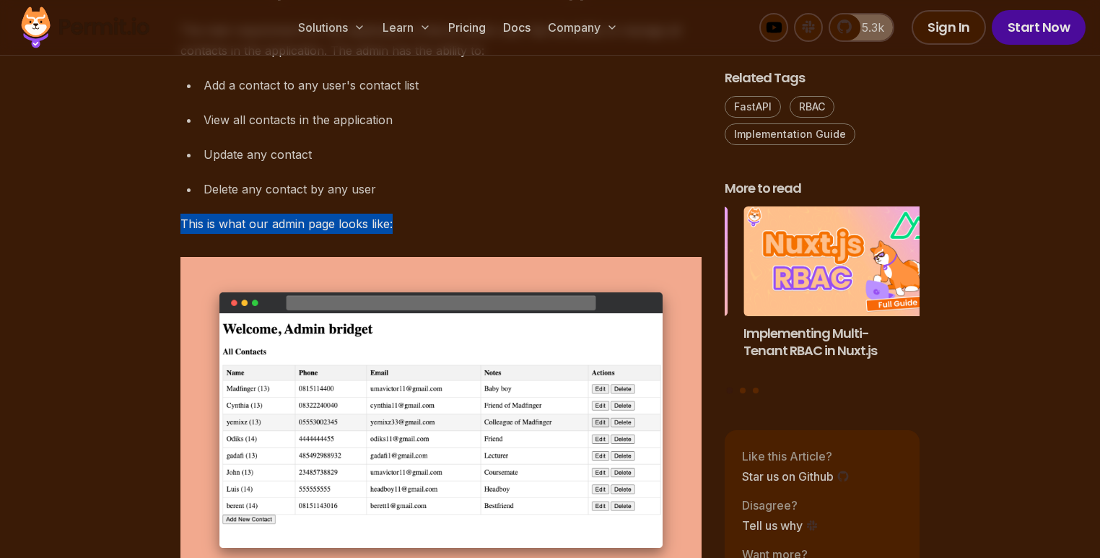
click at [430, 234] on p "This is what our admin page looks like:" at bounding box center [440, 224] width 521 height 20
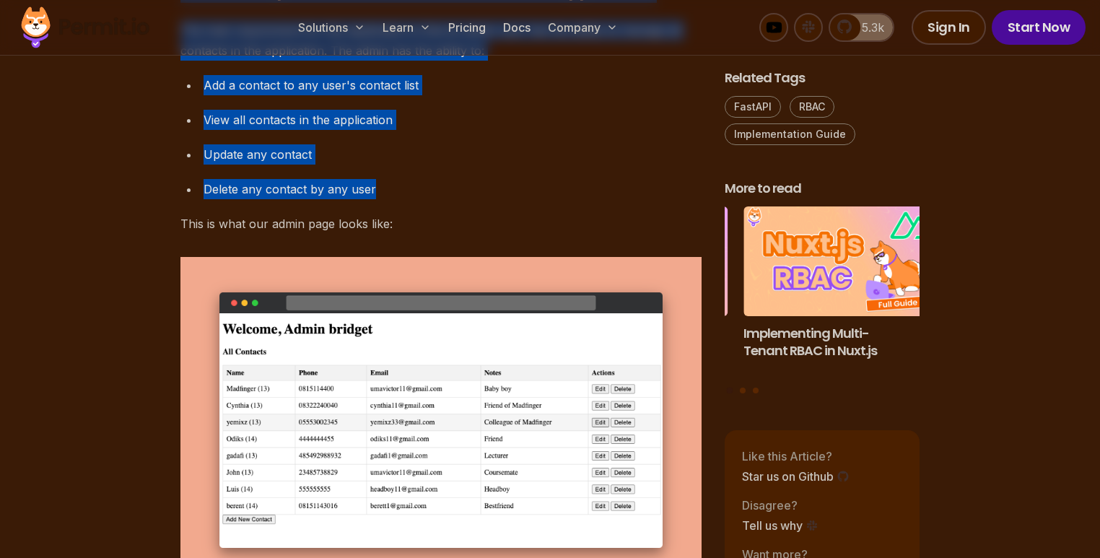
drag, startPoint x: 430, startPoint y: 360, endPoint x: 156, endPoint y: 119, distance: 365.2
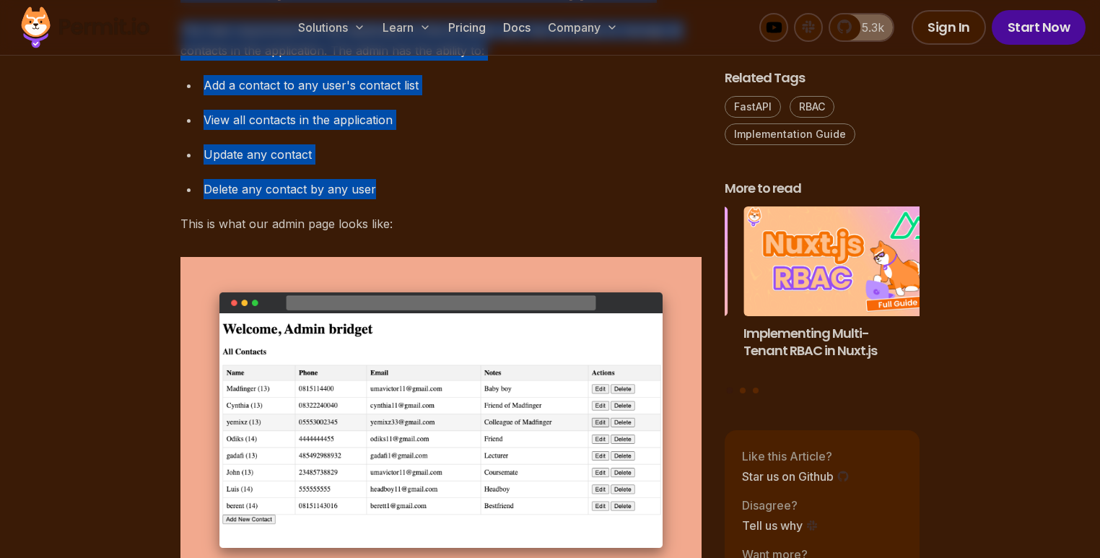
drag, startPoint x: 156, startPoint y: 119, endPoint x: 433, endPoint y: 357, distance: 365.5
click at [433, 234] on p "This is what our admin page looks like:" at bounding box center [440, 224] width 521 height 20
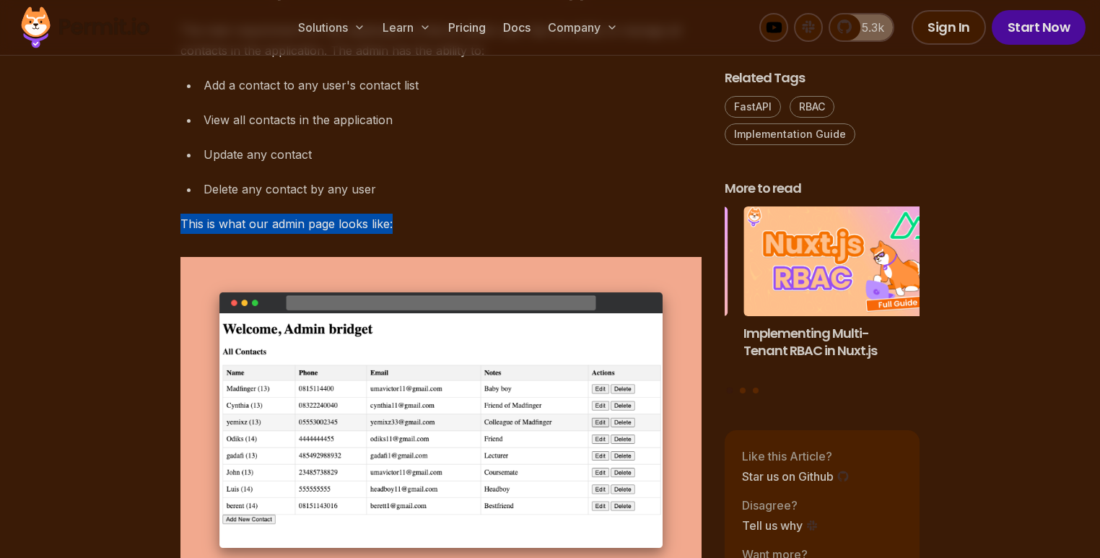
click at [433, 234] on p "This is what our admin page looks like:" at bounding box center [440, 224] width 521 height 20
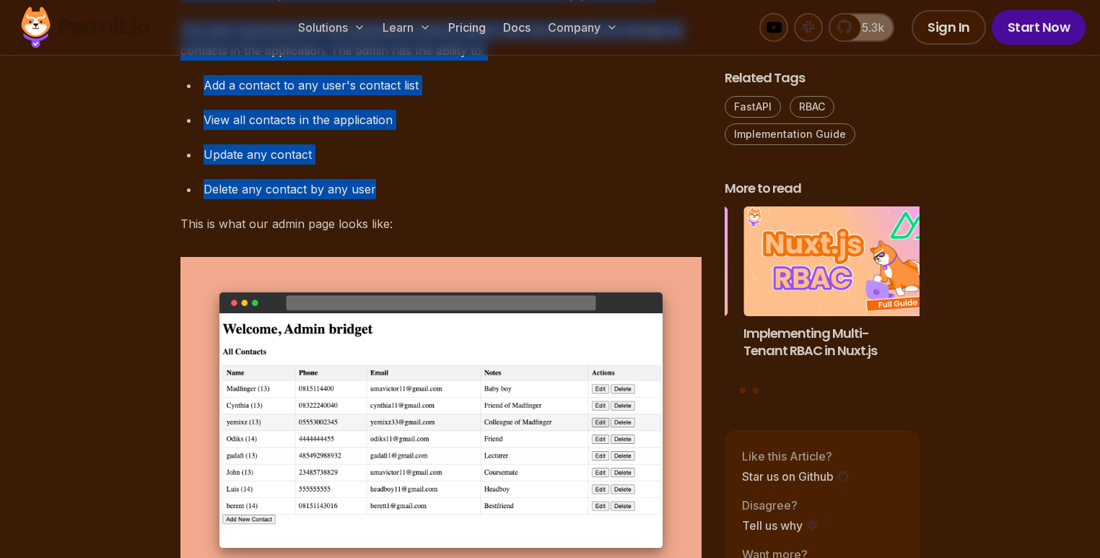
drag, startPoint x: 433, startPoint y: 357, endPoint x: 162, endPoint y: 117, distance: 362.0
click at [185, 61] on p "The main requirement for this application is that an admin user has the ability…" at bounding box center [440, 40] width 521 height 40
drag, startPoint x: 185, startPoint y: 157, endPoint x: 440, endPoint y: 351, distance: 320.5
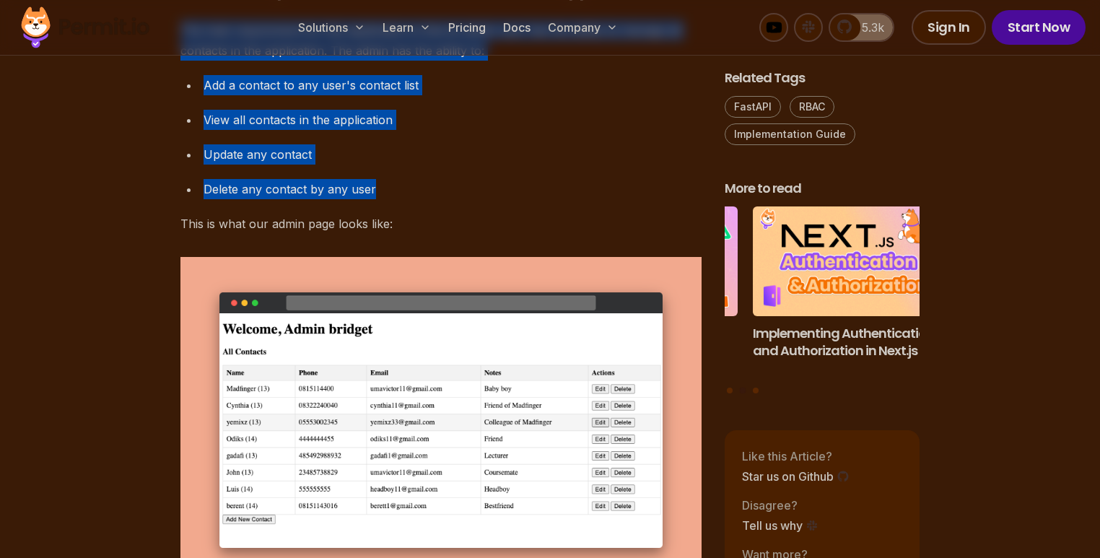
drag, startPoint x: 173, startPoint y: 168, endPoint x: 453, endPoint y: 353, distance: 335.5
click at [453, 234] on p "This is what our admin page looks like:" at bounding box center [440, 224] width 521 height 20
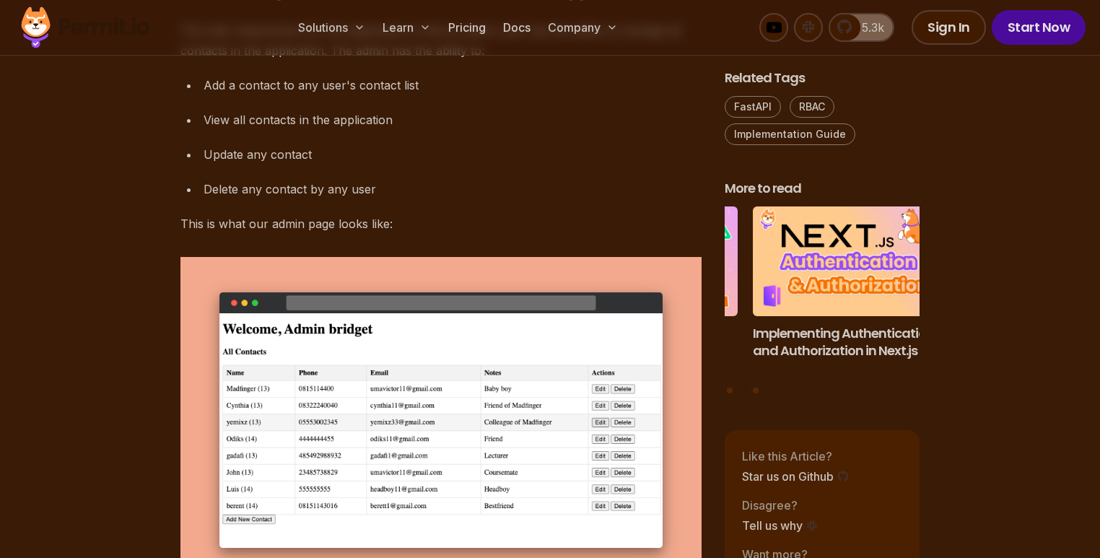
click at [186, 61] on p "The main requirement for this application is that an admin user has the ability…" at bounding box center [440, 40] width 521 height 40
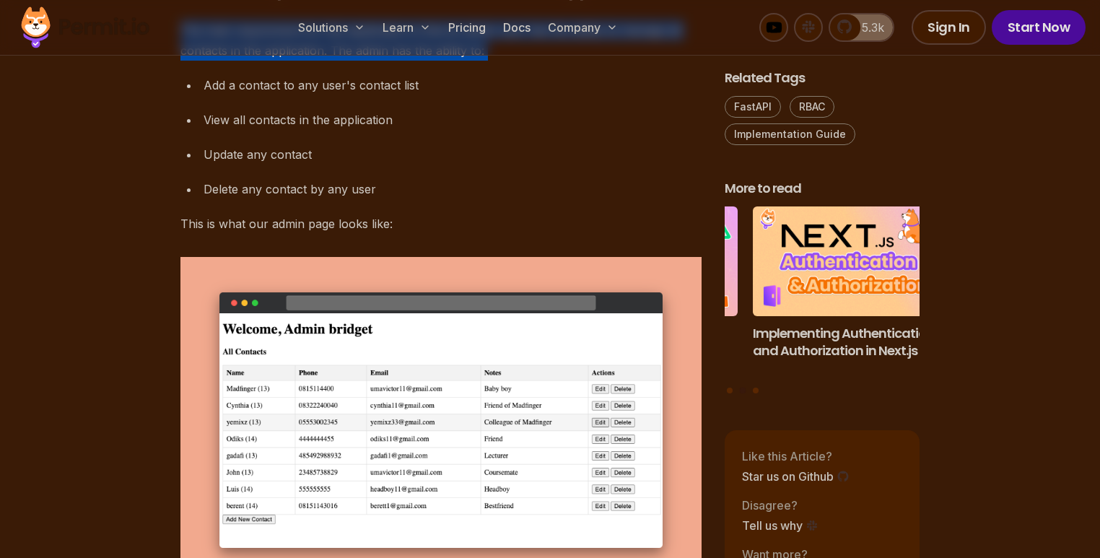
drag, startPoint x: 186, startPoint y: 162, endPoint x: 600, endPoint y: 183, distance: 414.1
click at [600, 61] on p "The main requirement for this application is that an admin user has the ability…" at bounding box center [440, 40] width 521 height 40
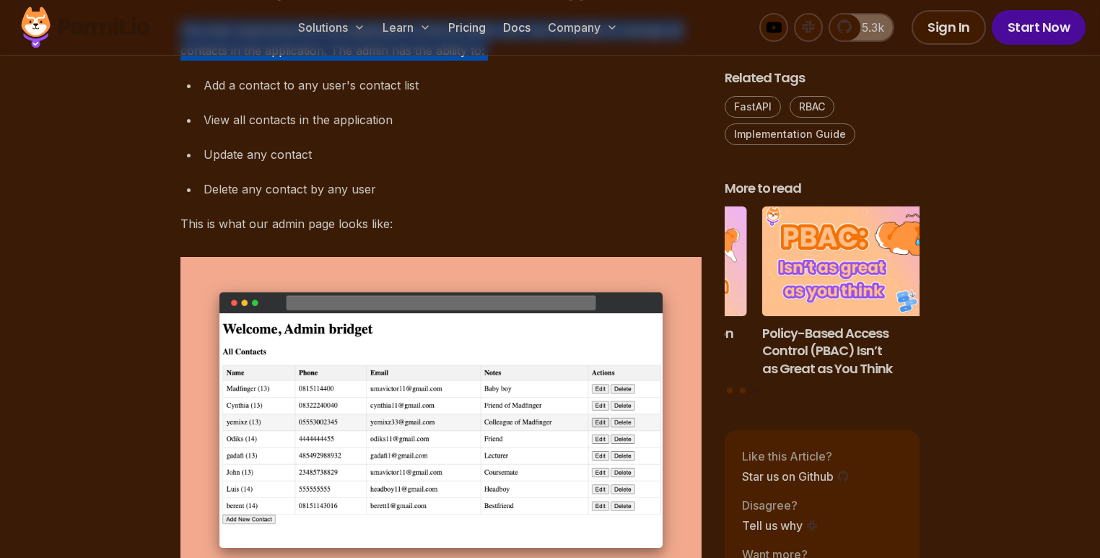
click at [534, 61] on p "The main requirement for this application is that an admin user has the ability…" at bounding box center [440, 40] width 521 height 40
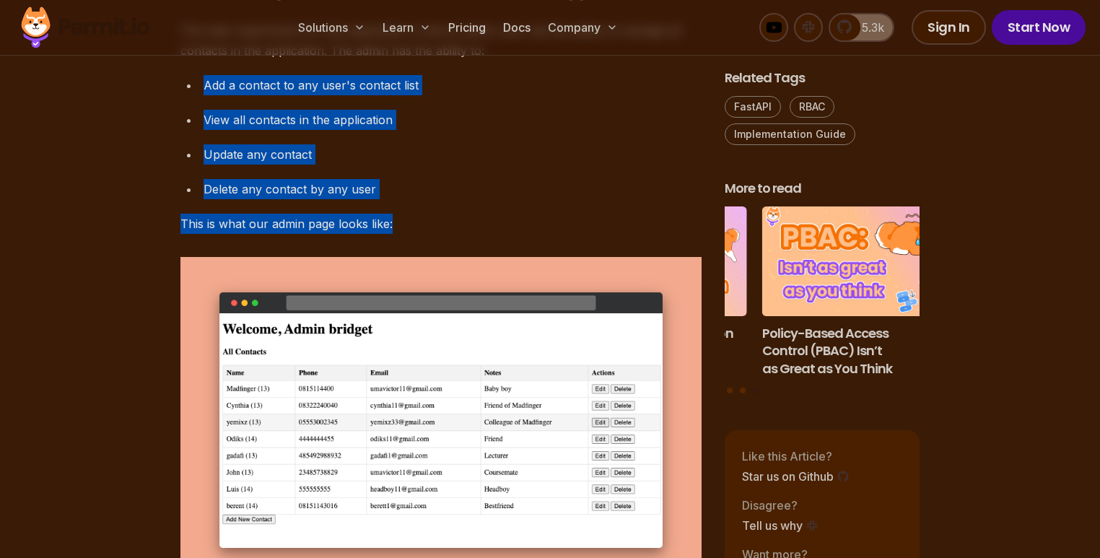
drag, startPoint x: 152, startPoint y: 214, endPoint x: 582, endPoint y: 346, distance: 449.3
click at [585, 199] on div "Delete any contact by any user" at bounding box center [453, 189] width 498 height 20
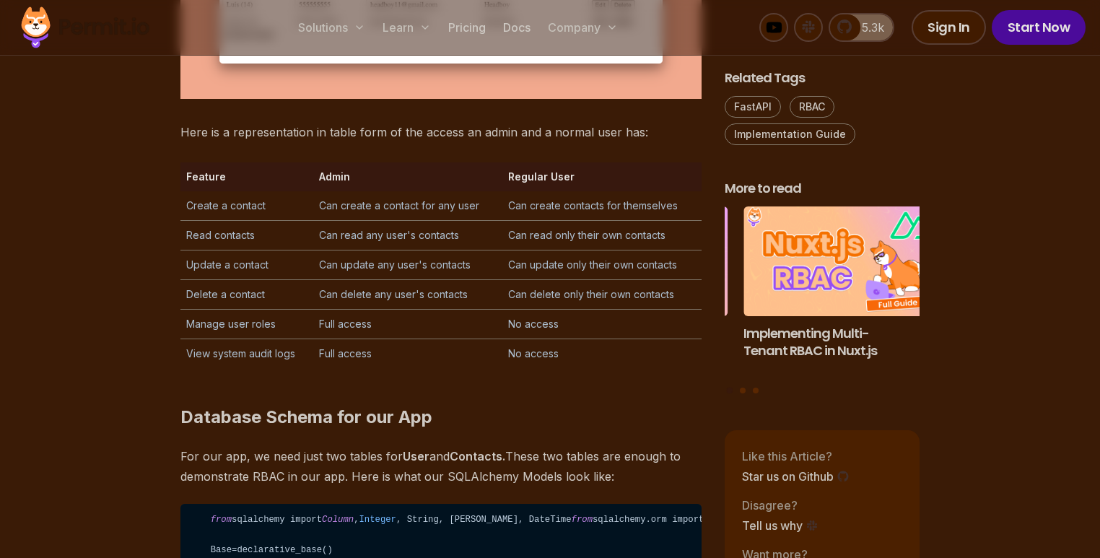
scroll to position [3131, 0]
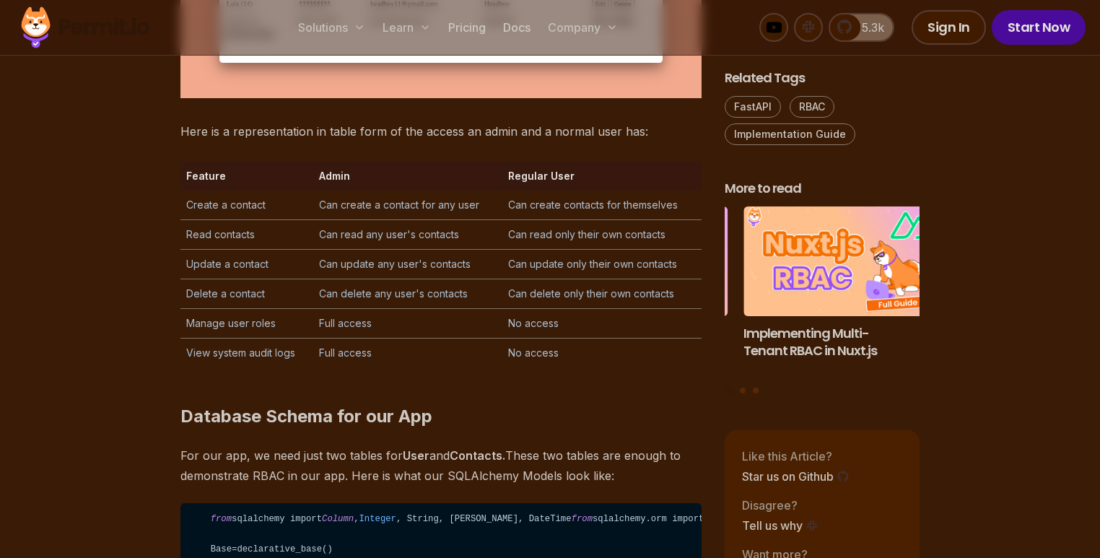
click at [369, 141] on p "Here is a representation in table form of the access an admin and a normal user…" at bounding box center [440, 131] width 521 height 20
click at [472, 141] on p "Here is a representation in table form of the access an admin and a normal user…" at bounding box center [440, 131] width 521 height 20
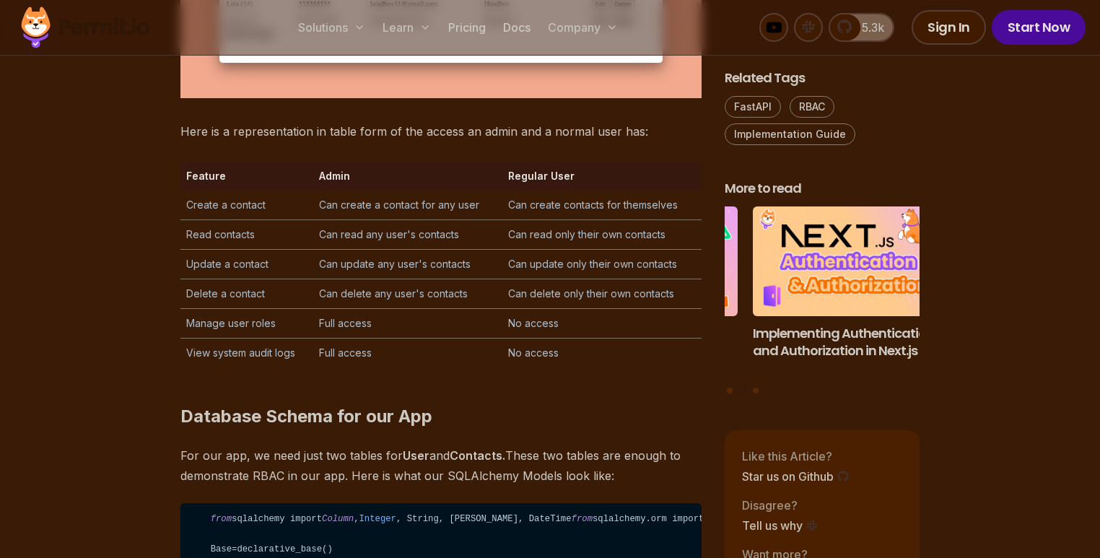
click at [494, 141] on p "Here is a representation in table form of the access an admin and a normal user…" at bounding box center [440, 131] width 521 height 20
click at [240, 220] on td "Create a contact" at bounding box center [246, 206] width 133 height 30
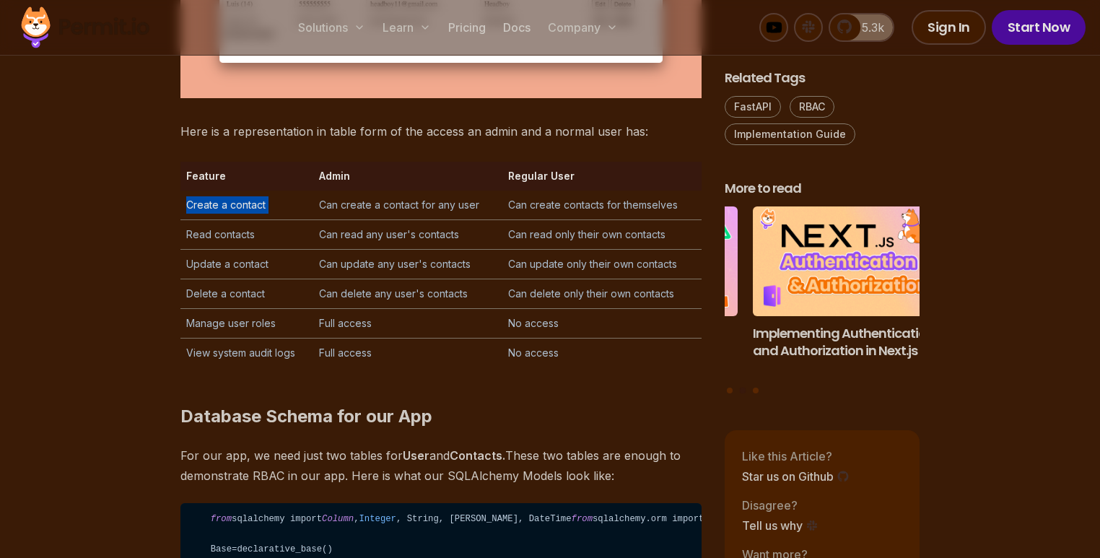
click at [240, 220] on td "Create a contact" at bounding box center [246, 206] width 133 height 30
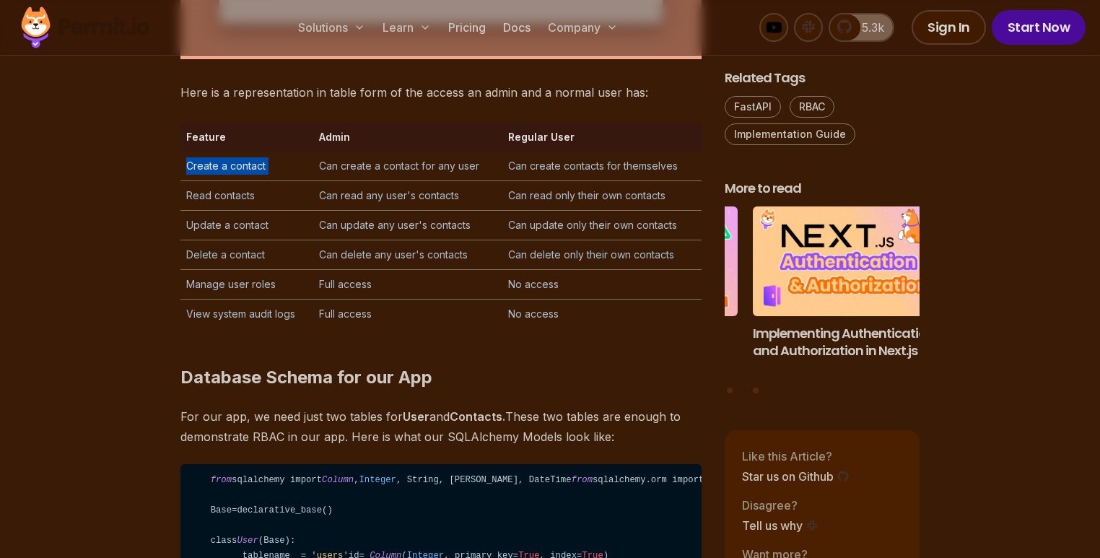
scroll to position [3200, 0]
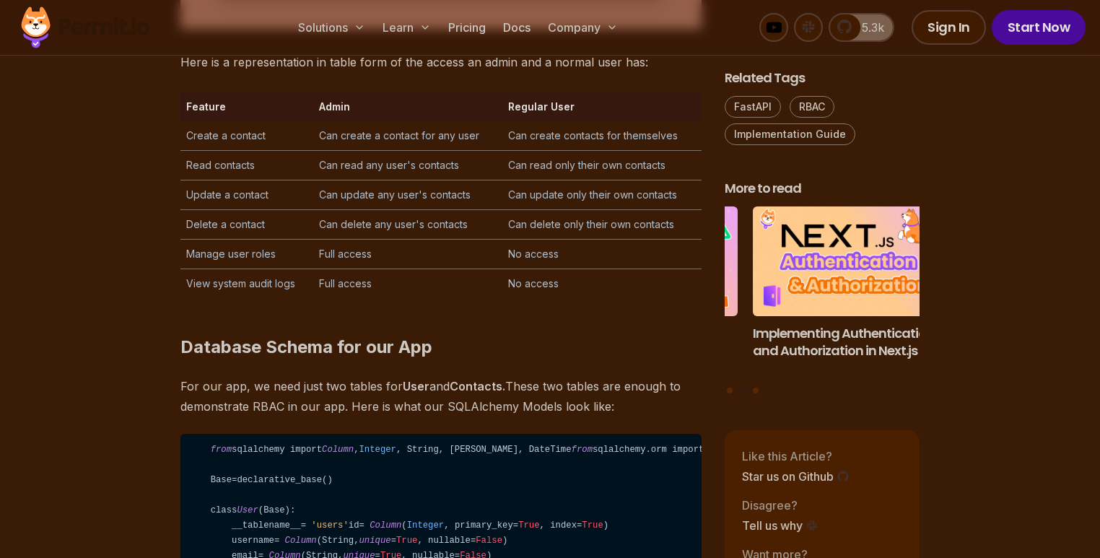
click at [451, 151] on td "Can create a contact for any user" at bounding box center [407, 136] width 189 height 30
click at [458, 151] on td "Can create a contact for any user" at bounding box center [407, 136] width 189 height 30
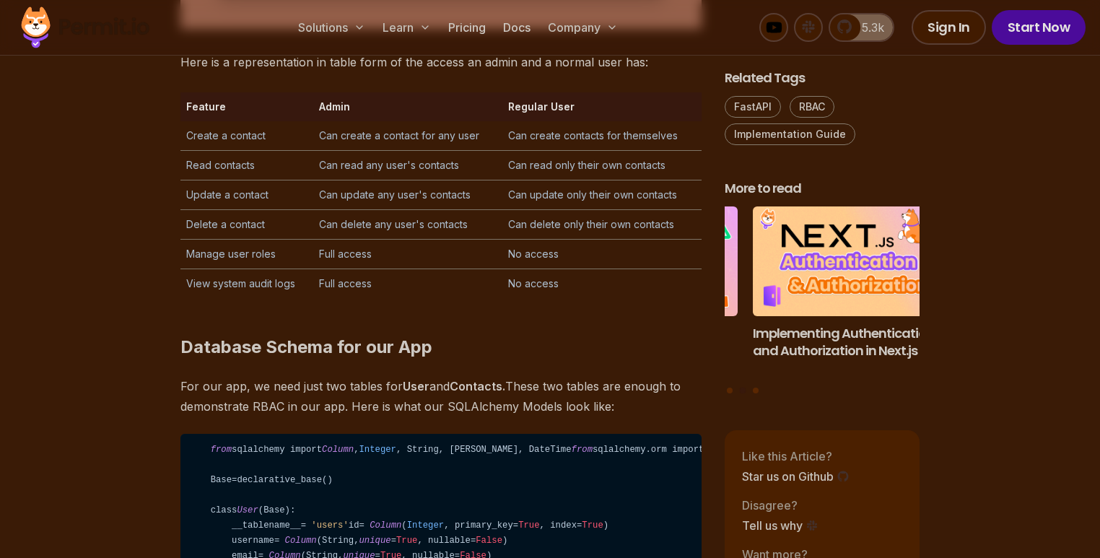
click at [597, 151] on td "Can create contacts for themselves" at bounding box center [601, 136] width 199 height 30
click at [602, 151] on td "Can create contacts for themselves" at bounding box center [601, 136] width 199 height 30
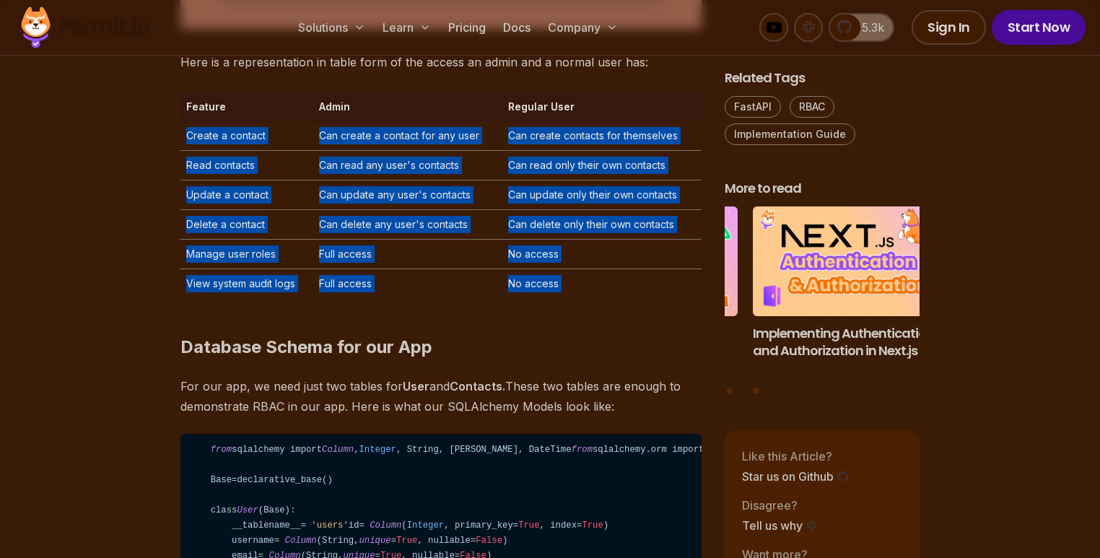
drag, startPoint x: 187, startPoint y: 263, endPoint x: 603, endPoint y: 451, distance: 457.1
click at [609, 359] on h2 "Database Schema for our App" at bounding box center [440, 318] width 521 height 81
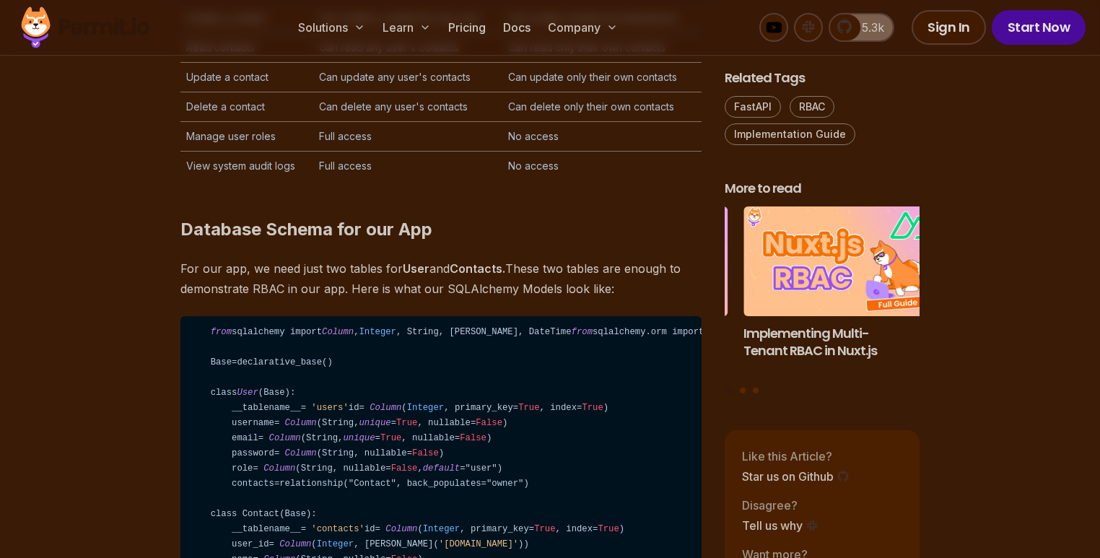
scroll to position [3477, 0]
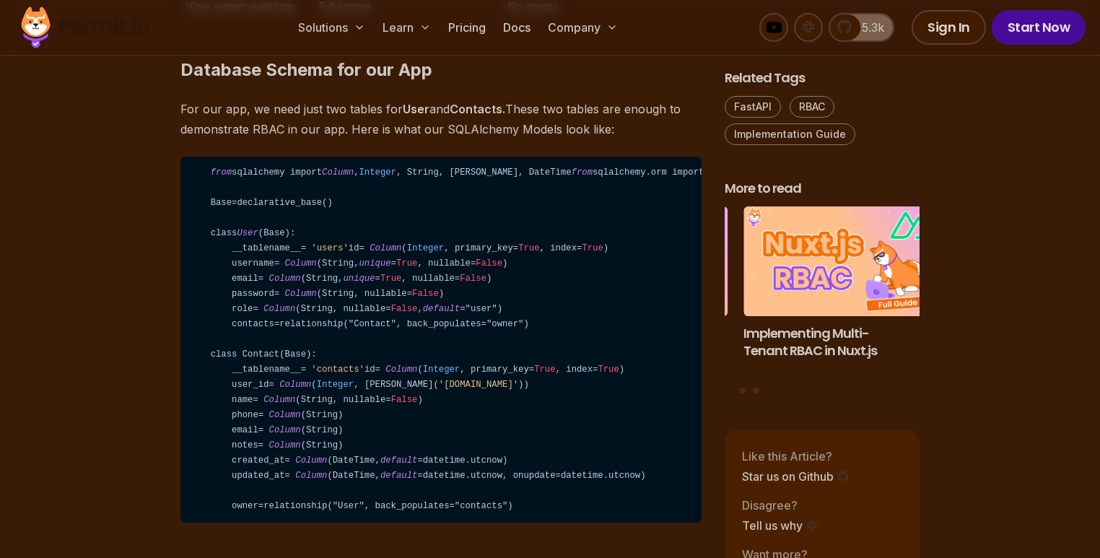
drag, startPoint x: 173, startPoint y: 199, endPoint x: 623, endPoint y: 271, distance: 456.2
click at [445, 139] on p "For our app, we need just two tables for User and Contacts. These two tables ar…" at bounding box center [440, 119] width 521 height 40
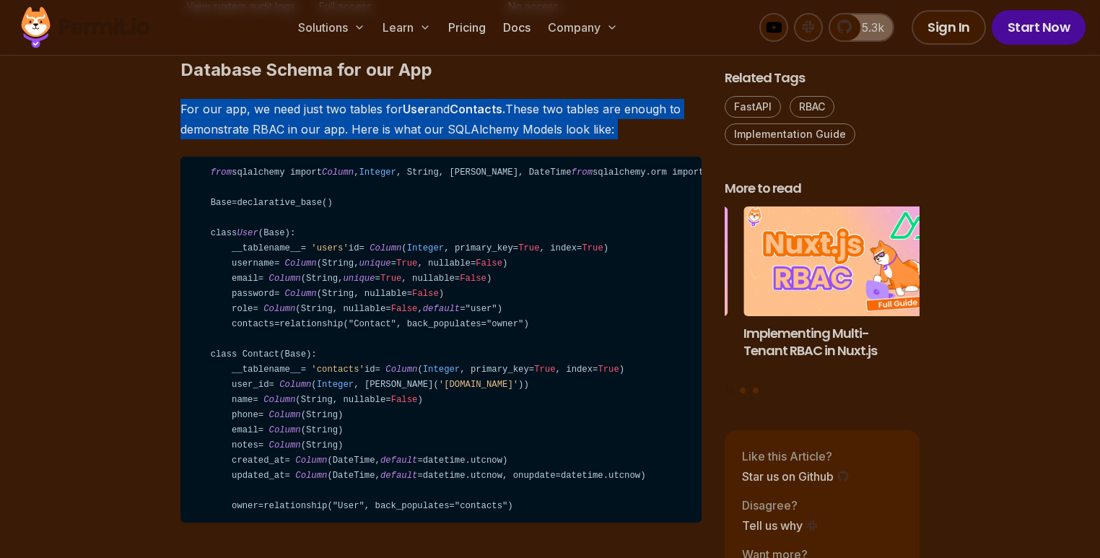
click at [445, 139] on p "For our app, we need just two tables for User and Contacts. These two tables ar…" at bounding box center [440, 119] width 521 height 40
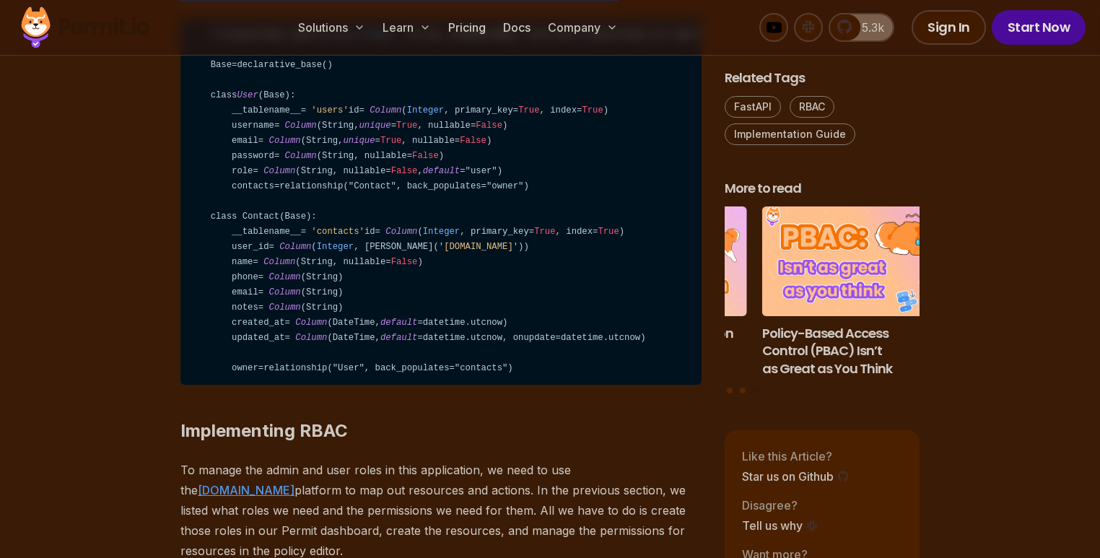
scroll to position [3616, 0]
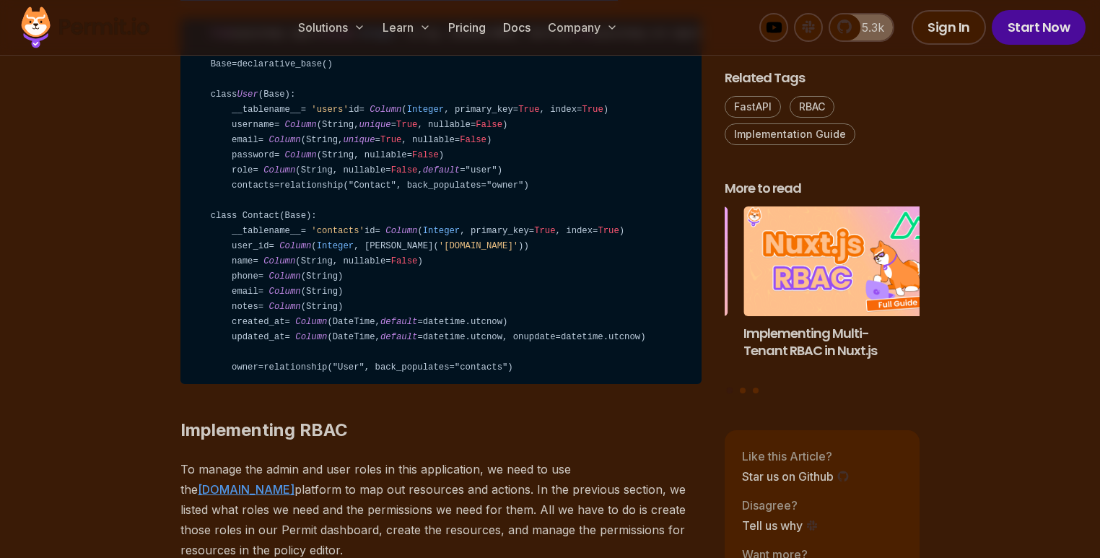
drag, startPoint x: 180, startPoint y: 101, endPoint x: 626, endPoint y: 124, distance: 446.0
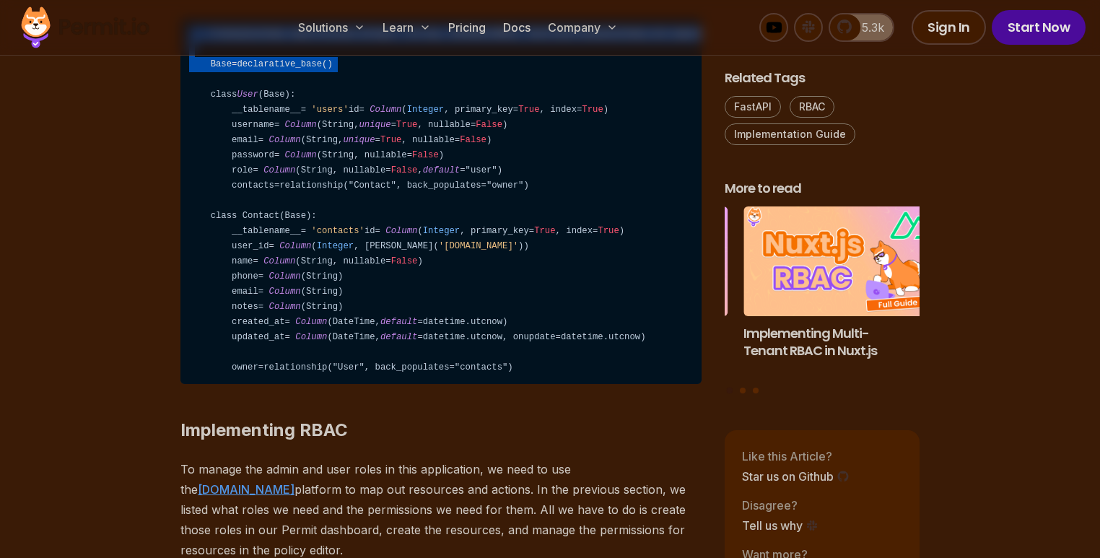
drag, startPoint x: 187, startPoint y: 165, endPoint x: 480, endPoint y: 230, distance: 300.3
click at [480, 230] on code "from sqlalchemy import Column , Integer , String, ForeignKey, DateTime from sql…" at bounding box center [440, 201] width 521 height 367
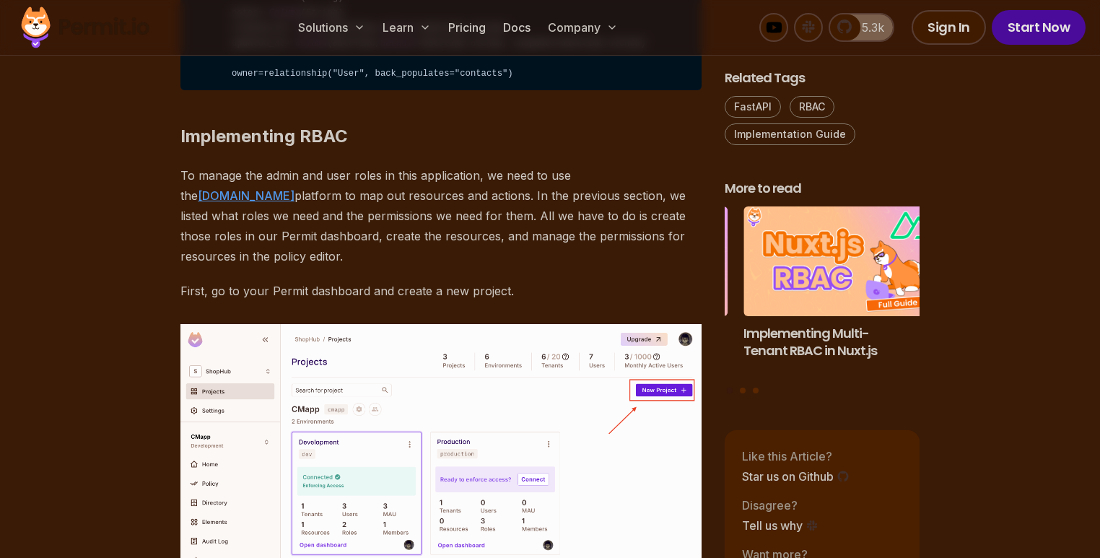
scroll to position [3823, 0]
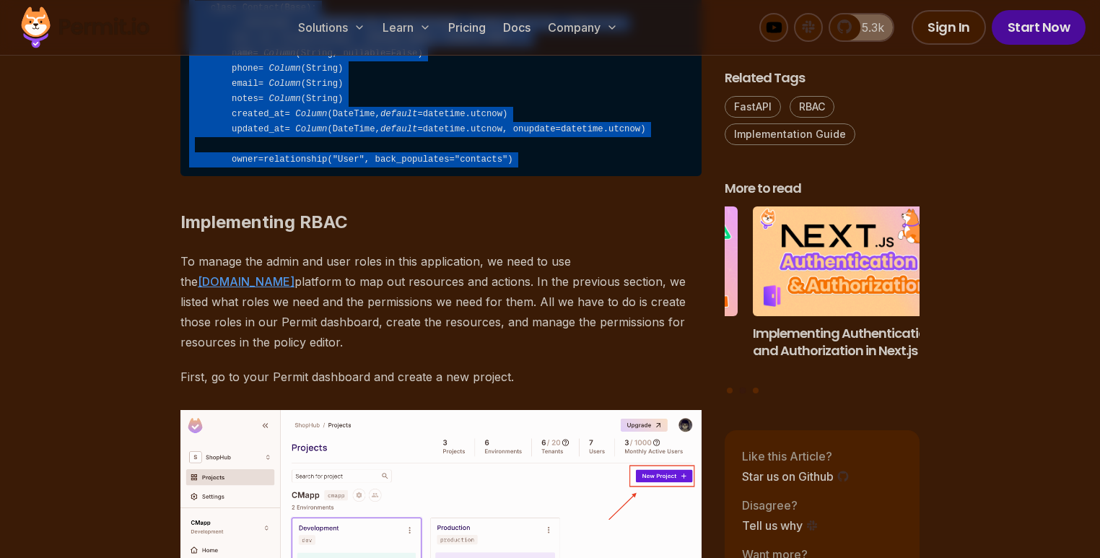
click at [551, 234] on h2 "Implementing RBAC" at bounding box center [440, 193] width 521 height 81
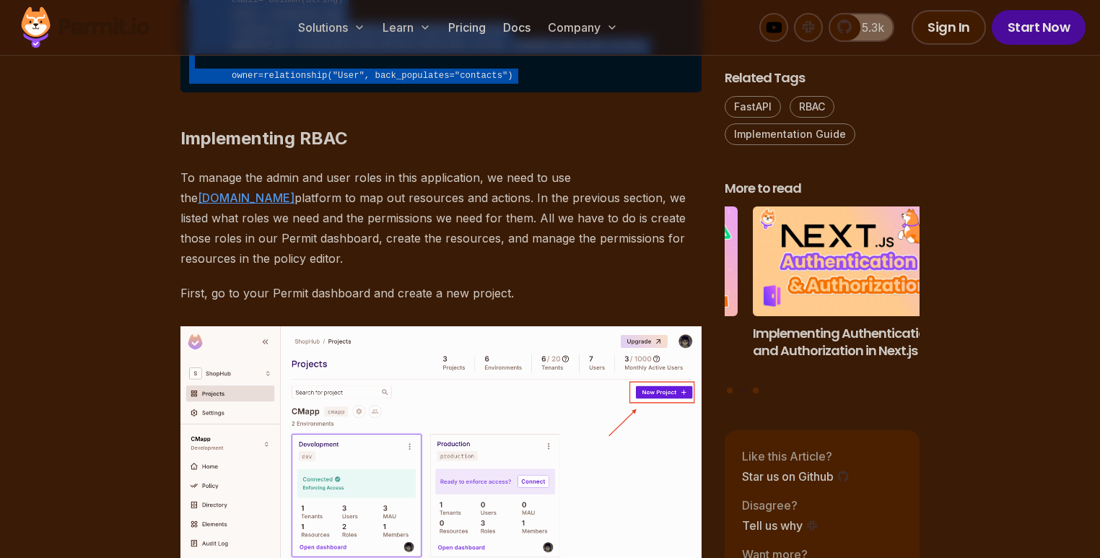
scroll to position [4101, 0]
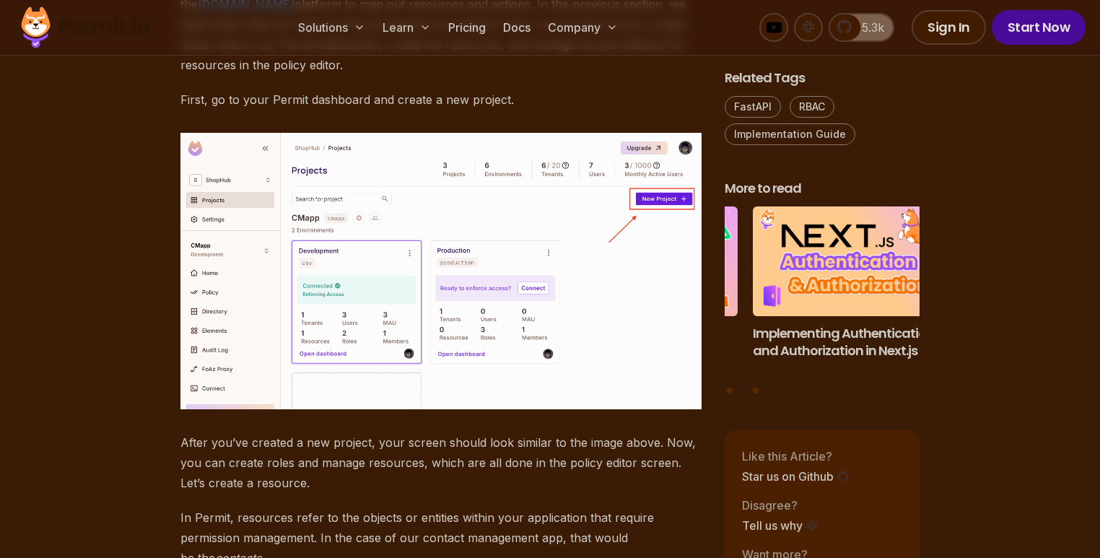
drag, startPoint x: 425, startPoint y: 172, endPoint x: 117, endPoint y: 170, distance: 308.2
drag, startPoint x: 422, startPoint y: 212, endPoint x: 392, endPoint y: 258, distance: 54.3
click at [421, 75] on p "To manage the admin and user roles in this application, we need to use the Perm…" at bounding box center [440, 24] width 521 height 101
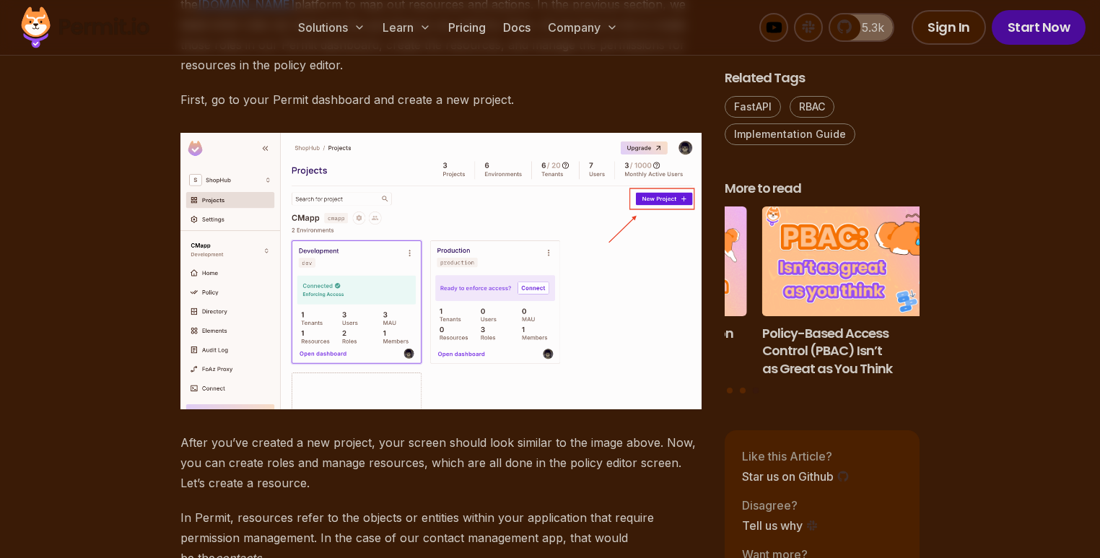
click at [333, 75] on p "To manage the admin and user roles in this application, we need to use the Perm…" at bounding box center [440, 24] width 521 height 101
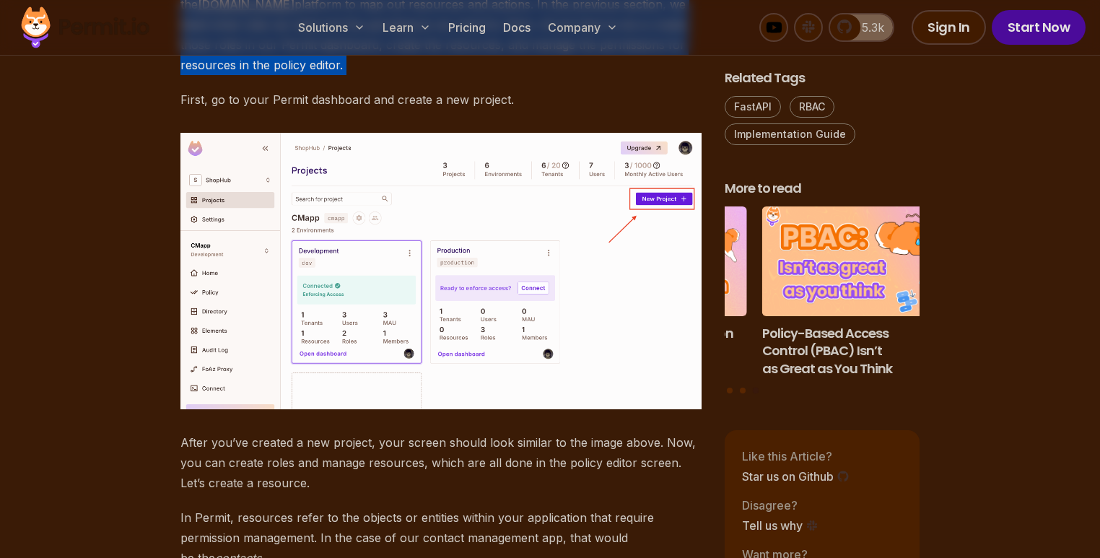
click at [333, 75] on p "To manage the admin and user roles in this application, we need to use the Perm…" at bounding box center [440, 24] width 521 height 101
click at [559, 75] on p "To manage the admin and user roles in this application, we need to use the Perm…" at bounding box center [440, 24] width 521 height 101
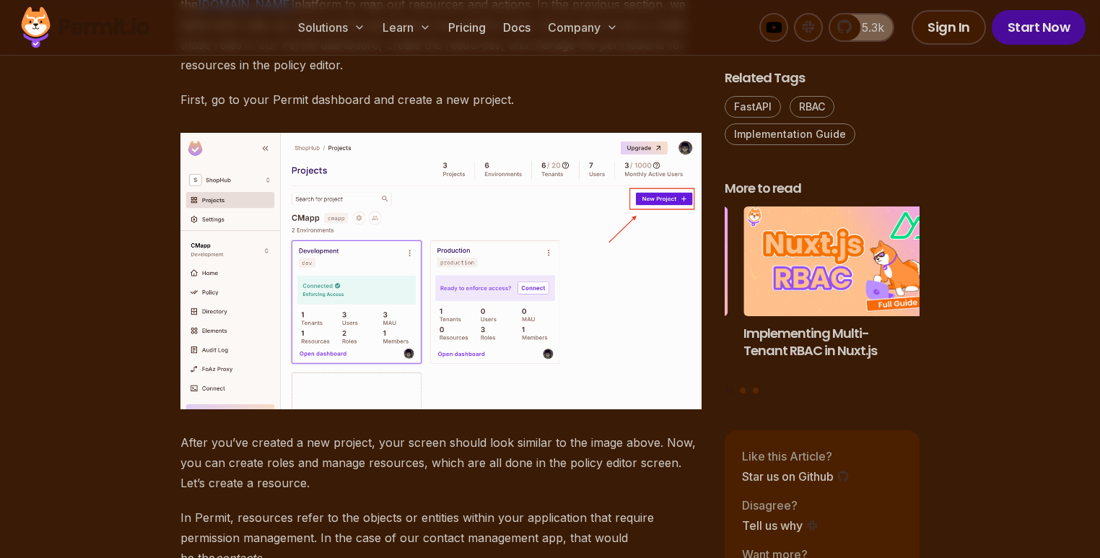
click at [188, 75] on p "To manage the admin and user roles in this application, we need to use the Perm…" at bounding box center [440, 24] width 521 height 101
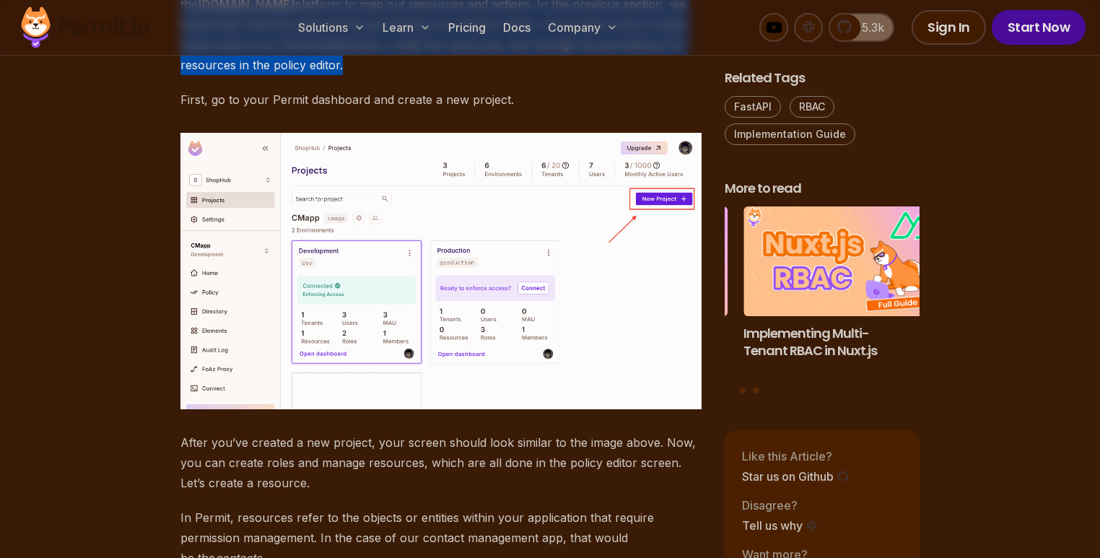
drag, startPoint x: 188, startPoint y: 214, endPoint x: 541, endPoint y: 305, distance: 364.7
click at [190, 75] on p "To manage the admin and user roles in this application, we need to use the Perm…" at bounding box center [440, 24] width 521 height 101
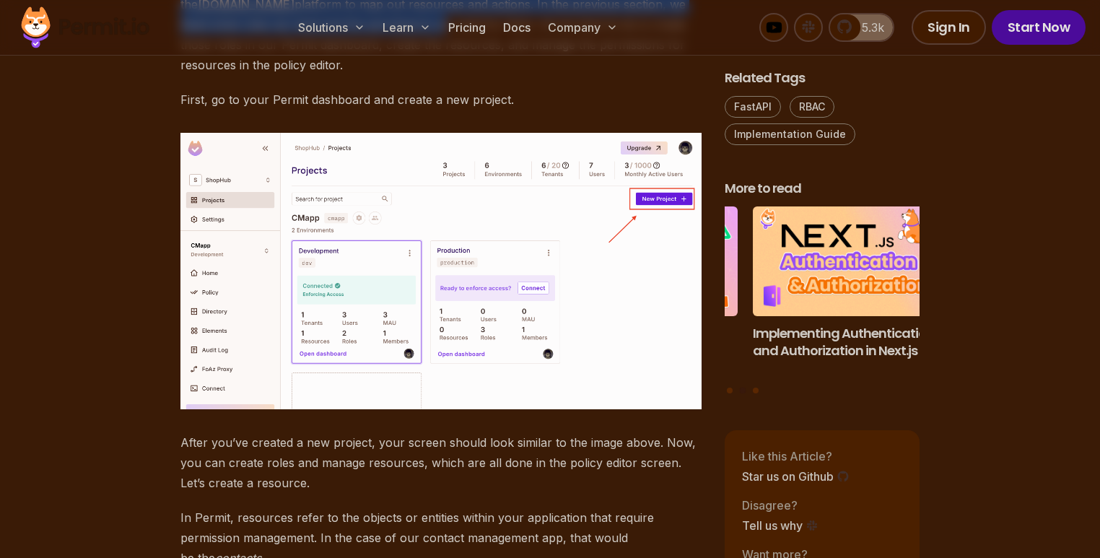
drag, startPoint x: 190, startPoint y: 209, endPoint x: 248, endPoint y: 258, distance: 75.3
click at [248, 75] on p "To manage the admin and user roles in this application, we need to use the Perm…" at bounding box center [440, 24] width 521 height 101
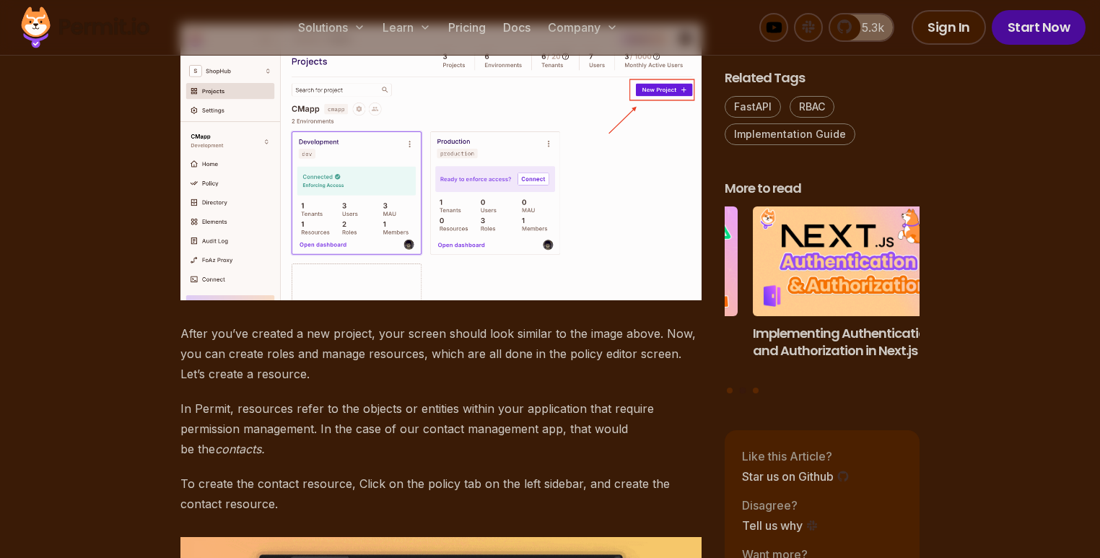
scroll to position [4239, 0]
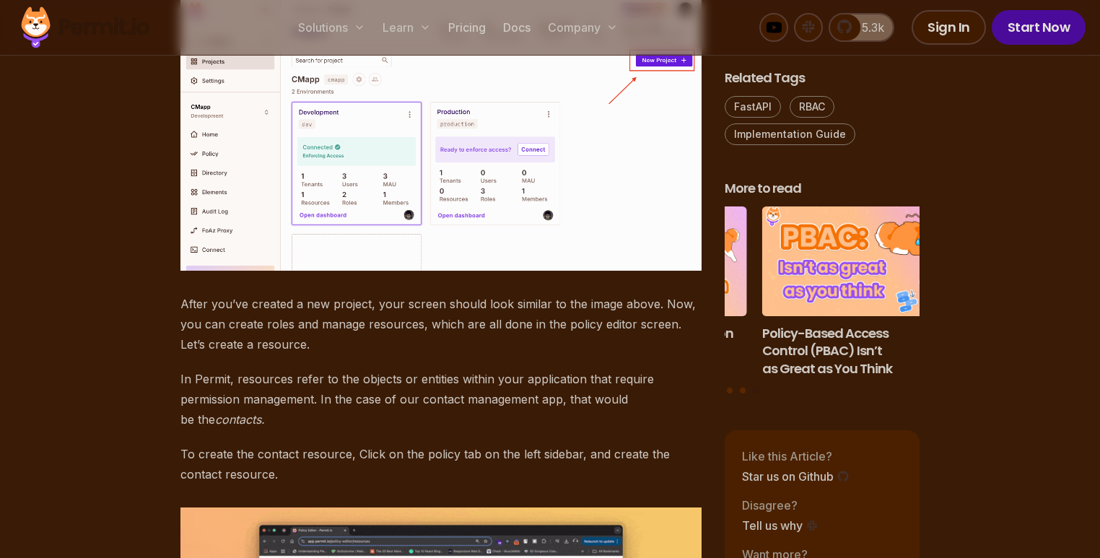
drag, startPoint x: 358, startPoint y: 113, endPoint x: 653, endPoint y: 160, distance: 298.1
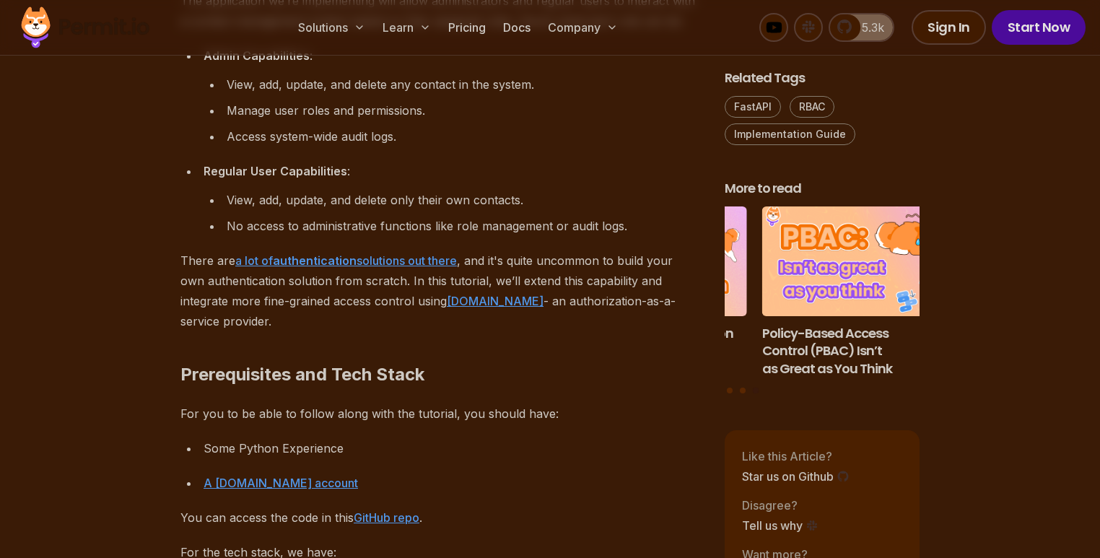
scroll to position [1190, 0]
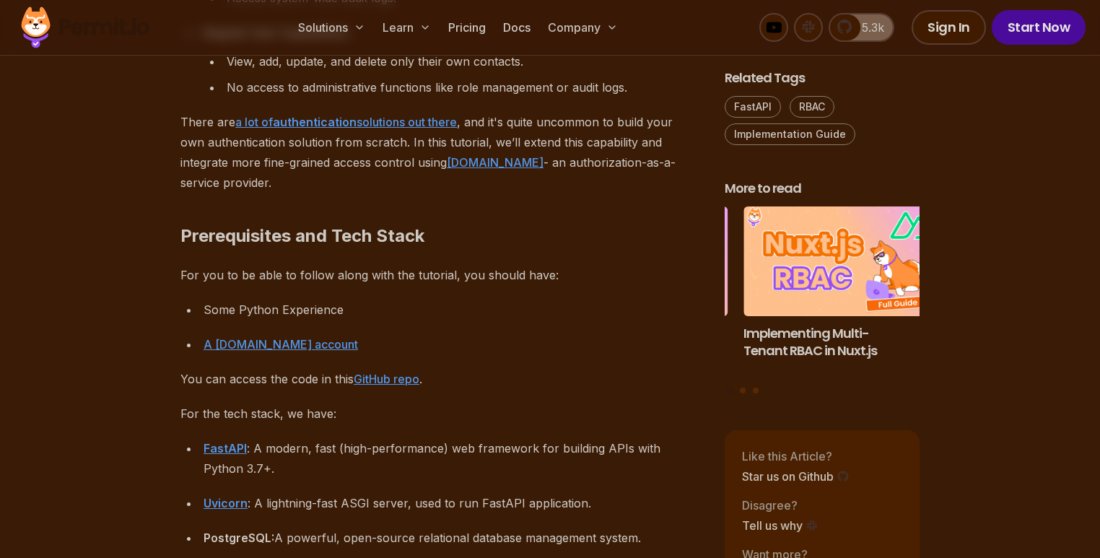
click at [217, 165] on p "There are a lot of authentication solutions out there , and it's quite uncommon…" at bounding box center [440, 152] width 521 height 81
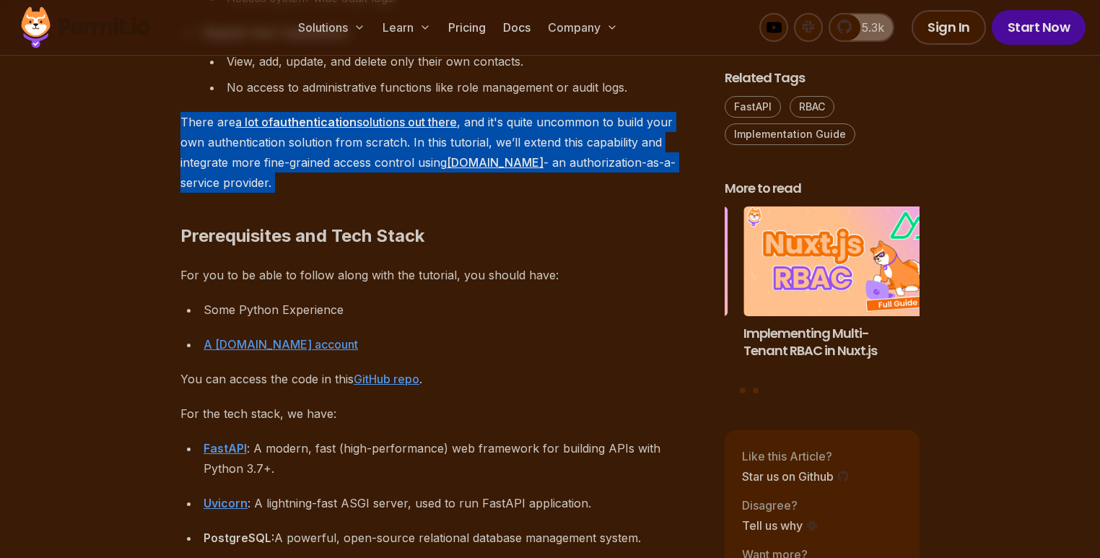
click at [217, 165] on p "There are a lot of authentication solutions out there , and it's quite uncommon…" at bounding box center [440, 152] width 521 height 81
click at [424, 196] on h2 "Prerequisites and Tech Stack" at bounding box center [440, 207] width 521 height 81
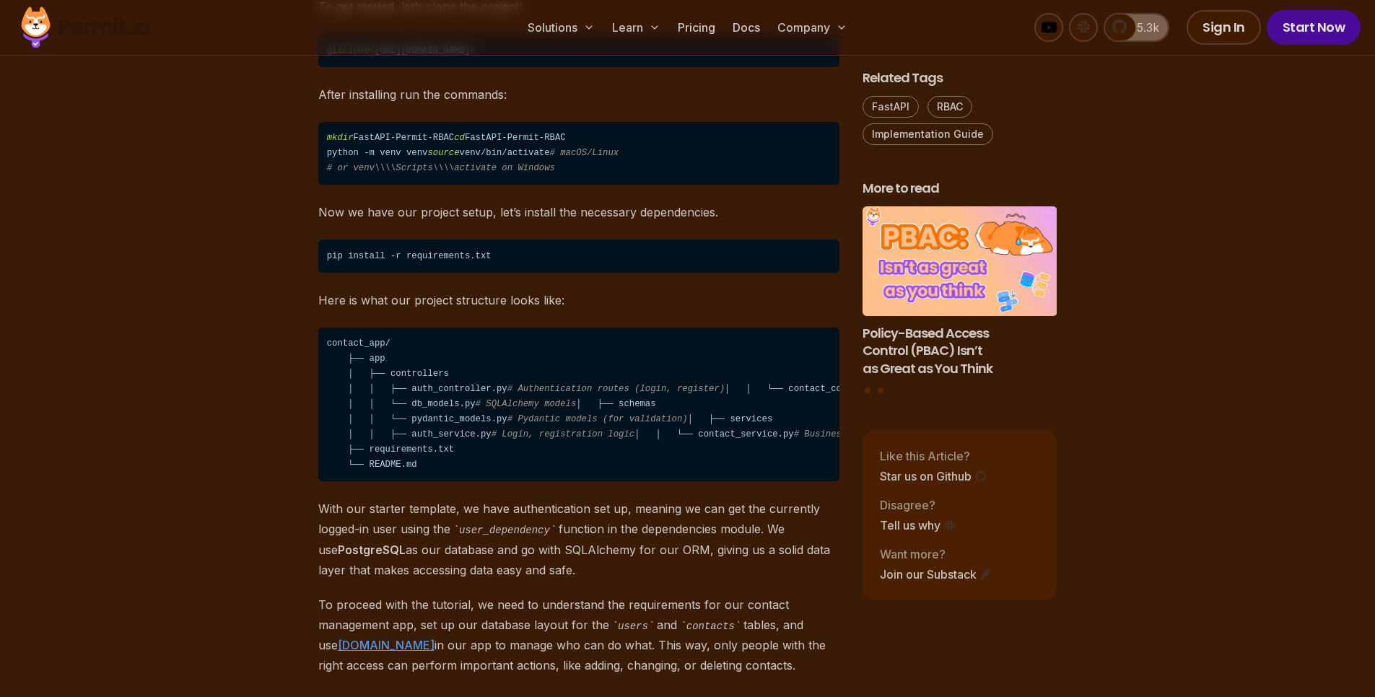
scroll to position [2438, 0]
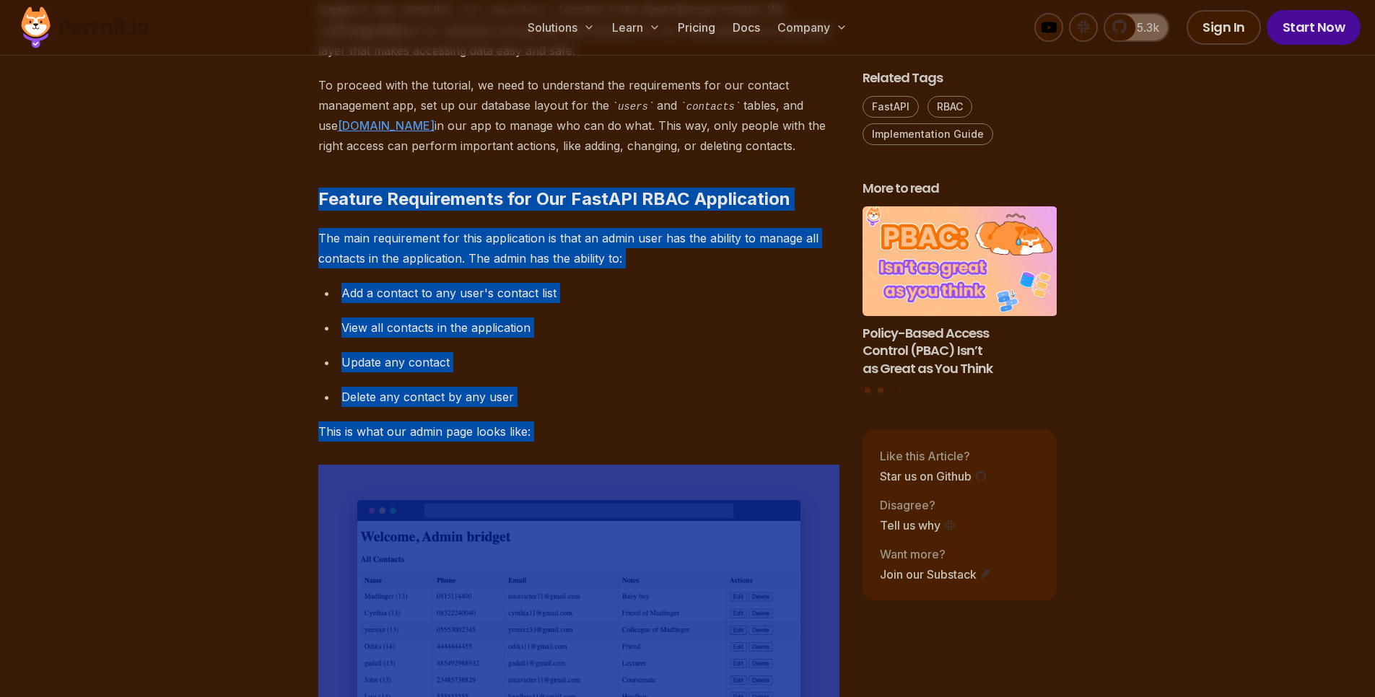
drag, startPoint x: 302, startPoint y: 328, endPoint x: 668, endPoint y: 604, distance: 458.6
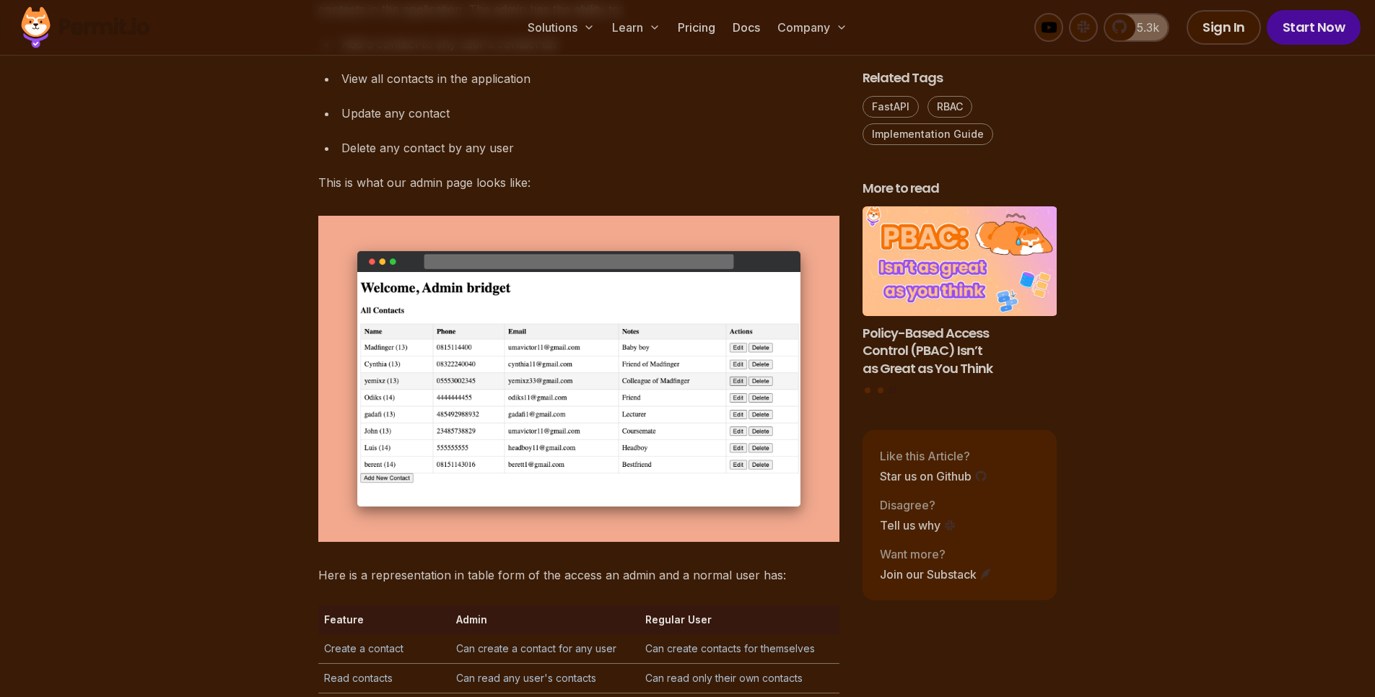
scroll to position [2697, 0]
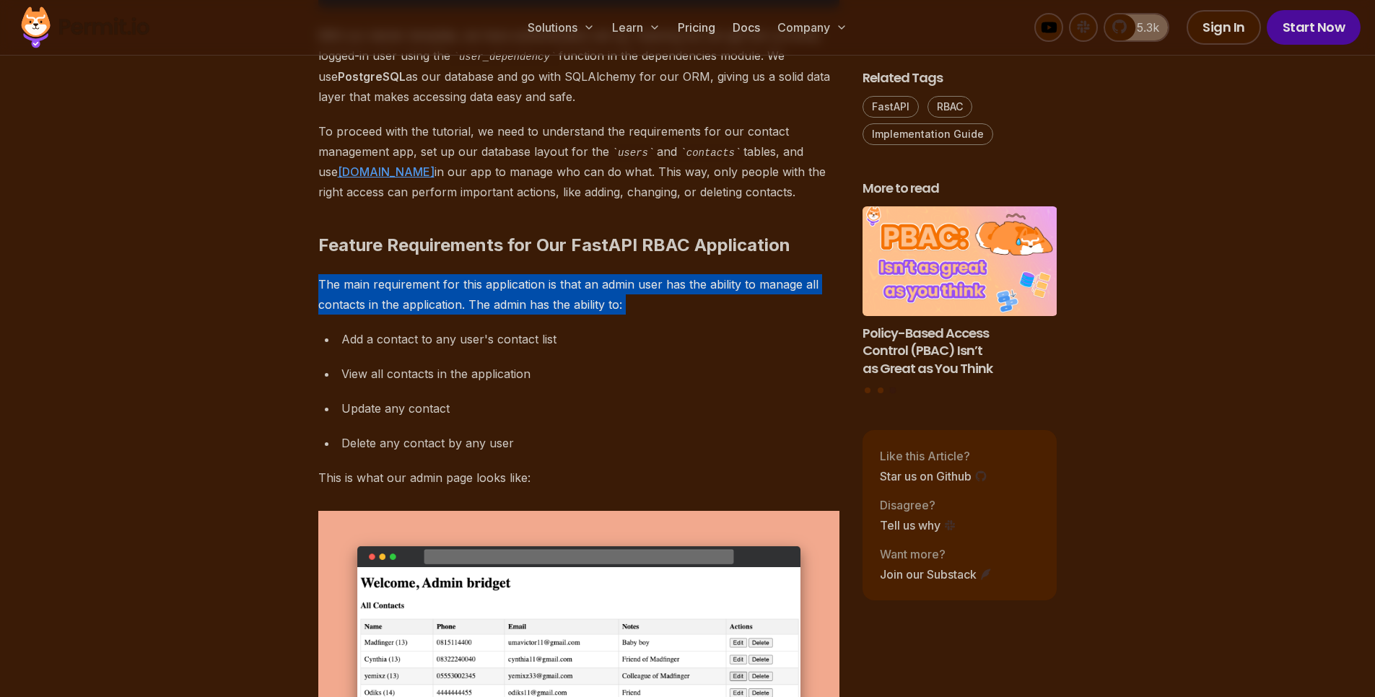
scroll to position [2553, 0]
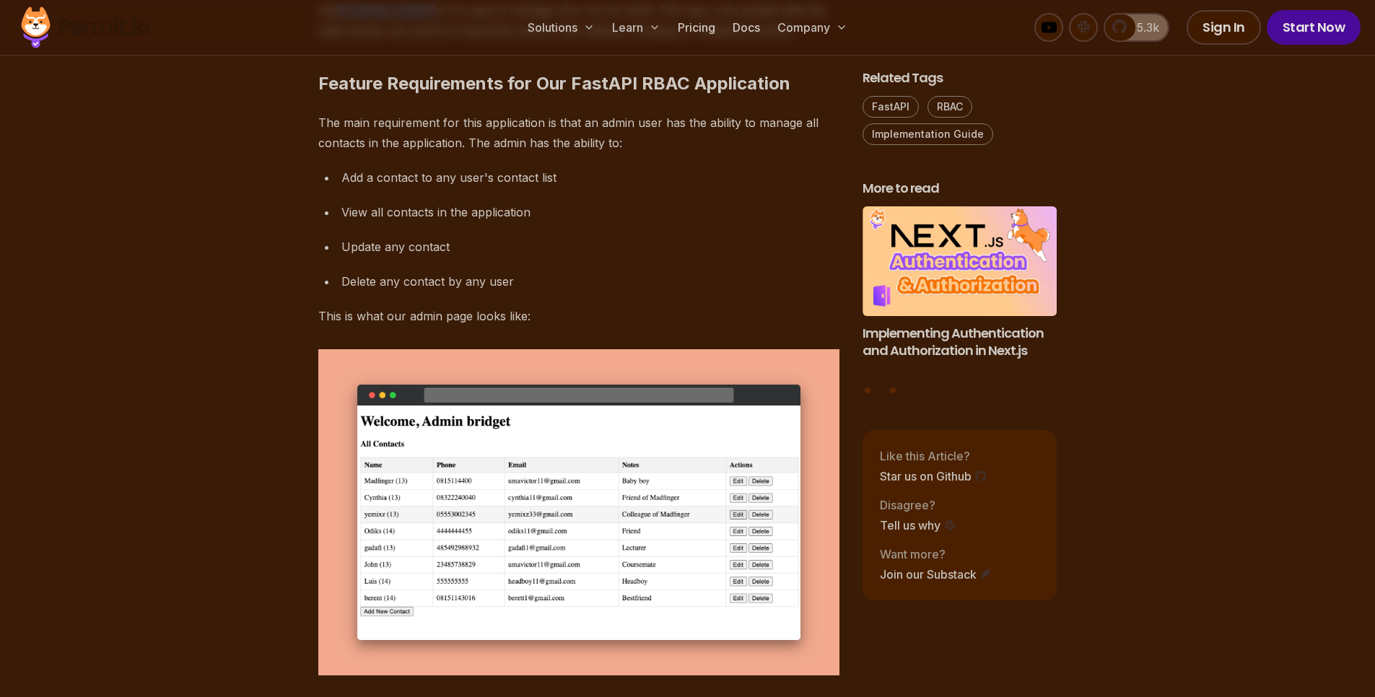
click at [321, 95] on h2 "Feature Requirements for Our FastAPI RBAC Application" at bounding box center [578, 54] width 521 height 81
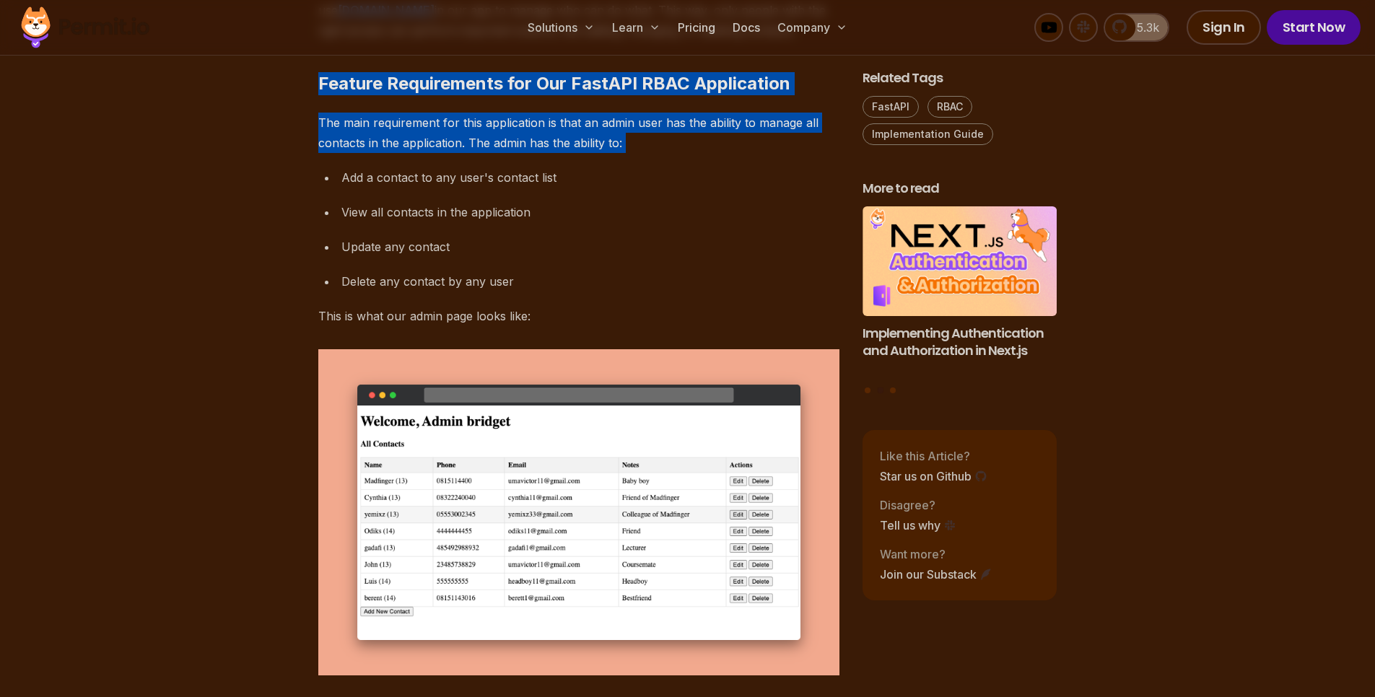
drag, startPoint x: 321, startPoint y: 222, endPoint x: 653, endPoint y: 288, distance: 337.9
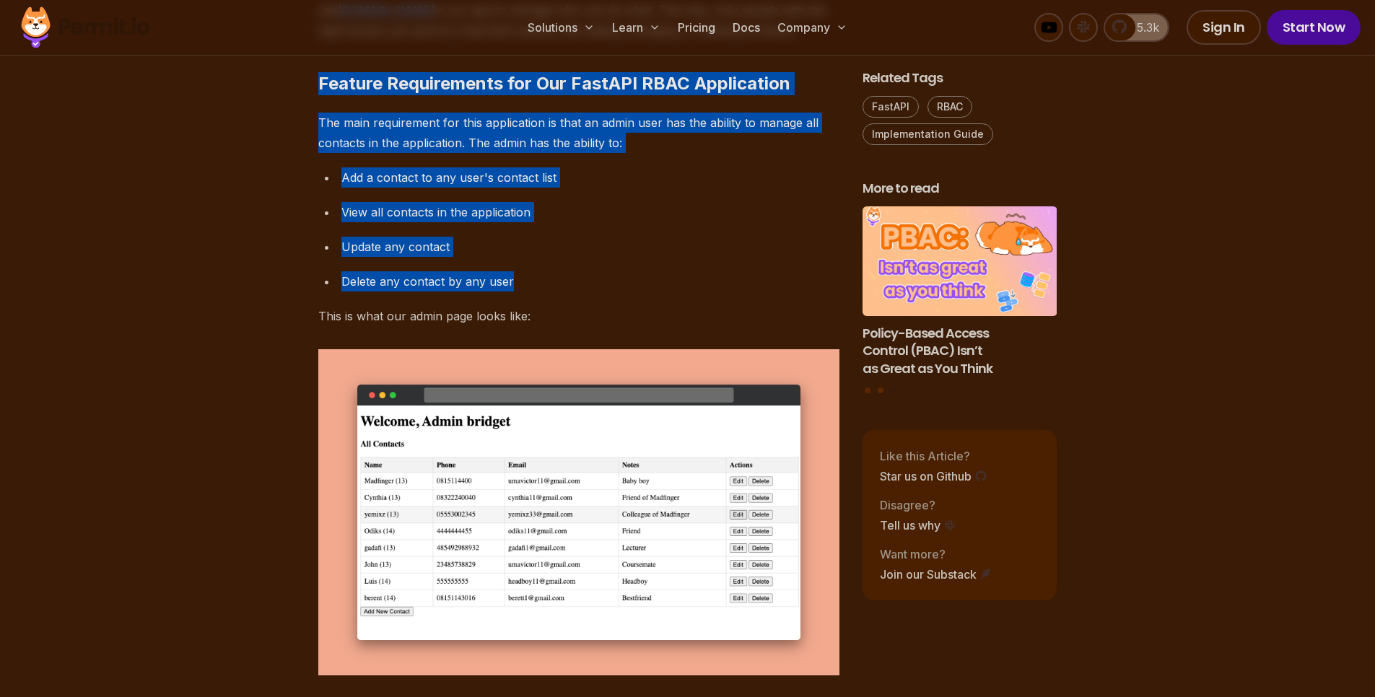
click at [614, 326] on p "This is what our admin page looks like:" at bounding box center [578, 316] width 521 height 20
click at [718, 292] on div "Delete any contact by any user" at bounding box center [590, 281] width 498 height 20
click at [656, 292] on ul "Add a contact to any user's contact list View all contacts in the application U…" at bounding box center [578, 229] width 521 height 124
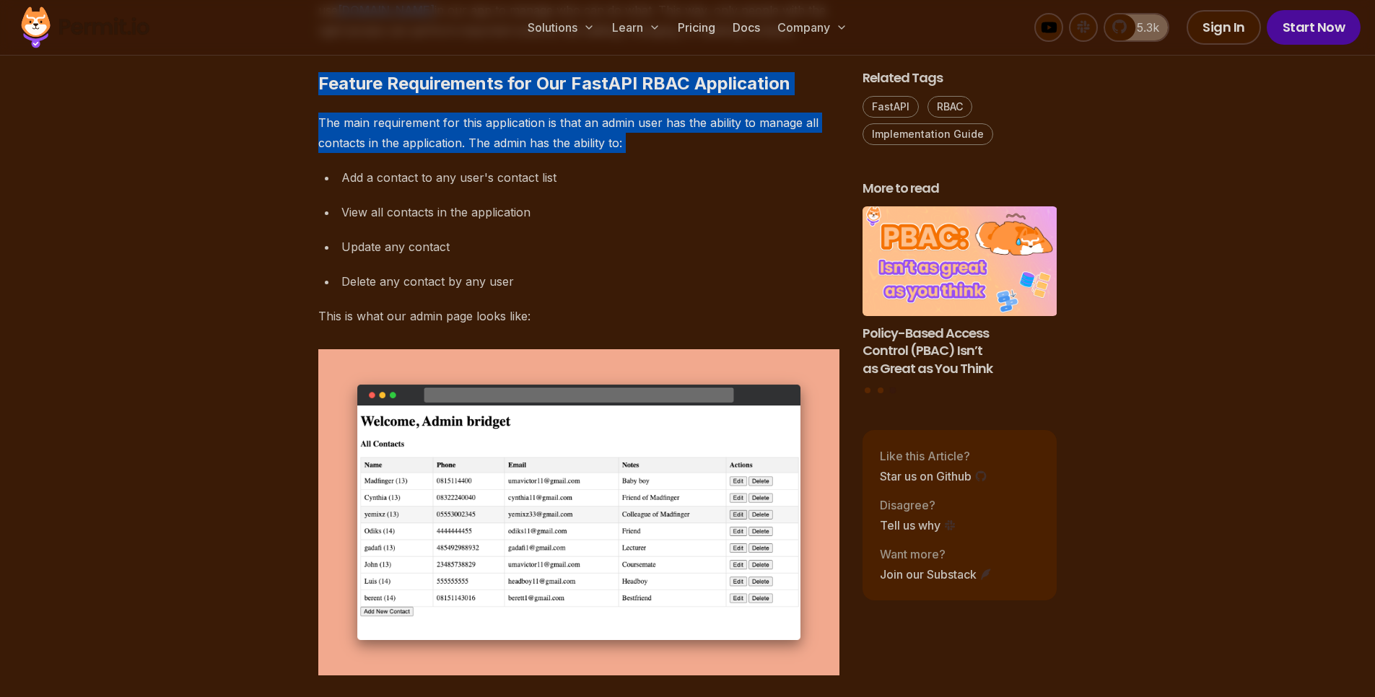
drag, startPoint x: 289, startPoint y: 218, endPoint x: 689, endPoint y: 297, distance: 407.6
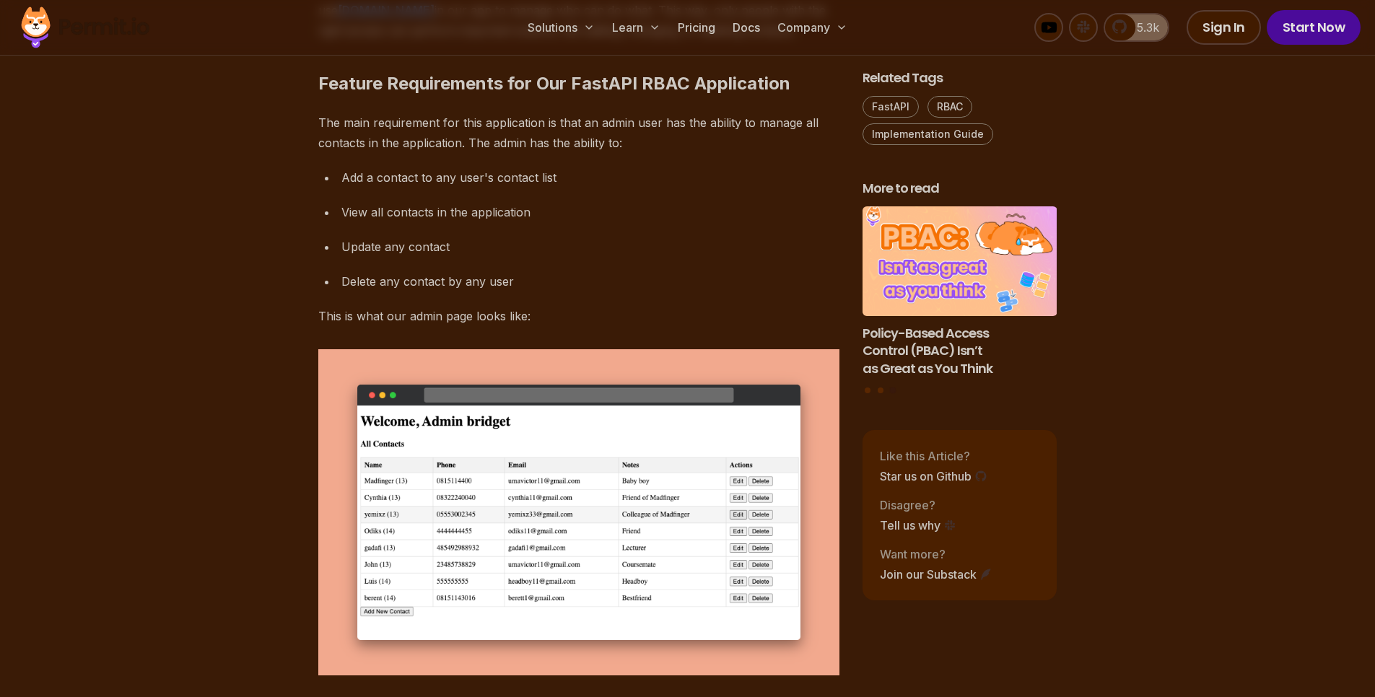
click at [449, 188] on div "Add a contact to any user's contact list" at bounding box center [590, 177] width 498 height 20
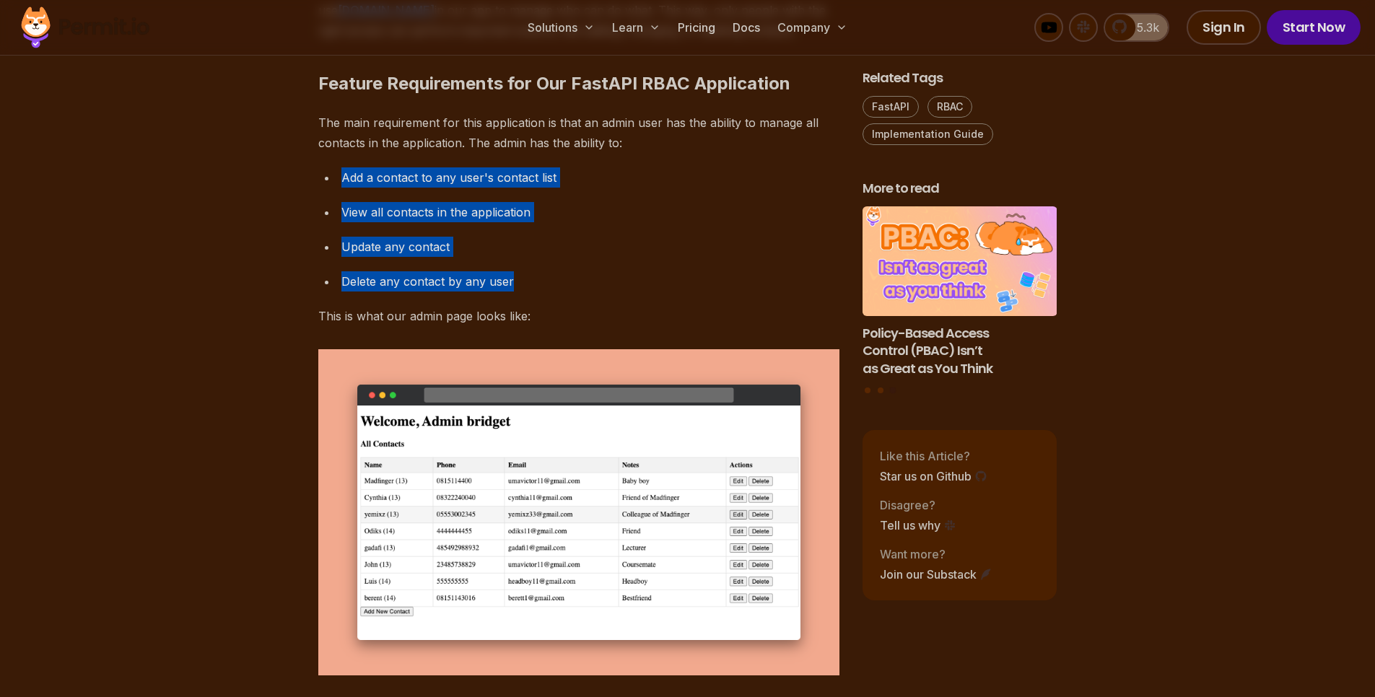
drag, startPoint x: 449, startPoint y: 320, endPoint x: 571, endPoint y: 462, distance: 187.4
click at [729, 292] on ul "Add a contact to any user's contact list View all contacts in the application U…" at bounding box center [578, 229] width 521 height 124
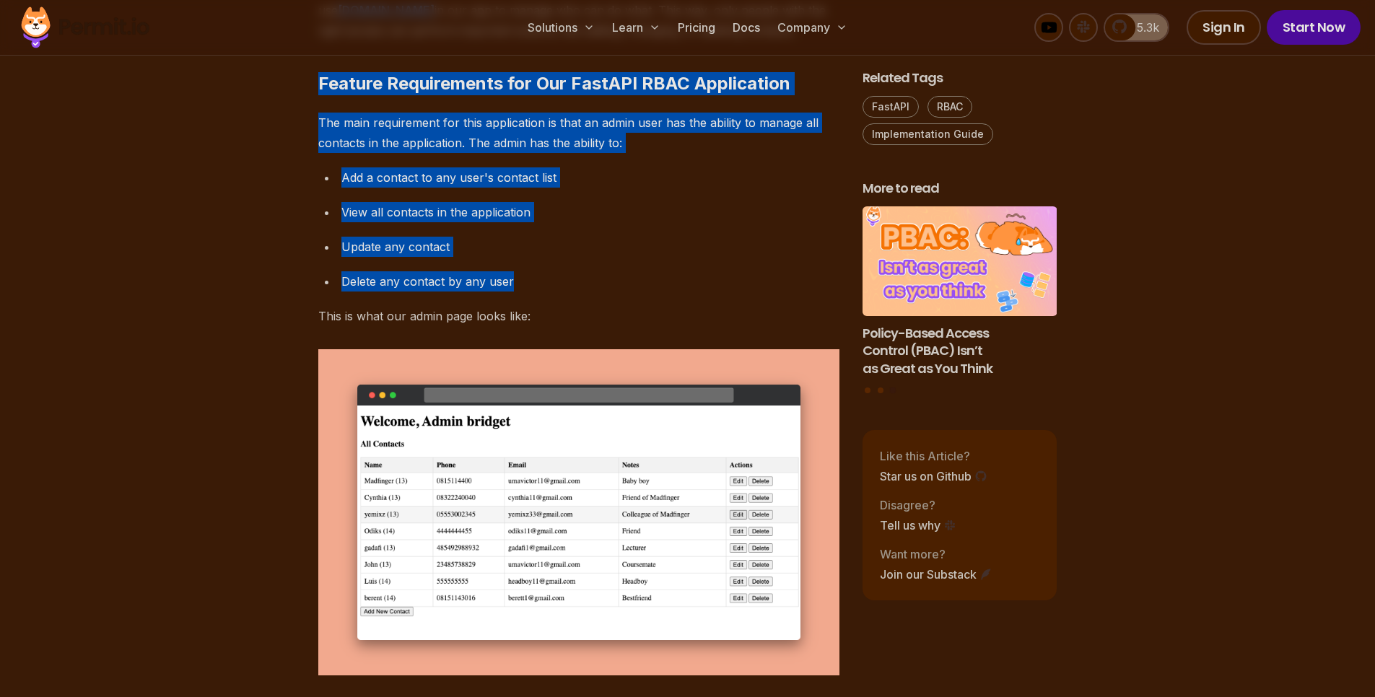
drag, startPoint x: 282, startPoint y: 218, endPoint x: 658, endPoint y: 464, distance: 449.5
click at [706, 326] on p "This is what our admin page looks like:" at bounding box center [578, 316] width 521 height 20
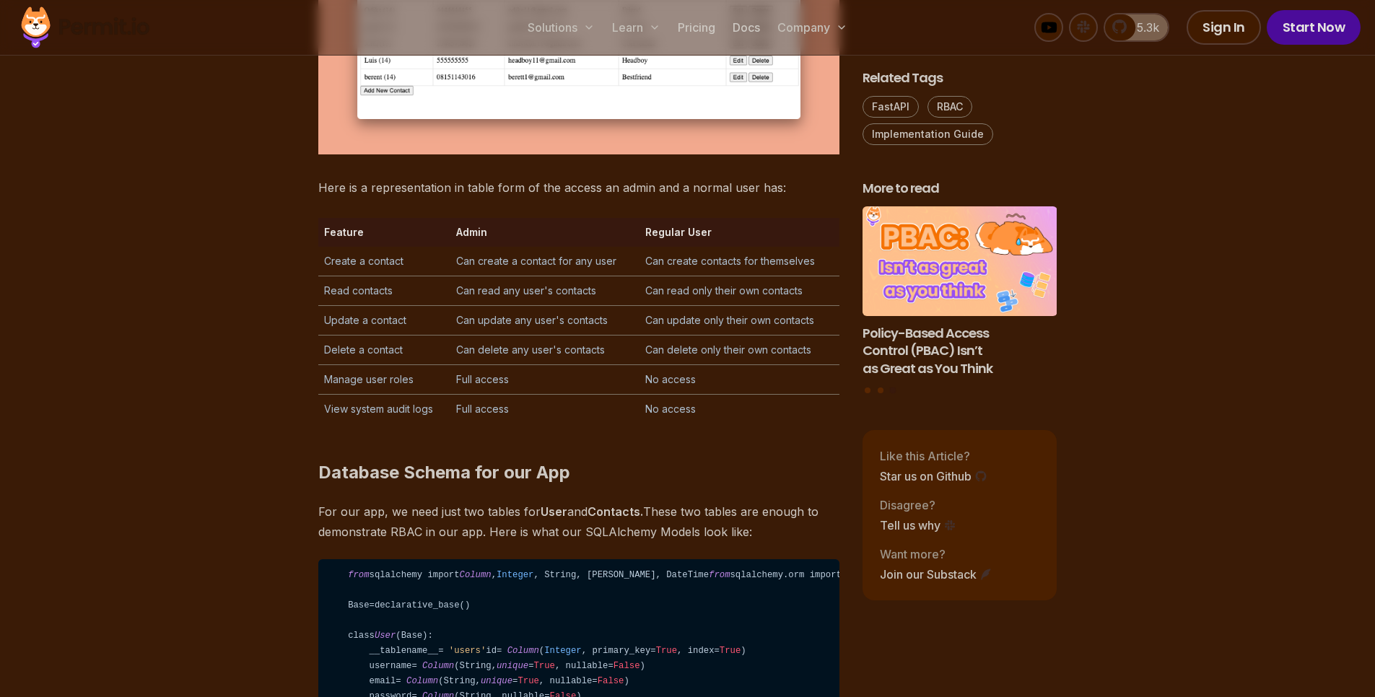
scroll to position [3333, 0]
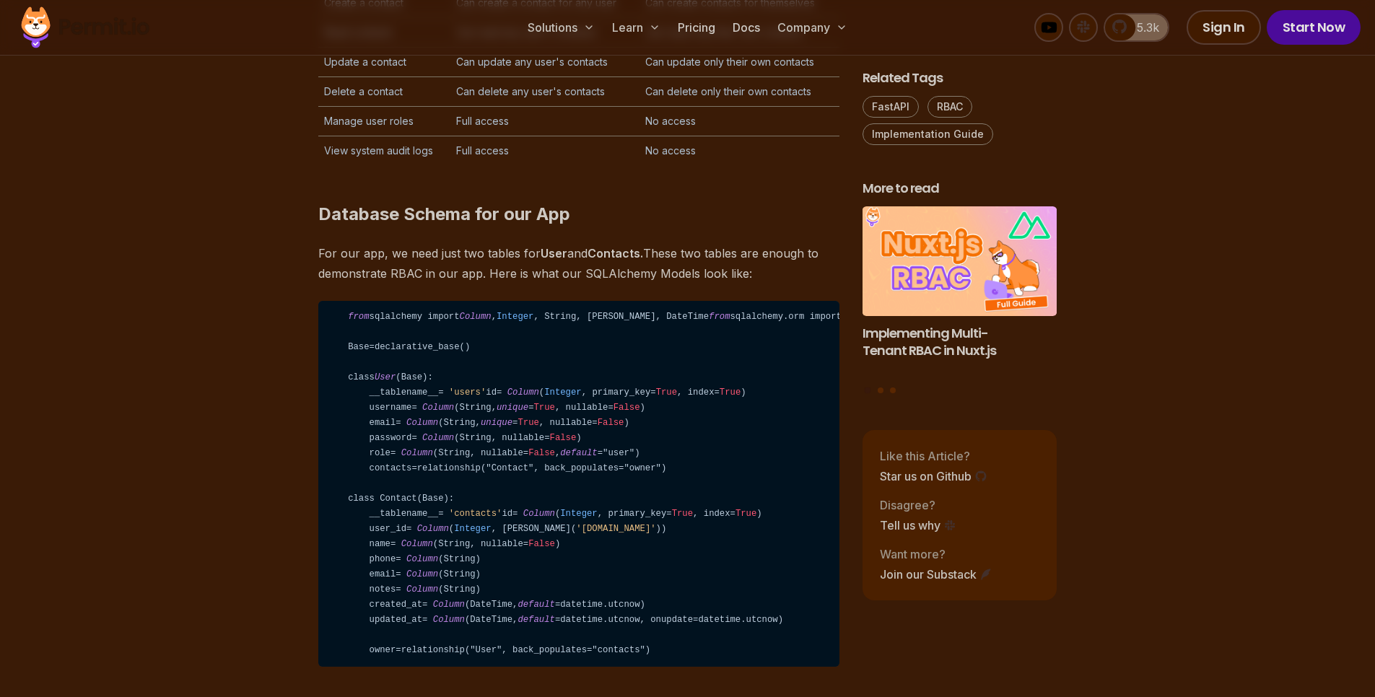
drag, startPoint x: 296, startPoint y: 73, endPoint x: 826, endPoint y: 116, distance: 531.6
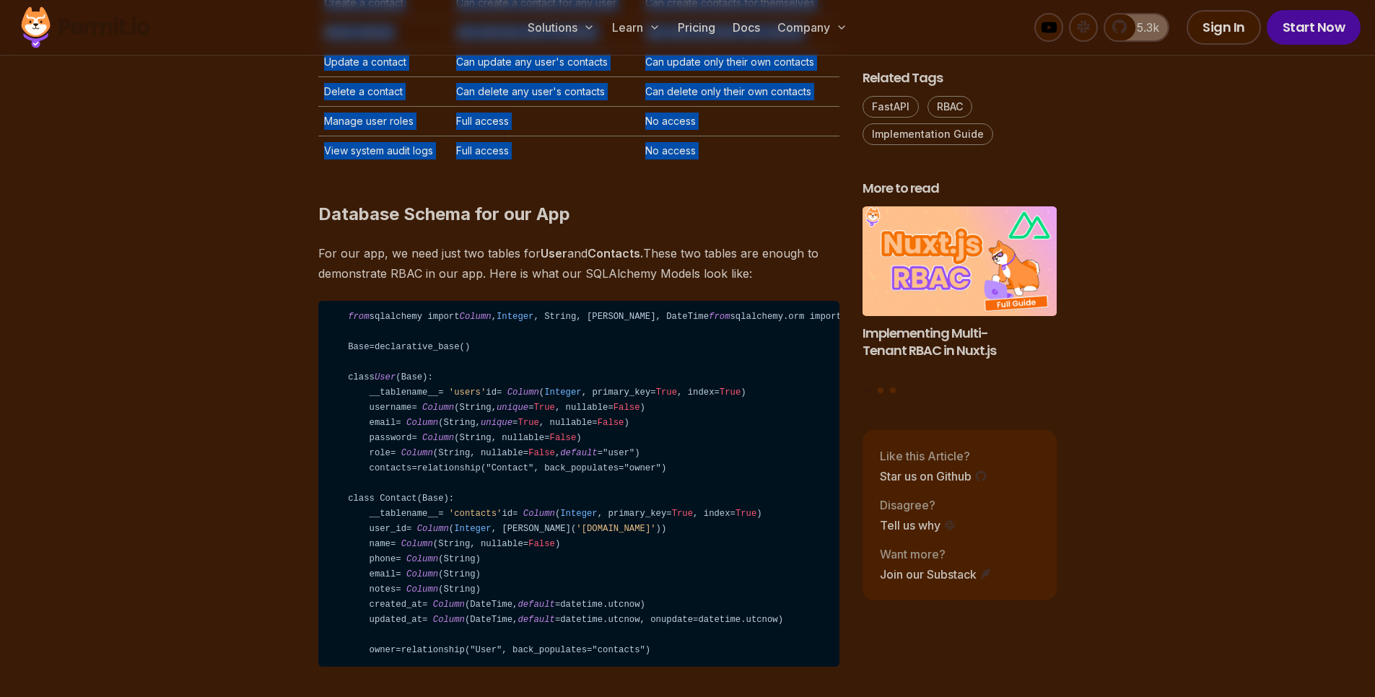
click at [730, 226] on h2 "Database Schema for our App" at bounding box center [578, 185] width 521 height 81
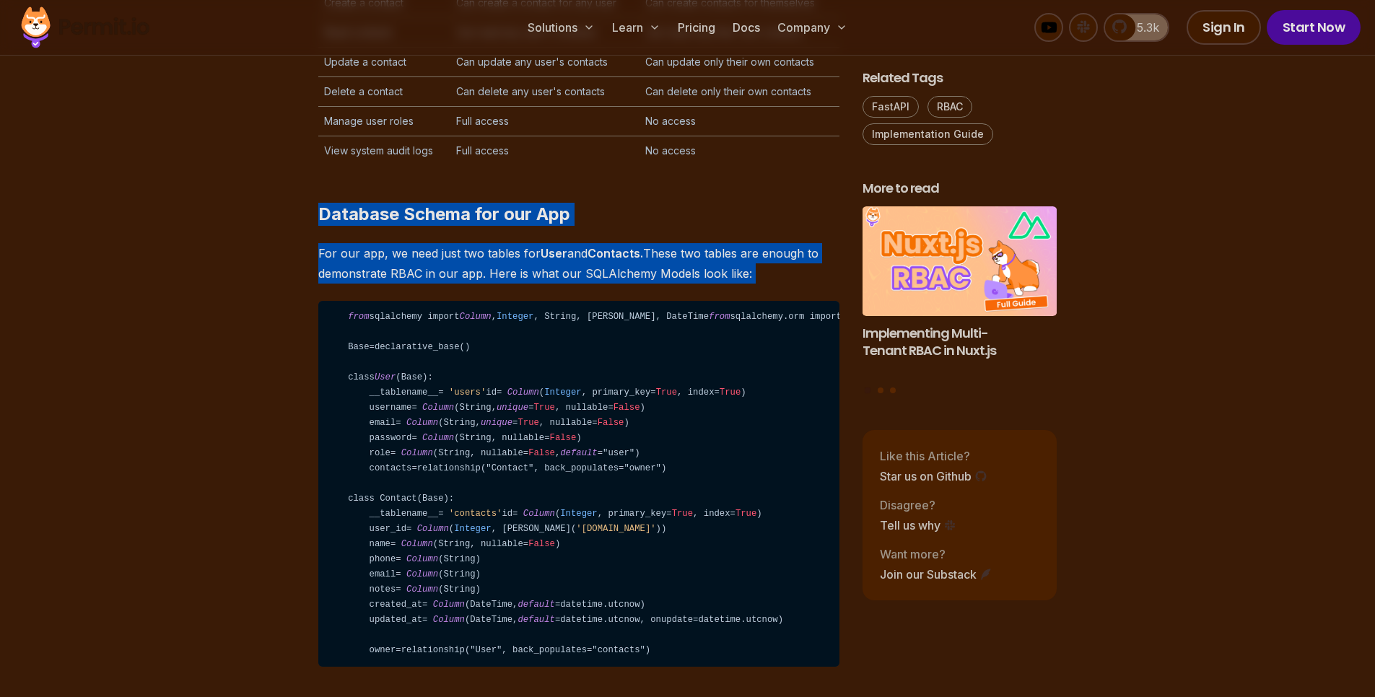
drag, startPoint x: 311, startPoint y: 358, endPoint x: 765, endPoint y: 416, distance: 457.7
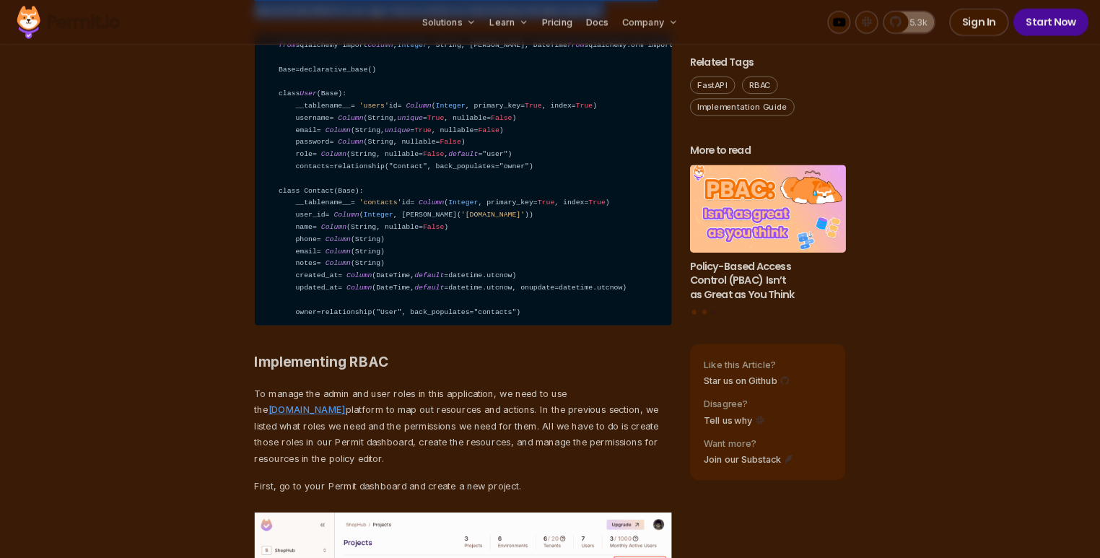
scroll to position [3593, 0]
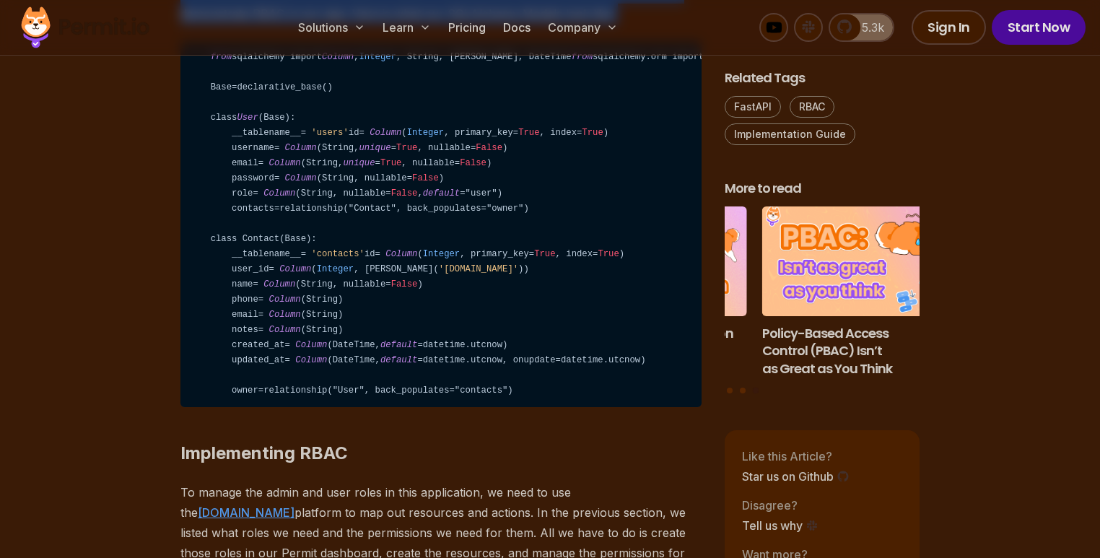
click at [271, 24] on p "For our app, we need just two tables for User and Contacts. These two tables ar…" at bounding box center [440, 3] width 521 height 40
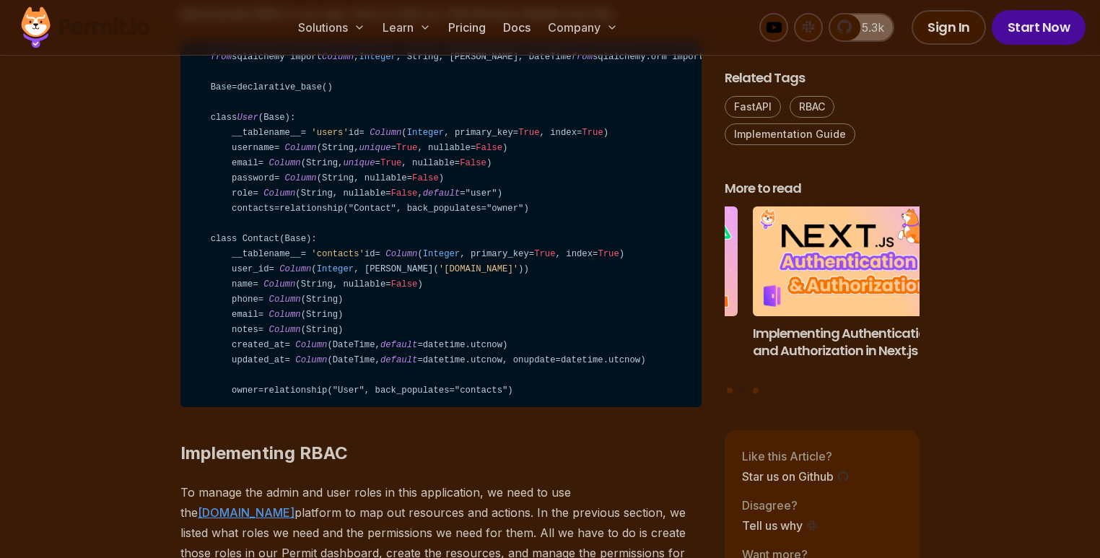
click at [188, 24] on p "For our app, we need just two tables for User and Contacts. These two tables ar…" at bounding box center [440, 3] width 521 height 40
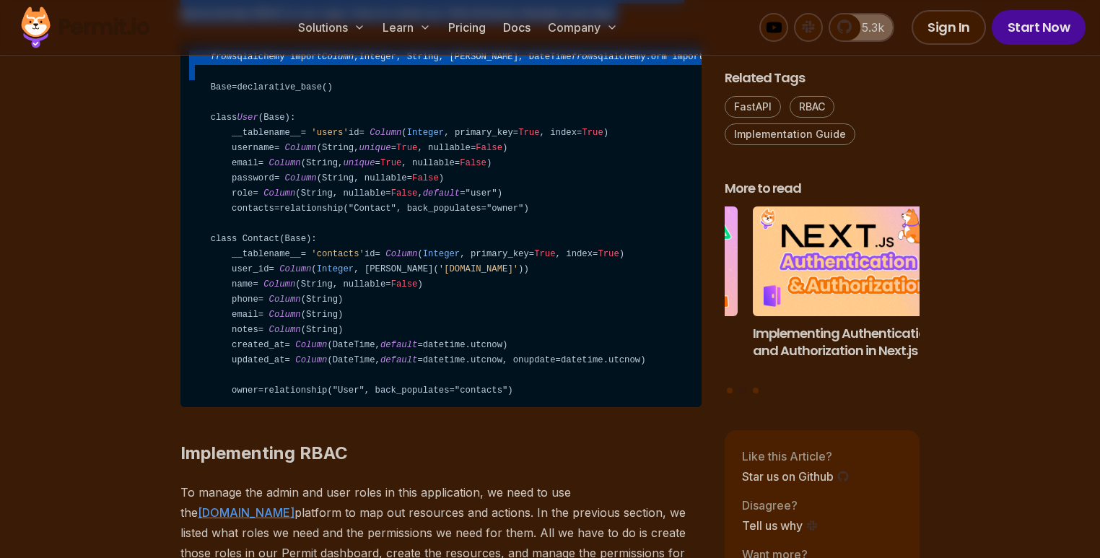
drag, startPoint x: 188, startPoint y: 131, endPoint x: 663, endPoint y: 218, distance: 483.6
click at [341, 230] on code "from sqlalchemy import Column , Integer , String, ForeignKey, DateTime from sql…" at bounding box center [440, 224] width 521 height 367
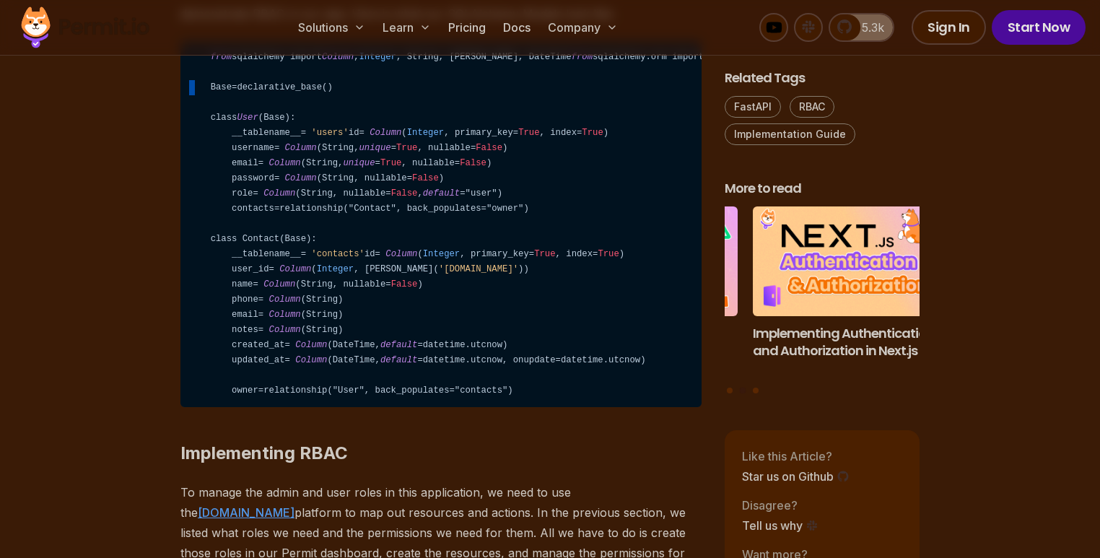
click at [340, 230] on code "from sqlalchemy import Column , Integer , String, ForeignKey, DateTime from sql…" at bounding box center [440, 224] width 521 height 367
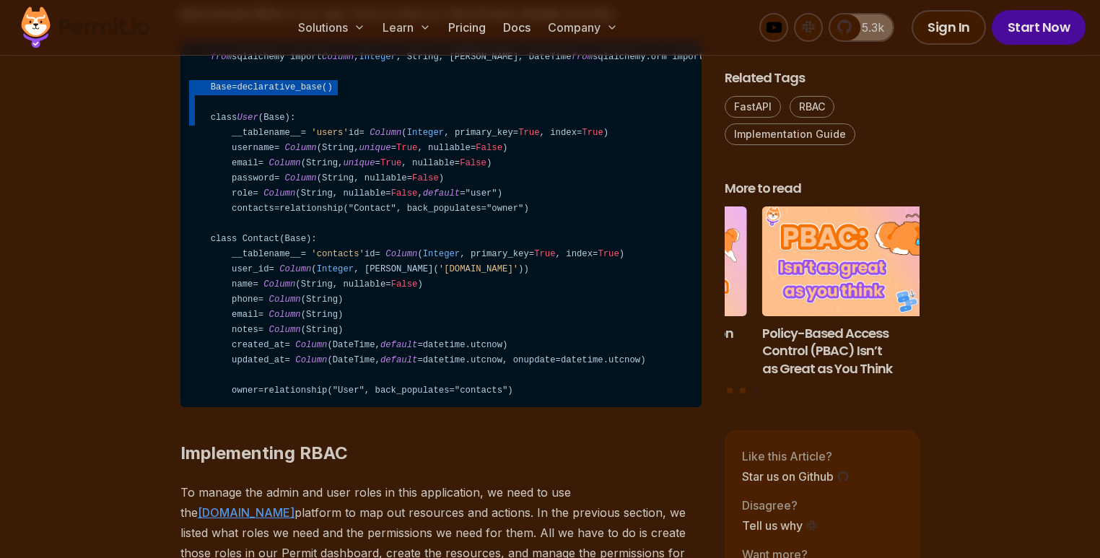
drag, startPoint x: 340, startPoint y: 230, endPoint x: 341, endPoint y: 263, distance: 33.2
click at [338, 263] on code "from sqlalchemy import Column , Integer , String, ForeignKey, DateTime from sql…" at bounding box center [440, 224] width 521 height 367
click at [188, 24] on p "For our app, we need just two tables for User and Contacts. These two tables ar…" at bounding box center [440, 3] width 521 height 40
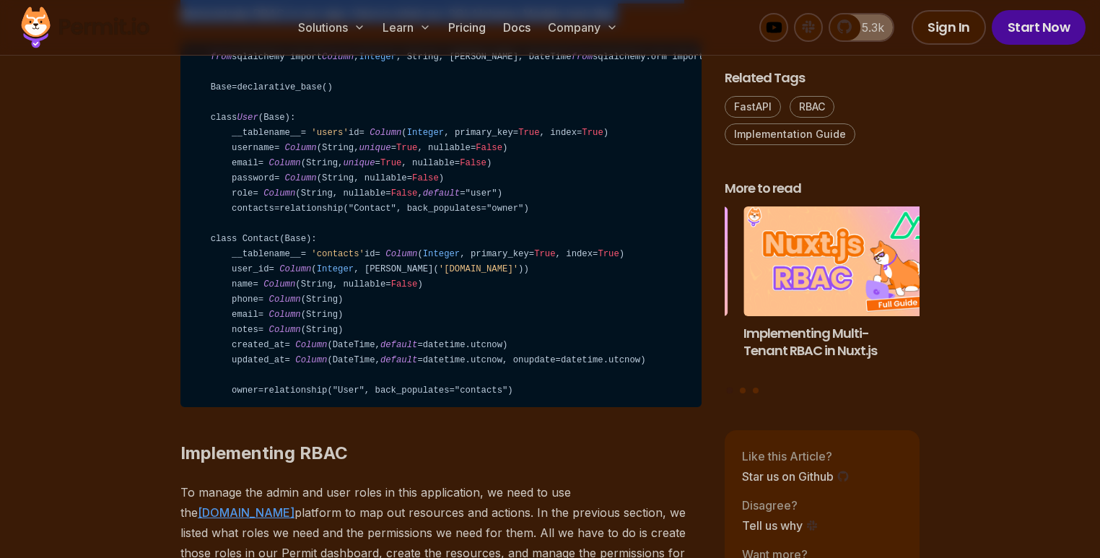
drag, startPoint x: 188, startPoint y: 123, endPoint x: 619, endPoint y: 144, distance: 432.2
click at [619, 24] on p "For our app, we need just two tables for User and Contacts. These two tables ar…" at bounding box center [440, 3] width 521 height 40
click at [630, 24] on p "For our app, we need just two tables for User and Contacts. These two tables ar…" at bounding box center [440, 3] width 521 height 40
drag, startPoint x: 163, startPoint y: 123, endPoint x: 621, endPoint y: 145, distance: 458.9
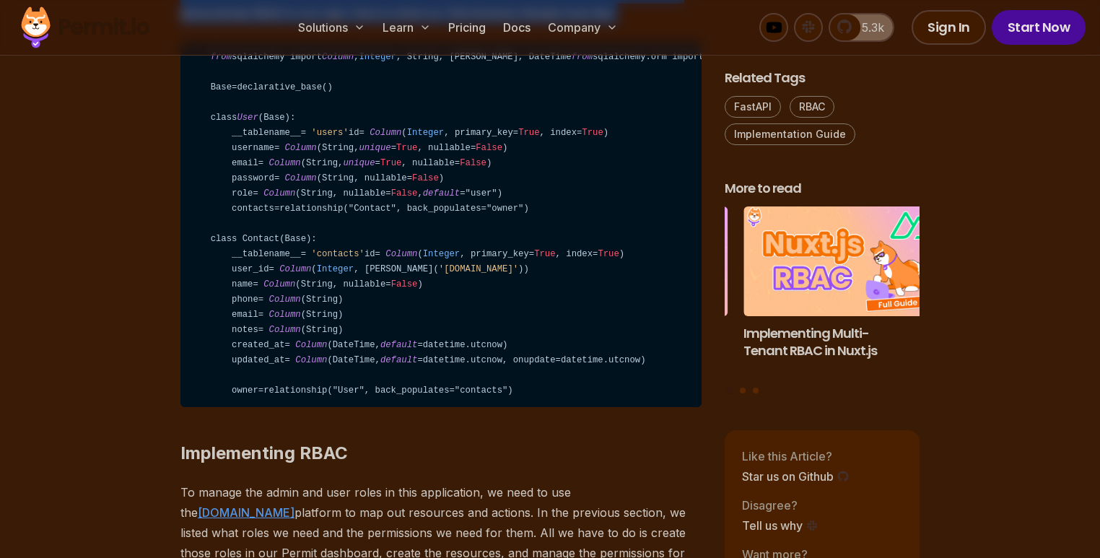
click at [190, 24] on p "For our app, we need just two tables for User and Contacts. These two tables ar…" at bounding box center [440, 3] width 521 height 40
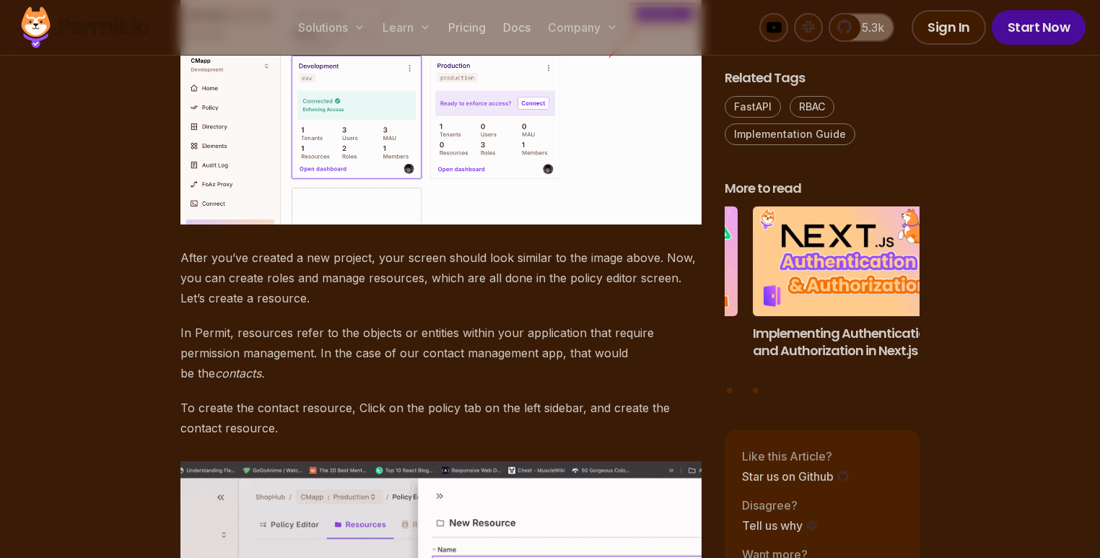
scroll to position [4216, 0]
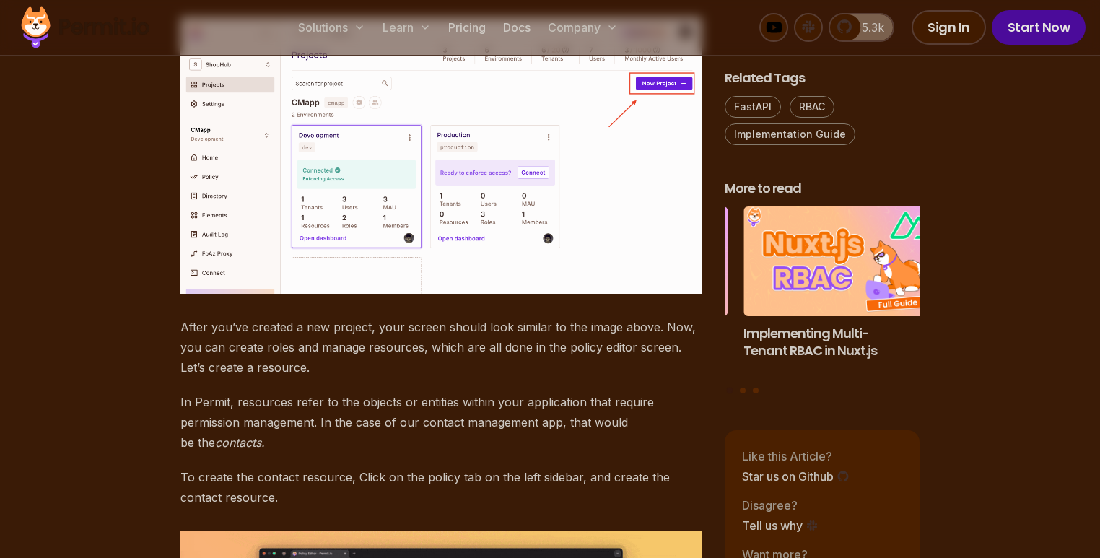
drag, startPoint x: 183, startPoint y: 91, endPoint x: 693, endPoint y: 137, distance: 511.7
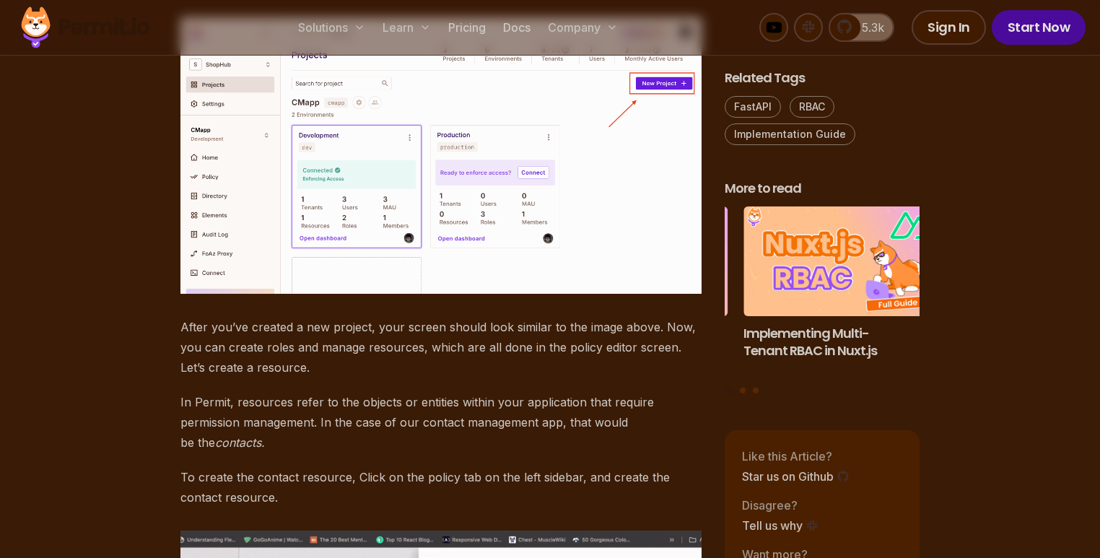
drag, startPoint x: 199, startPoint y: 151, endPoint x: 603, endPoint y: 193, distance: 407.1
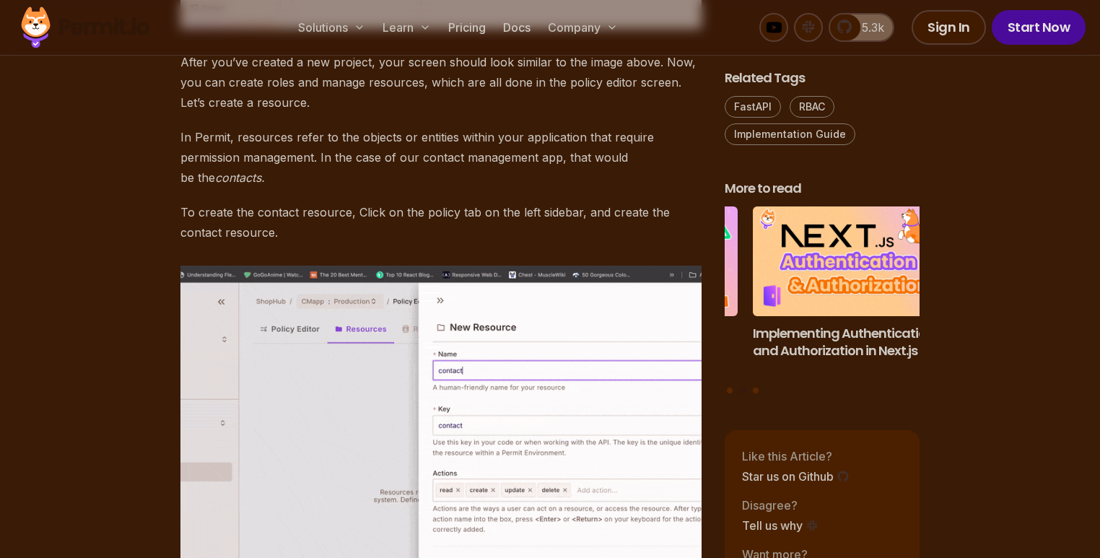
scroll to position [4563, 0]
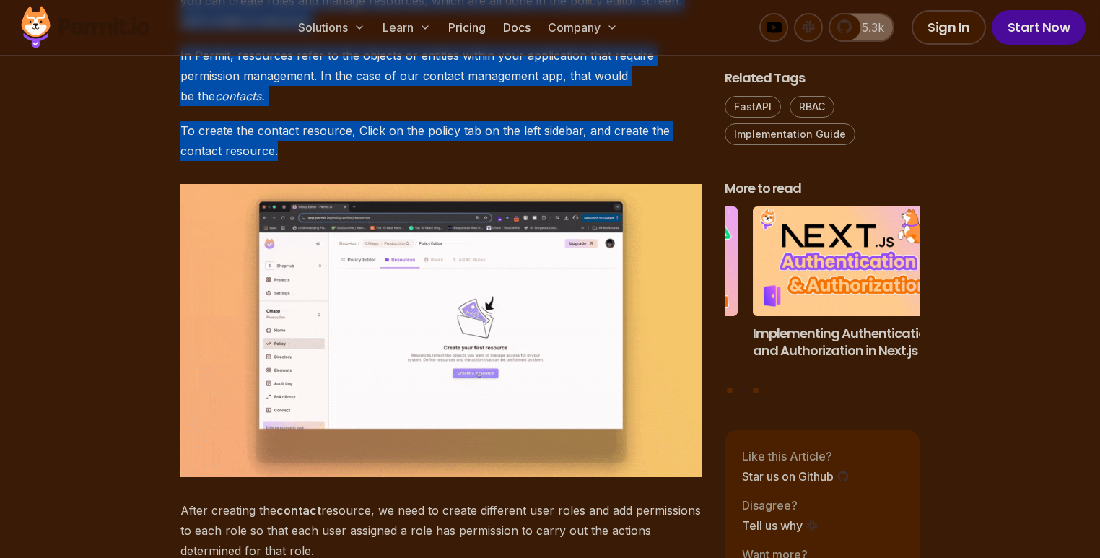
drag, startPoint x: 160, startPoint y: 182, endPoint x: 560, endPoint y: 372, distance: 443.6
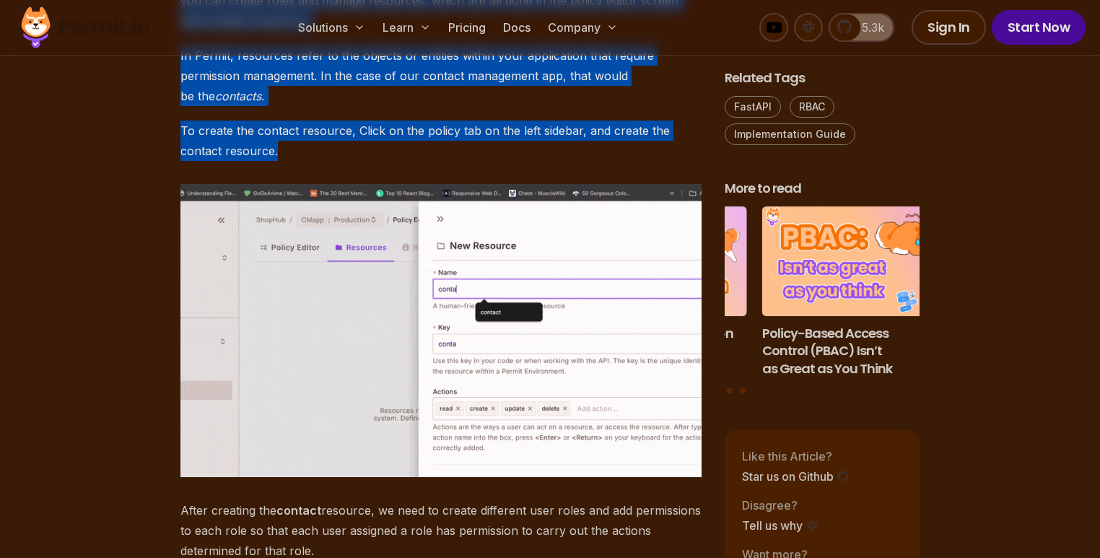
click at [182, 31] on p "After you’ve created a new project, your screen should look similar to the imag…" at bounding box center [440, 0] width 521 height 61
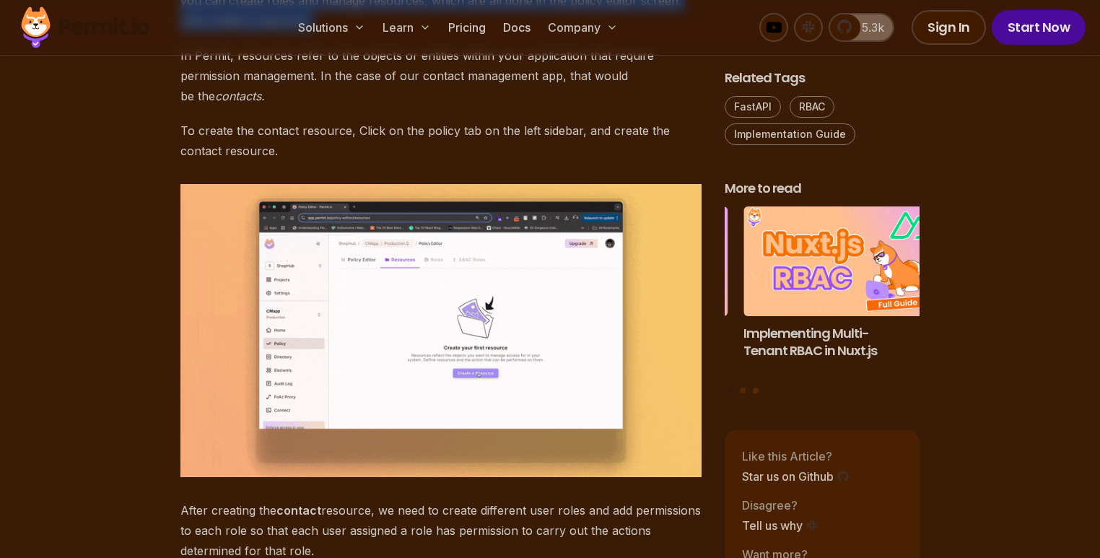
drag, startPoint x: 182, startPoint y: 184, endPoint x: 463, endPoint y: 222, distance: 284.1
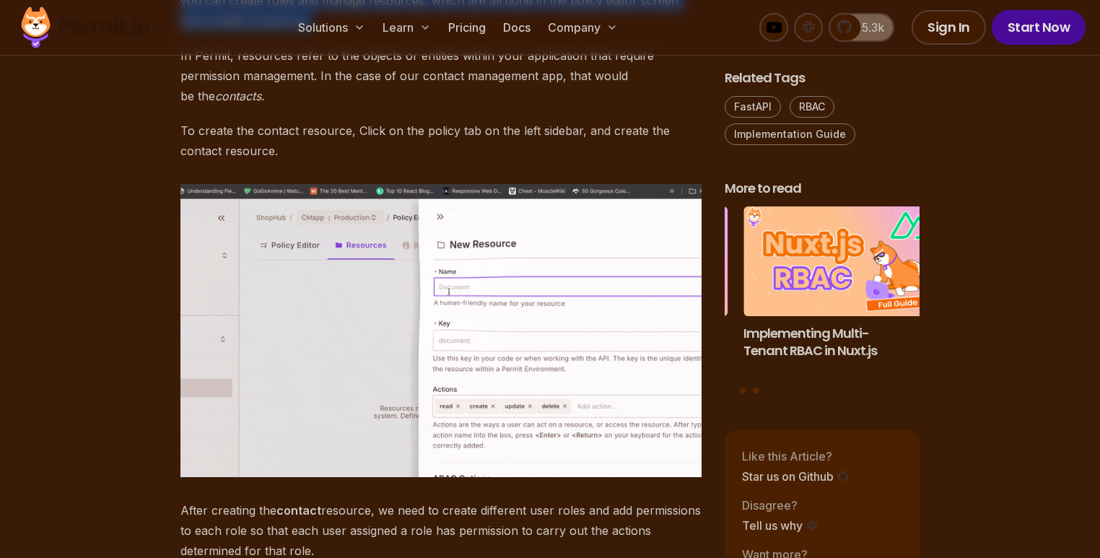
click at [463, 31] on p "After you’ve created a new project, your screen should look similar to the imag…" at bounding box center [440, 0] width 521 height 61
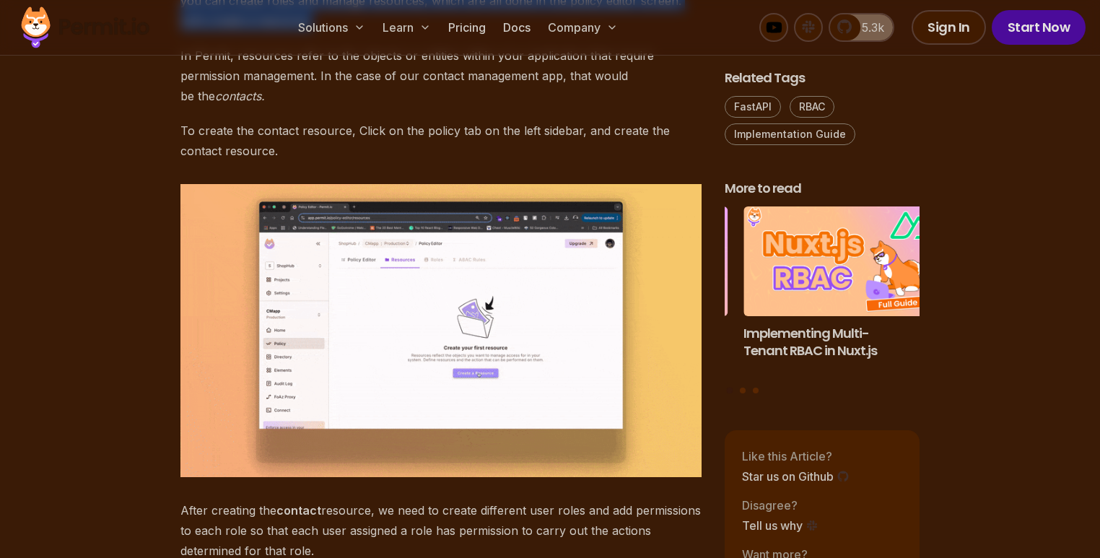
click at [186, 31] on p "After you’ve created a new project, your screen should look similar to the imag…" at bounding box center [440, 0] width 521 height 61
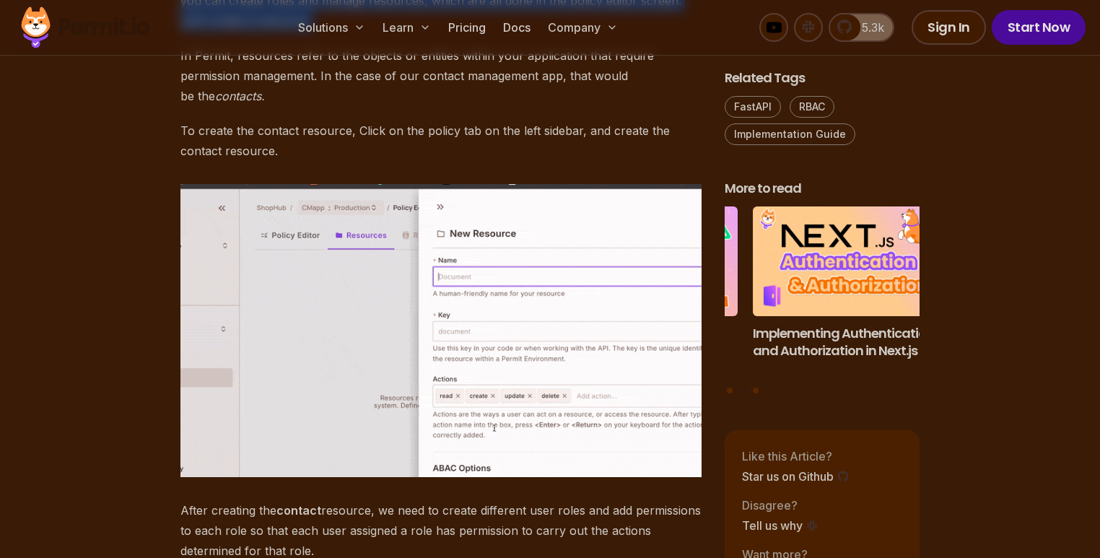
drag, startPoint x: 186, startPoint y: 187, endPoint x: 422, endPoint y: 217, distance: 238.0
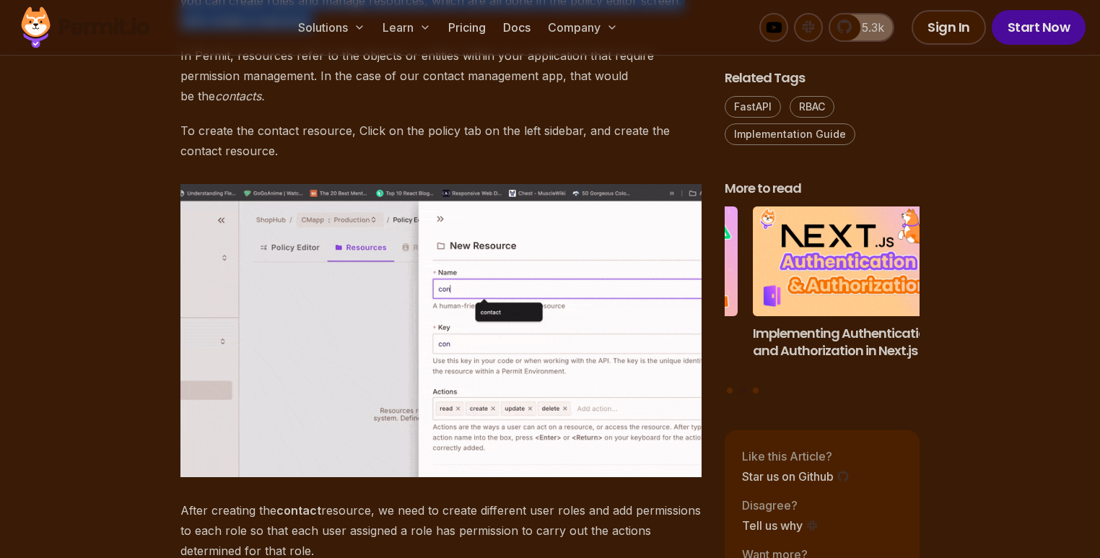
click at [422, 31] on p "After you’ve created a new project, your screen should look similar to the imag…" at bounding box center [440, 0] width 521 height 61
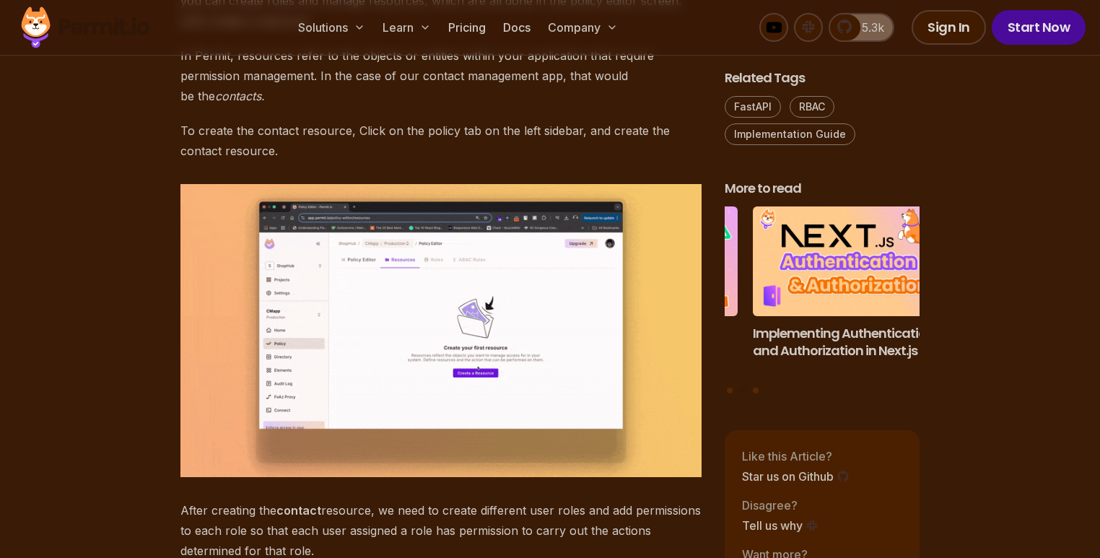
click at [226, 106] on p "In Permit, resources refer to the objects or entities within your application t…" at bounding box center [440, 75] width 521 height 61
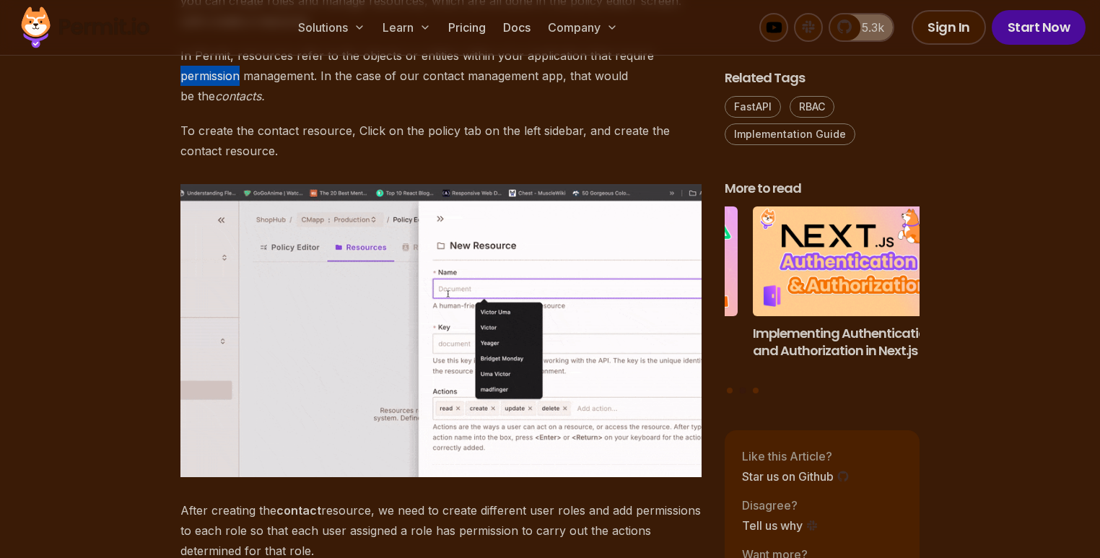
click at [226, 106] on p "In Permit, resources refer to the objects or entities within your application t…" at bounding box center [440, 75] width 521 height 61
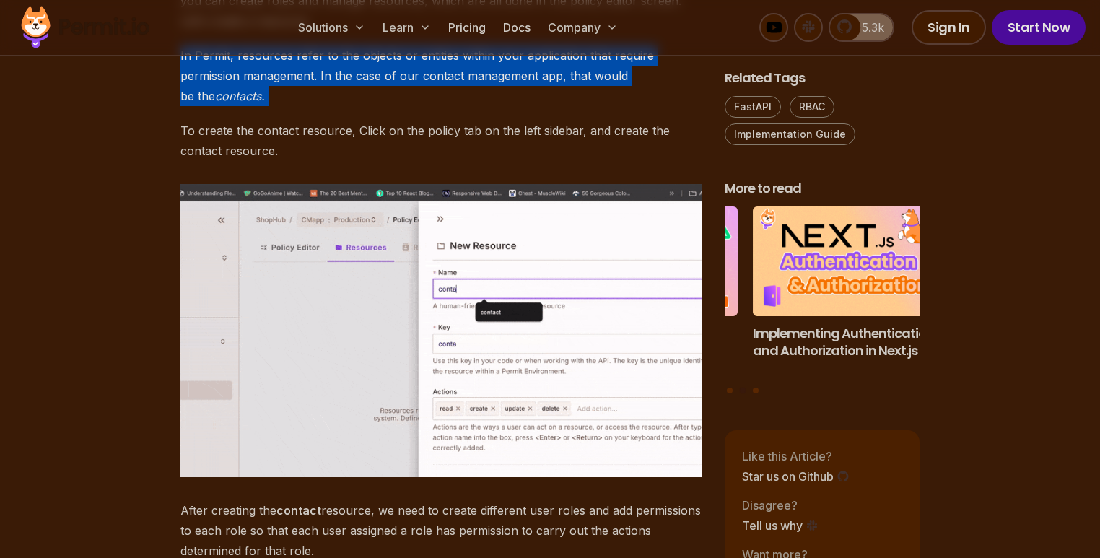
click at [226, 106] on p "In Permit, resources refer to the objects or entities within your application t…" at bounding box center [440, 75] width 521 height 61
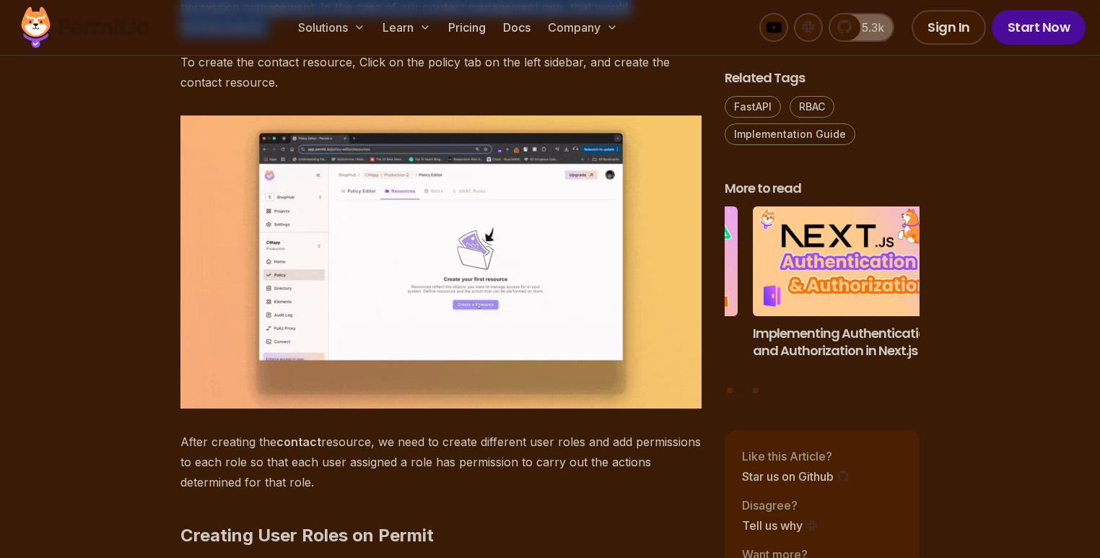
scroll to position [4632, 0]
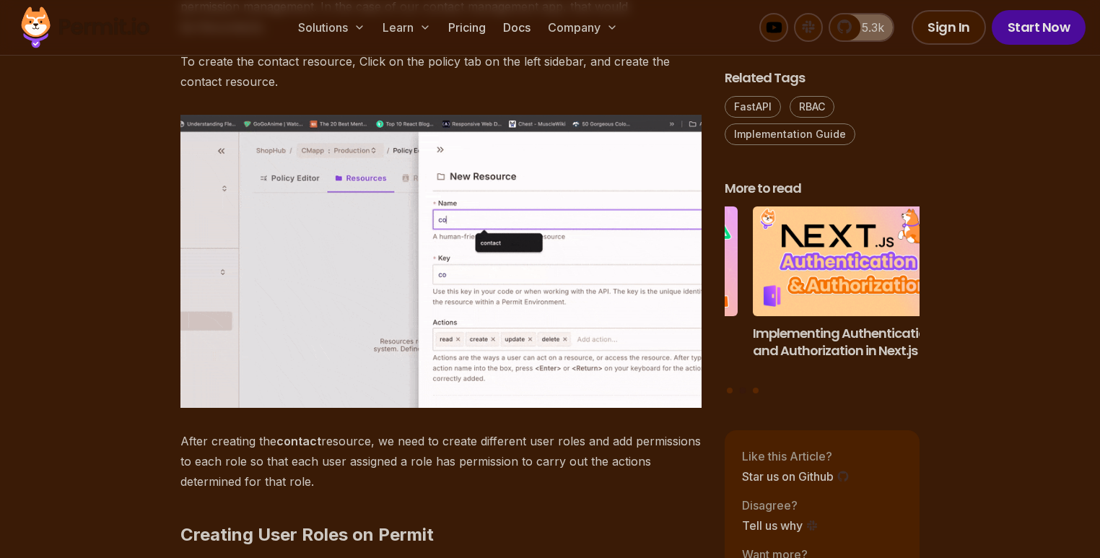
click at [231, 92] on p "To create the contact resource, Click on the policy tab on the left sidebar, an…" at bounding box center [440, 71] width 521 height 40
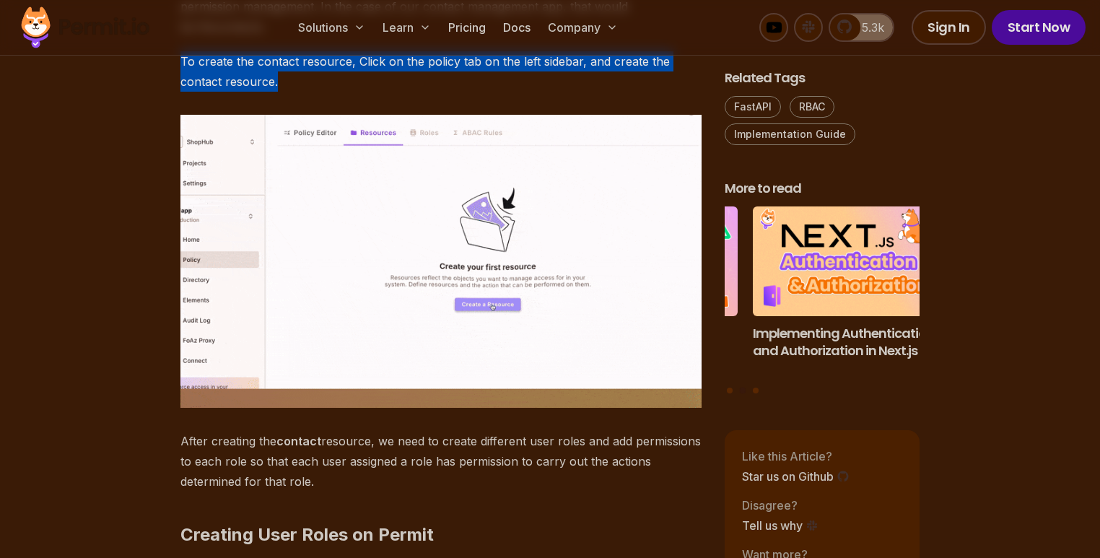
drag, startPoint x: 231, startPoint y: 271, endPoint x: 300, endPoint y: 282, distance: 70.1
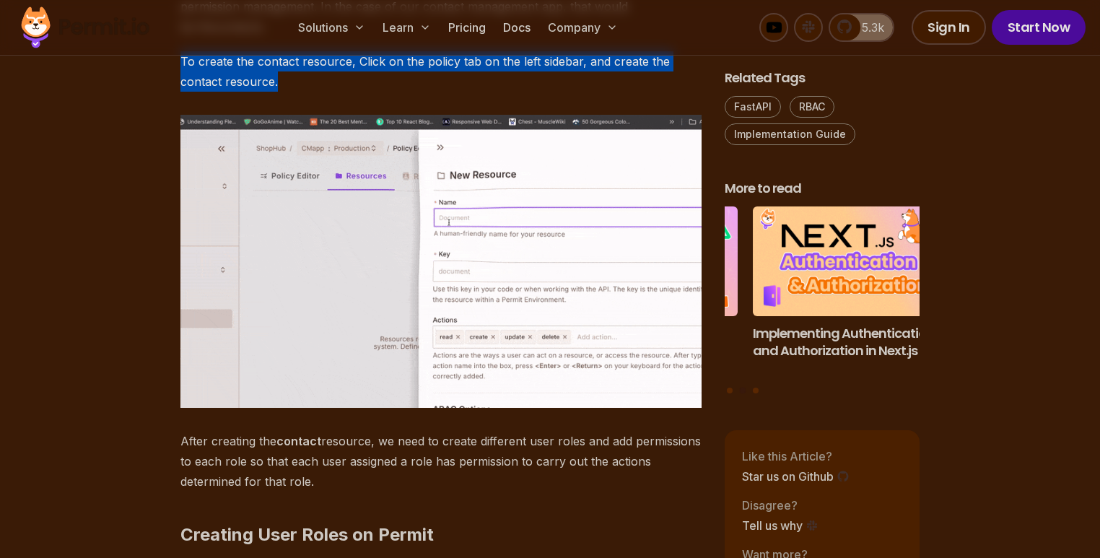
click at [234, 92] on p "To create the contact resource, Click on the policy tab on the left sidebar, an…" at bounding box center [440, 71] width 521 height 40
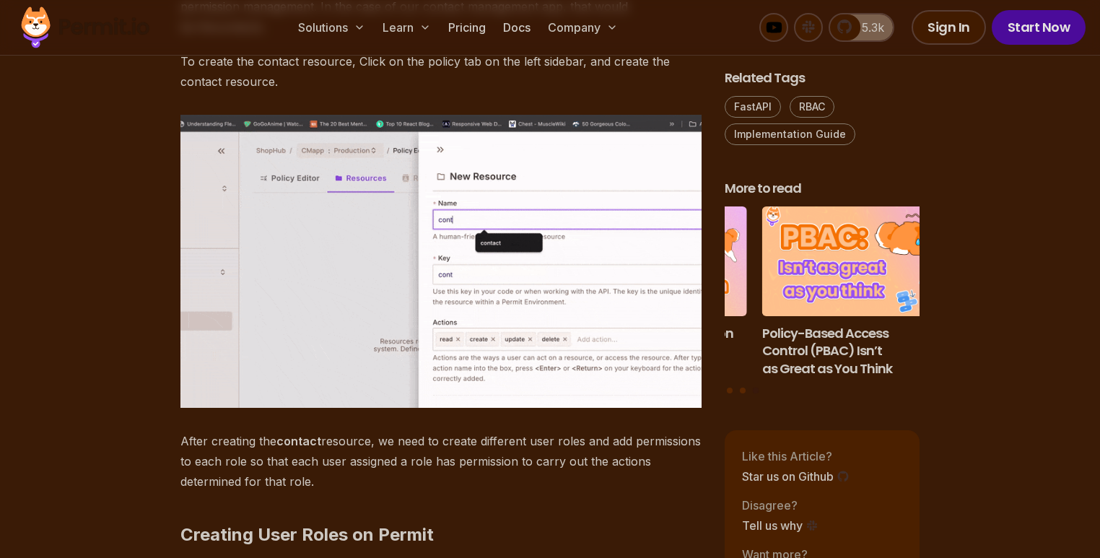
click at [187, 37] on p "In Permit, resources refer to the objects or entities within your application t…" at bounding box center [440, 6] width 521 height 61
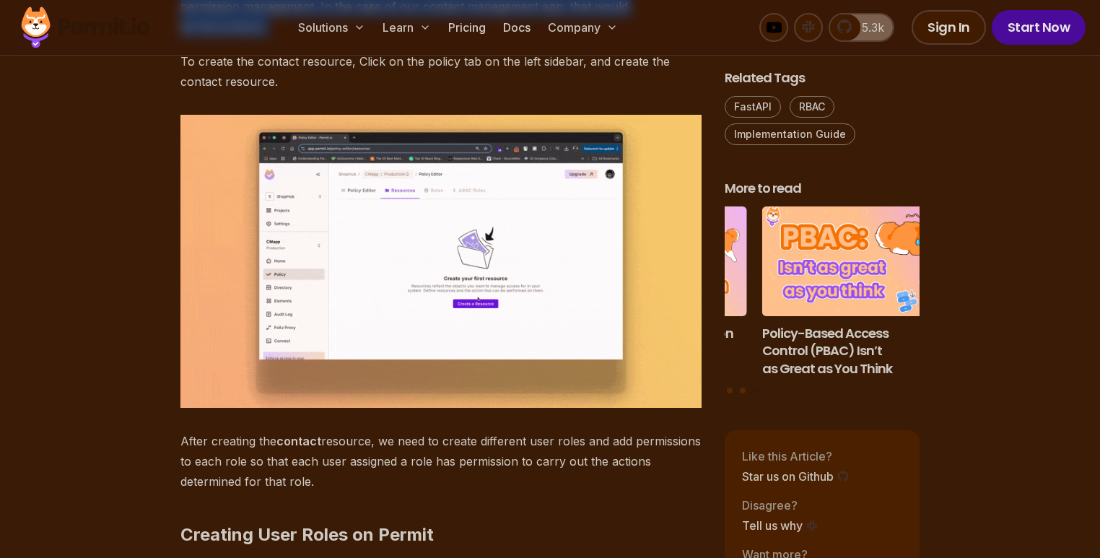
drag, startPoint x: 187, startPoint y: 188, endPoint x: 306, endPoint y: 226, distance: 125.1
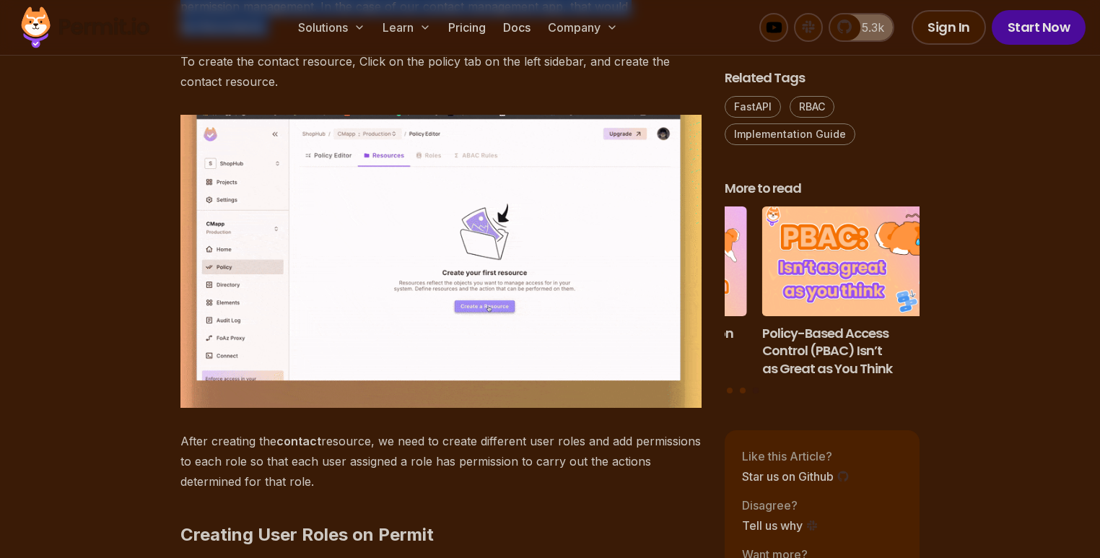
click at [306, 37] on p "In Permit, resources refer to the objects or entities within your application t…" at bounding box center [440, 6] width 521 height 61
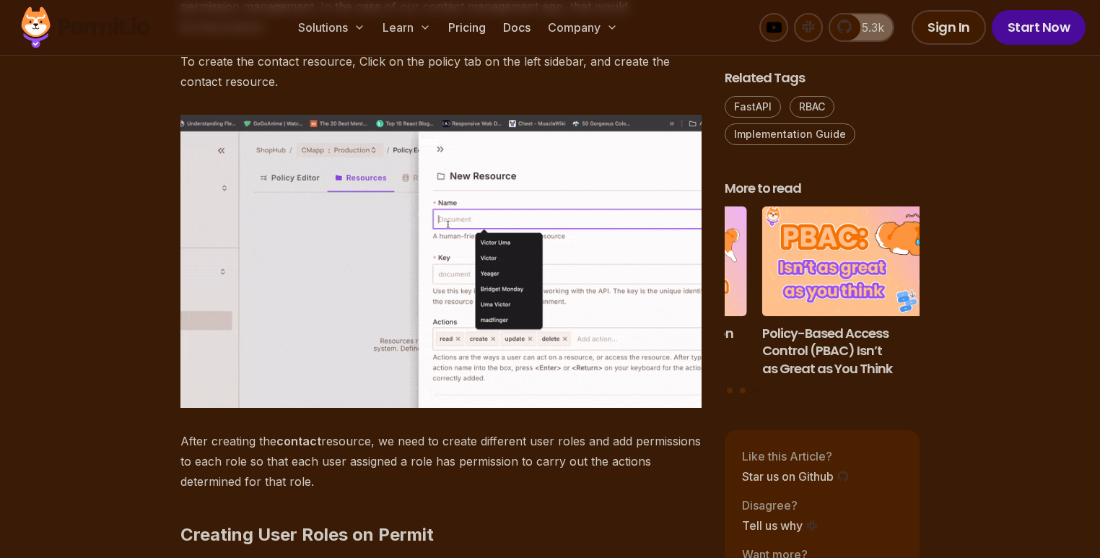
click at [328, 92] on p "To create the contact resource, Click on the policy tab on the left sidebar, an…" at bounding box center [440, 71] width 521 height 40
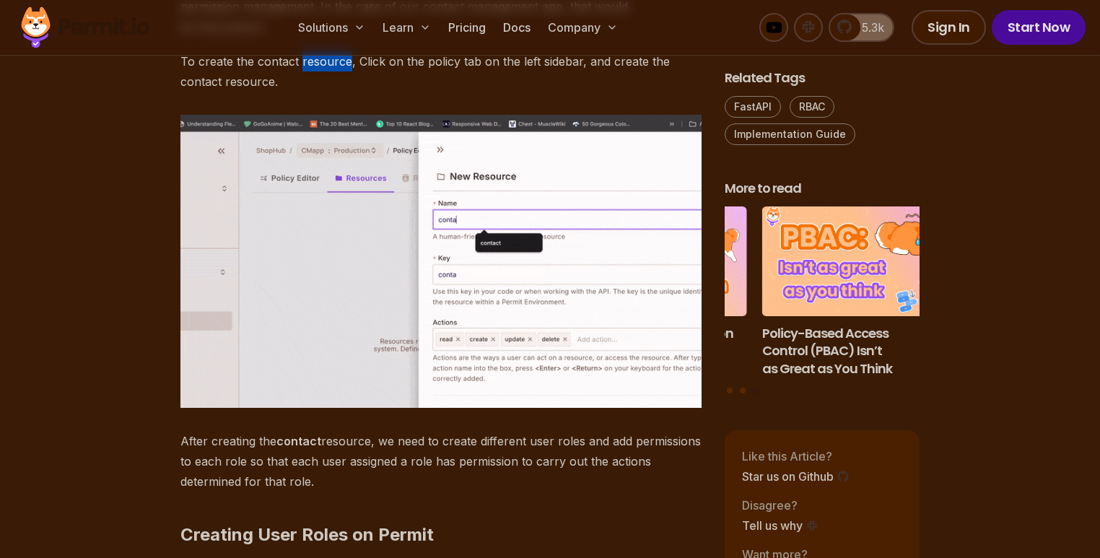
click at [328, 92] on p "To create the contact resource, Click on the policy tab on the left sidebar, an…" at bounding box center [440, 71] width 521 height 40
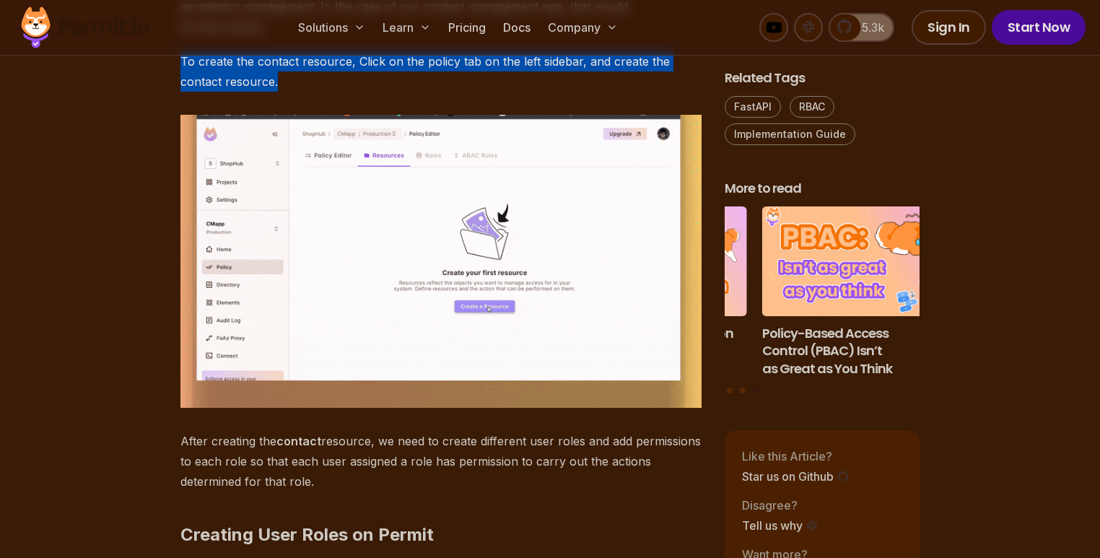
click at [328, 92] on p "To create the contact resource, Click on the policy tab on the left sidebar, an…" at bounding box center [440, 71] width 521 height 40
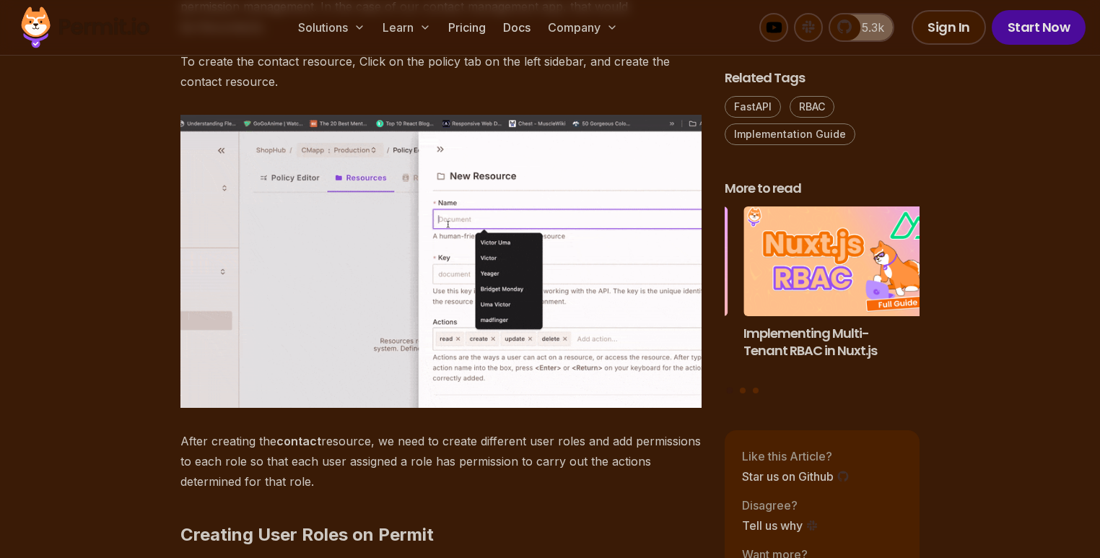
click at [332, 37] on p "In Permit, resources refer to the objects or entities within your application t…" at bounding box center [440, 6] width 521 height 61
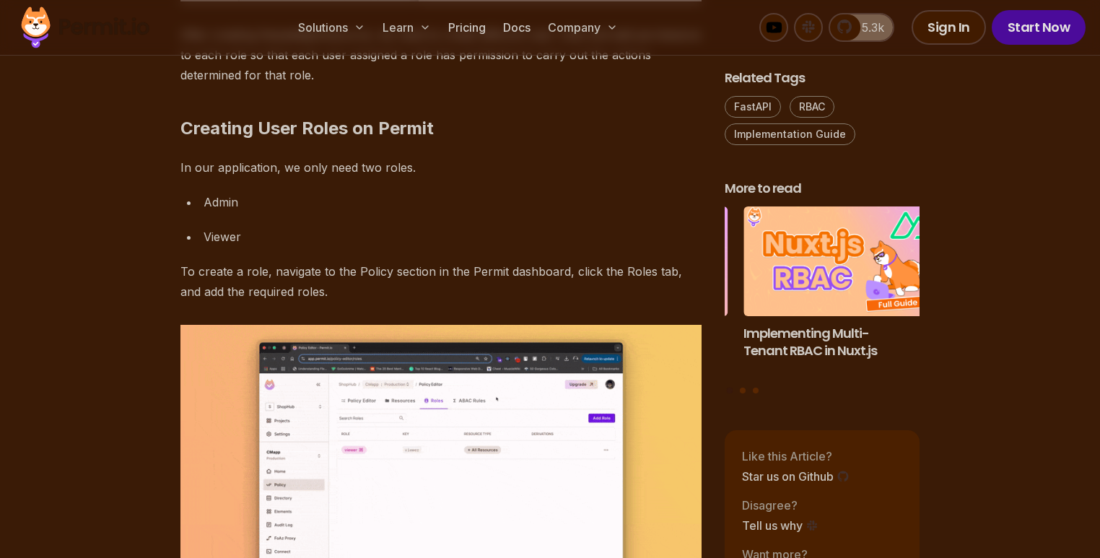
scroll to position [5117, 0]
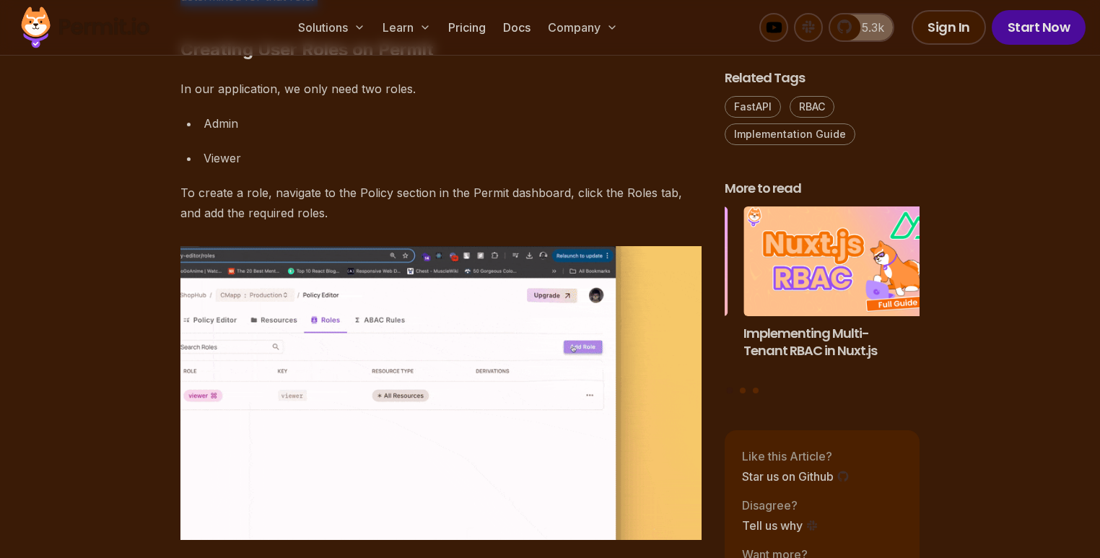
click at [144, 251] on section "Table of Contents Implementing RBAC (Role-Based Access Control) in a FastAPI ap…" at bounding box center [550, 510] width 1100 height 9581
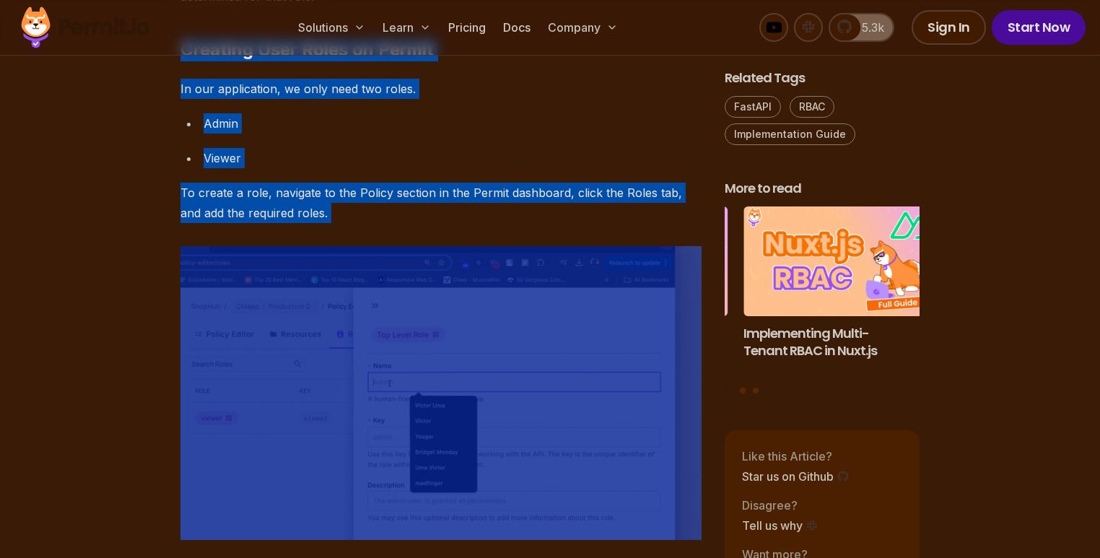
drag, startPoint x: 144, startPoint y: 251, endPoint x: 477, endPoint y: 434, distance: 380.2
click at [475, 435] on section "Table of Contents Implementing RBAC (Role-Based Access Control) in a FastAPI ap…" at bounding box center [550, 510] width 1100 height 9581
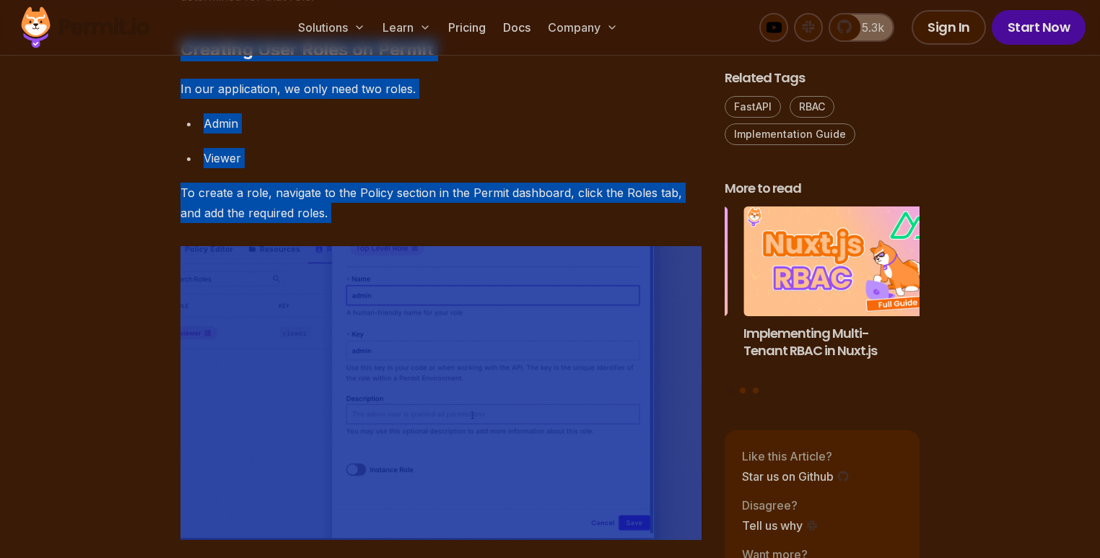
click at [508, 168] on div "Viewer" at bounding box center [453, 158] width 498 height 20
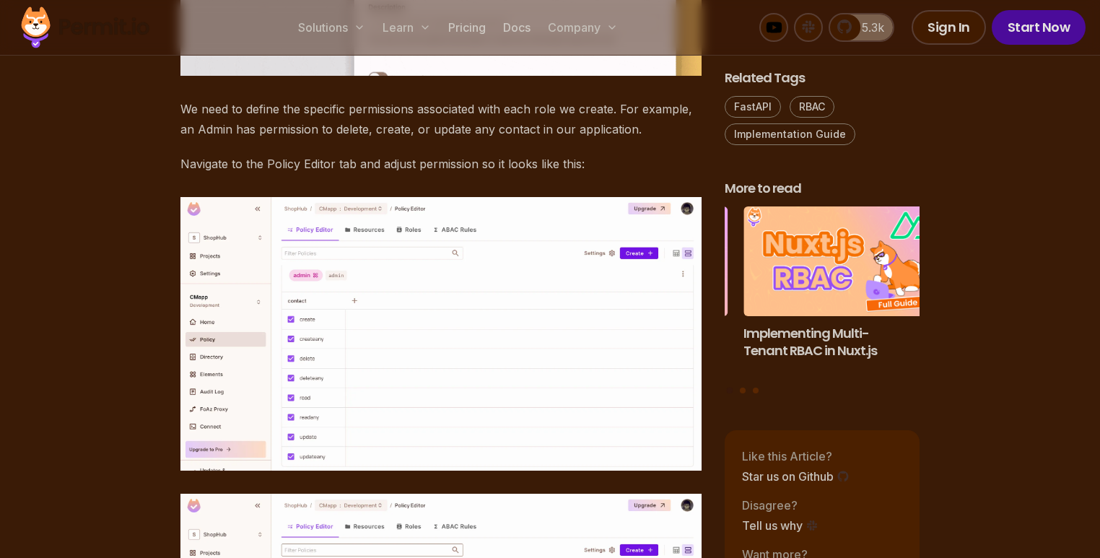
scroll to position [5741, 0]
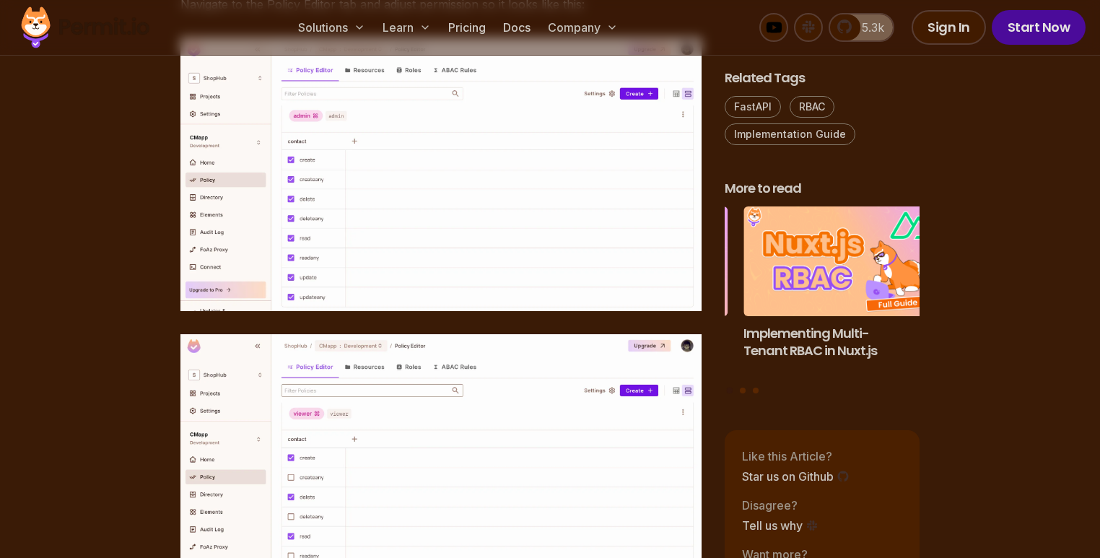
drag, startPoint x: 248, startPoint y: 170, endPoint x: 249, endPoint y: 188, distance: 18.8
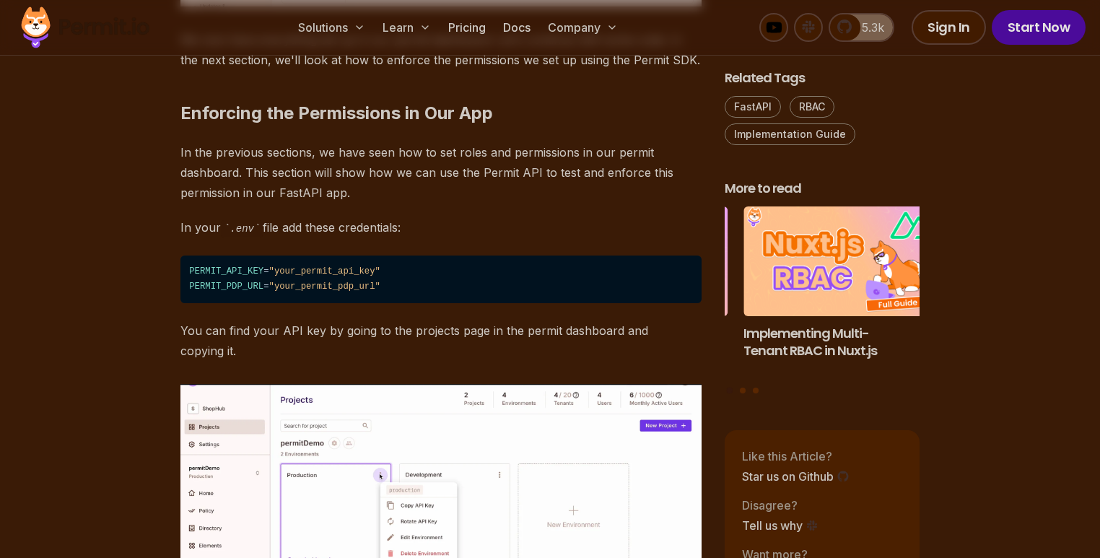
scroll to position [6503, 0]
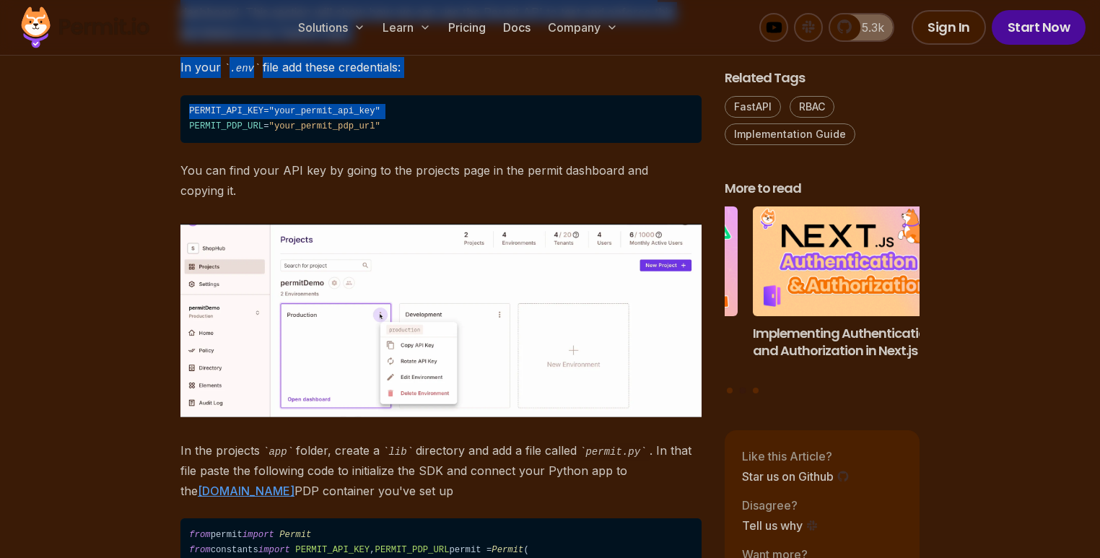
drag, startPoint x: 265, startPoint y: 148, endPoint x: 465, endPoint y: 284, distance: 241.6
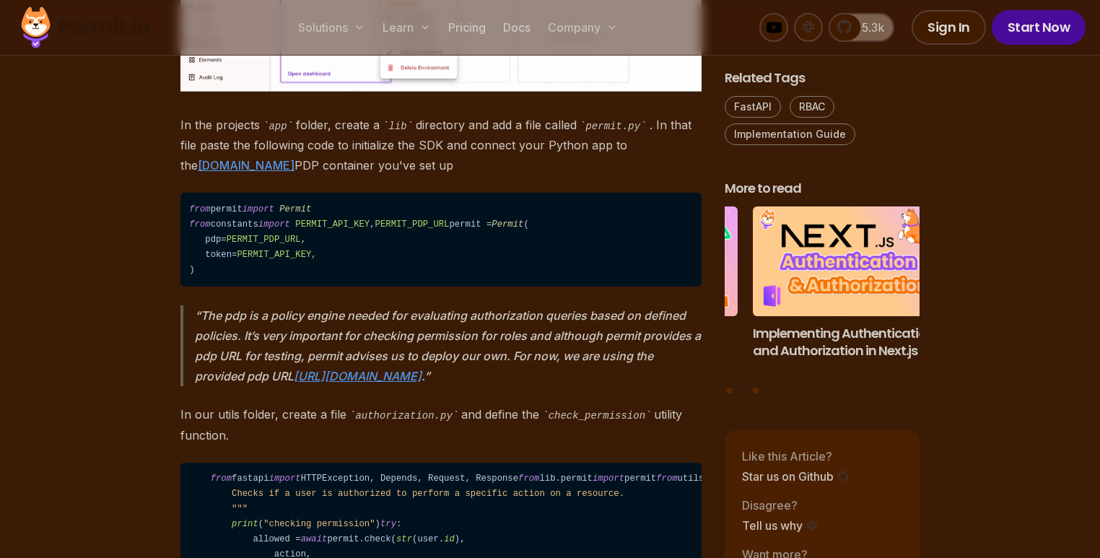
scroll to position [6988, 0]
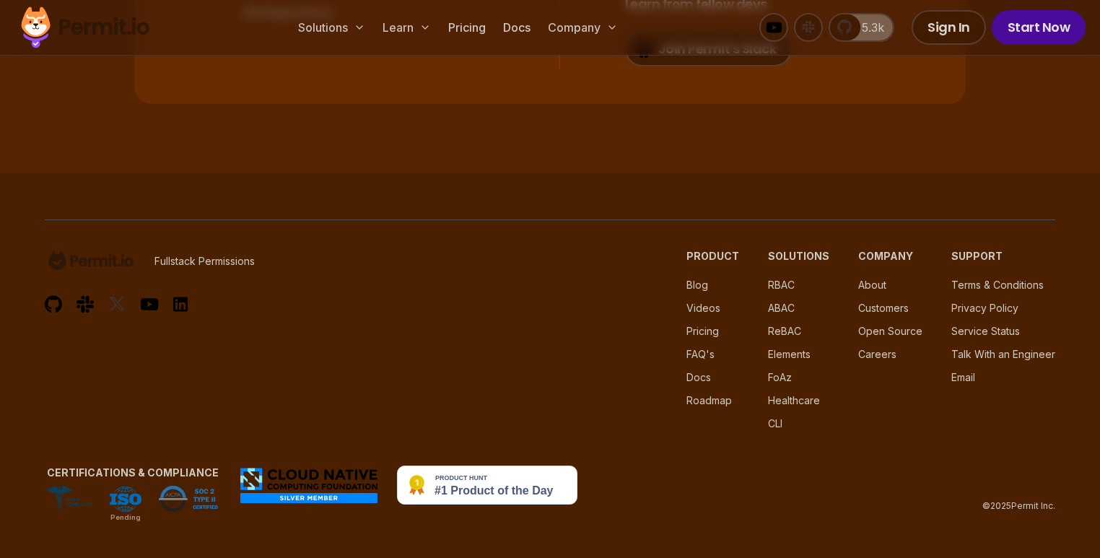
scroll to position [11492, 0]
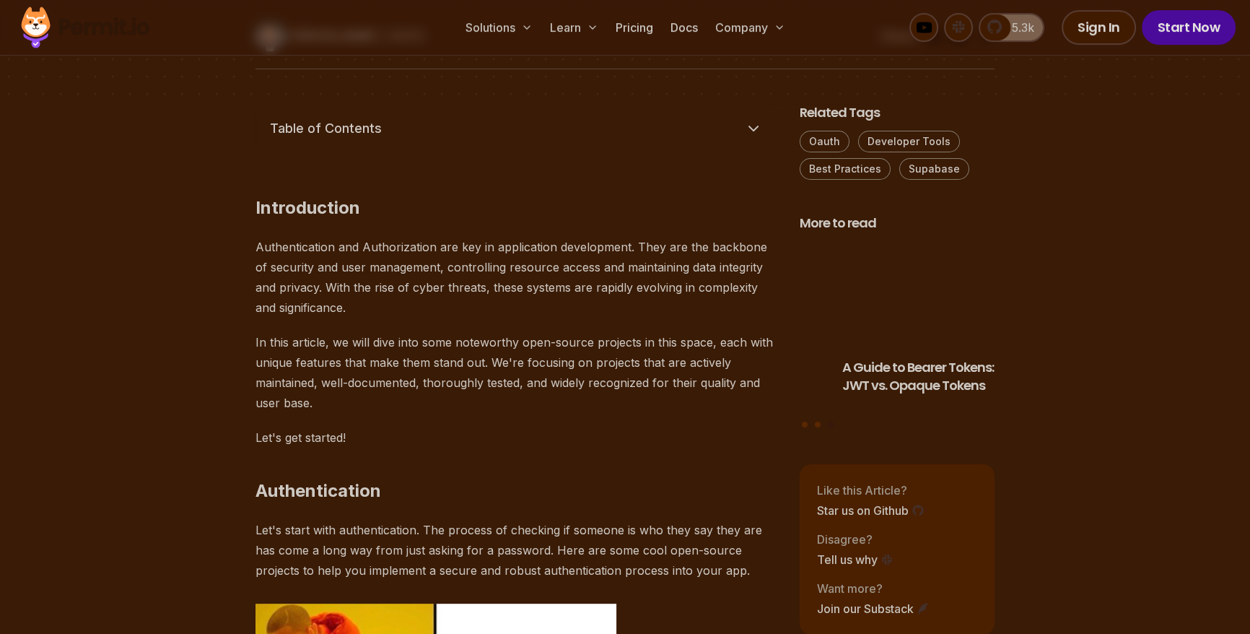
scroll to position [945, 0]
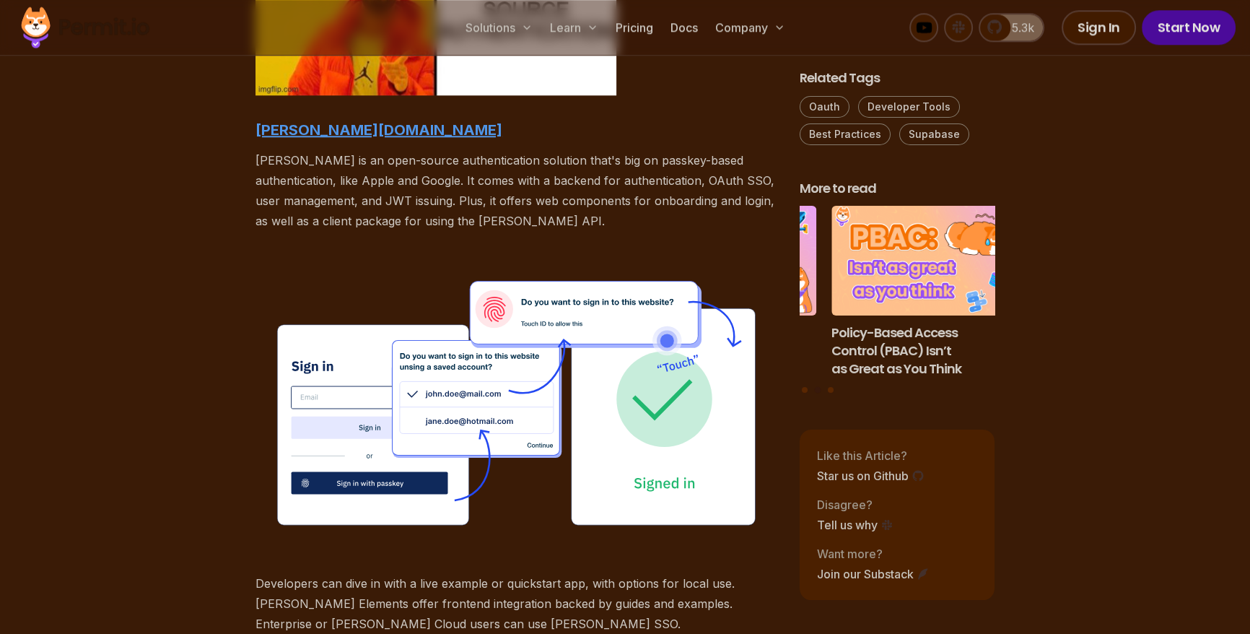
scroll to position [1669, 0]
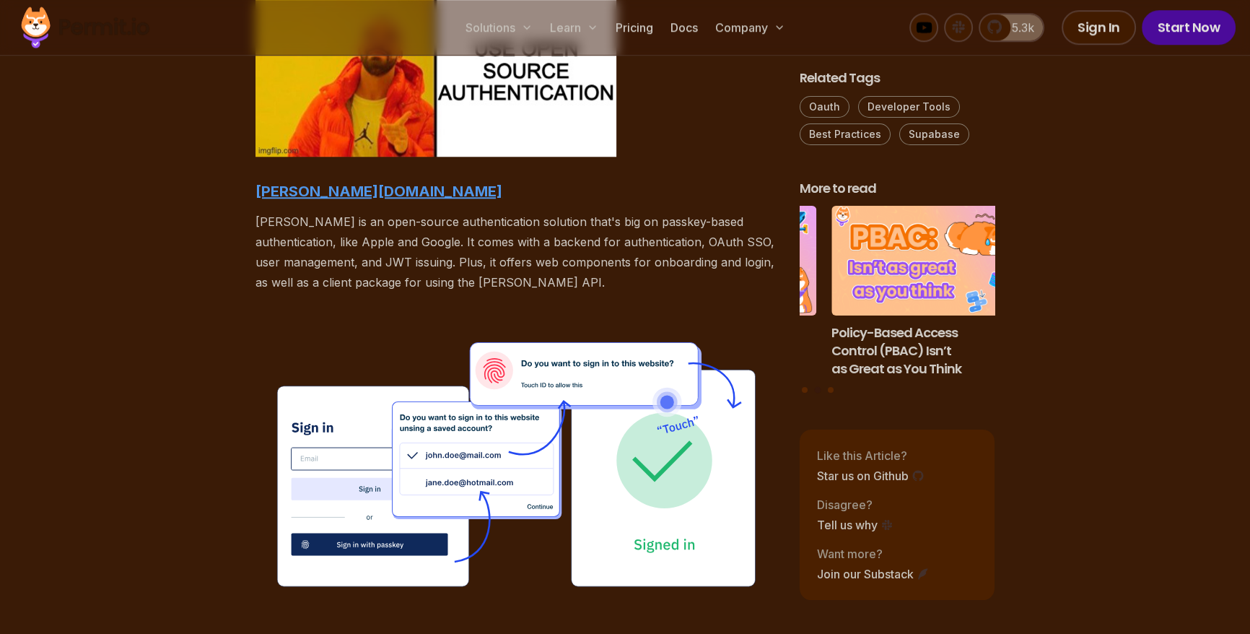
click at [267, 223] on p "[PERSON_NAME] is an open-source authentication solution that's big on passkey-b…" at bounding box center [516, 251] width 521 height 81
drag, startPoint x: 267, startPoint y: 223, endPoint x: 642, endPoint y: 289, distance: 381.1
click at [642, 289] on p "[PERSON_NAME] is an open-source authentication solution that's big on passkey-b…" at bounding box center [516, 251] width 521 height 81
click at [646, 289] on p "[PERSON_NAME] is an open-source authentication solution that's big on passkey-b…" at bounding box center [516, 251] width 521 height 81
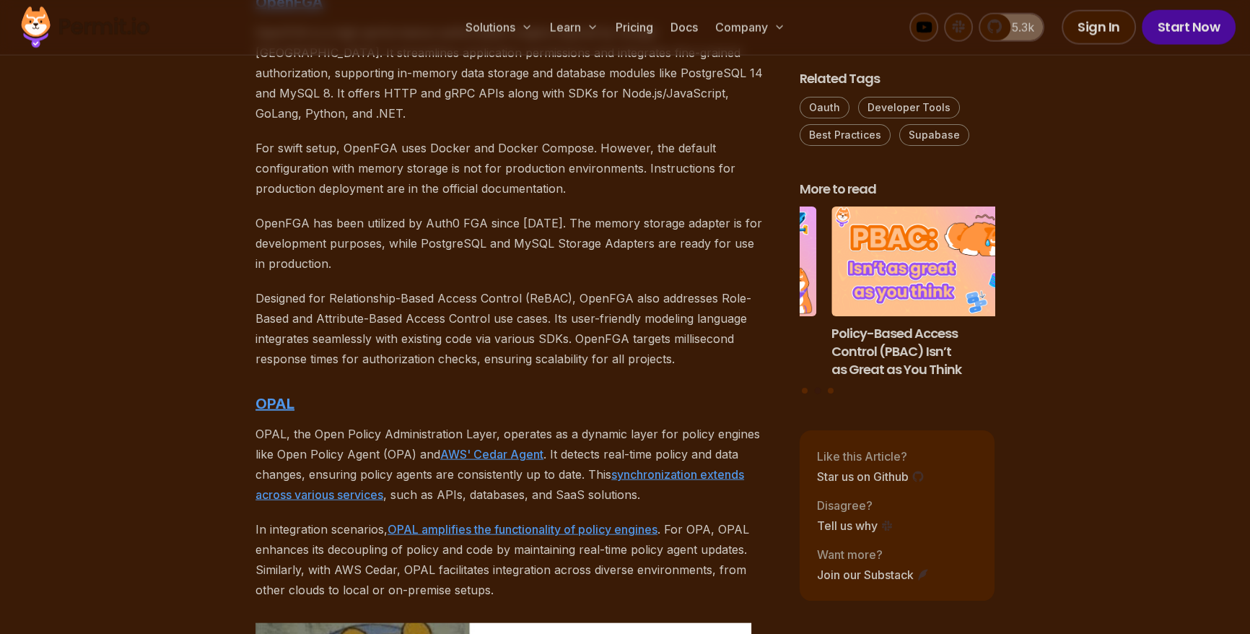
scroll to position [3795, 0]
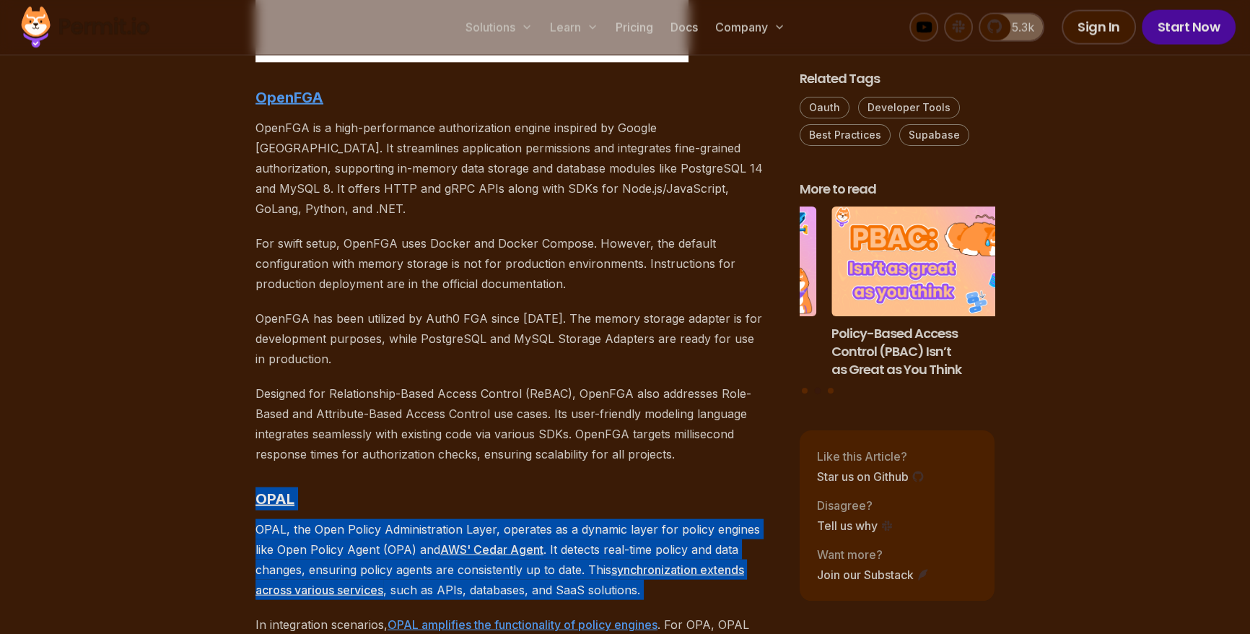
drag, startPoint x: 436, startPoint y: 464, endPoint x: 659, endPoint y: 550, distance: 239.0
click at [692, 557] on p "OPAL, the Open Policy Administration Layer, operates as a dynamic layer for pol…" at bounding box center [516, 559] width 521 height 81
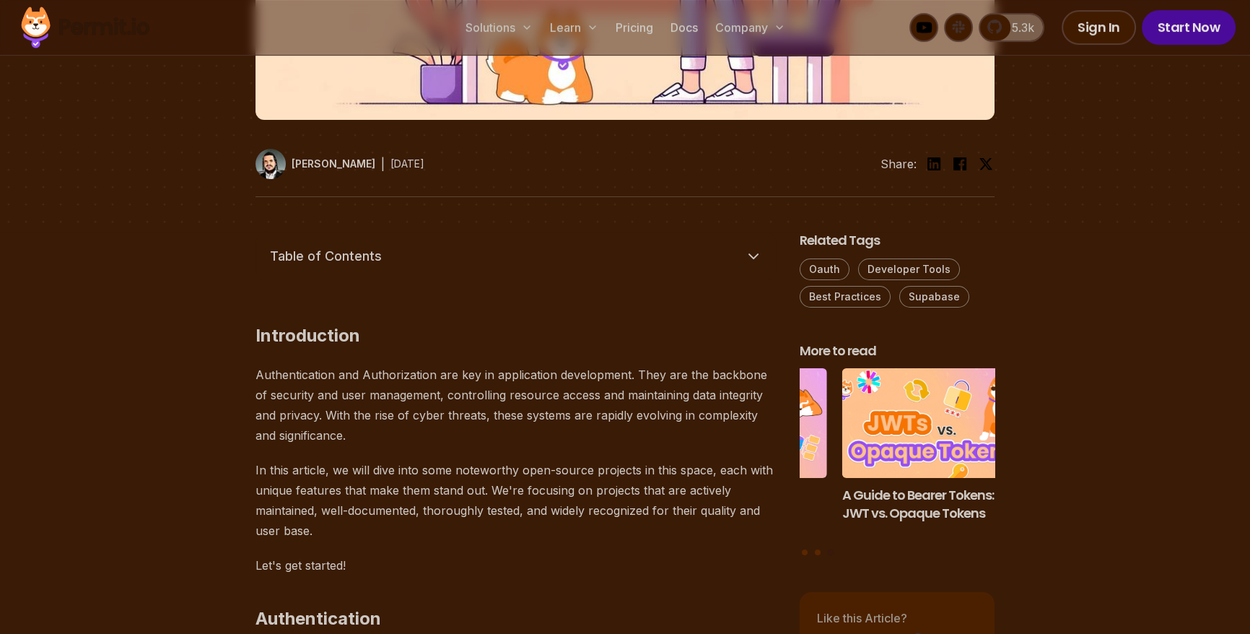
scroll to position [728, 0]
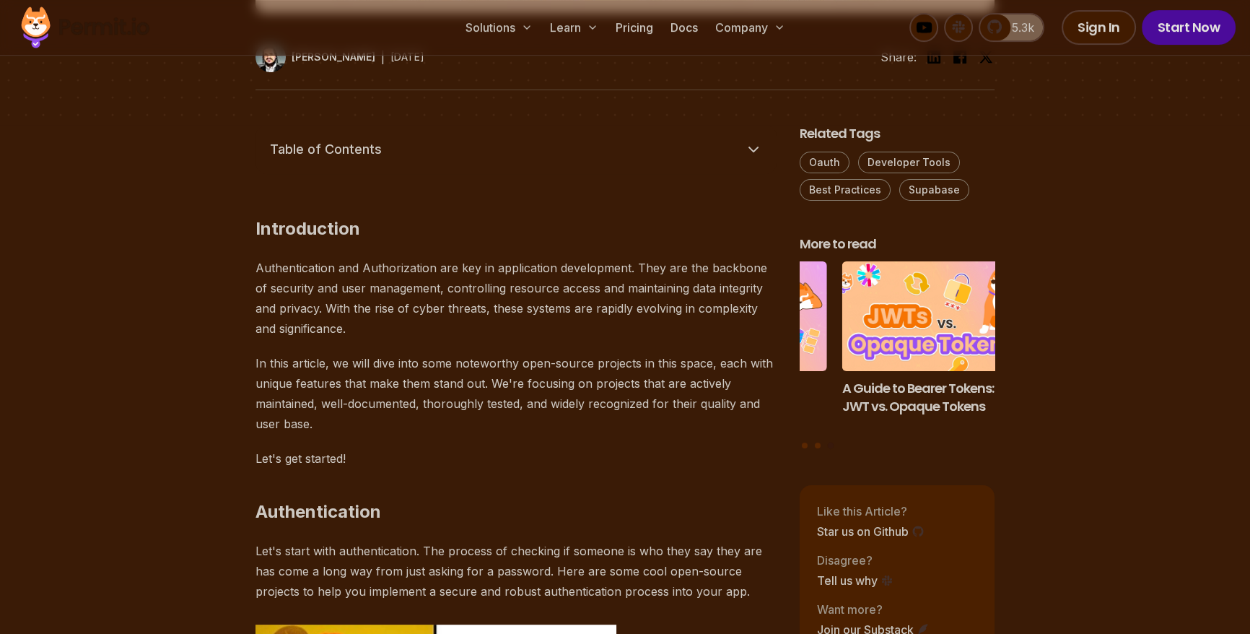
click at [529, 297] on p "Authentication and Authorization are key in application development. They are t…" at bounding box center [516, 298] width 521 height 81
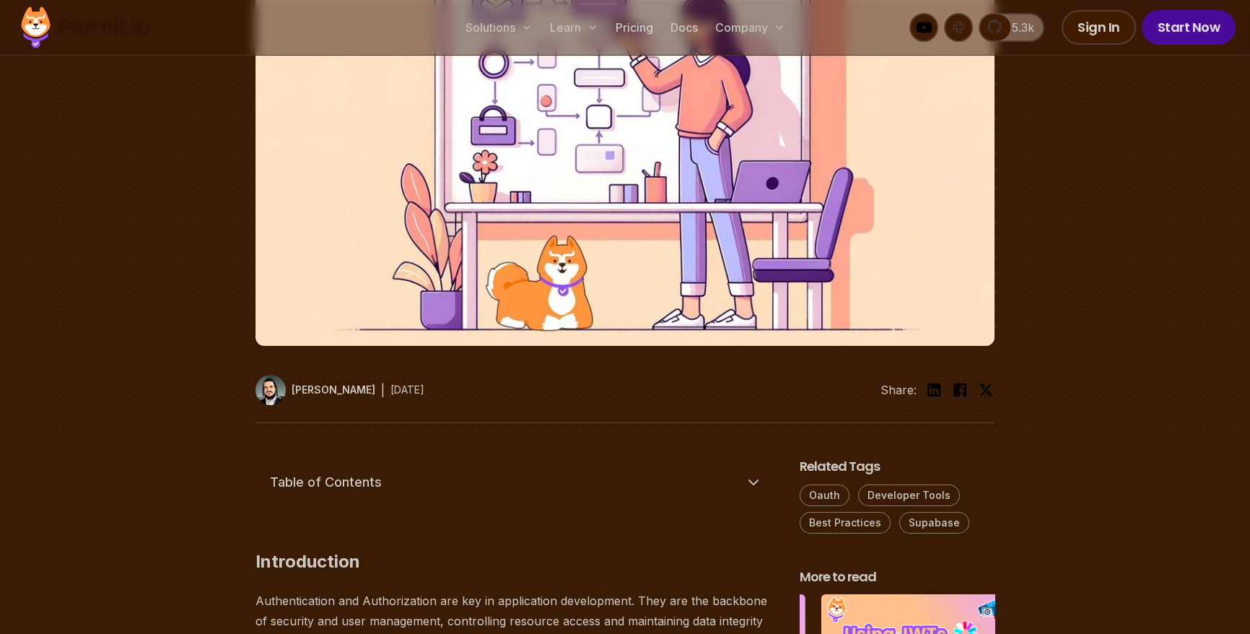
scroll to position [551, 0]
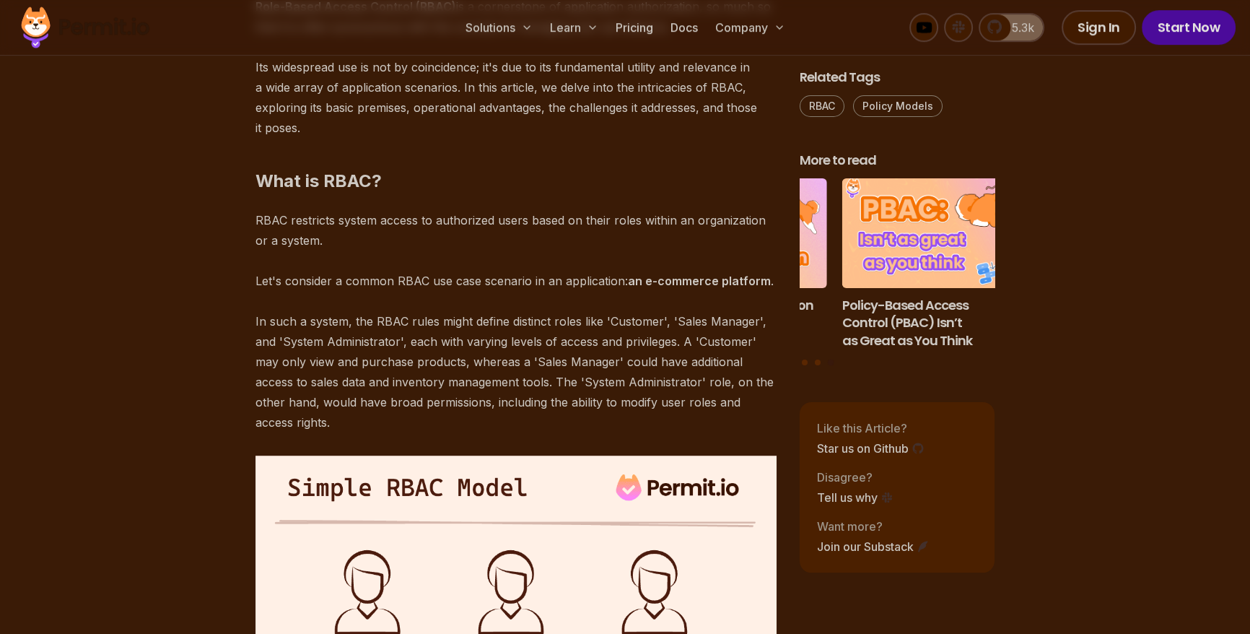
scroll to position [866, 0]
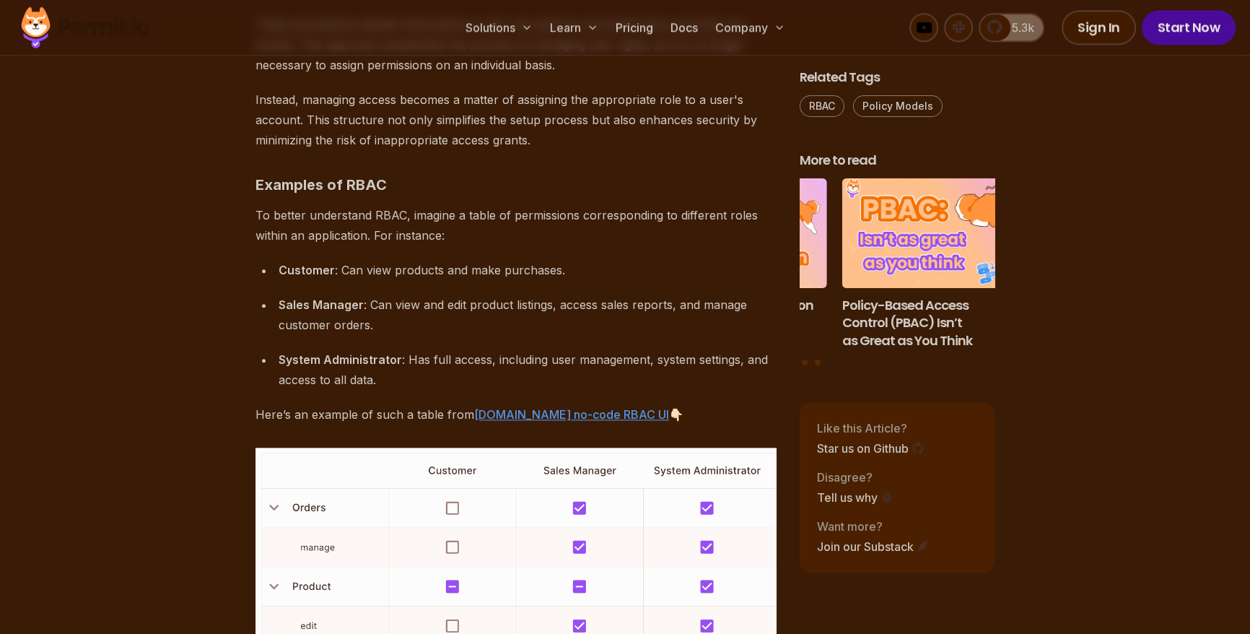
scroll to position [1732, 0]
